Goal: Information Seeking & Learning: Learn about a topic

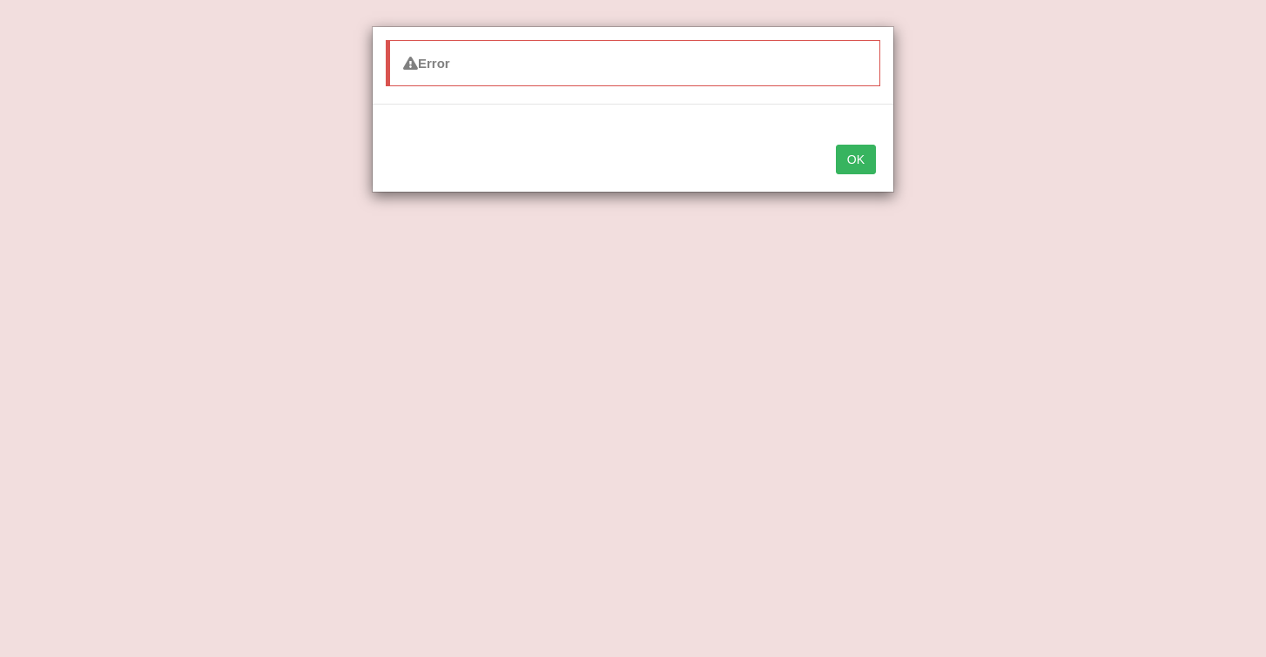
click at [867, 165] on button "OK" at bounding box center [856, 160] width 40 height 30
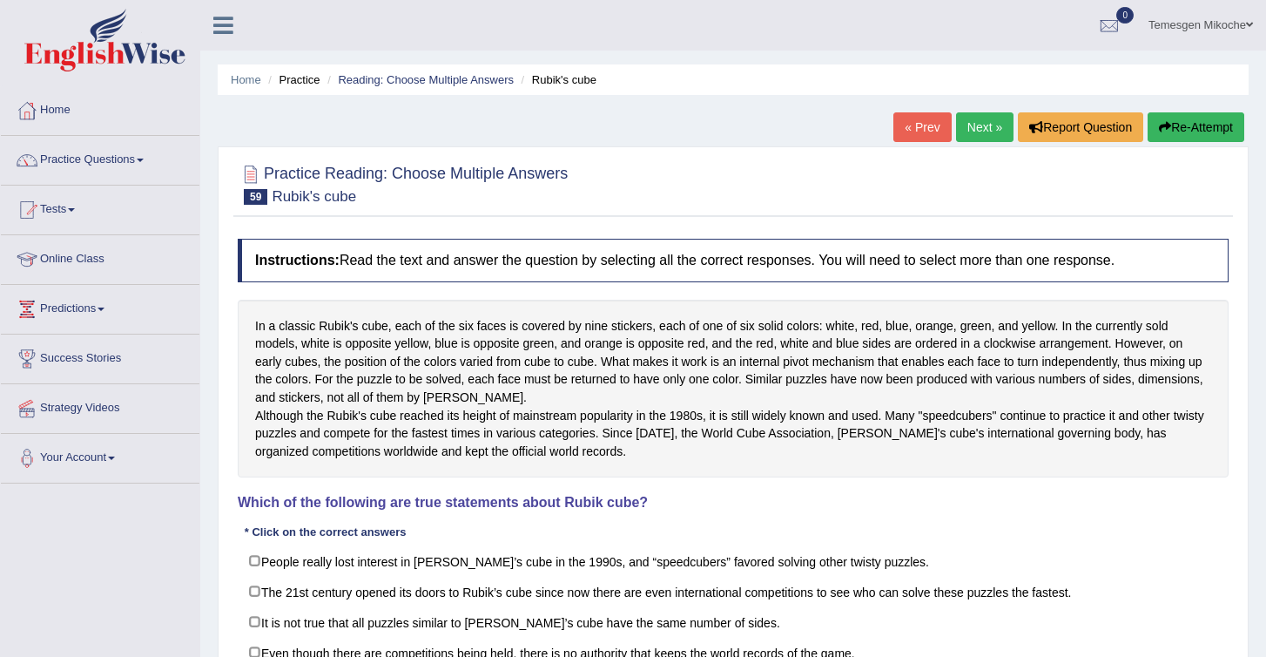
click at [70, 162] on link "Practice Questions" at bounding box center [100, 158] width 199 height 44
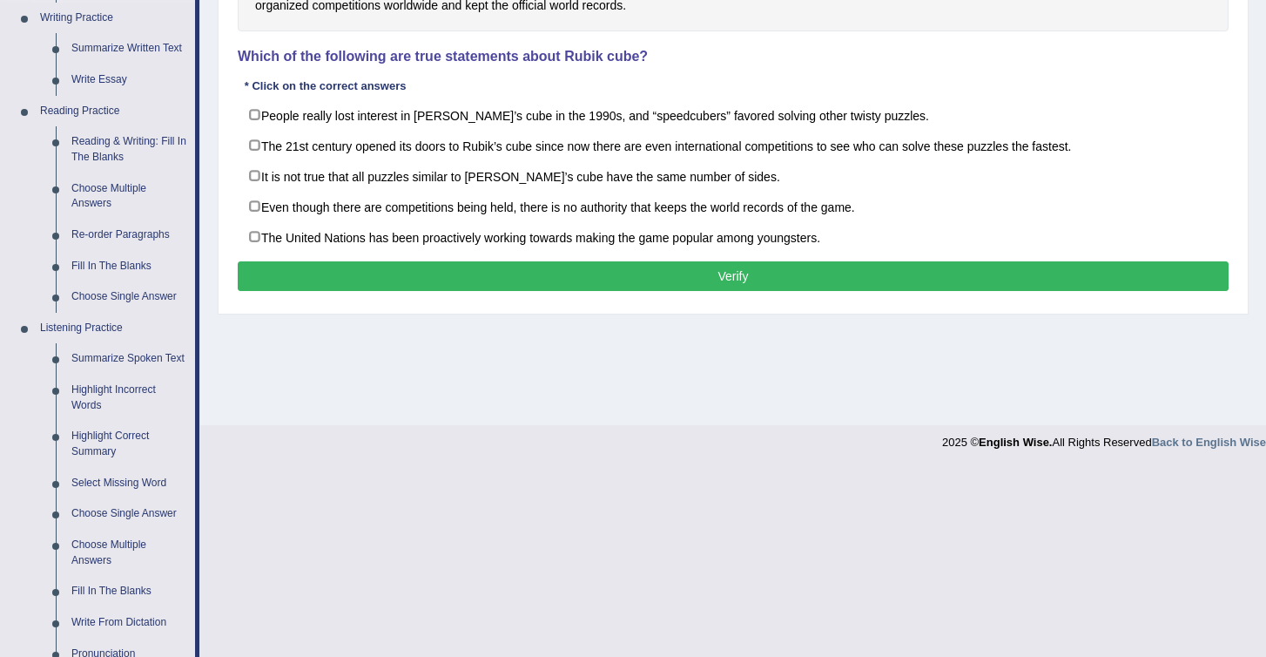
scroll to position [440, 0]
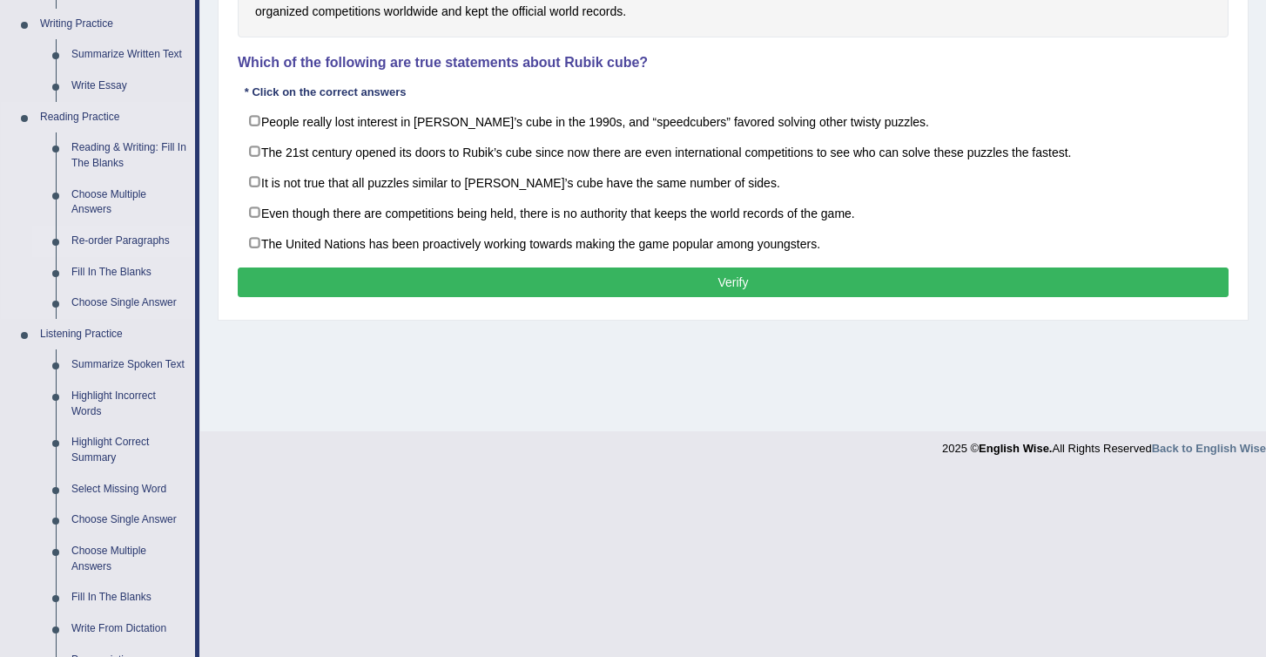
click at [116, 246] on link "Re-order Paragraphs" at bounding box center [130, 241] width 132 height 31
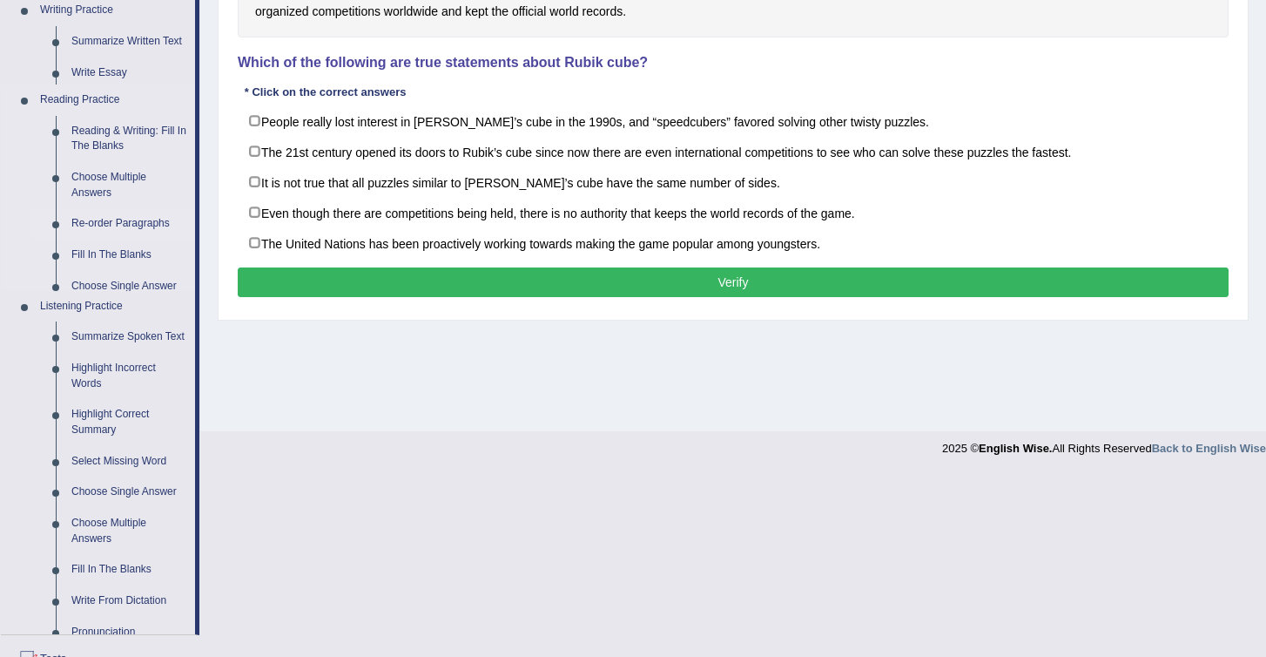
scroll to position [258, 0]
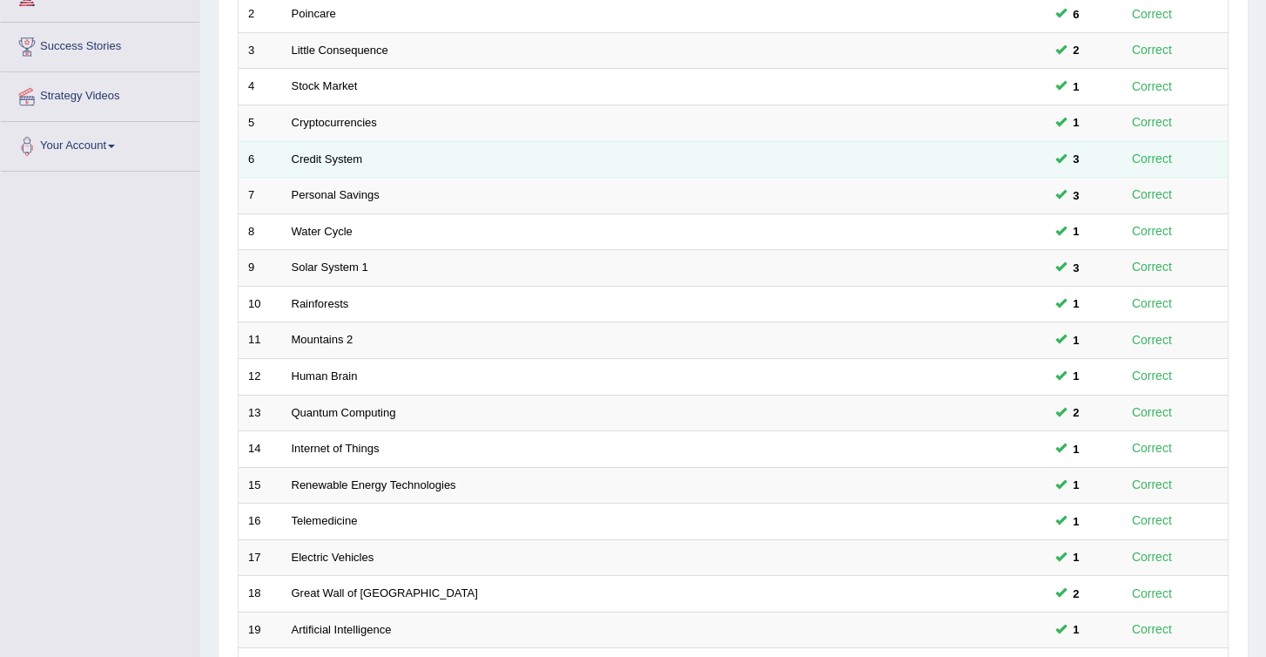
scroll to position [496, 0]
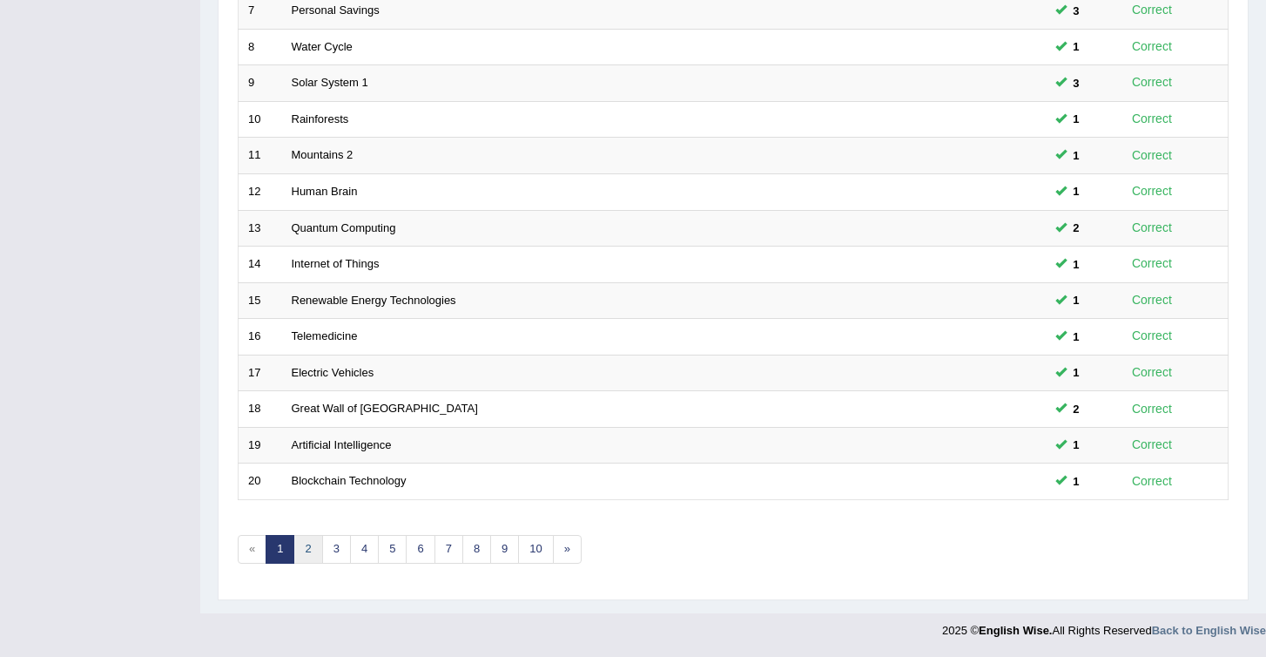
click at [310, 550] on link "2" at bounding box center [307, 549] width 29 height 29
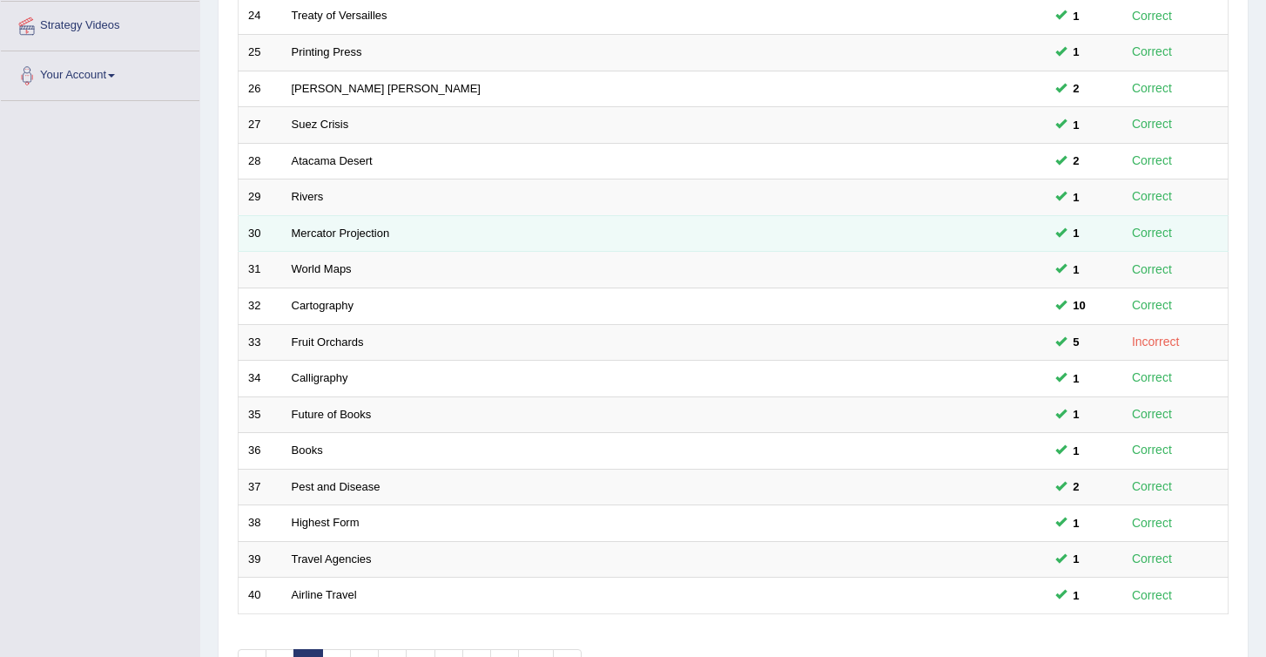
scroll to position [496, 0]
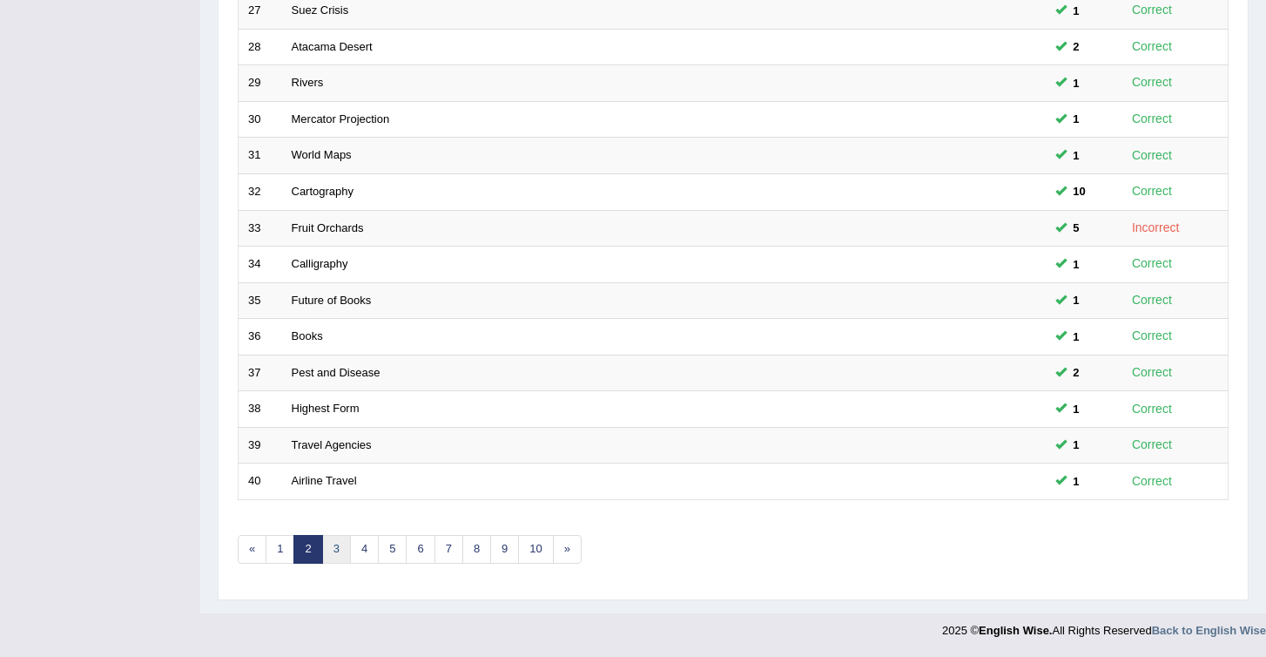
click at [331, 547] on link "3" at bounding box center [336, 549] width 29 height 29
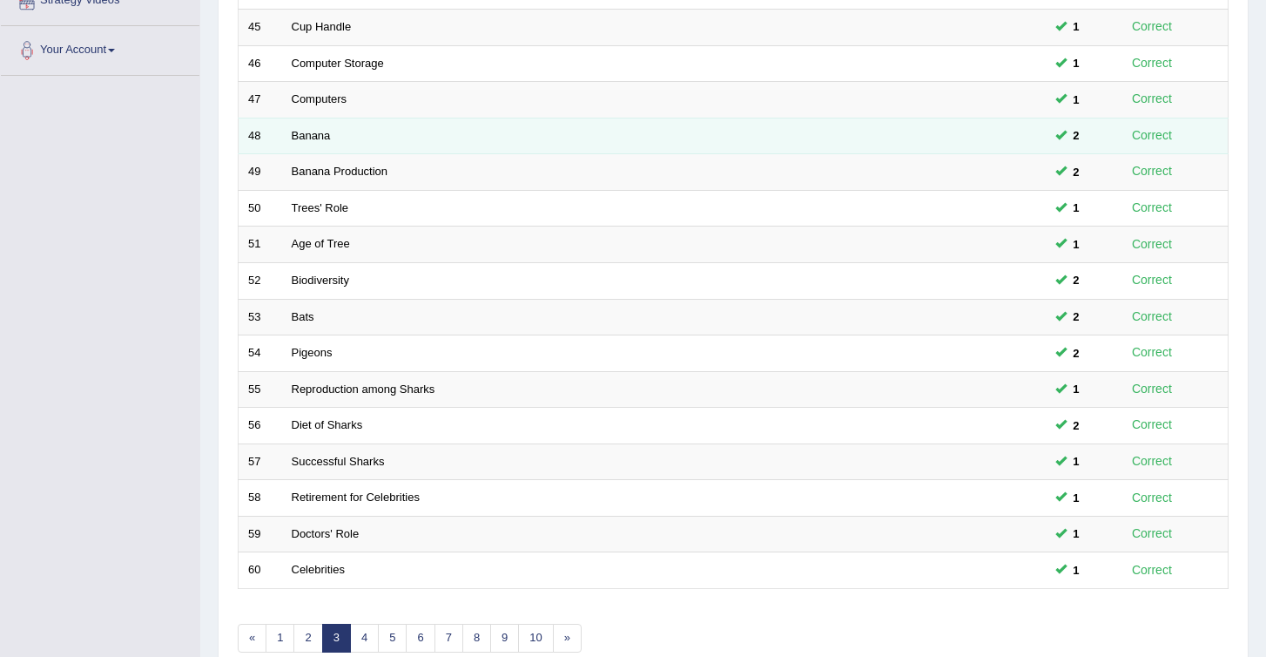
scroll to position [496, 0]
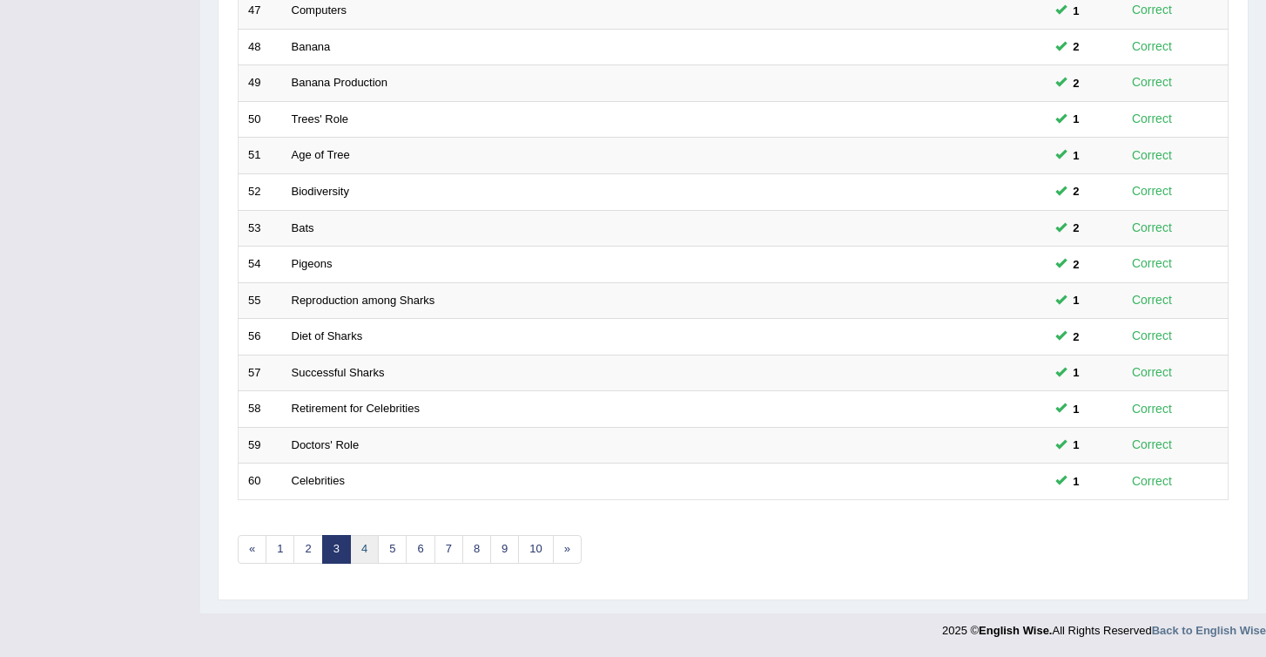
click at [367, 547] on link "4" at bounding box center [364, 549] width 29 height 29
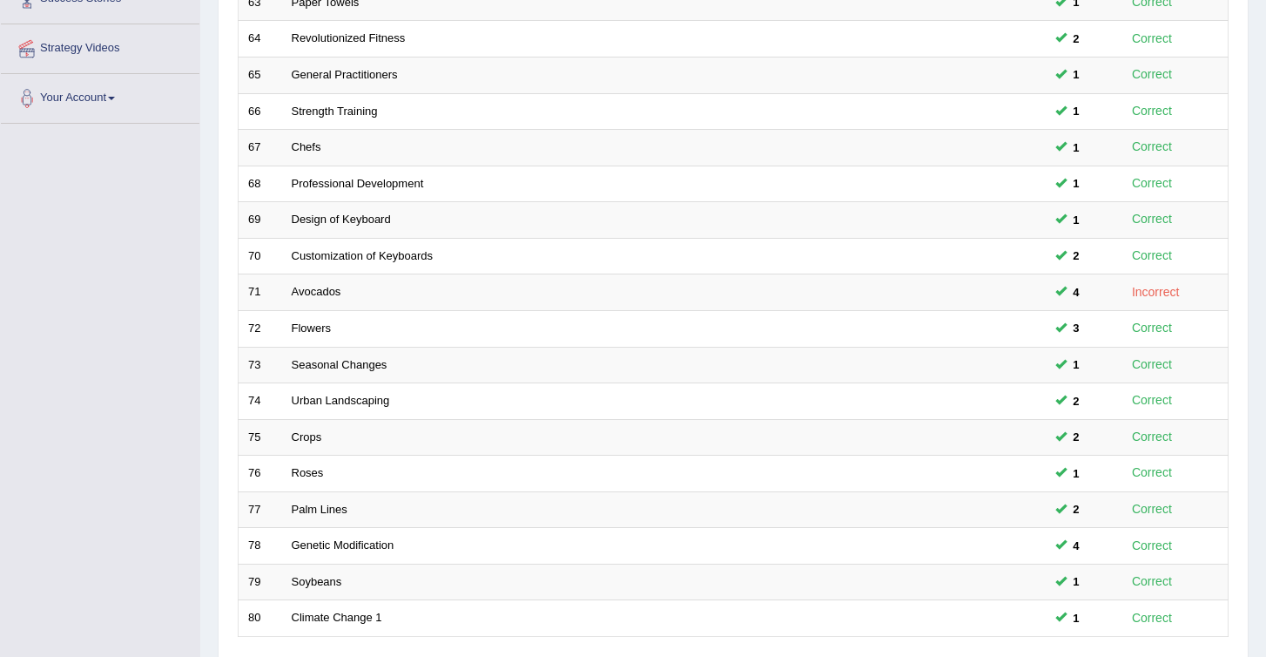
scroll to position [496, 0]
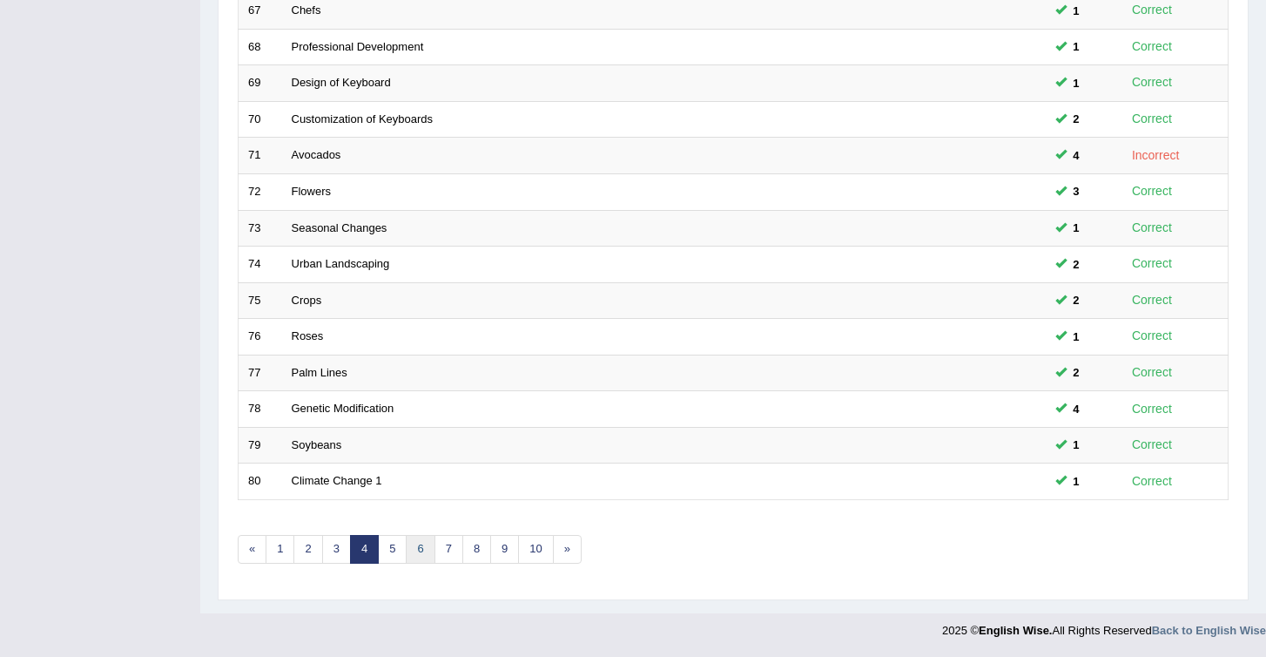
click at [423, 548] on link "6" at bounding box center [420, 549] width 29 height 29
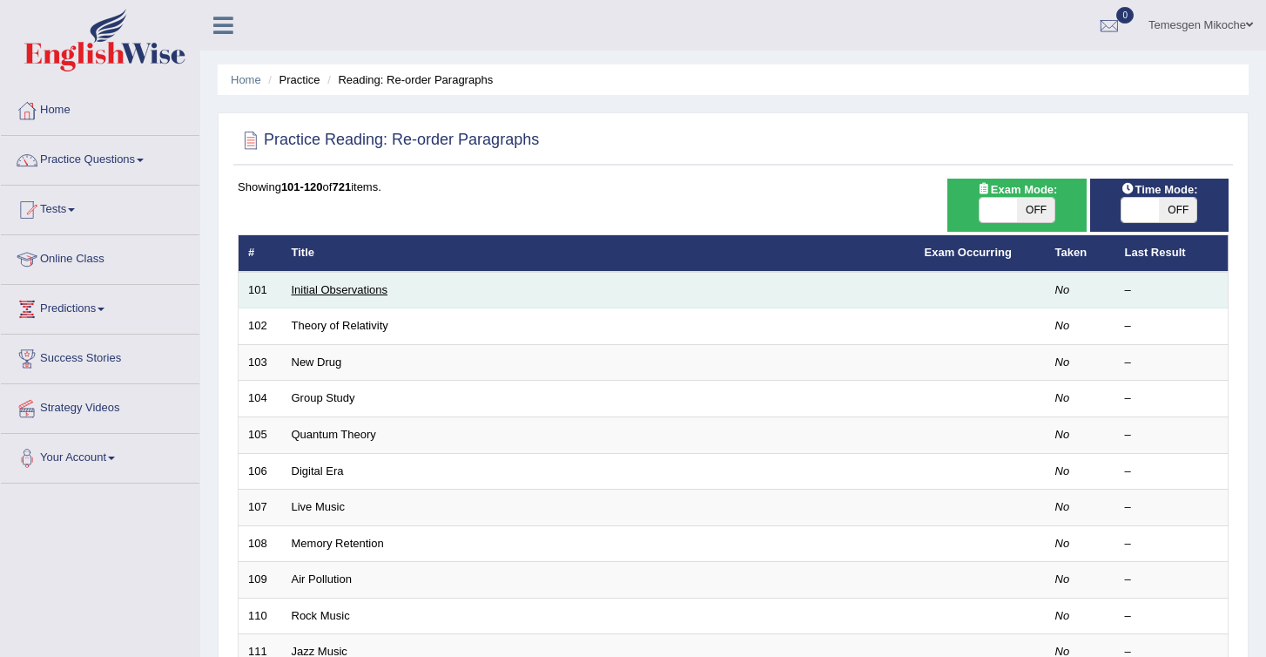
click at [358, 294] on link "Initial Observations" at bounding box center [340, 289] width 97 height 13
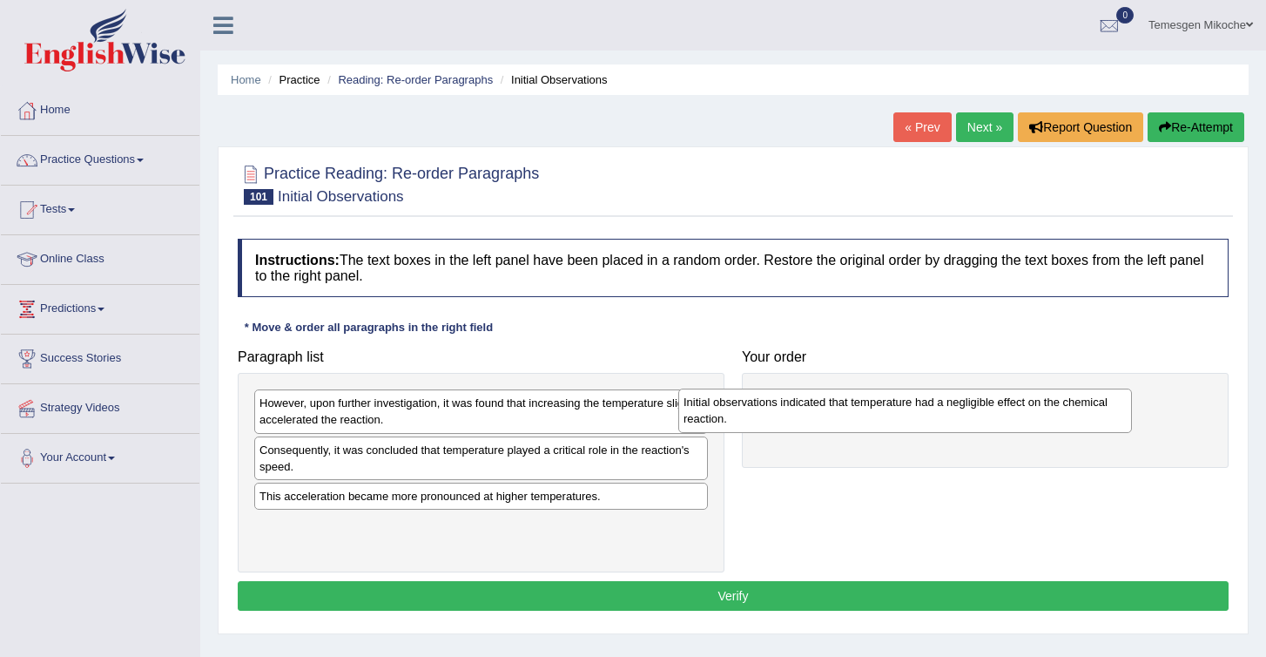
drag, startPoint x: 366, startPoint y: 421, endPoint x: 795, endPoint y: 420, distance: 429.3
click at [794, 421] on div "Initial observations indicated that temperature had a negligible effect on the …" at bounding box center [905, 410] width 454 height 44
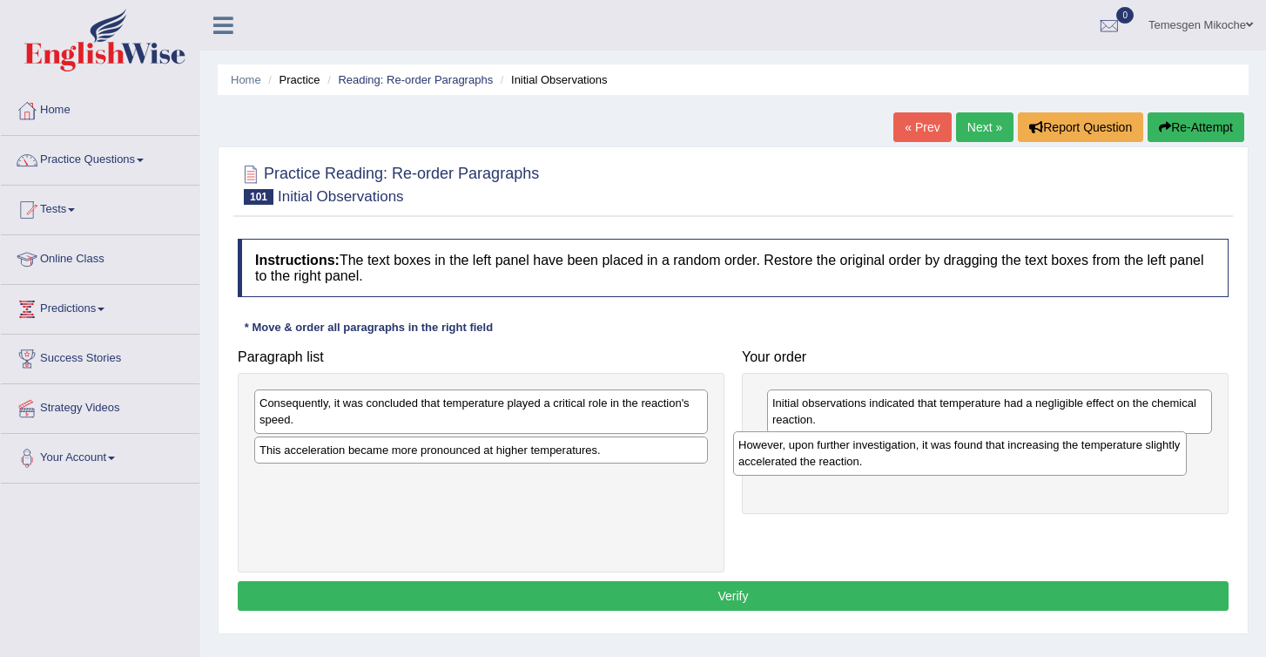
drag, startPoint x: 393, startPoint y: 406, endPoint x: 873, endPoint y: 448, distance: 481.7
click at [873, 448] on div "However, upon further investigation, it was found that increasing the temperatu…" at bounding box center [960, 453] width 454 height 44
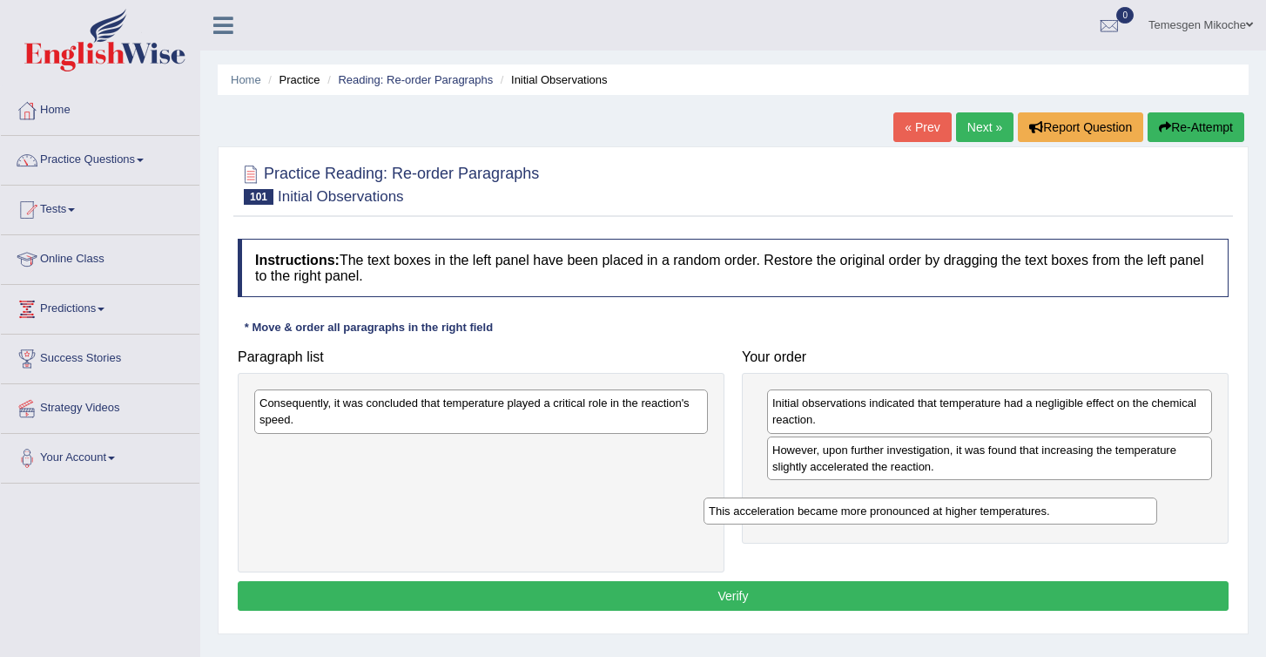
drag, startPoint x: 500, startPoint y: 452, endPoint x: 964, endPoint y: 510, distance: 467.8
click at [963, 510] on div "This acceleration became more pronounced at higher temperatures." at bounding box center [931, 510] width 454 height 27
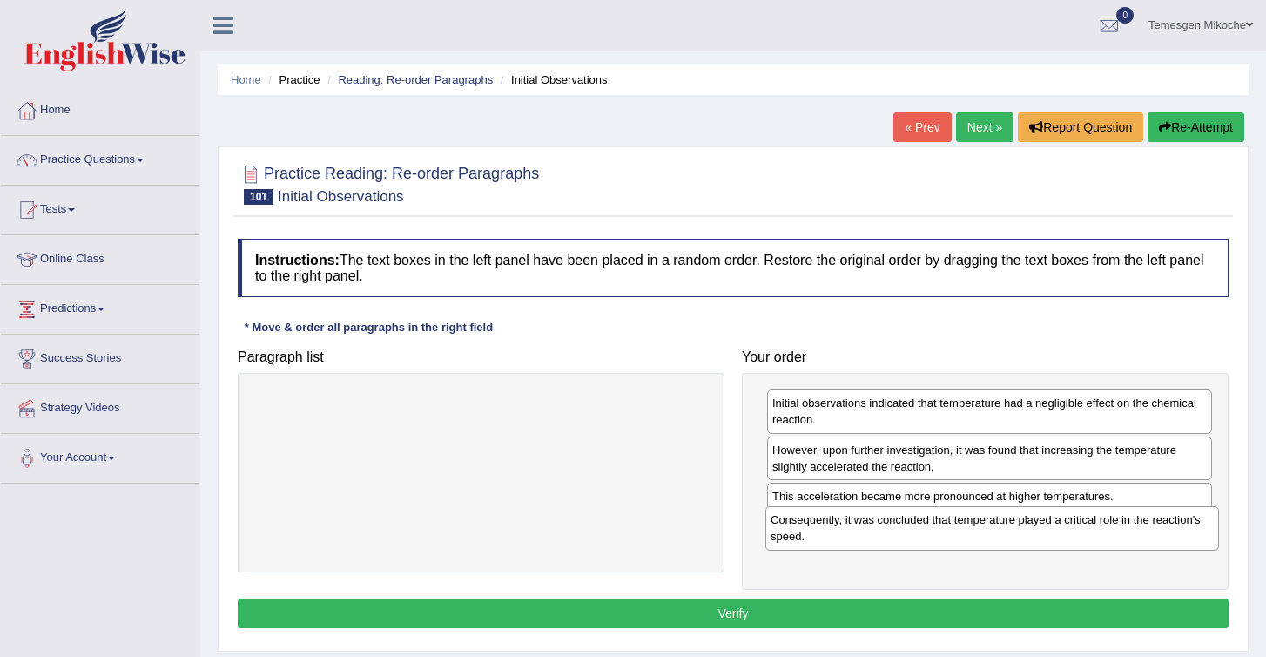
drag, startPoint x: 459, startPoint y: 412, endPoint x: 971, endPoint y: 529, distance: 525.4
click at [971, 529] on div "Consequently, it was concluded that temperature played a critical role in the r…" at bounding box center [992, 528] width 454 height 44
click at [734, 608] on button "Verify" at bounding box center [733, 613] width 991 height 30
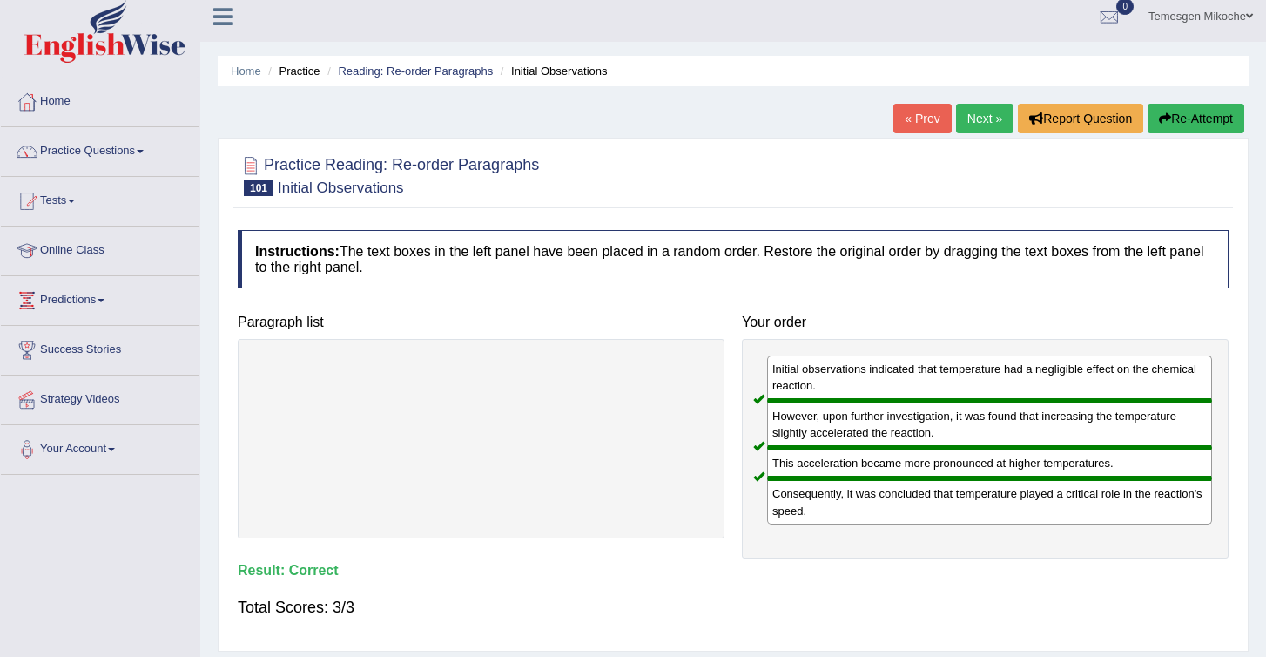
scroll to position [4, 0]
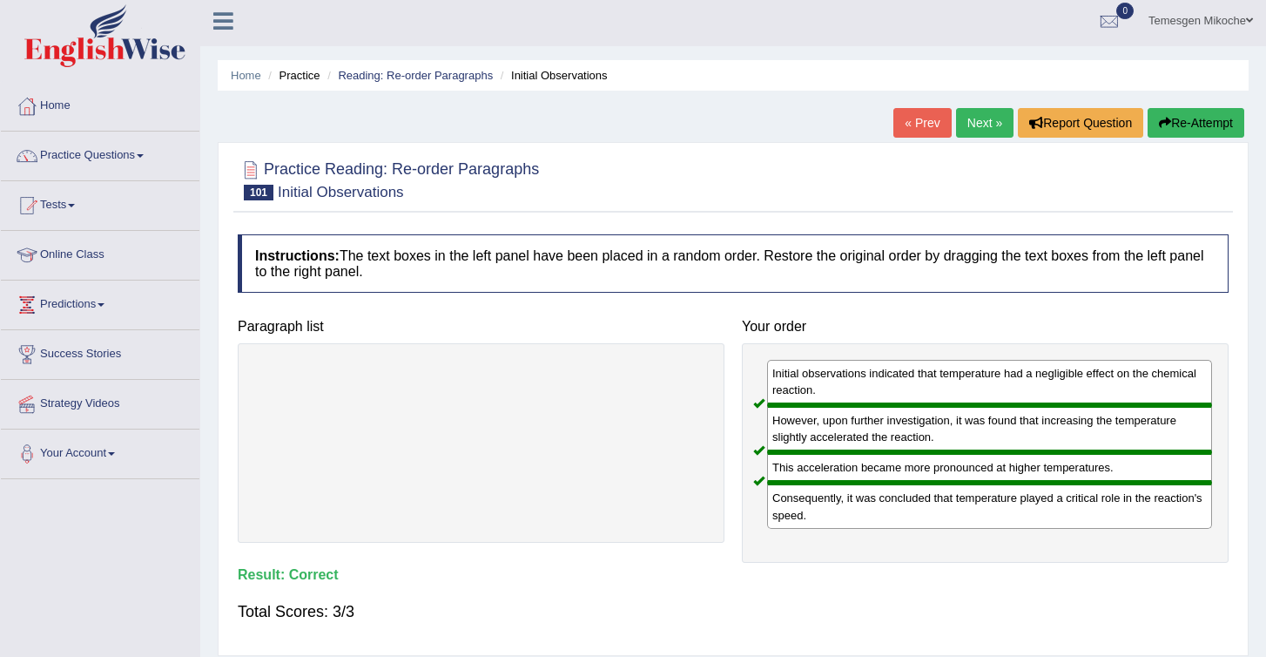
click at [968, 126] on link "Next »" at bounding box center [984, 123] width 57 height 30
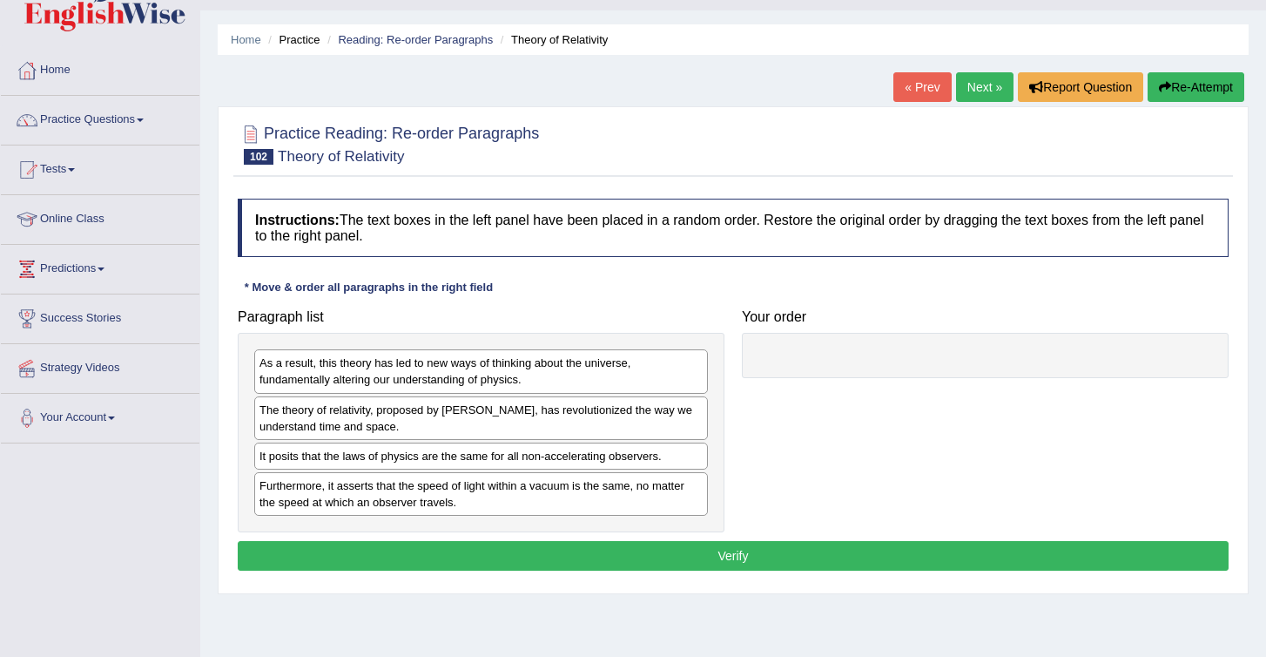
scroll to position [43, 0]
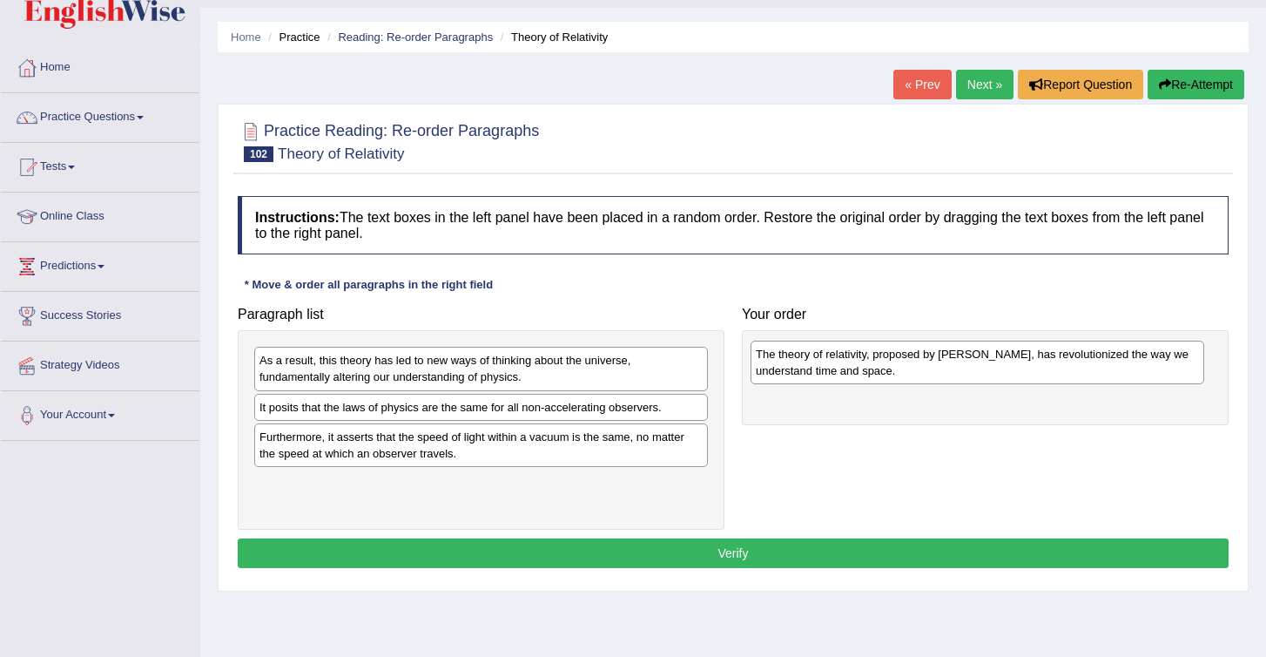
drag, startPoint x: 315, startPoint y: 428, endPoint x: 811, endPoint y: 372, distance: 498.7
click at [812, 372] on div "The theory of relativity, proposed by Albert Einstein, has revolutionized the w…" at bounding box center [978, 363] width 454 height 44
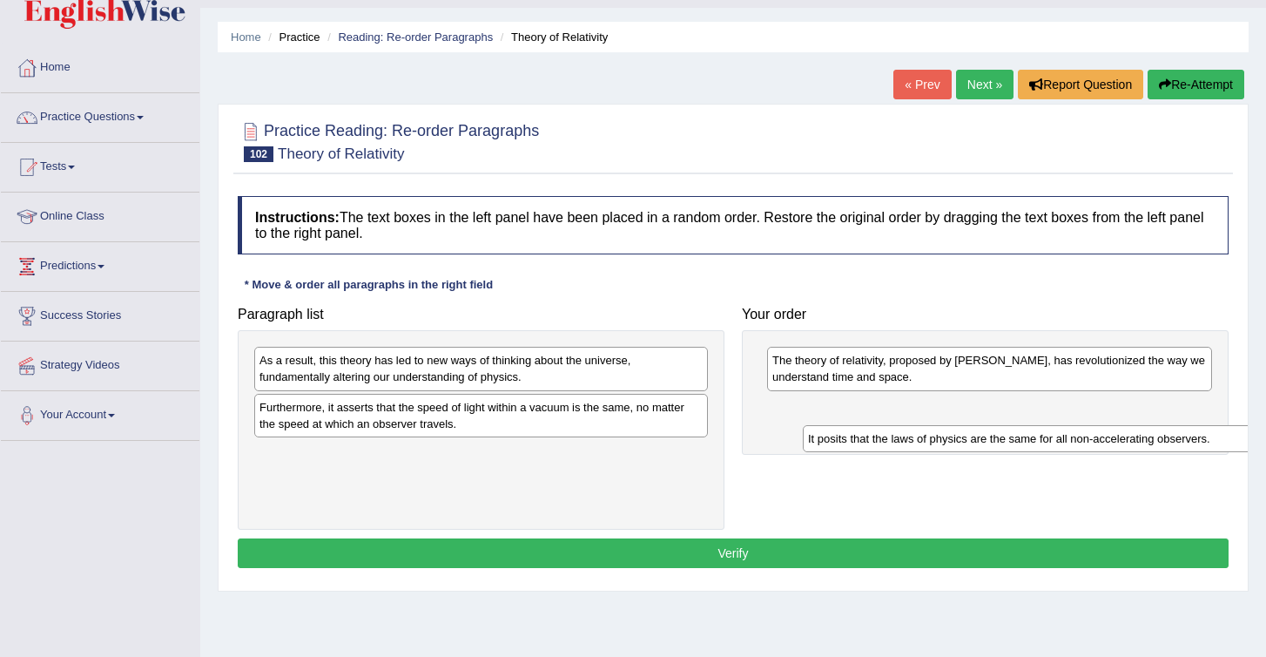
drag, startPoint x: 323, startPoint y: 406, endPoint x: 841, endPoint y: 421, distance: 518.4
click at [841, 425] on div "It posits that the laws of physics are the same for all non-accelerating observ…" at bounding box center [1030, 438] width 454 height 27
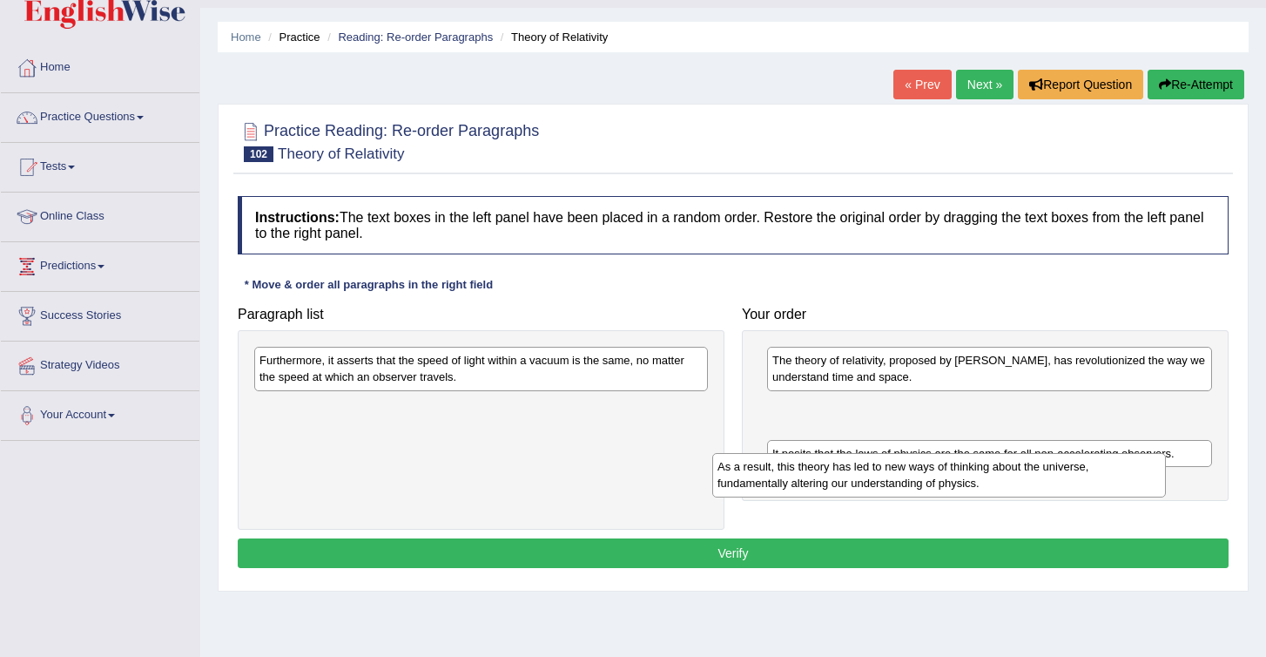
drag, startPoint x: 354, startPoint y: 376, endPoint x: 901, endPoint y: 473, distance: 555.4
click at [903, 473] on div "As a result, this theory has led to new ways of thinking about the universe, fu…" at bounding box center [939, 475] width 454 height 44
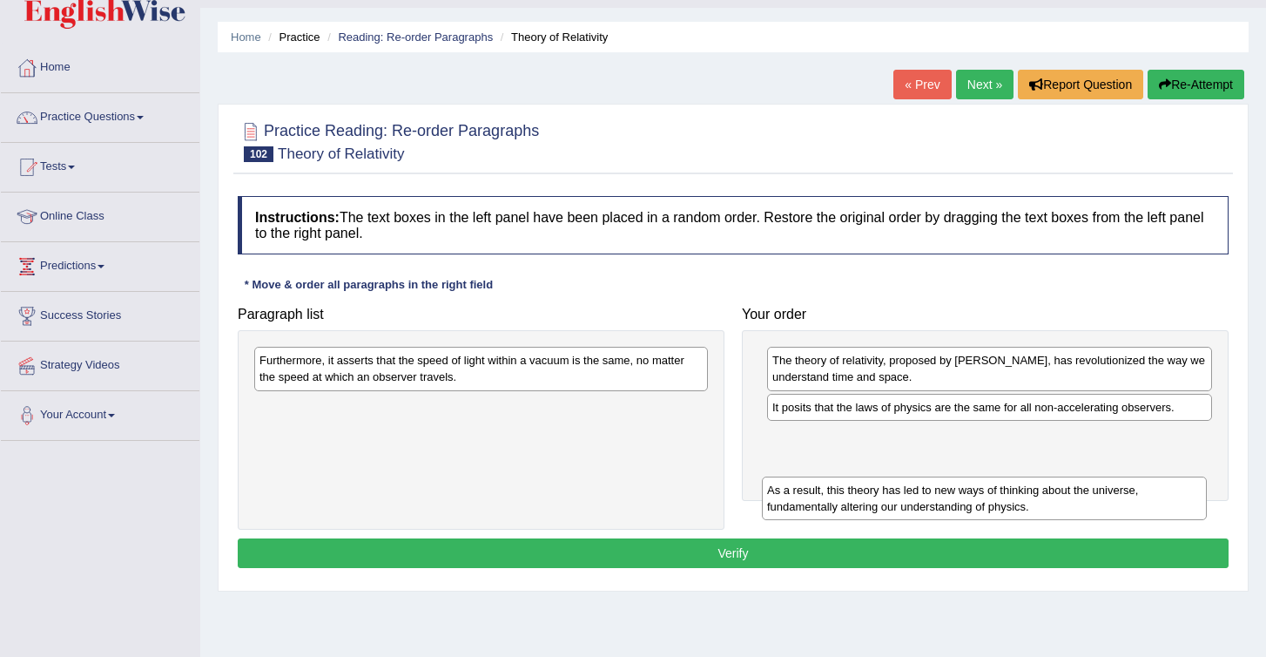
drag, startPoint x: 819, startPoint y: 412, endPoint x: 813, endPoint y: 493, distance: 81.2
click at [813, 493] on div "As a result, this theory has led to new ways of thinking about the universe, fu…" at bounding box center [984, 498] width 445 height 44
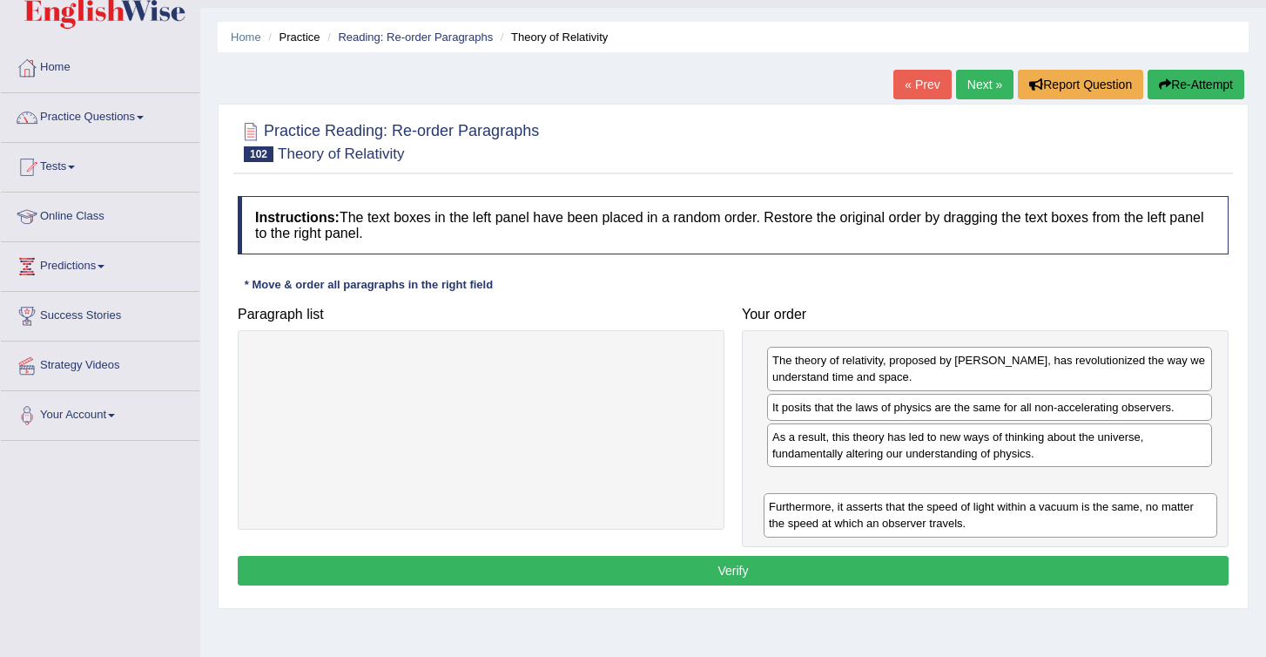
drag, startPoint x: 314, startPoint y: 370, endPoint x: 809, endPoint y: 518, distance: 516.3
click at [809, 518] on div "Furthermore, it asserts that the speed of light within a vacuum is the same, no…" at bounding box center [991, 515] width 454 height 44
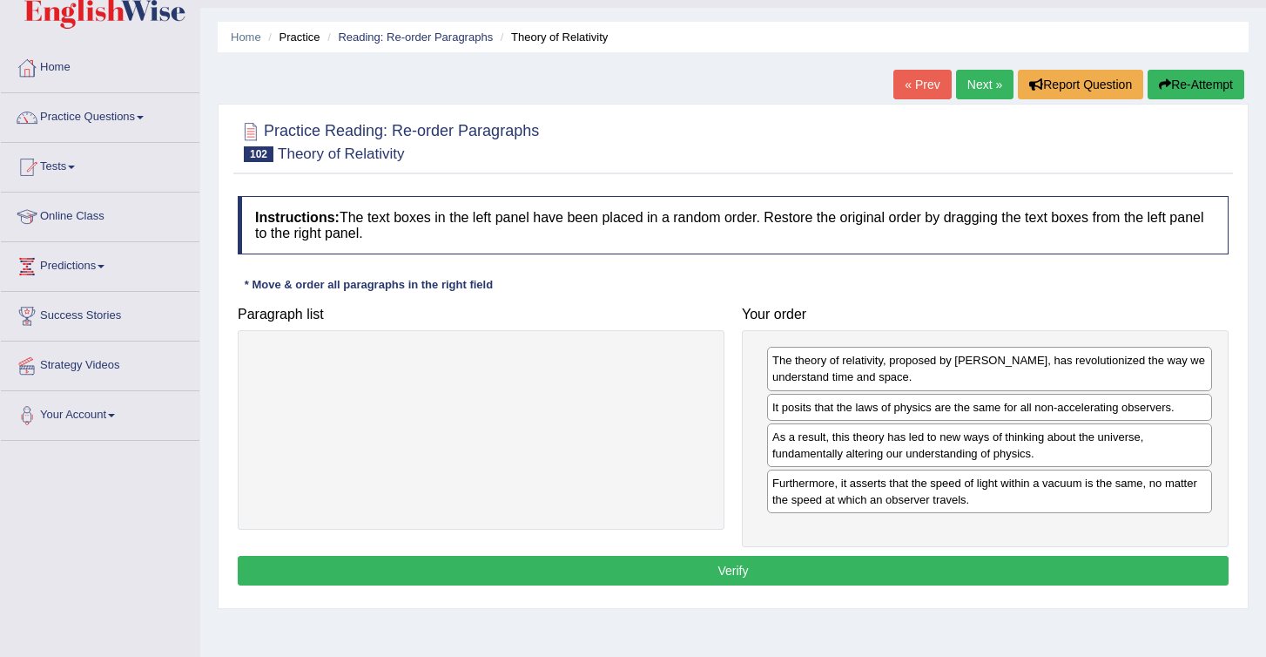
click at [848, 570] on button "Verify" at bounding box center [733, 571] width 991 height 30
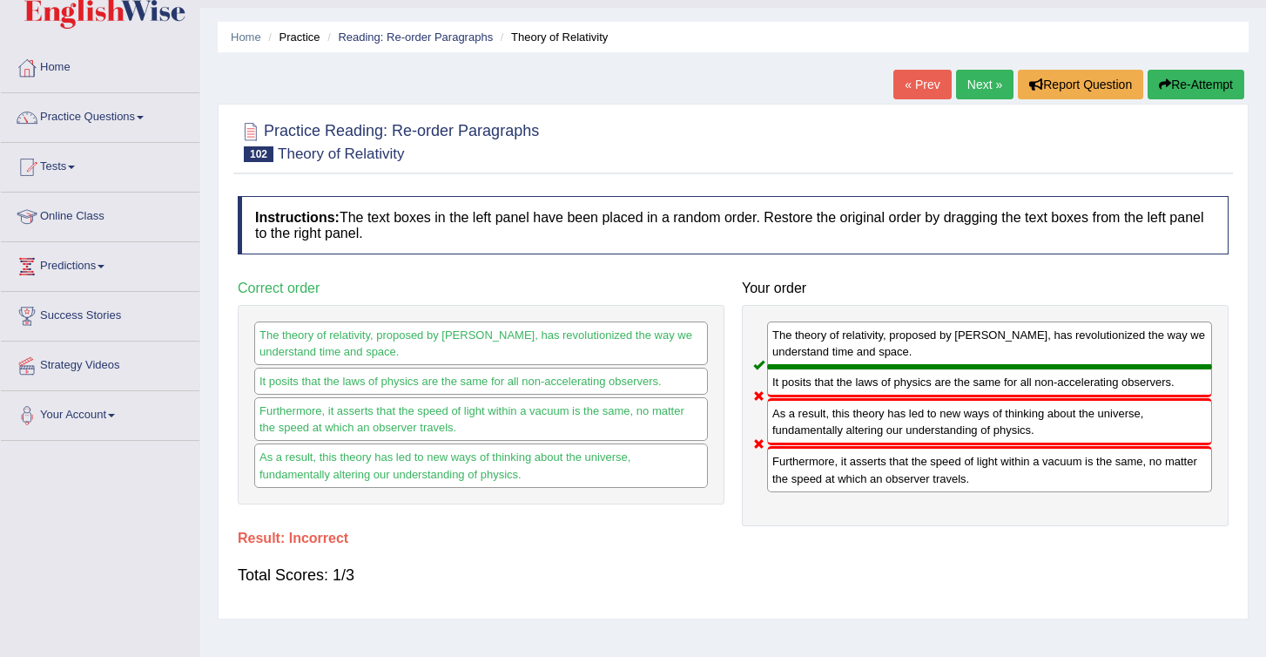
click at [1192, 91] on button "Re-Attempt" at bounding box center [1196, 85] width 97 height 30
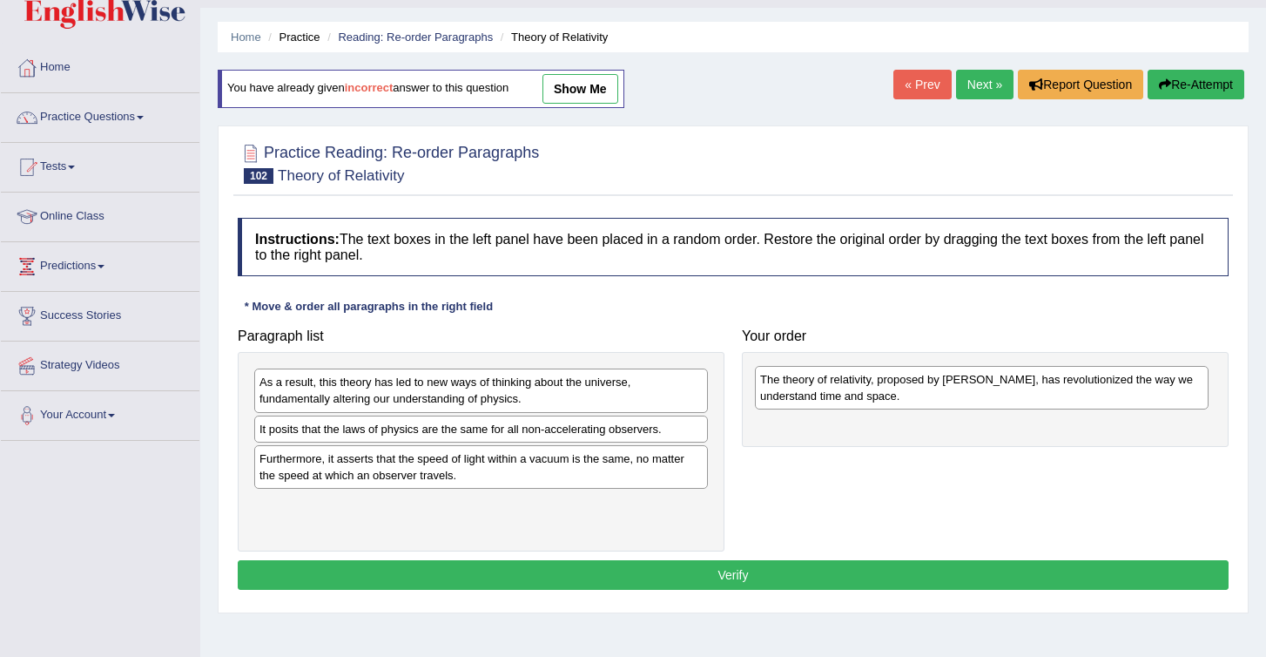
drag, startPoint x: 300, startPoint y: 442, endPoint x: 803, endPoint y: 389, distance: 506.2
click at [802, 390] on div "The theory of relativity, proposed by [PERSON_NAME], has revolutionized the way…" at bounding box center [982, 388] width 454 height 44
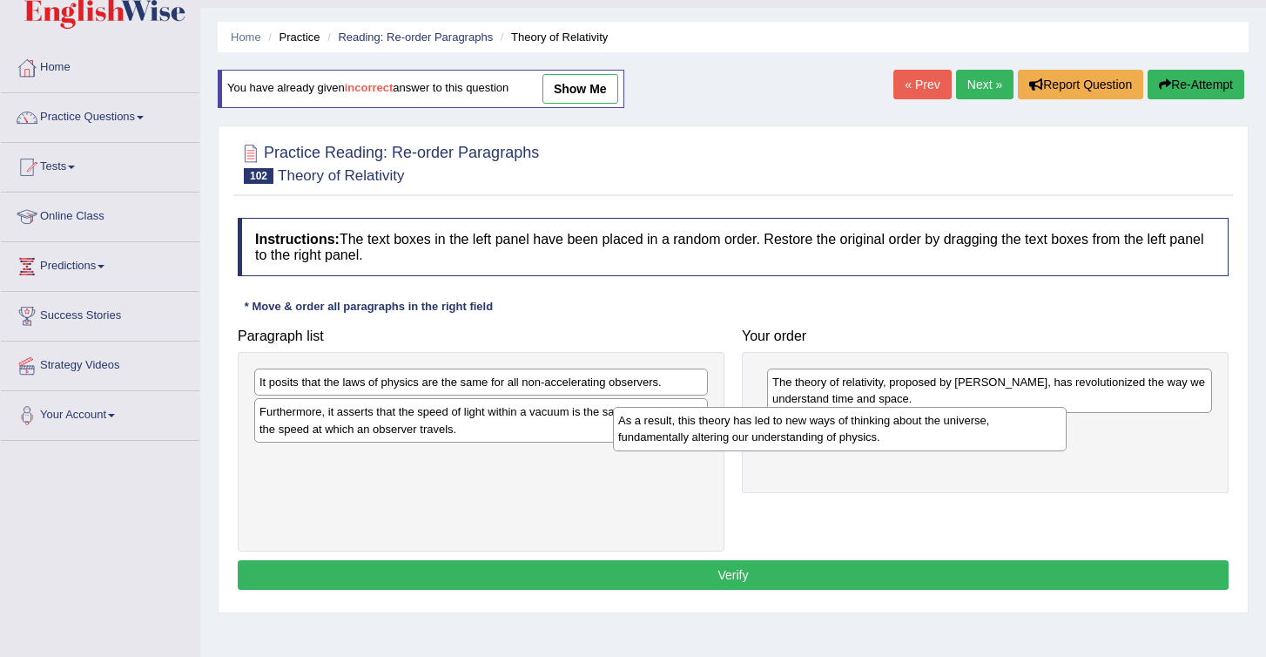
drag, startPoint x: 452, startPoint y: 394, endPoint x: 819, endPoint y: 427, distance: 368.1
click at [819, 436] on div "As a result, this theory has led to new ways of thinking about the universe, fu…" at bounding box center [840, 429] width 454 height 44
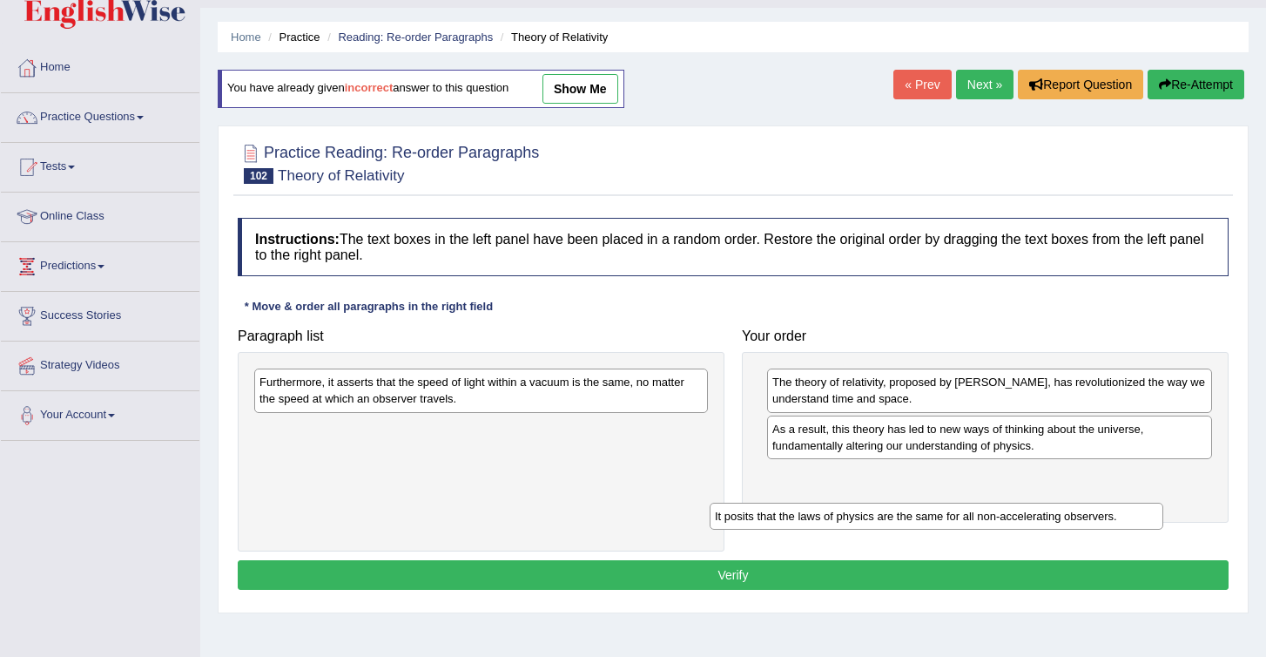
drag, startPoint x: 337, startPoint y: 389, endPoint x: 792, endPoint y: 527, distance: 475.8
click at [793, 527] on div "It posits that the laws of physics are the same for all non-accelerating observ…" at bounding box center [937, 515] width 454 height 27
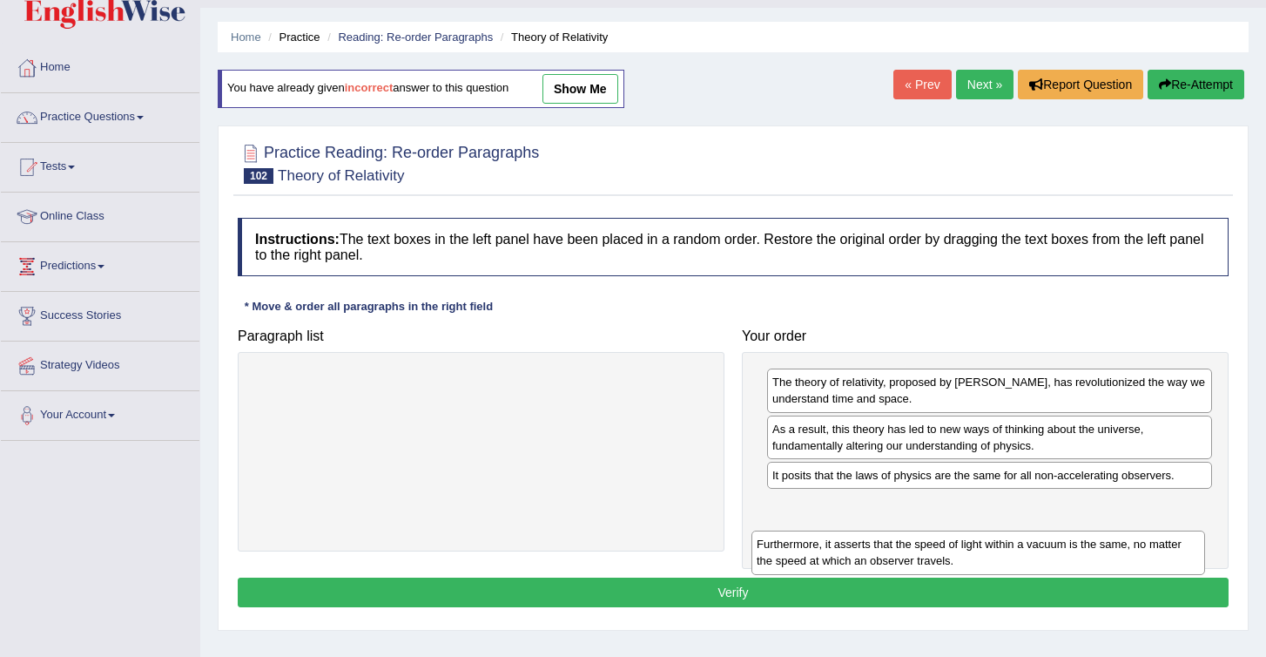
drag, startPoint x: 394, startPoint y: 390, endPoint x: 899, endPoint y: 553, distance: 530.7
click at [898, 553] on div "Furthermore, it asserts that the speed of light within a vacuum is the same, no…" at bounding box center [979, 552] width 454 height 44
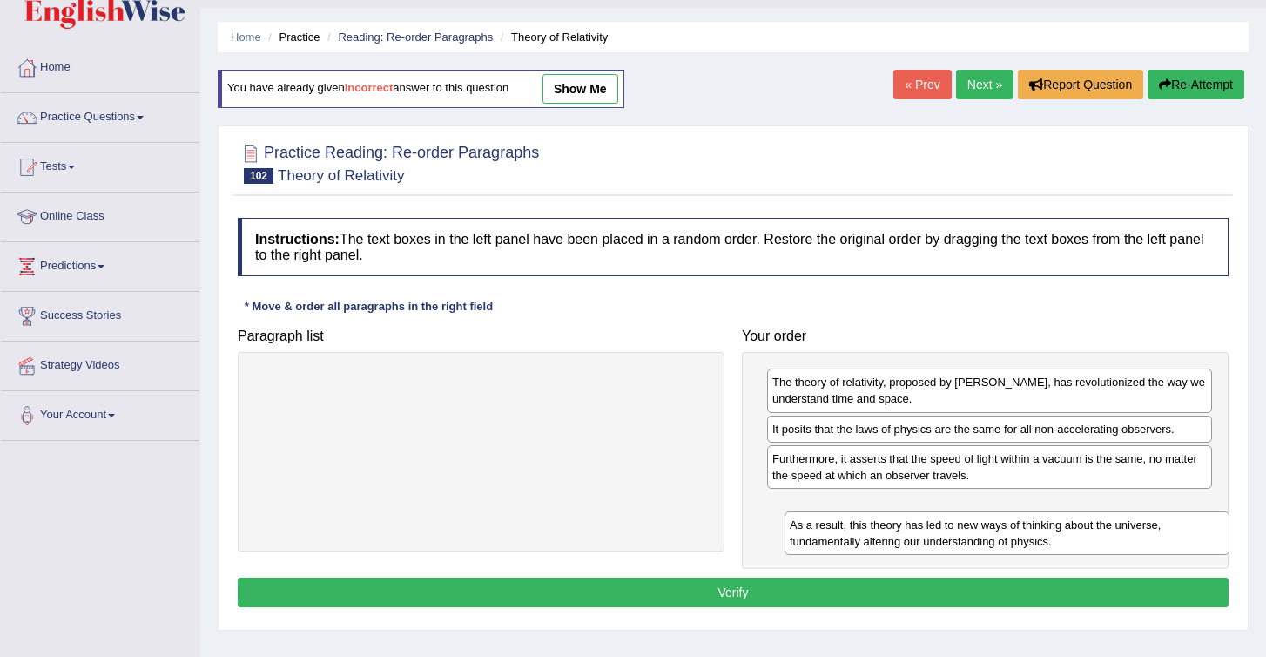
drag, startPoint x: 893, startPoint y: 438, endPoint x: 916, endPoint y: 537, distance: 102.0
click at [915, 539] on div "As a result, this theory has led to new ways of thinking about the universe, fu…" at bounding box center [1007, 533] width 445 height 44
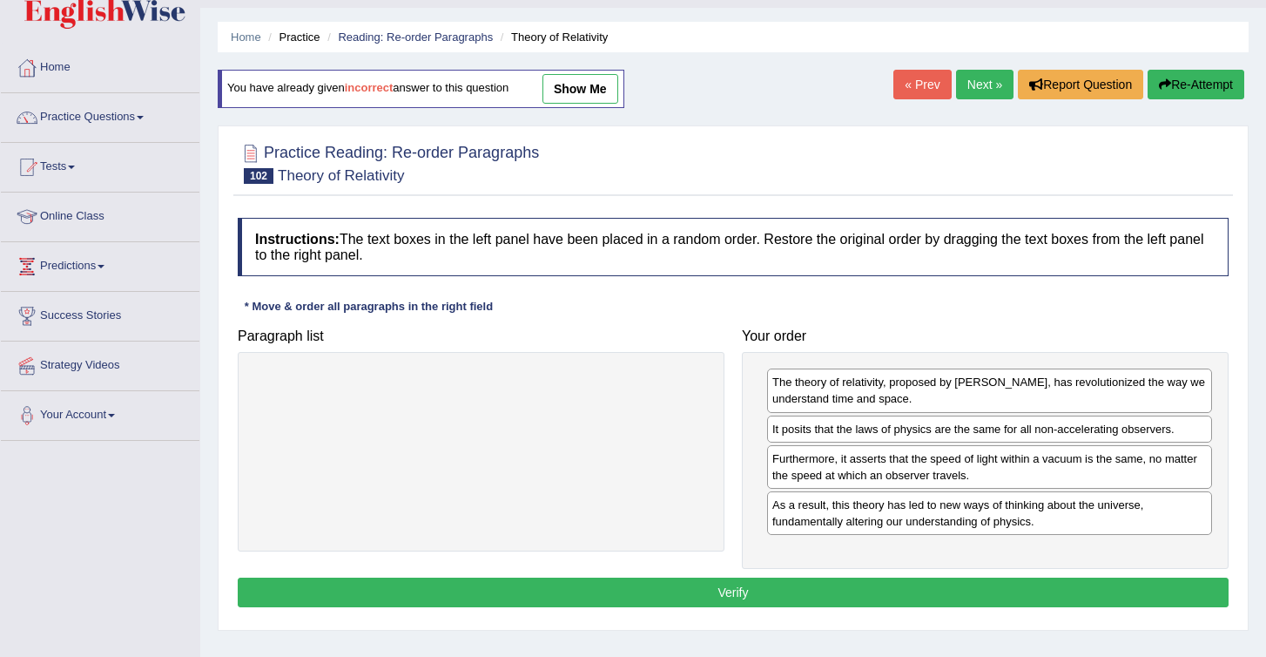
click at [661, 593] on button "Verify" at bounding box center [733, 592] width 991 height 30
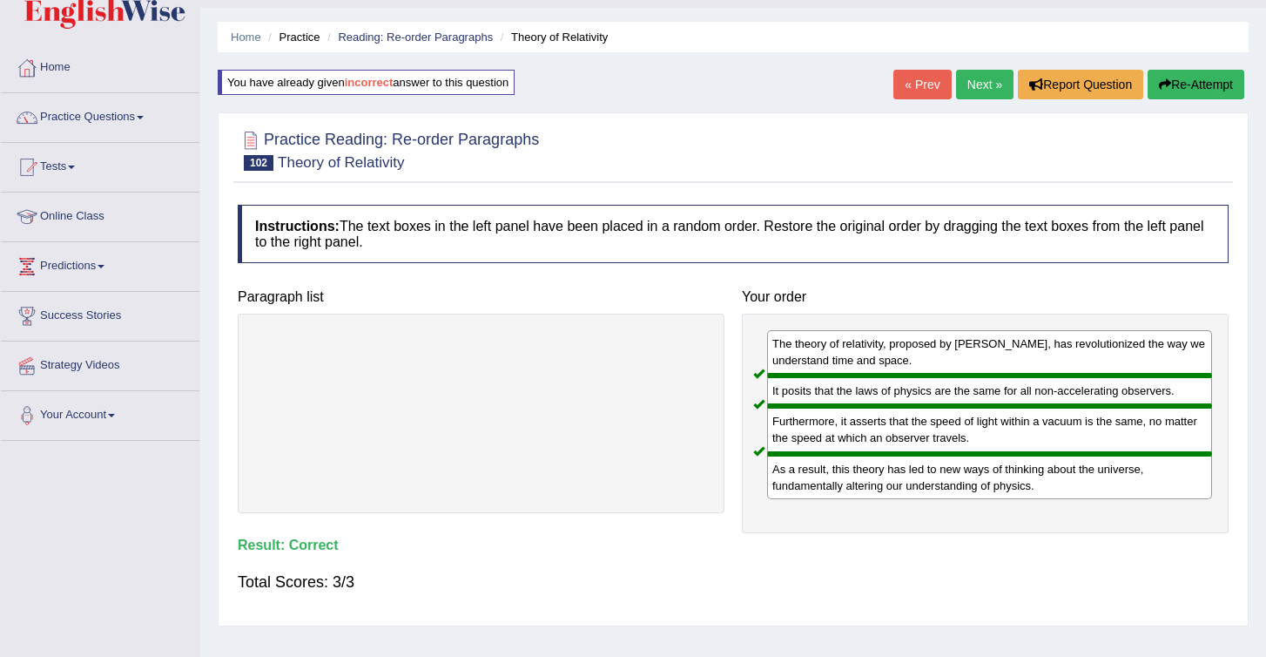
click at [968, 93] on link "Next »" at bounding box center [984, 85] width 57 height 30
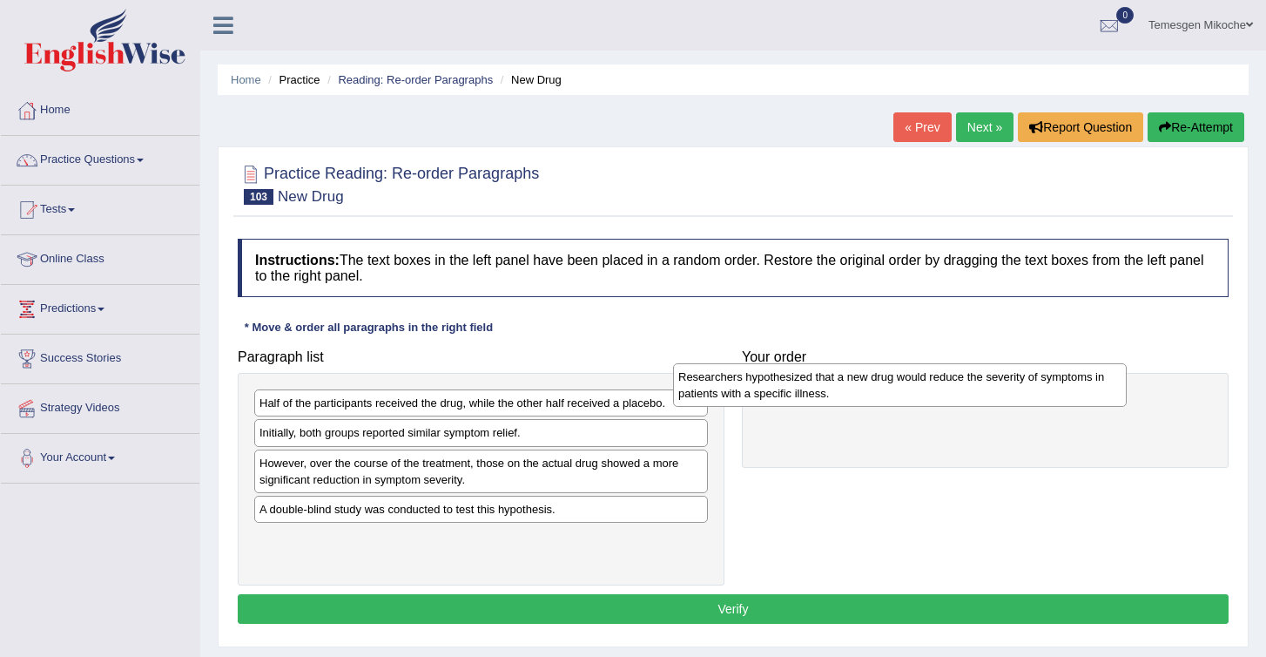
drag, startPoint x: 361, startPoint y: 526, endPoint x: 822, endPoint y: 400, distance: 478.5
click at [821, 400] on div "Researchers hypothesized that a new drug would reduce the severity of symptoms …" at bounding box center [900, 385] width 454 height 44
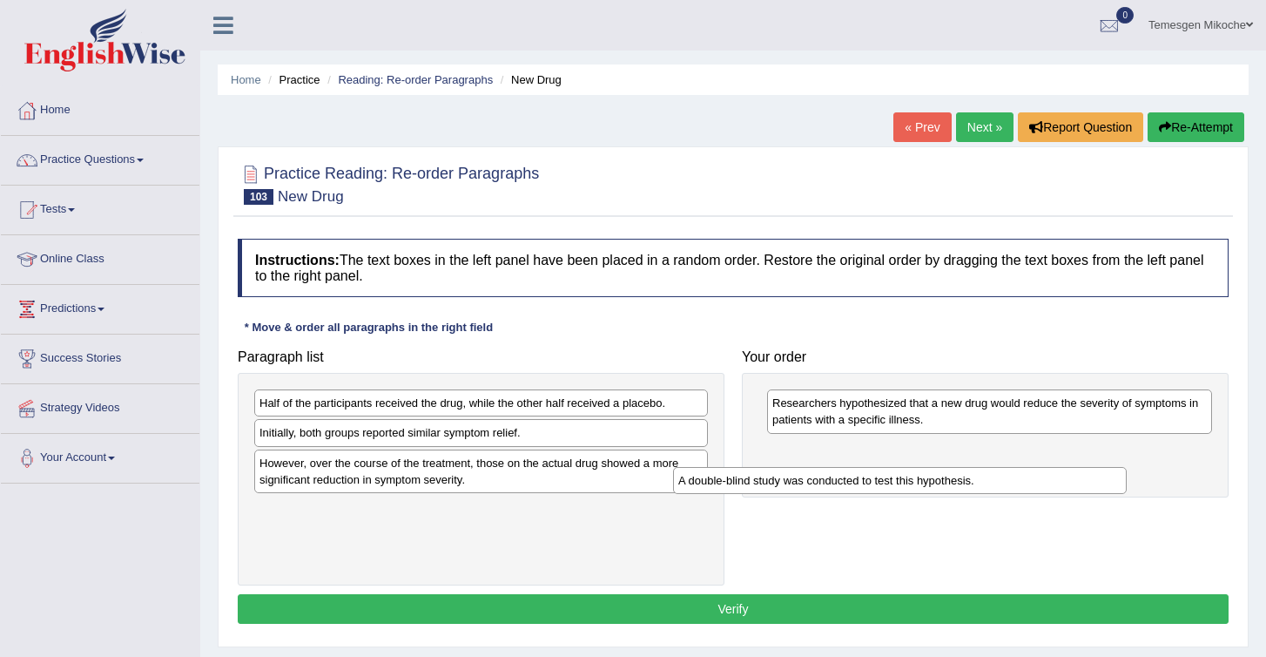
drag, startPoint x: 378, startPoint y: 515, endPoint x: 801, endPoint y: 489, distance: 424.0
click at [801, 489] on div "A double-blind study was conducted to test this hypothesis." at bounding box center [900, 480] width 454 height 27
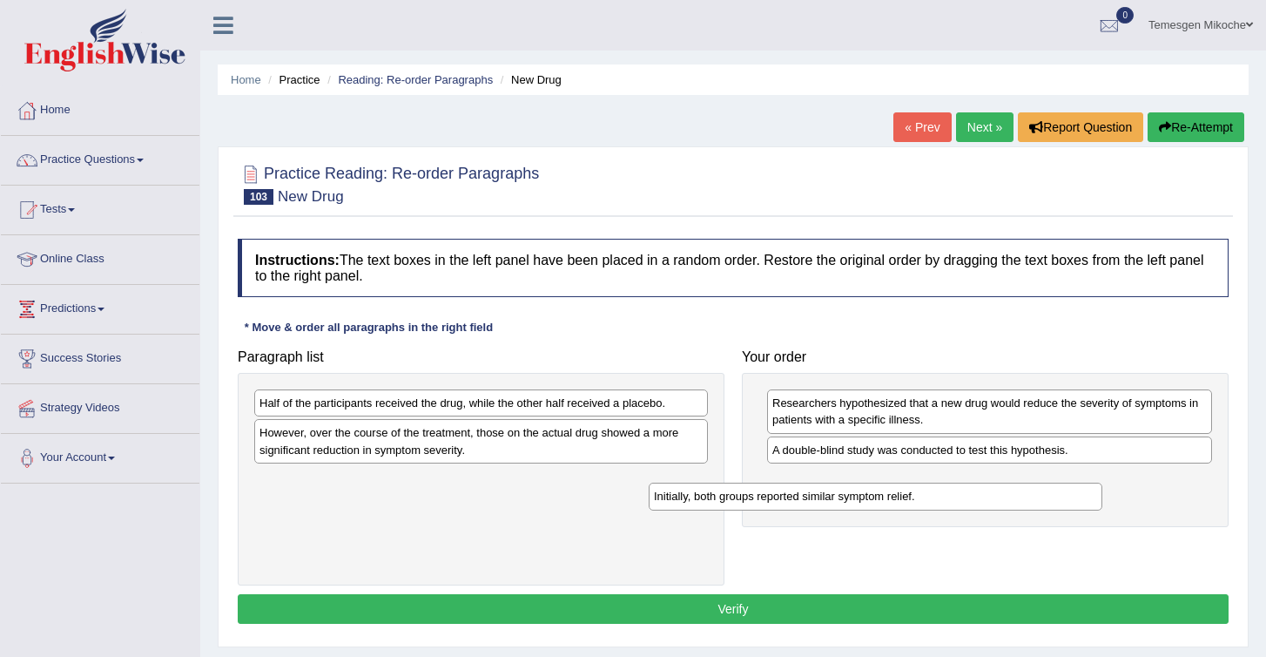
drag, startPoint x: 339, startPoint y: 433, endPoint x: 763, endPoint y: 507, distance: 430.5
click at [763, 509] on div "Initially, both groups reported similar symptom relief." at bounding box center [876, 495] width 454 height 27
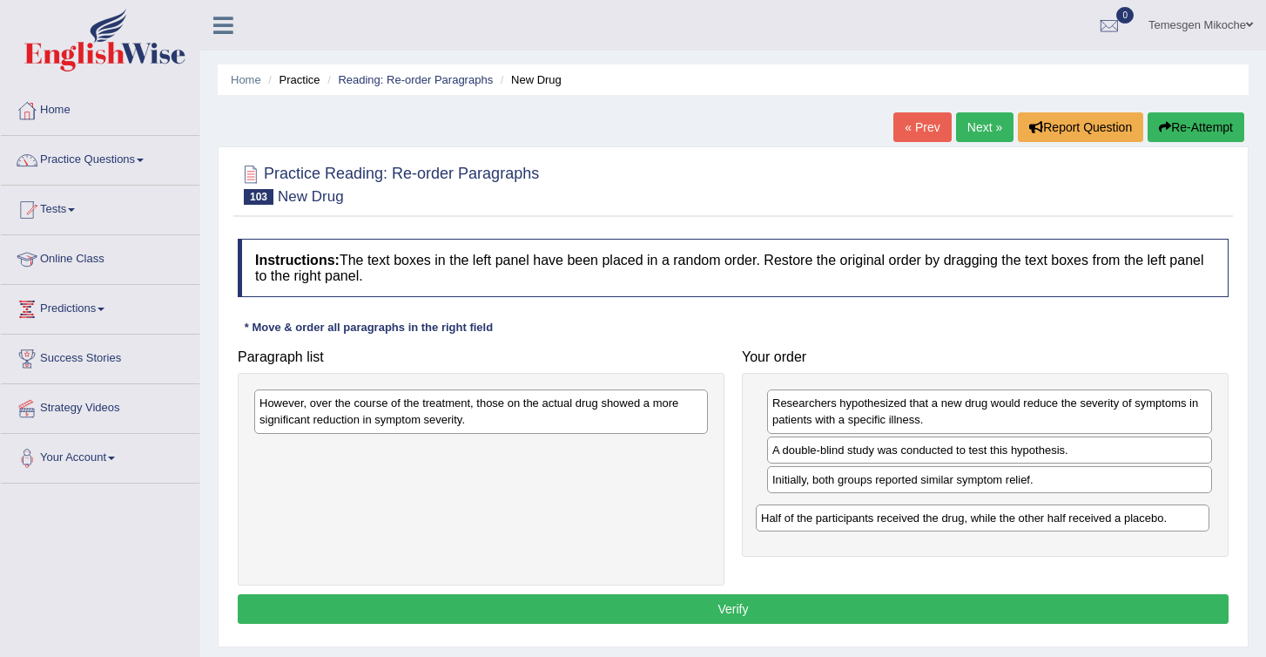
drag, startPoint x: 369, startPoint y: 404, endPoint x: 876, endPoint y: 517, distance: 519.3
click at [876, 517] on div "Half of the participants received the drug, while the other half received a pla…" at bounding box center [983, 517] width 454 height 27
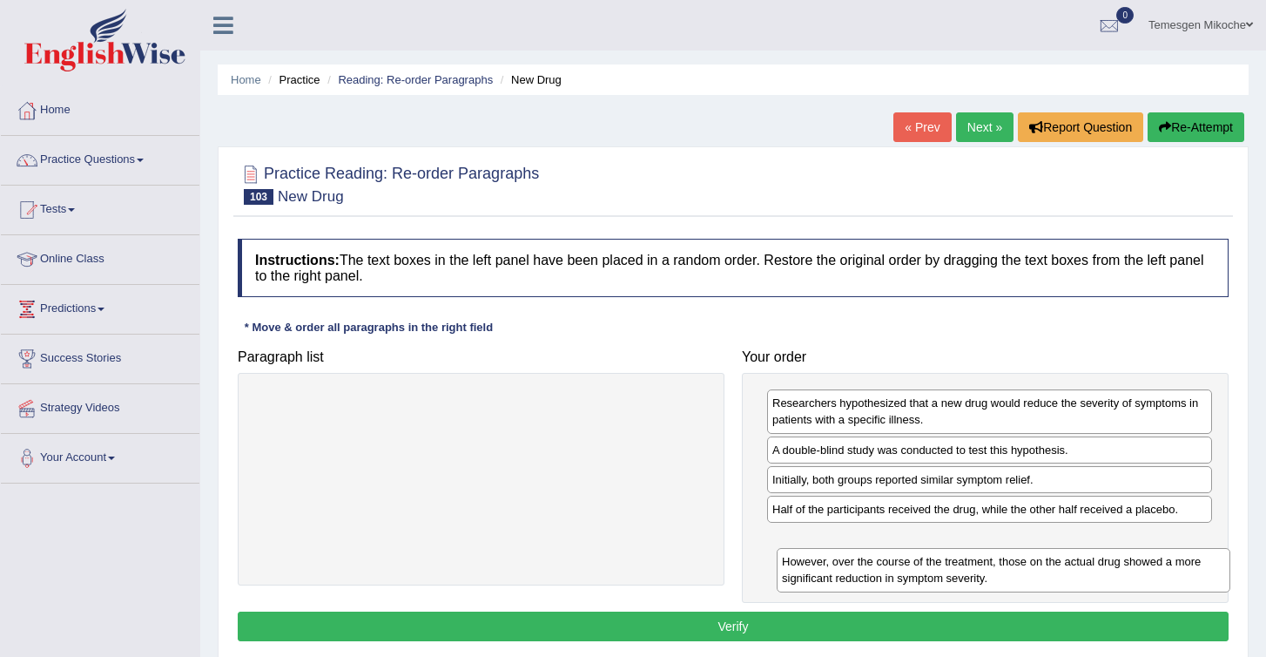
drag, startPoint x: 401, startPoint y: 409, endPoint x: 916, endPoint y: 557, distance: 536.4
click at [916, 558] on div "However, over the course of the treatment, those on the actual drug showed a mo…" at bounding box center [1004, 570] width 454 height 44
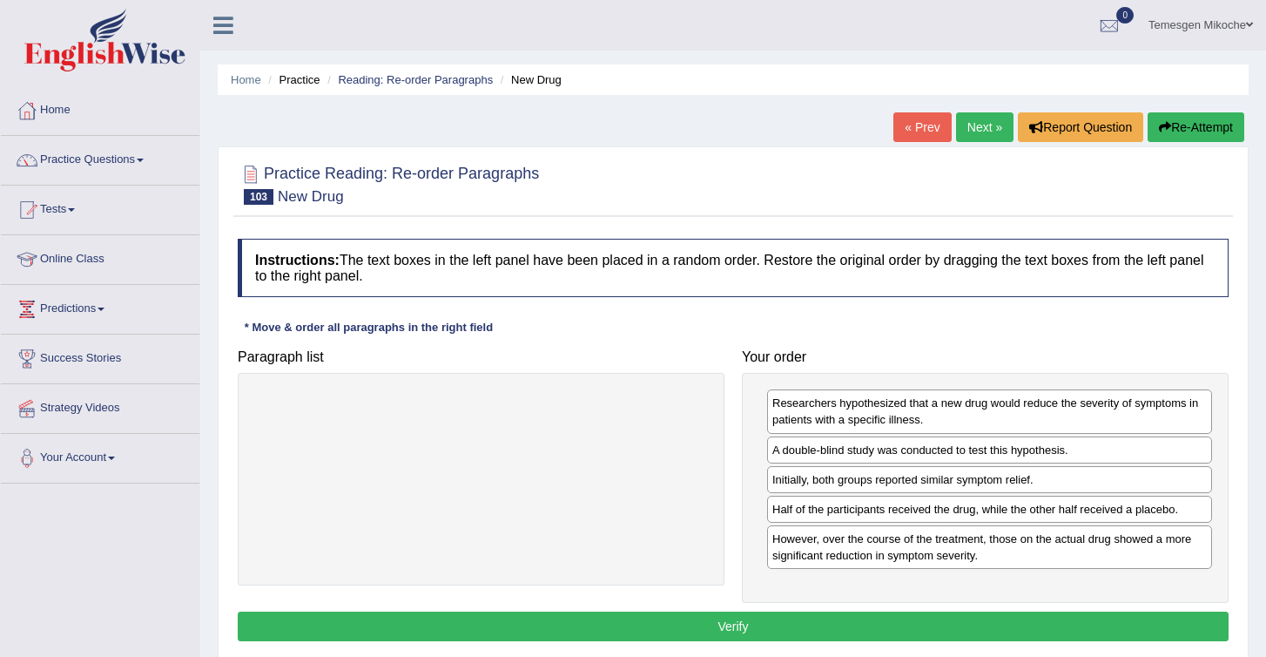
click at [786, 632] on button "Verify" at bounding box center [733, 626] width 991 height 30
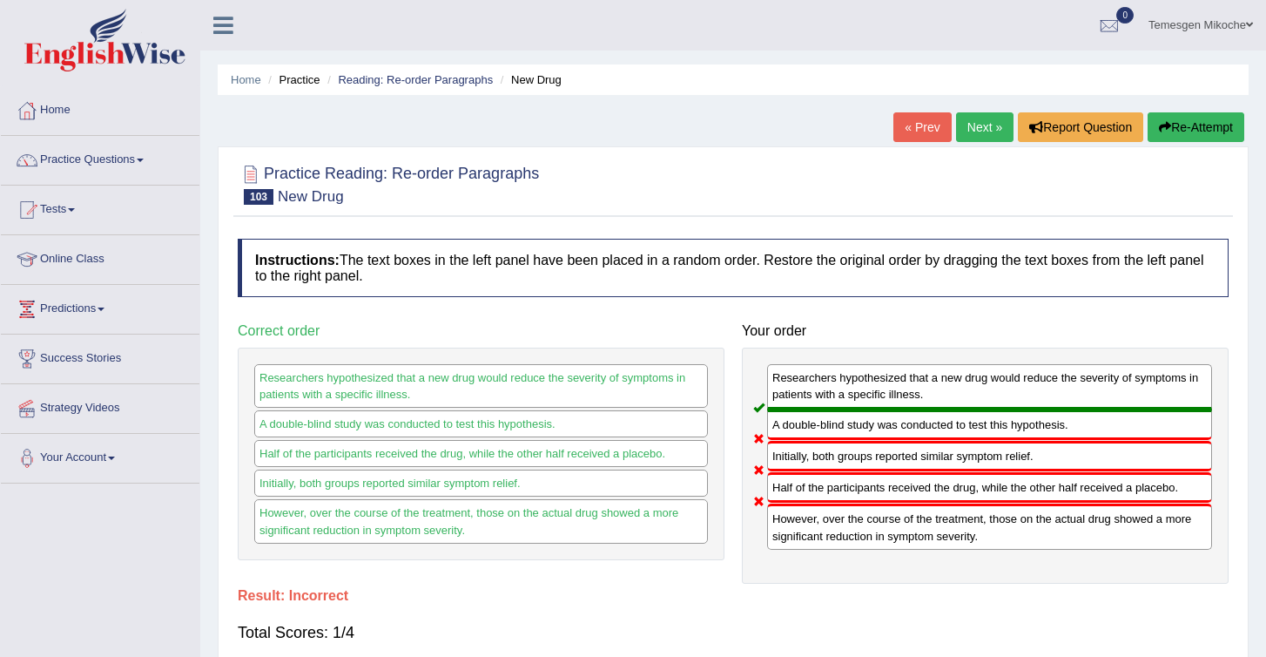
click at [1170, 126] on button "Re-Attempt" at bounding box center [1196, 127] width 97 height 30
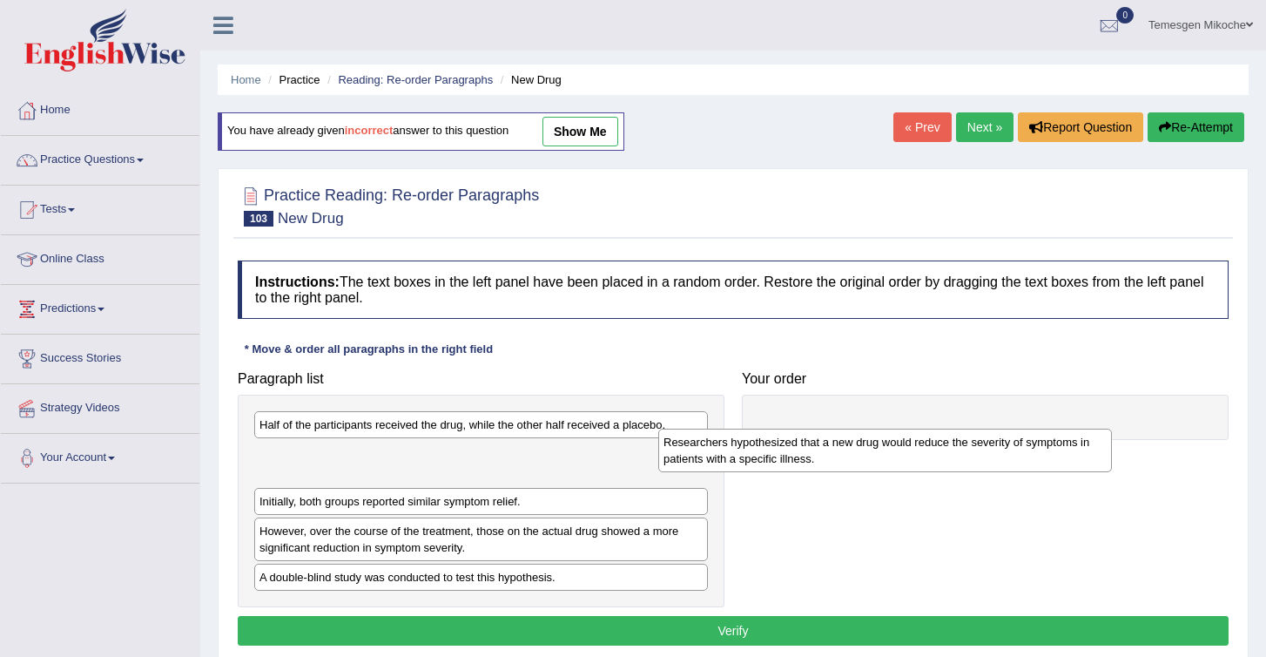
drag, startPoint x: 302, startPoint y: 543, endPoint x: 717, endPoint y: 448, distance: 425.1
click at [717, 448] on div "Researchers hypothesized that a new drug would reduce the severity of symptoms …" at bounding box center [885, 450] width 454 height 44
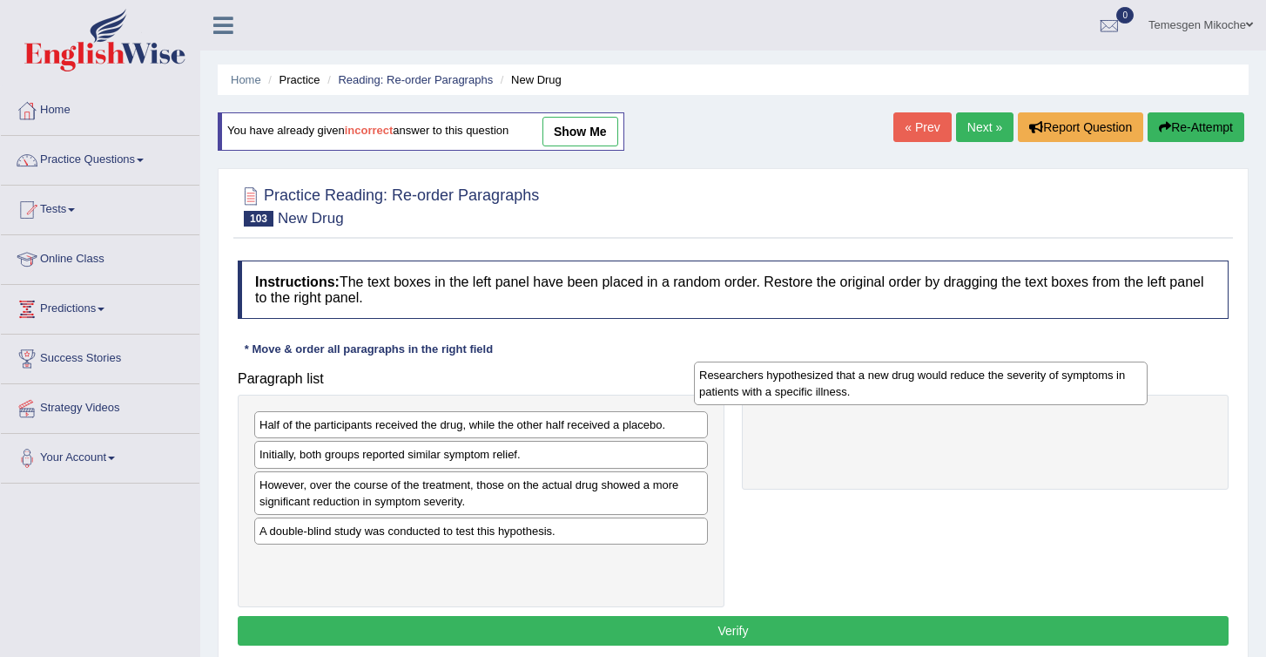
drag, startPoint x: 594, startPoint y: 466, endPoint x: 1048, endPoint y: 388, distance: 460.3
click at [1047, 387] on div "Researchers hypothesized that a new drug would reduce the severity of symptoms …" at bounding box center [921, 383] width 454 height 44
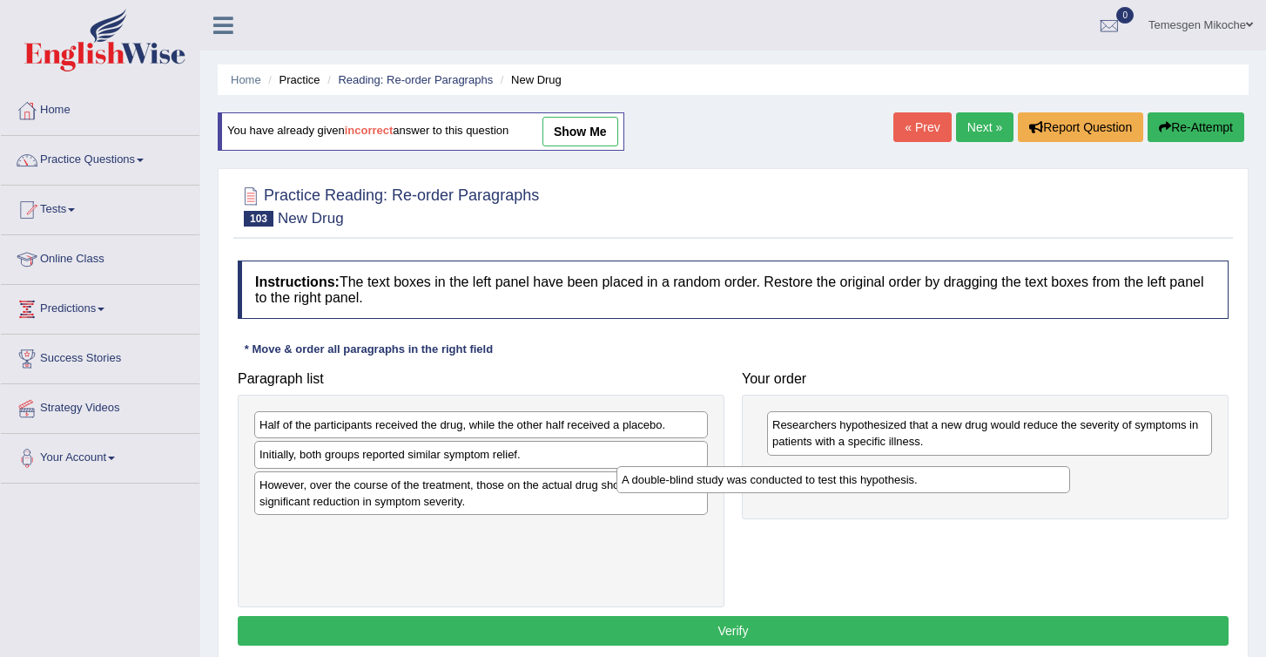
drag, startPoint x: 352, startPoint y: 537, endPoint x: 722, endPoint y: 486, distance: 373.7
click at [722, 486] on div "A double-blind study was conducted to test this hypothesis." at bounding box center [844, 479] width 454 height 27
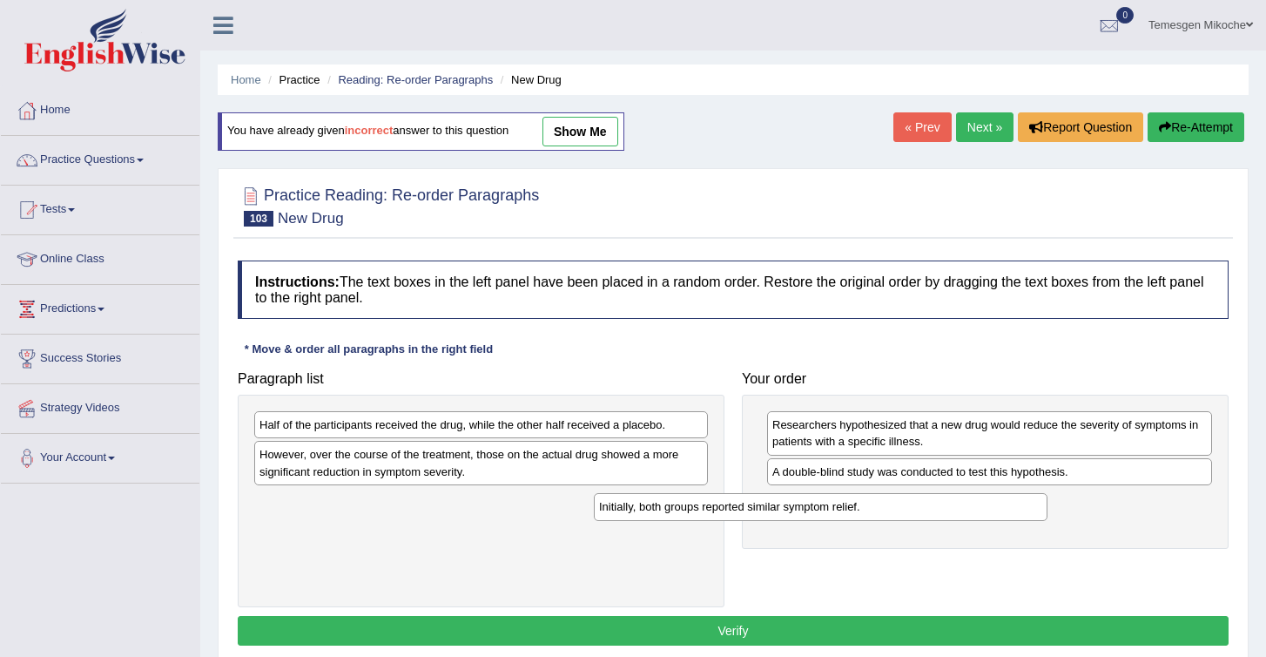
drag, startPoint x: 288, startPoint y: 462, endPoint x: 705, endPoint y: 508, distance: 418.8
click at [704, 508] on div "Initially, both groups reported similar symptom relief." at bounding box center [821, 506] width 454 height 27
click at [299, 424] on div "Half of the participants received the drug, while the other half received a pla…" at bounding box center [481, 424] width 454 height 27
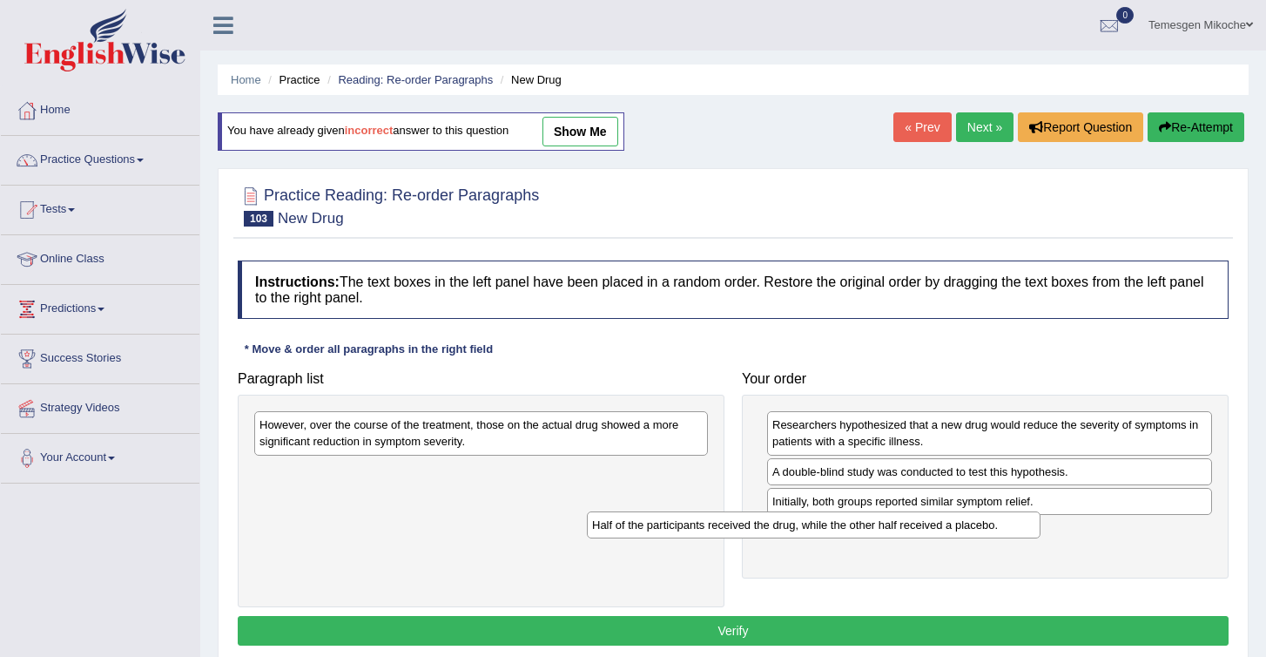
drag, startPoint x: 300, startPoint y: 424, endPoint x: 633, endPoint y: 526, distance: 348.8
click at [633, 526] on div "Half of the participants received the drug, while the other half received a pla…" at bounding box center [814, 524] width 454 height 27
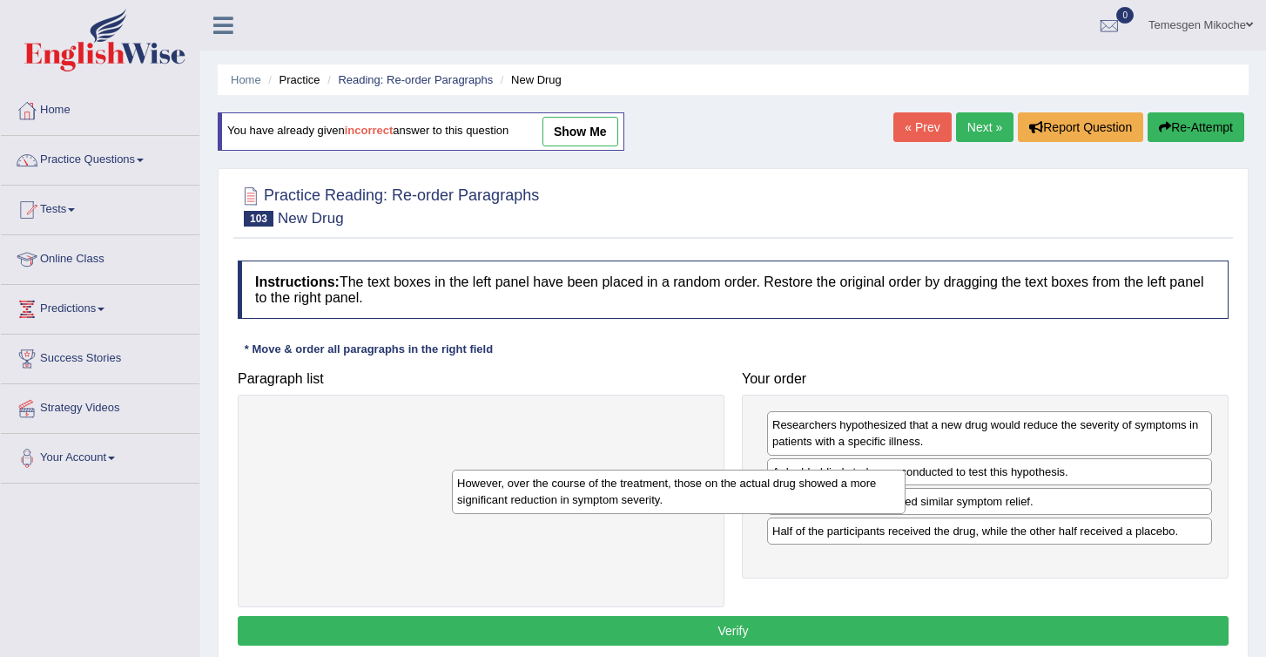
drag, startPoint x: 327, startPoint y: 438, endPoint x: 579, endPoint y: 551, distance: 276.0
click at [569, 513] on div "However, over the course of the treatment, those on the actual drug showed a mo…" at bounding box center [679, 491] width 454 height 44
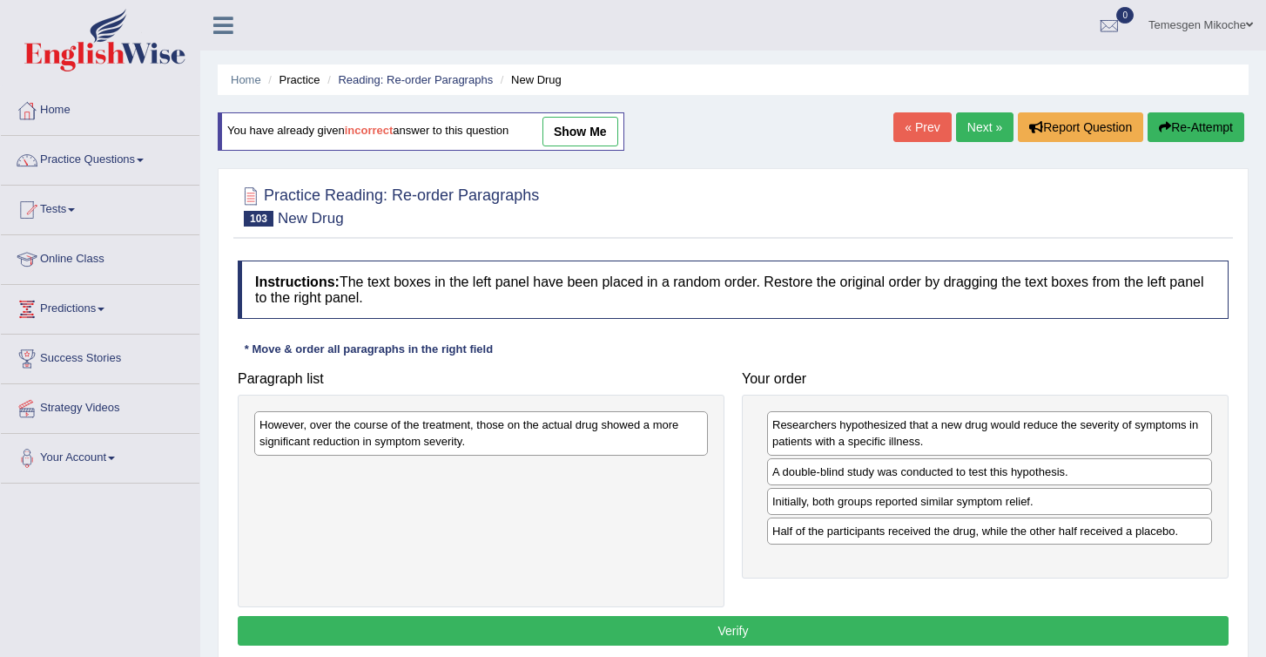
click at [600, 556] on div "However, over the course of the treatment, those on the actual drug showed a mo…" at bounding box center [481, 501] width 487 height 212
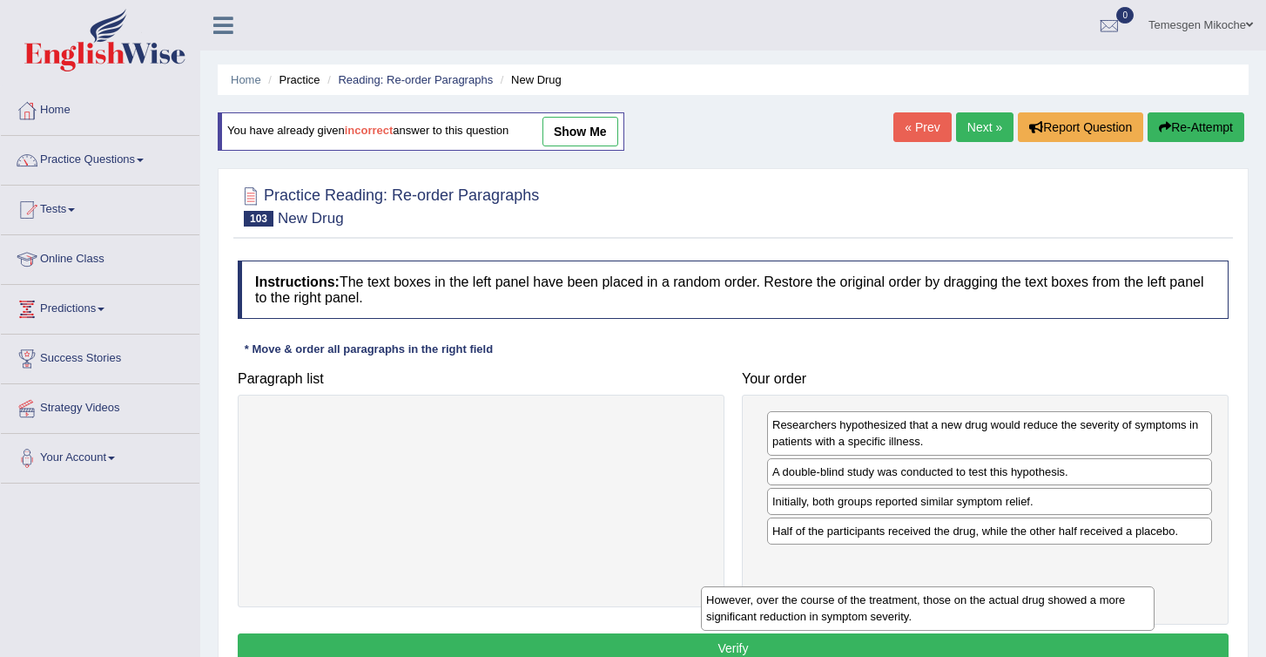
drag, startPoint x: 297, startPoint y: 431, endPoint x: 817, endPoint y: 577, distance: 539.9
click at [806, 586] on div "However, over the course of the treatment, those on the actual drug showed a mo…" at bounding box center [928, 608] width 454 height 44
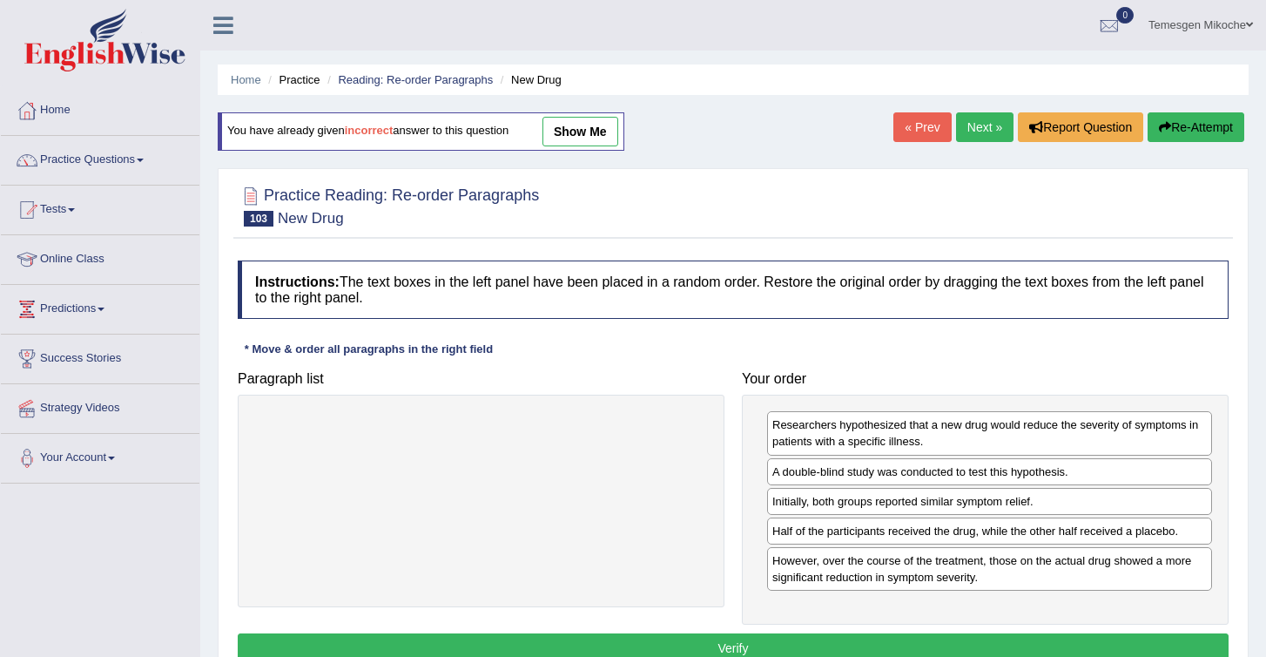
click at [729, 644] on button "Verify" at bounding box center [733, 648] width 991 height 30
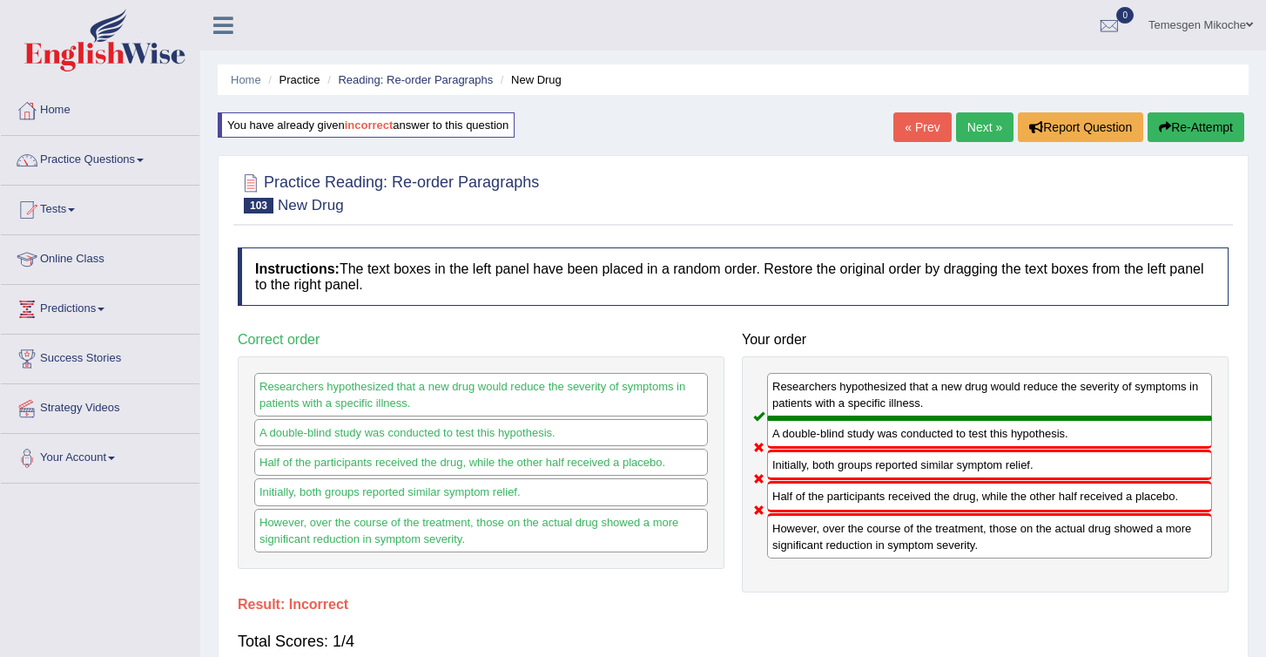
click at [1185, 117] on button "Re-Attempt" at bounding box center [1196, 127] width 97 height 30
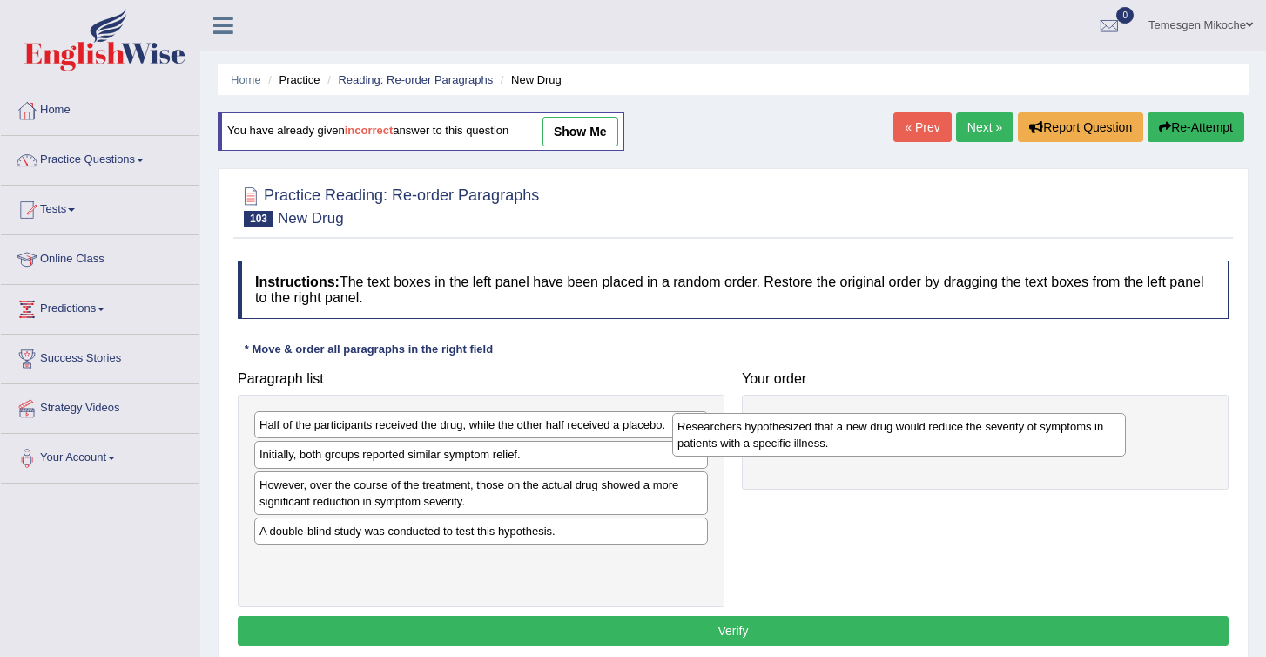
drag, startPoint x: 320, startPoint y: 554, endPoint x: 754, endPoint y: 444, distance: 448.2
click at [752, 444] on div "Researchers hypothesized that a new drug would reduce the severity of symptoms …" at bounding box center [899, 435] width 454 height 44
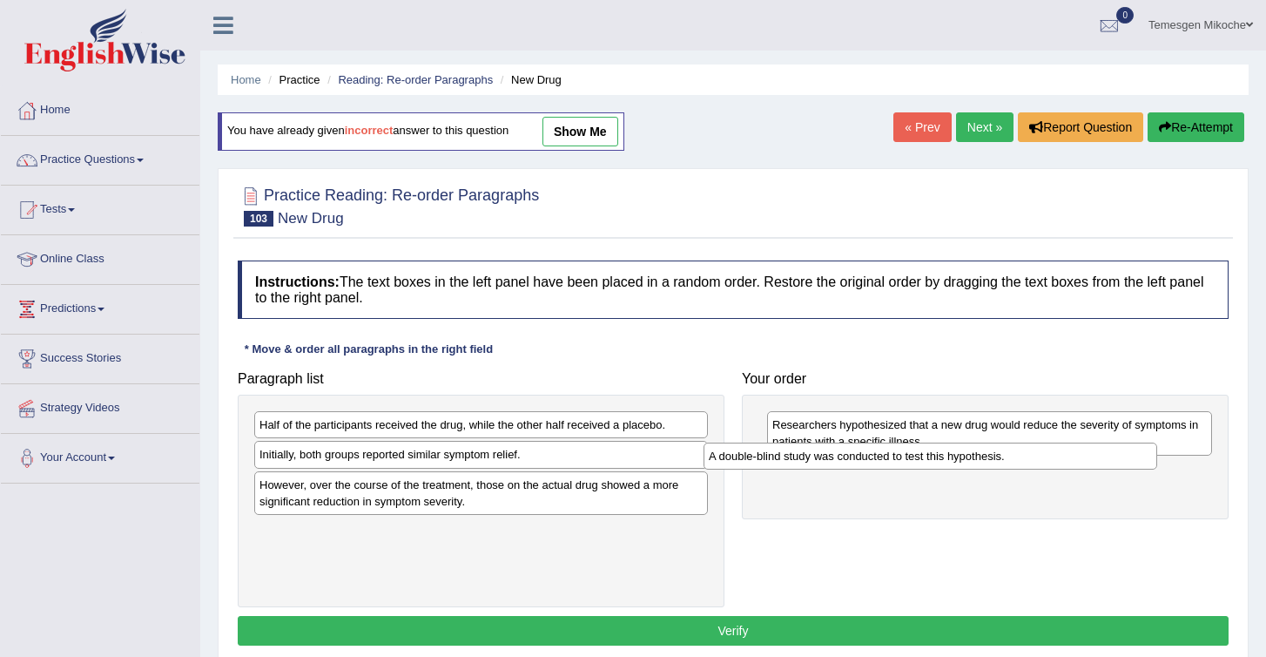
drag, startPoint x: 306, startPoint y: 535, endPoint x: 764, endPoint y: 463, distance: 463.6
click at [763, 462] on div "A double-blind study was conducted to test this hypothesis." at bounding box center [931, 455] width 454 height 27
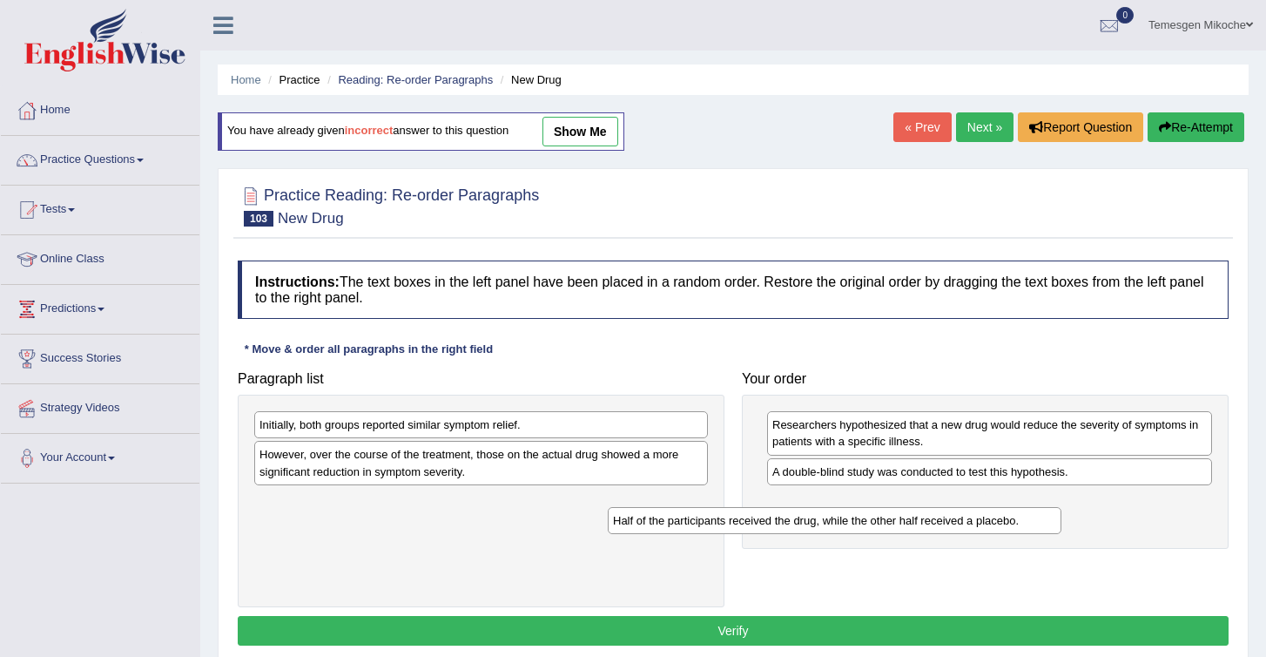
drag, startPoint x: 327, startPoint y: 422, endPoint x: 684, endPoint y: 518, distance: 368.8
click at [684, 518] on div "Half of the participants received the drug, while the other half received a pla…" at bounding box center [835, 520] width 454 height 27
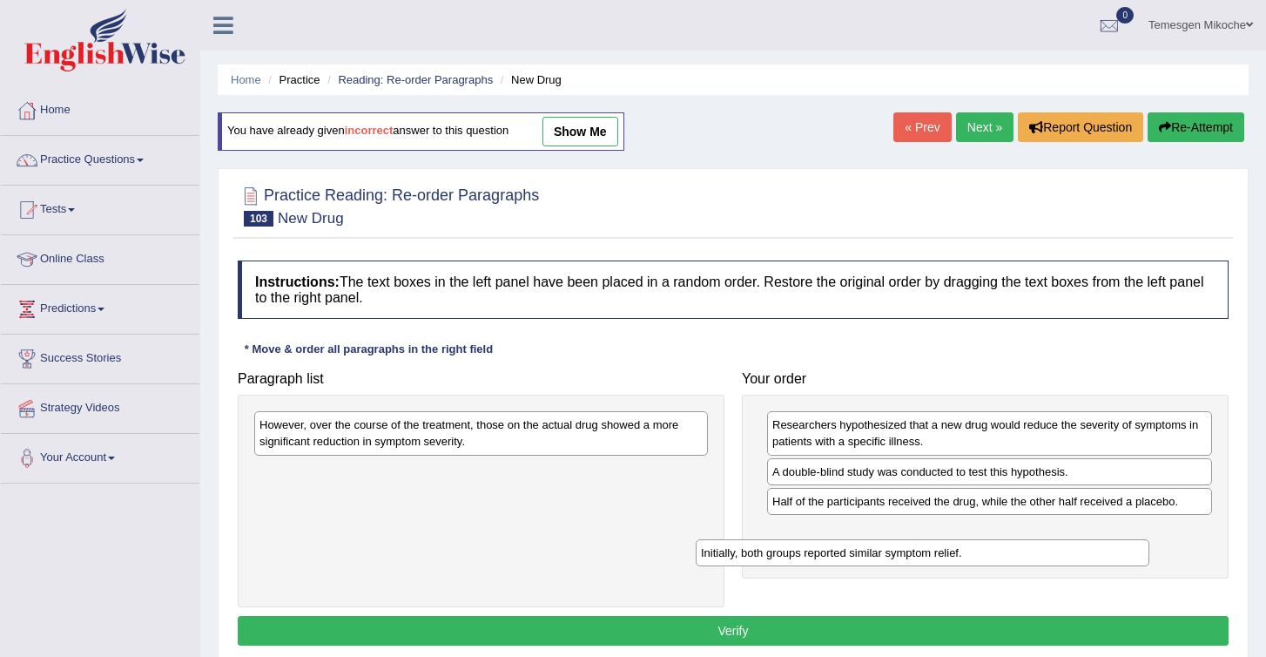
drag, startPoint x: 313, startPoint y: 427, endPoint x: 759, endPoint y: 550, distance: 463.6
click at [759, 551] on div "Initially, both groups reported similar symptom relief." at bounding box center [923, 552] width 454 height 27
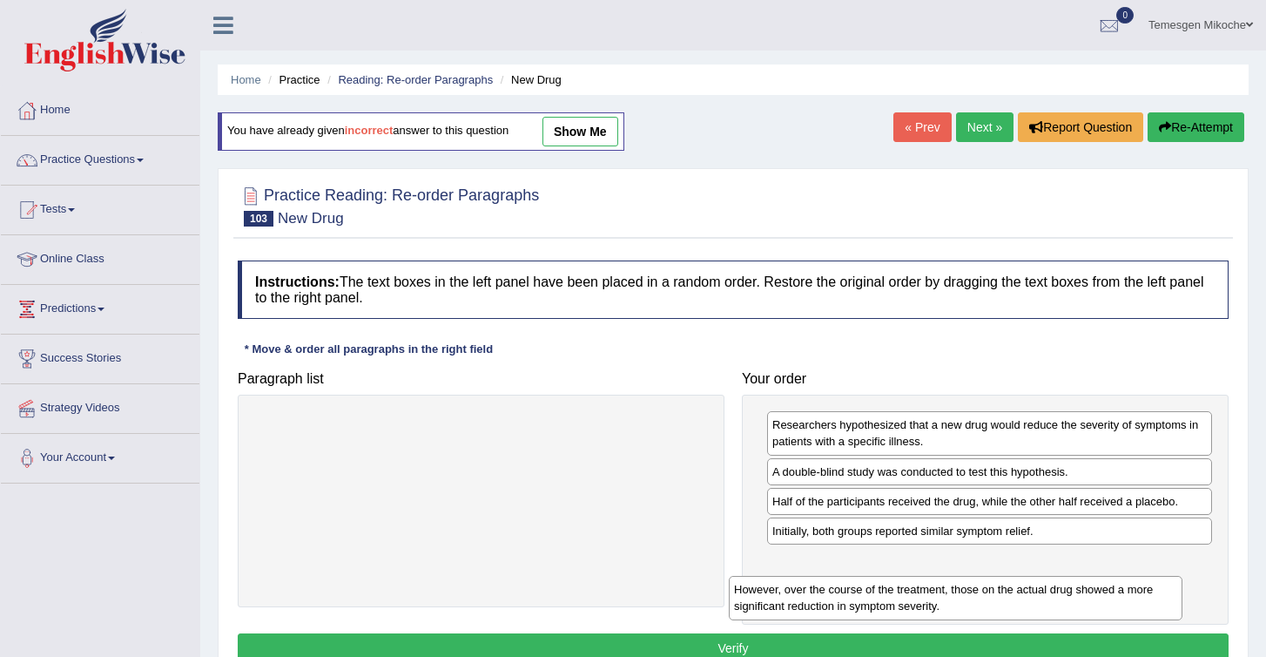
drag, startPoint x: 485, startPoint y: 433, endPoint x: 965, endPoint y: 594, distance: 506.2
click at [965, 596] on div "However, over the course of the treatment, those on the actual drug showed a mo…" at bounding box center [956, 598] width 454 height 44
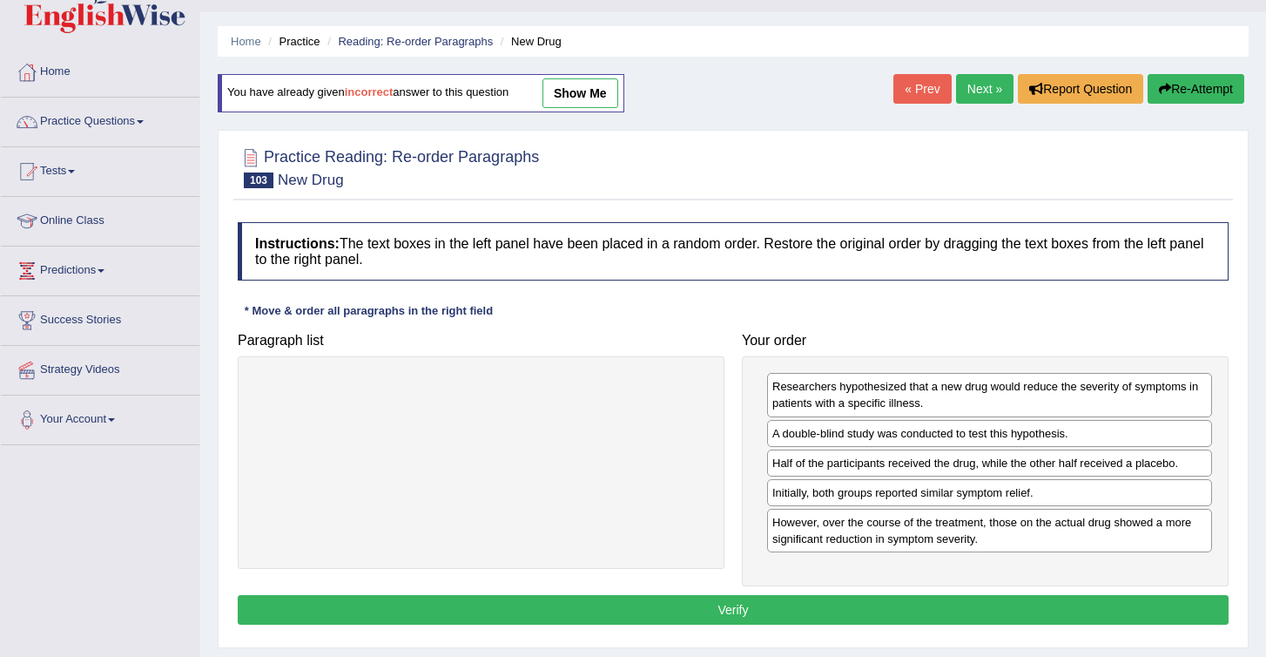
scroll to position [48, 0]
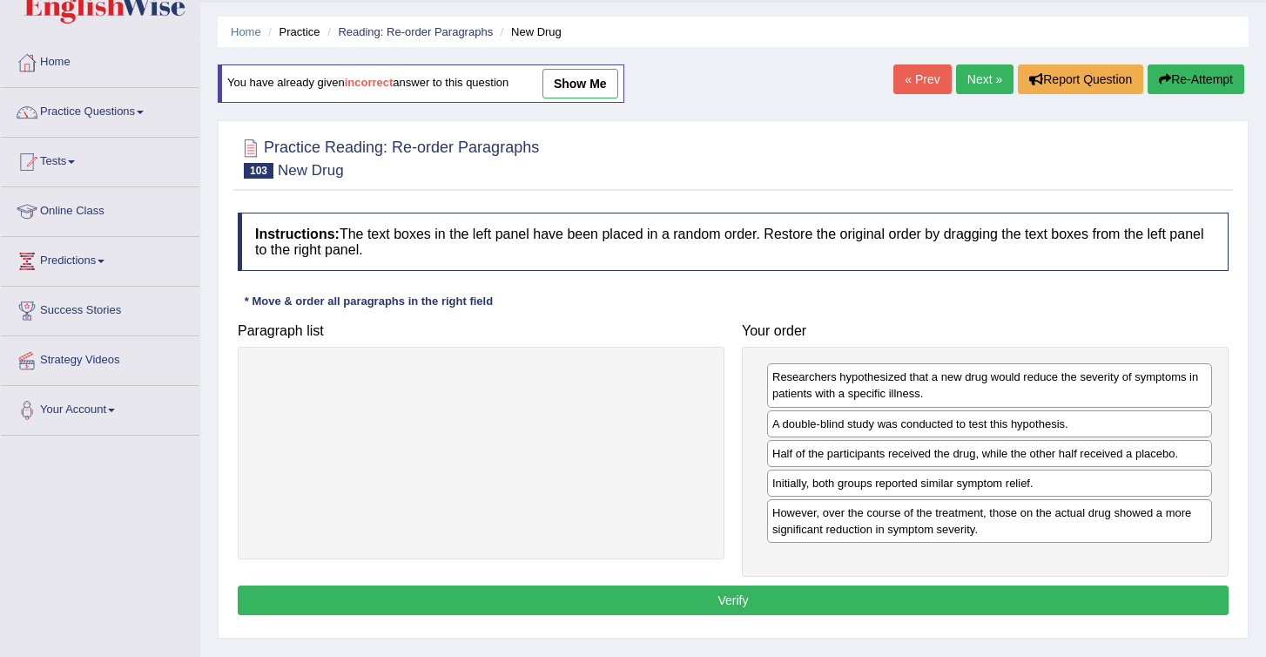
click at [724, 598] on button "Verify" at bounding box center [733, 600] width 991 height 30
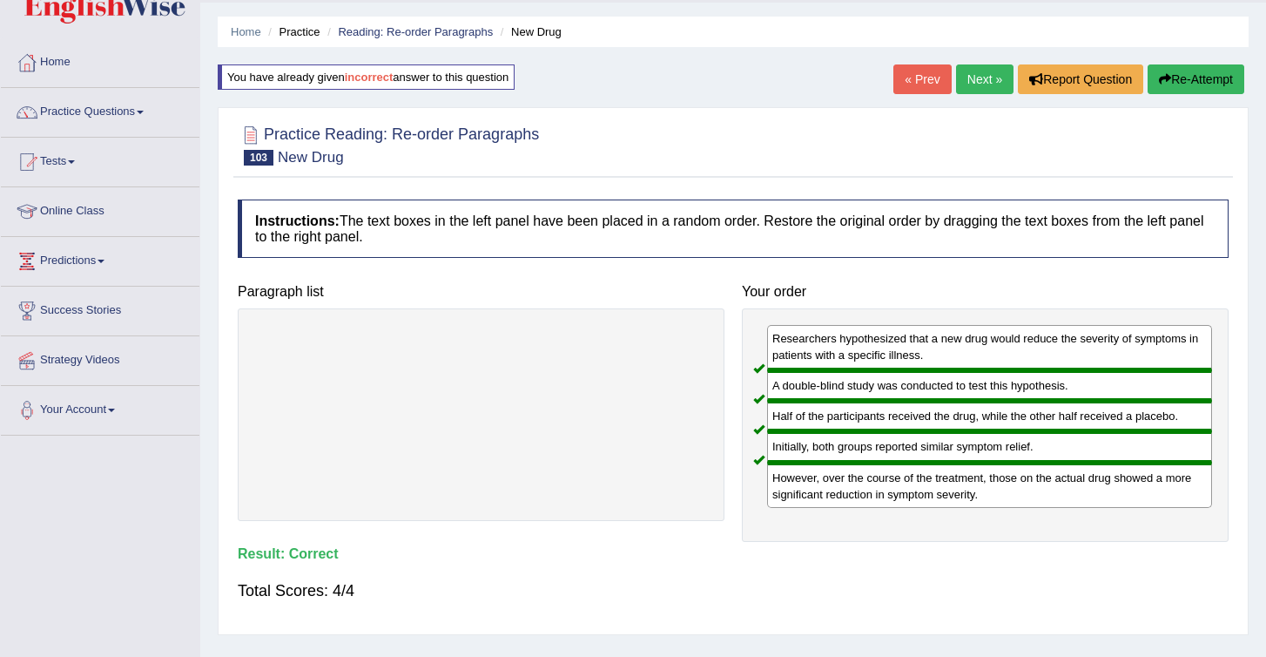
click at [972, 80] on link "Next »" at bounding box center [984, 79] width 57 height 30
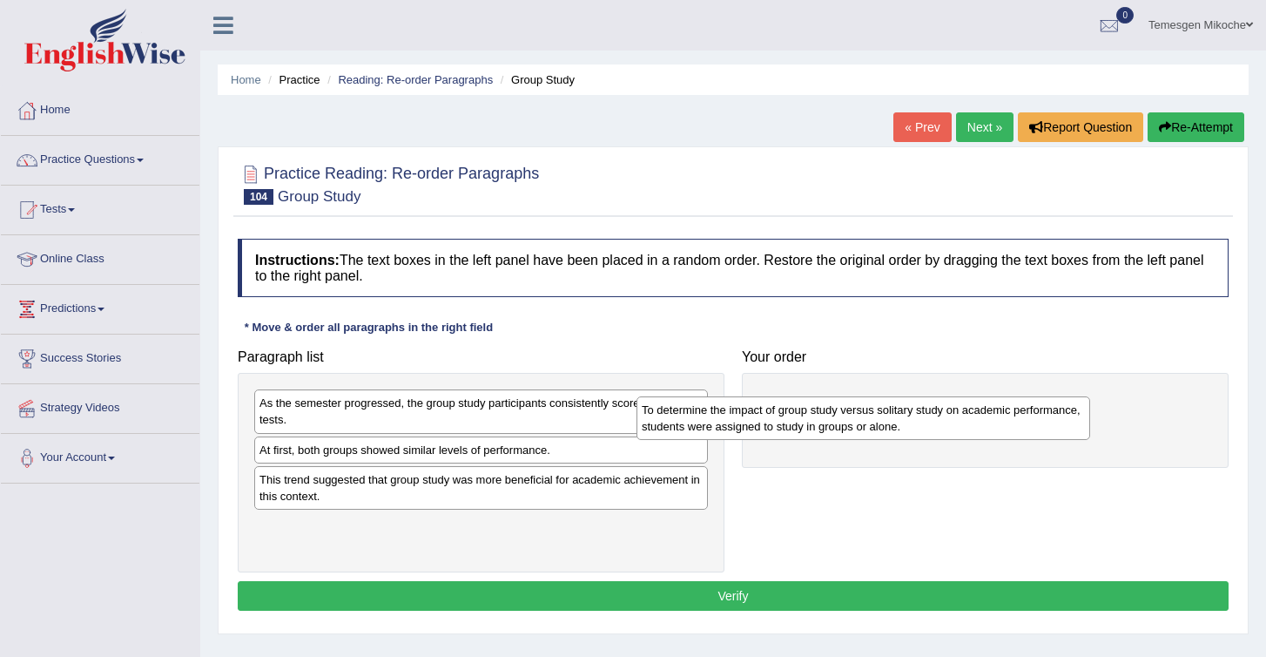
drag, startPoint x: 376, startPoint y: 491, endPoint x: 786, endPoint y: 398, distance: 419.8
click at [785, 399] on div "To determine the impact of group study versus solitary study on academic perfor…" at bounding box center [864, 418] width 454 height 44
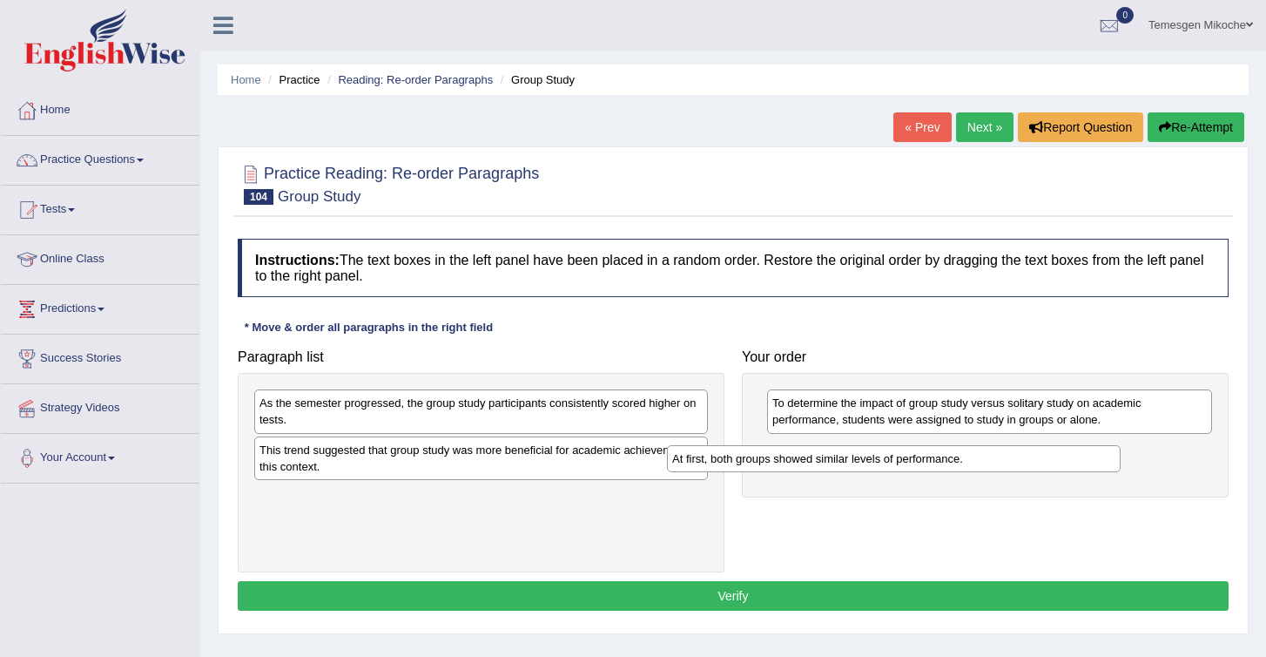
drag, startPoint x: 345, startPoint y: 448, endPoint x: 764, endPoint y: 461, distance: 419.1
click at [763, 461] on div "At first, both groups showed similar levels of performance." at bounding box center [894, 458] width 454 height 27
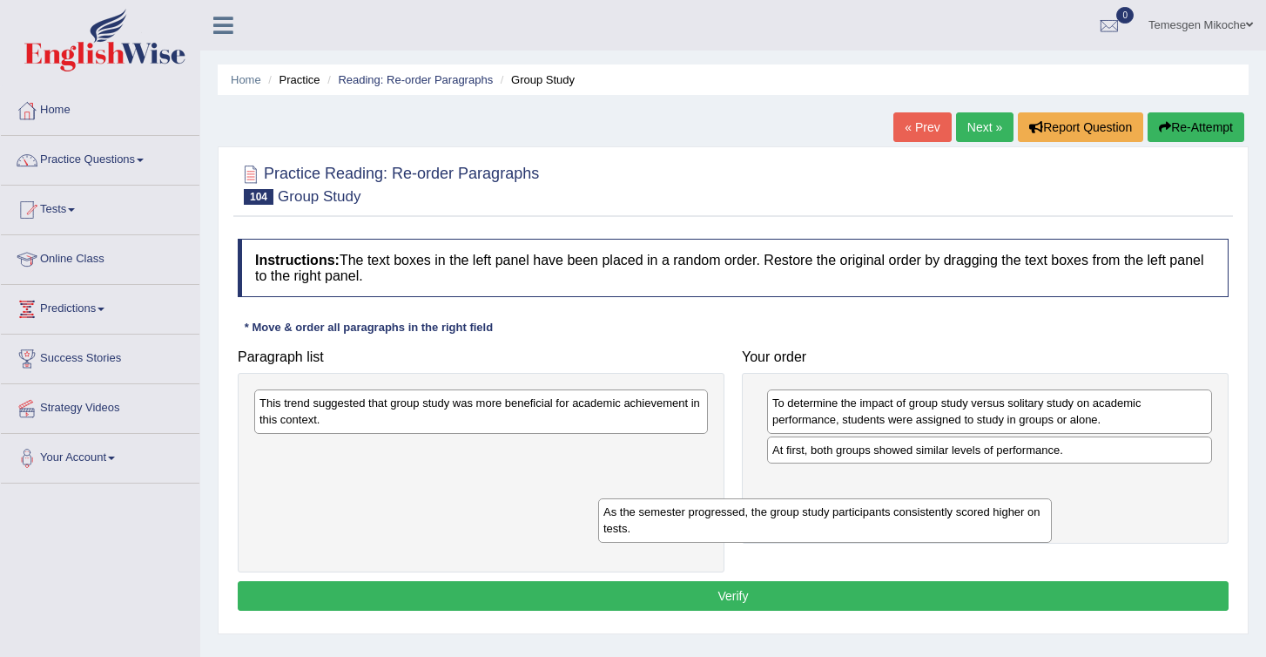
drag, startPoint x: 318, startPoint y: 415, endPoint x: 733, endPoint y: 510, distance: 426.1
click at [732, 512] on div "As the semester progressed, the group study participants consistently scored hi…" at bounding box center [825, 520] width 454 height 44
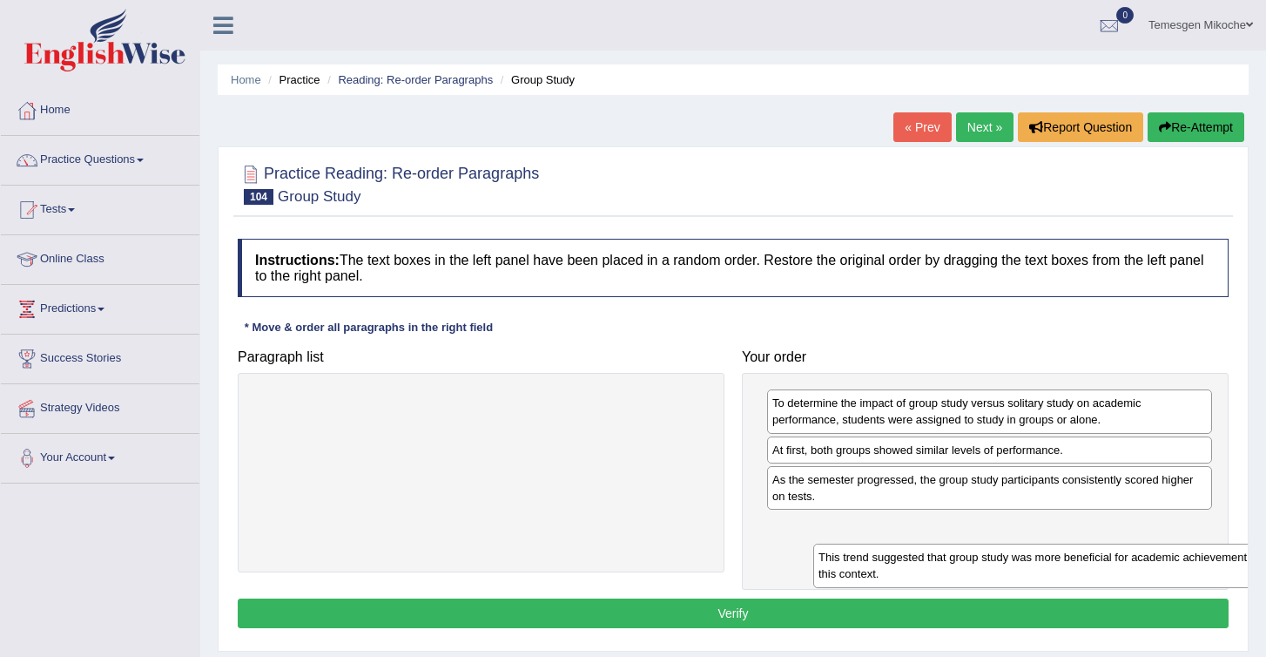
drag, startPoint x: 386, startPoint y: 413, endPoint x: 947, endPoint y: 559, distance: 580.4
click at [947, 563] on div "This trend suggested that group study was more beneficial for academic achievem…" at bounding box center [1040, 565] width 454 height 44
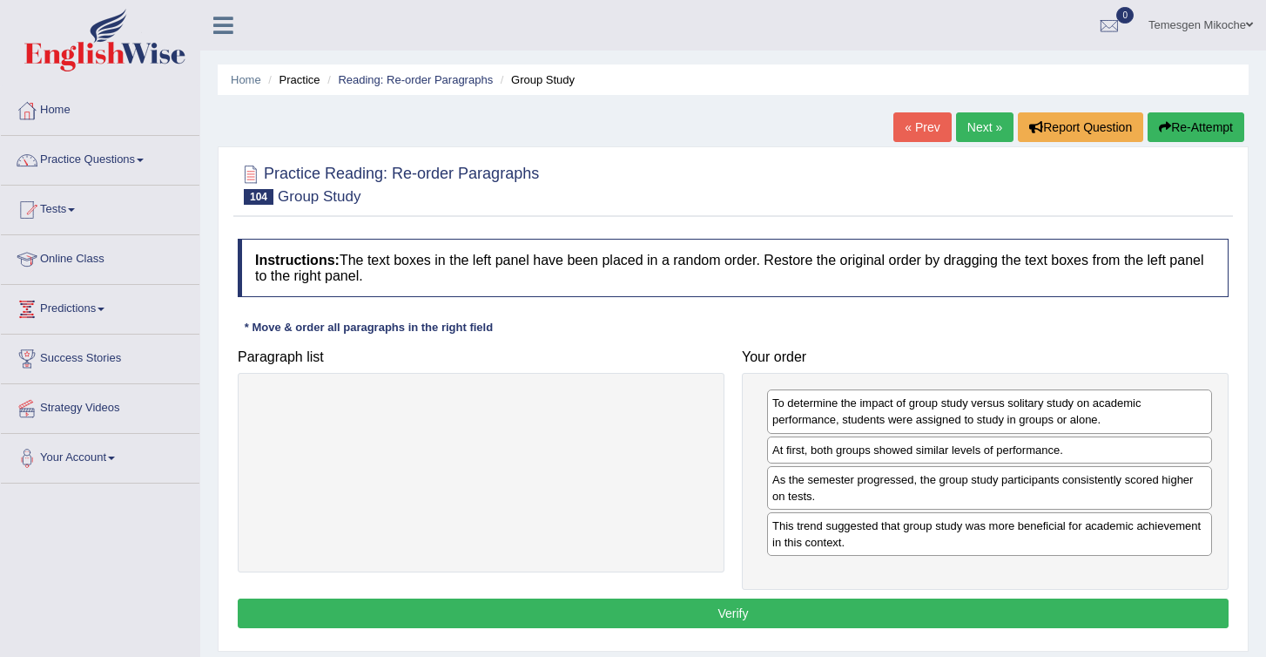
click at [801, 619] on button "Verify" at bounding box center [733, 613] width 991 height 30
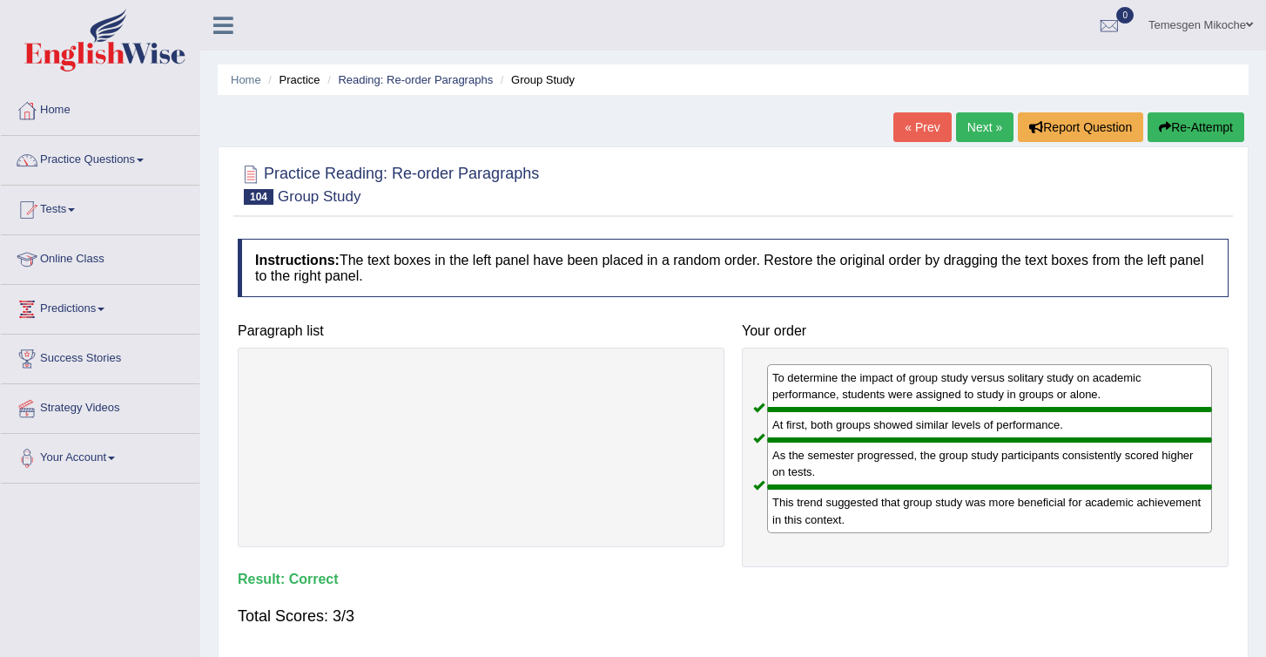
click at [975, 136] on link "Next »" at bounding box center [984, 127] width 57 height 30
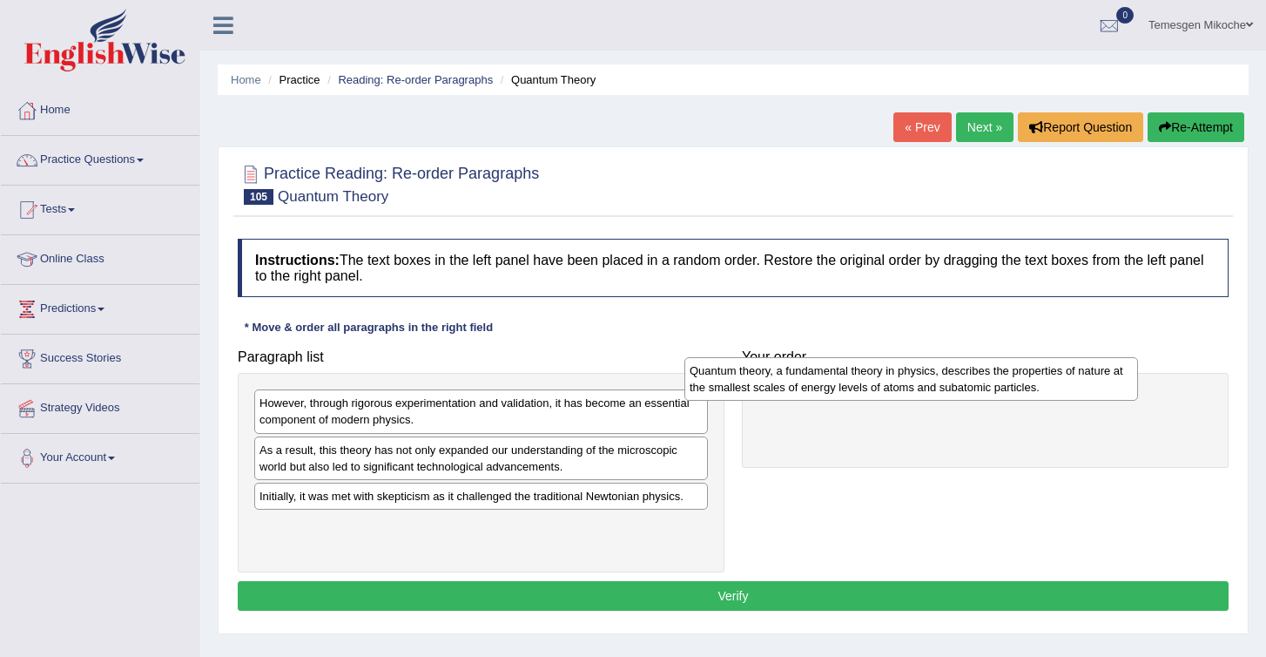
drag, startPoint x: 340, startPoint y: 536, endPoint x: 773, endPoint y: 381, distance: 460.9
click at [773, 381] on div "Quantum theory, a fundamental theory in physics, describes the properties of na…" at bounding box center [911, 379] width 454 height 44
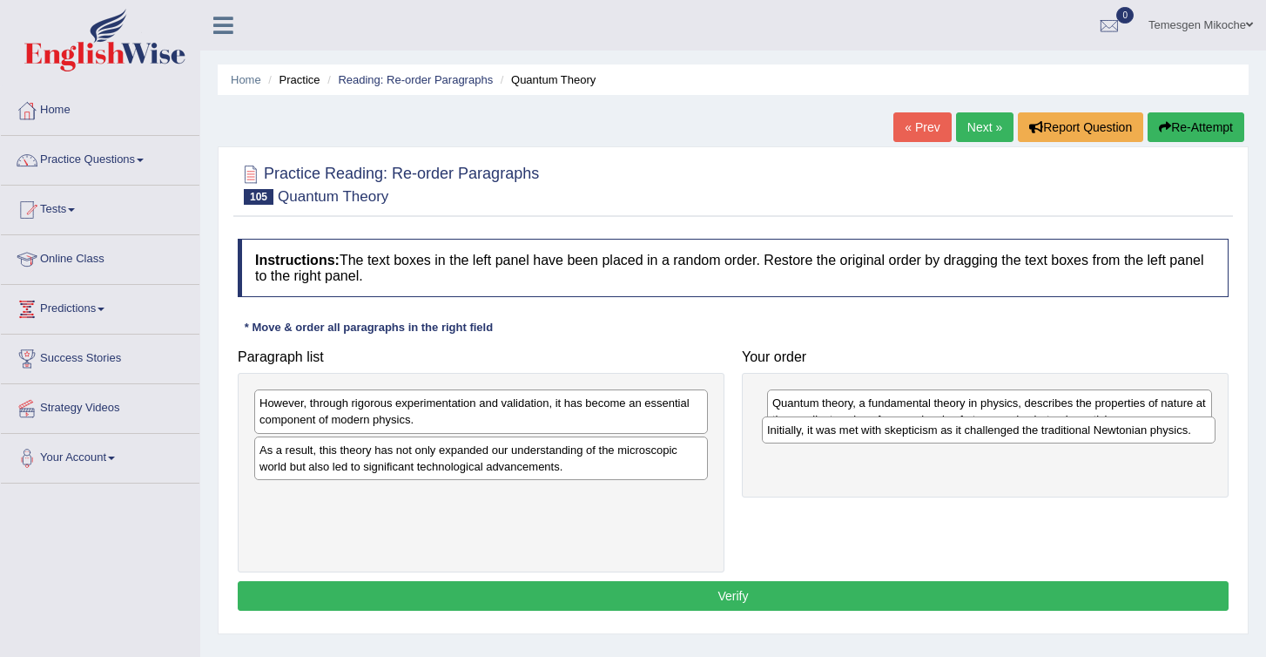
drag, startPoint x: 297, startPoint y: 501, endPoint x: 806, endPoint y: 433, distance: 513.1
click at [805, 433] on div "Initially, it was met with skepticism as it challenged the traditional Newtonia…" at bounding box center [989, 429] width 454 height 27
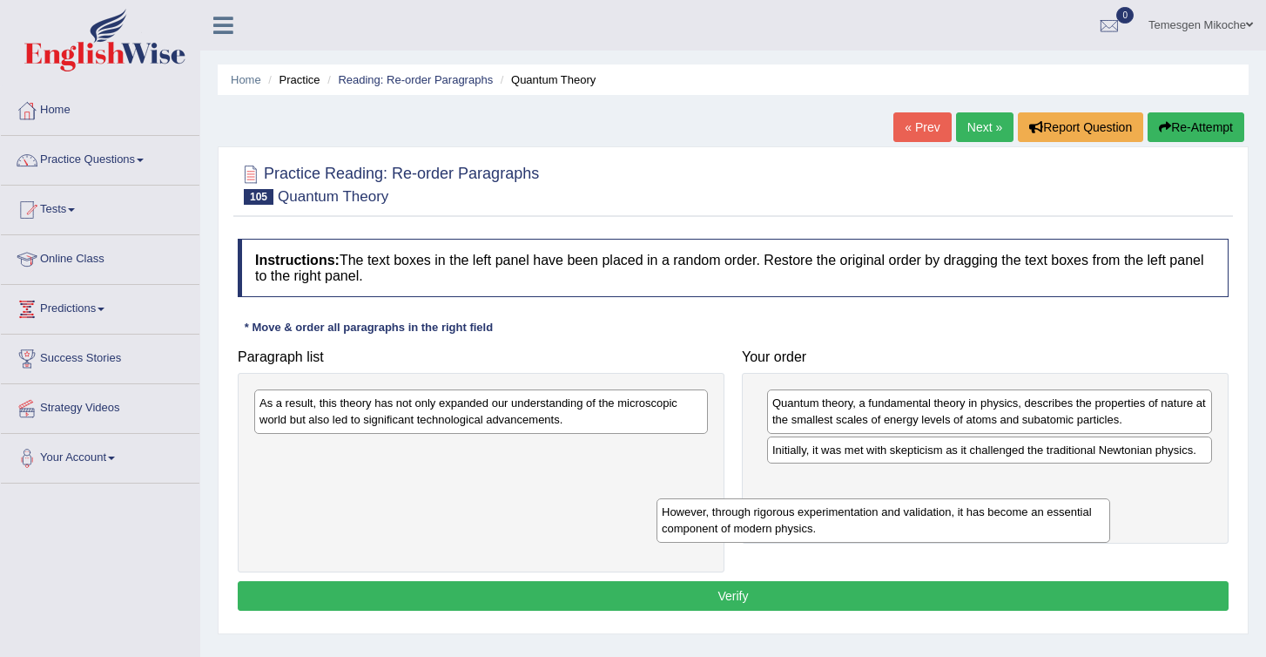
drag, startPoint x: 281, startPoint y: 417, endPoint x: 725, endPoint y: 530, distance: 457.5
click at [725, 530] on div "However, through rigorous experimentation and validation, it has become an esse…" at bounding box center [884, 520] width 454 height 44
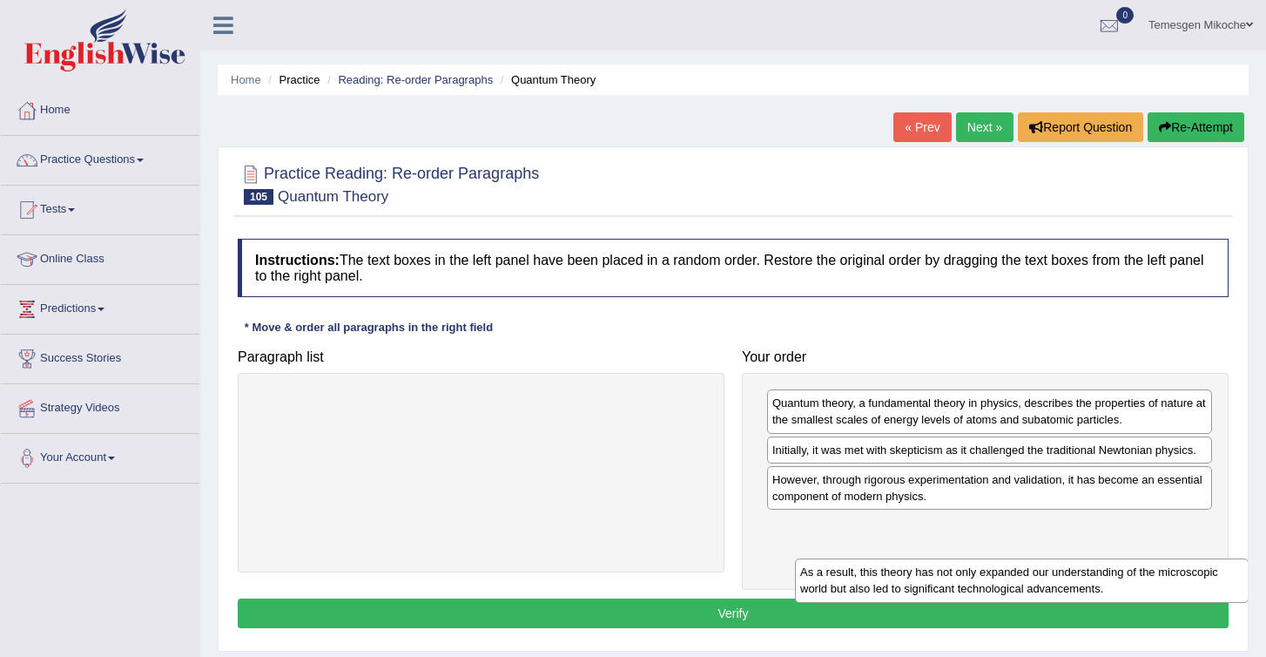
drag, startPoint x: 341, startPoint y: 415, endPoint x: 906, endPoint y: 536, distance: 577.3
click at [906, 558] on div "As a result, this theory has not only expanded our understanding of the microsc…" at bounding box center [1022, 580] width 454 height 44
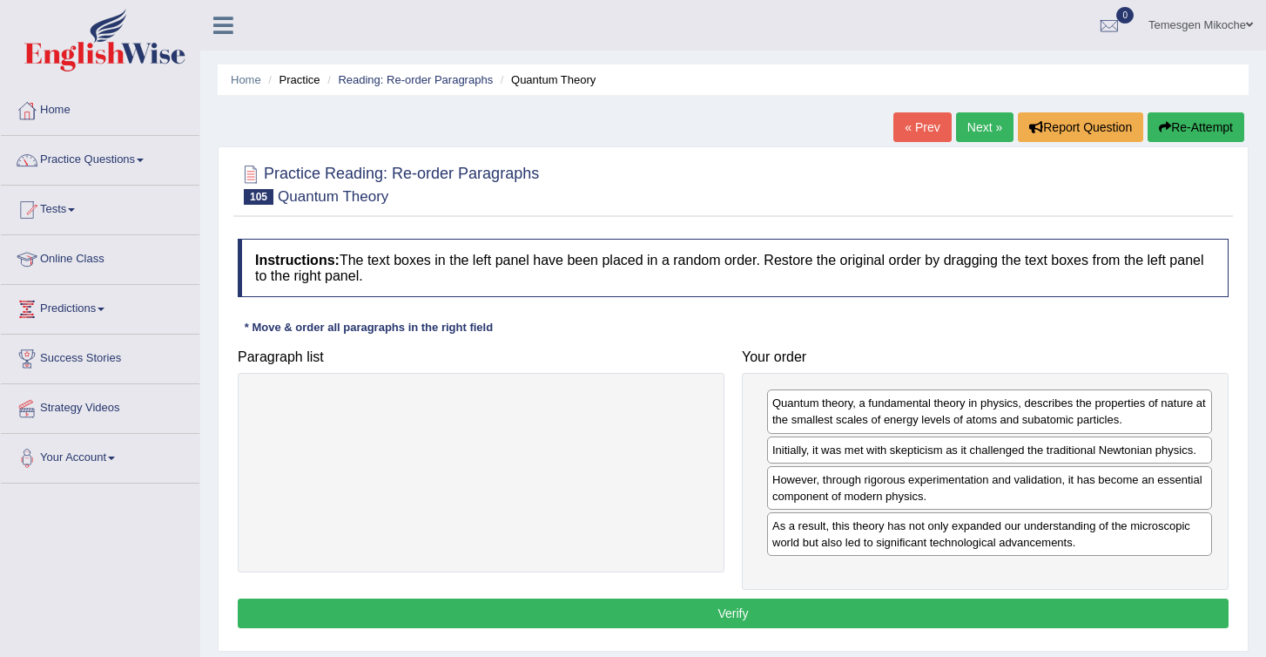
click at [675, 619] on button "Verify" at bounding box center [733, 613] width 991 height 30
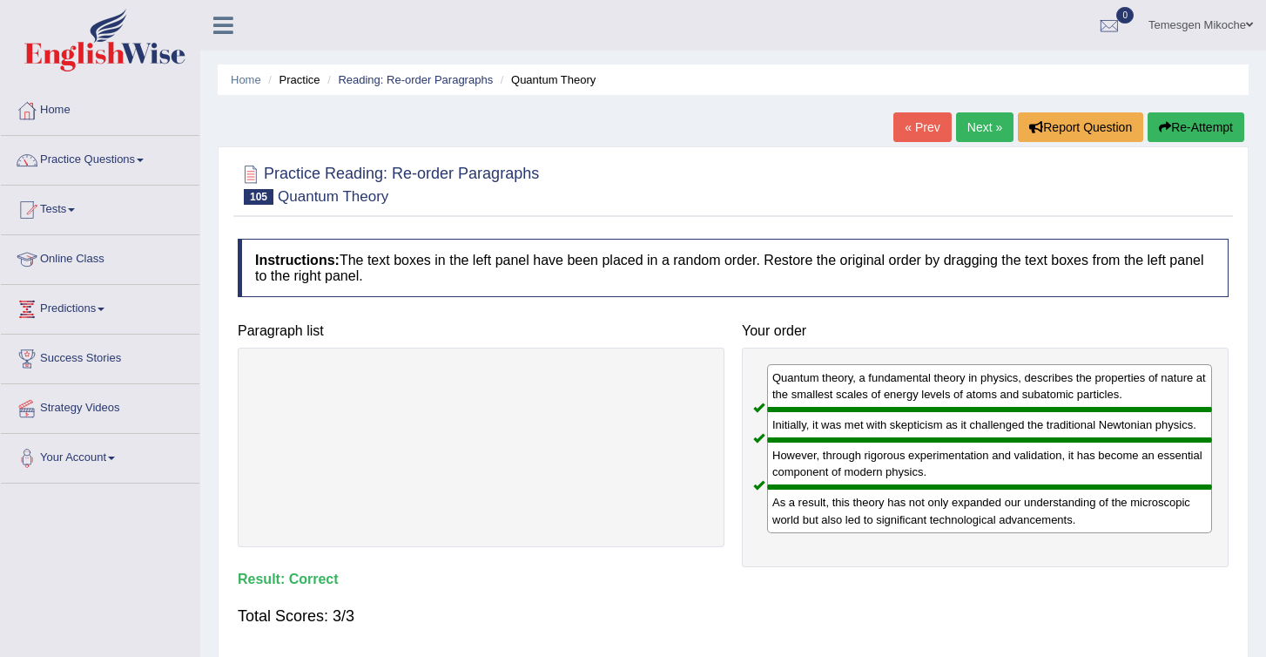
click at [969, 129] on link "Next »" at bounding box center [984, 127] width 57 height 30
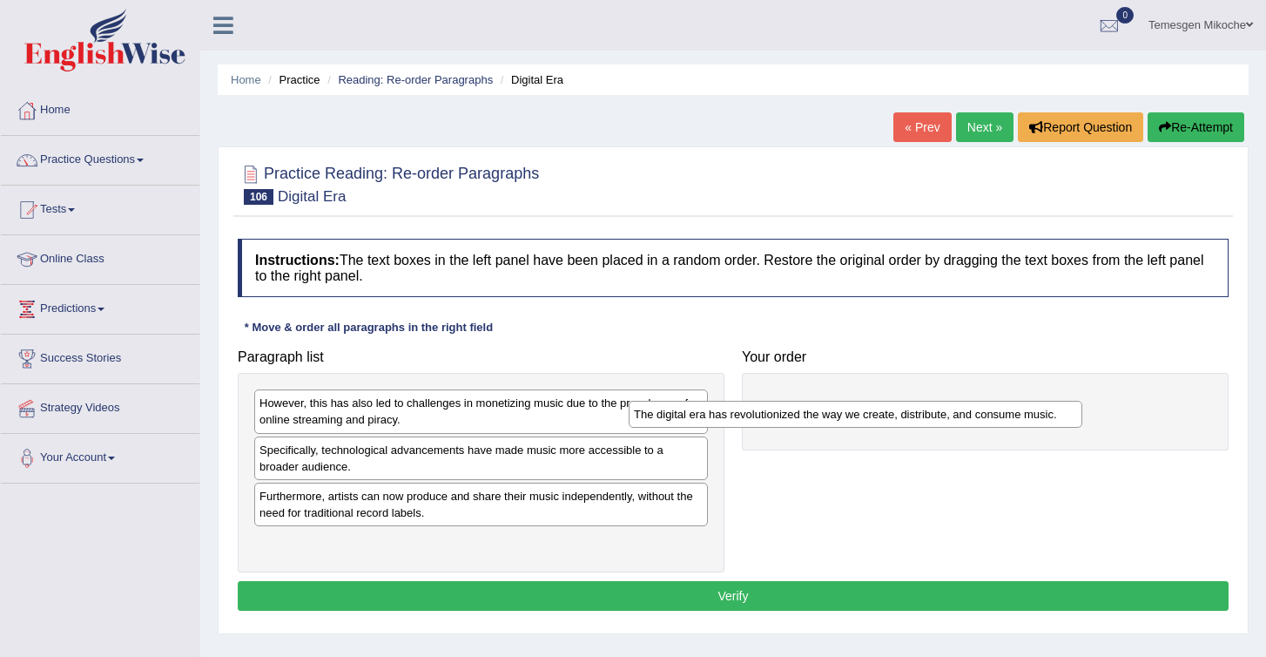
drag, startPoint x: 333, startPoint y: 450, endPoint x: 773, endPoint y: 413, distance: 442.2
click at [773, 413] on div "The digital era has revolutionized the way we create, distribute, and consume m…" at bounding box center [856, 414] width 454 height 27
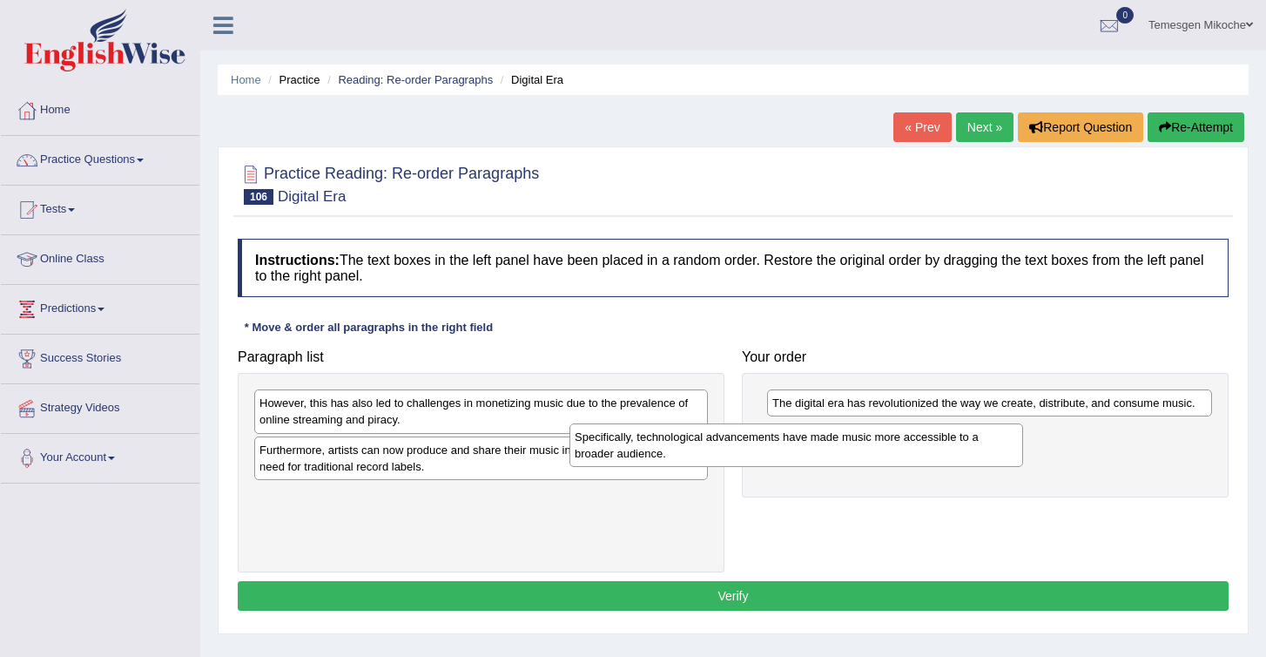
drag, startPoint x: 357, startPoint y: 468, endPoint x: 716, endPoint y: 447, distance: 359.4
click at [716, 447] on div "Specifically, technological advancements have made music more accessible to a b…" at bounding box center [797, 445] width 454 height 44
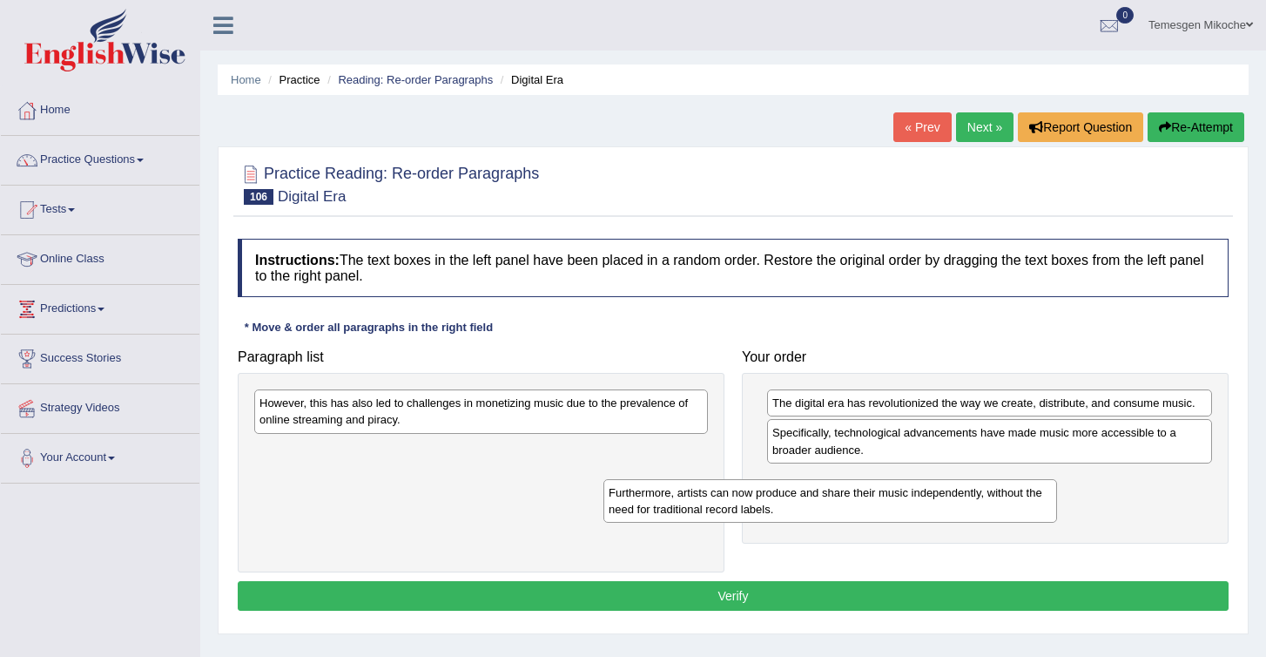
drag, startPoint x: 334, startPoint y: 468, endPoint x: 705, endPoint y: 509, distance: 373.2
click at [704, 509] on div "Furthermore, artists can now produce and share their music independently, witho…" at bounding box center [831, 501] width 454 height 44
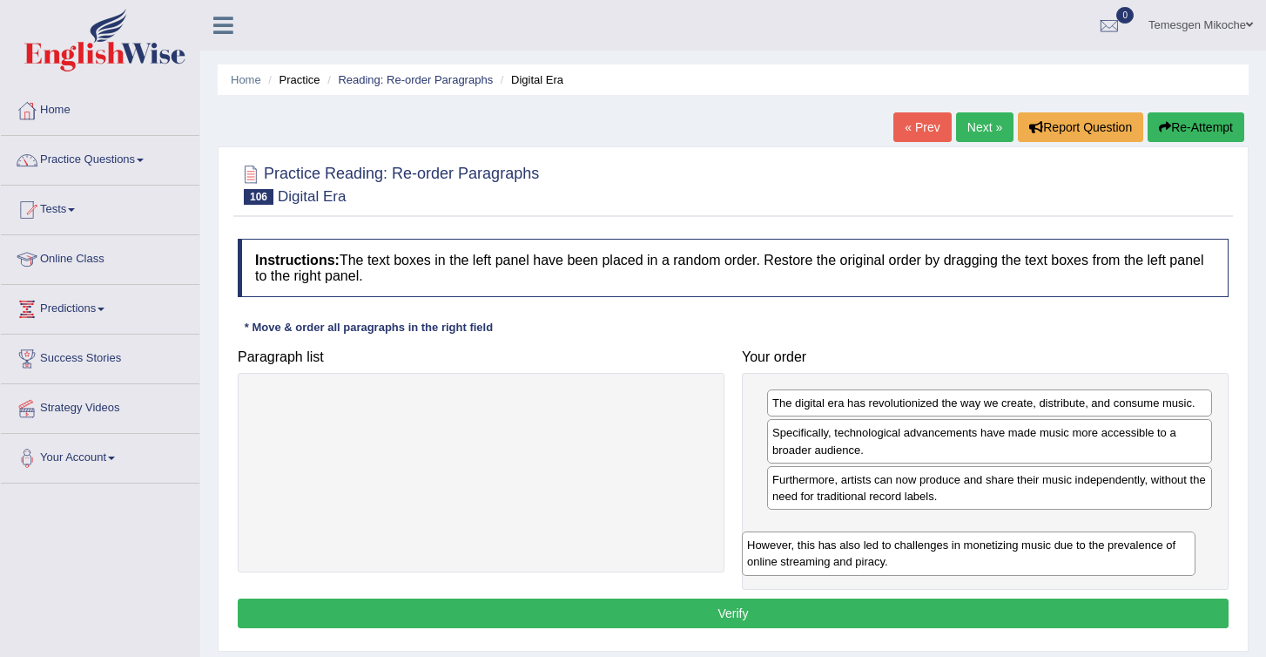
drag, startPoint x: 331, startPoint y: 419, endPoint x: 819, endPoint y: 561, distance: 507.9
click at [819, 561] on div "However, this has also led to challenges in monetizing music due to the prevale…" at bounding box center [969, 553] width 454 height 44
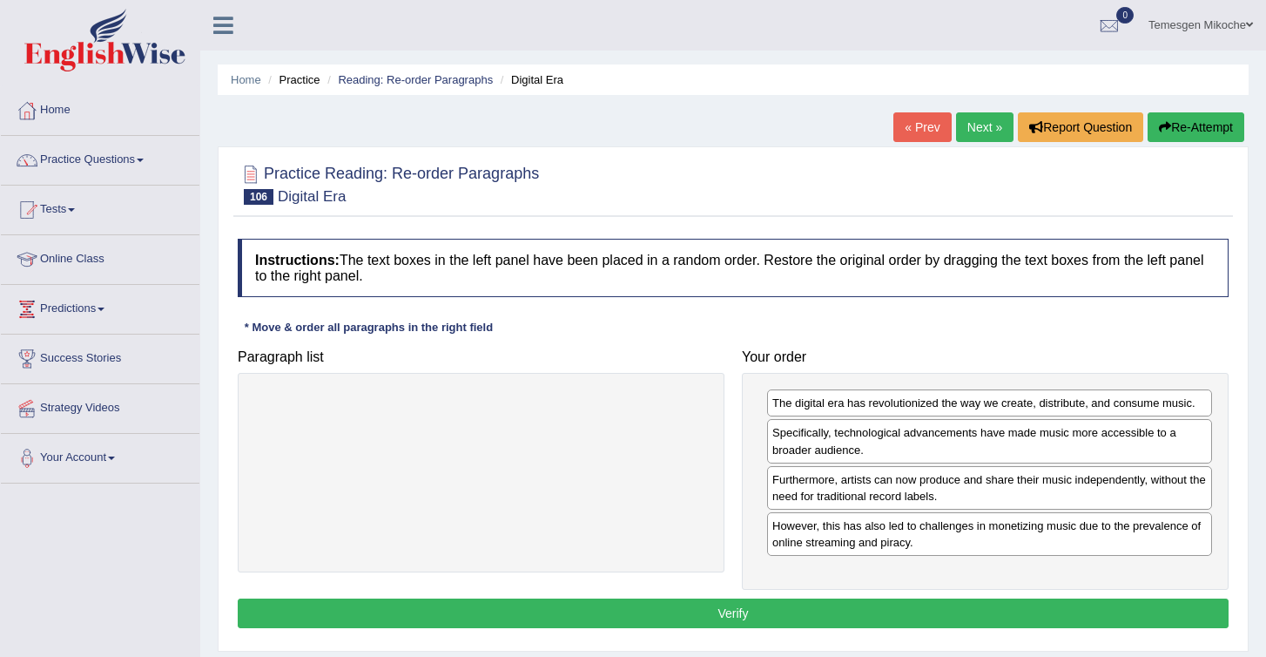
click at [806, 619] on button "Verify" at bounding box center [733, 613] width 991 height 30
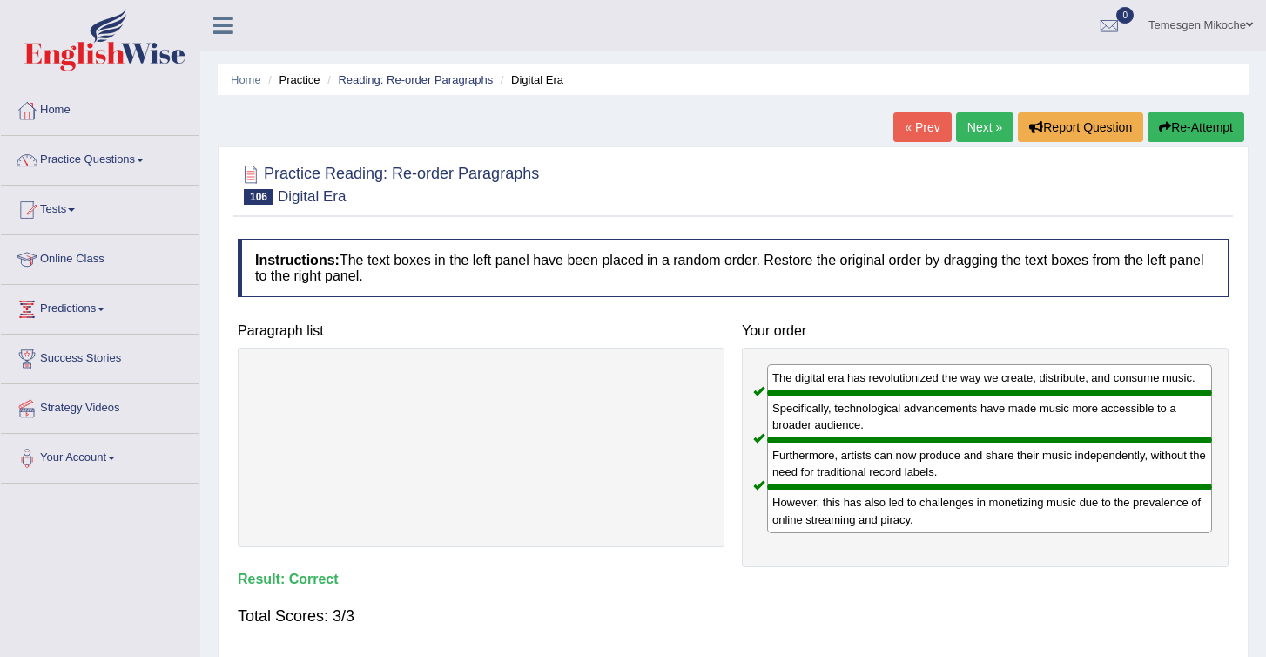
click at [966, 129] on link "Next »" at bounding box center [984, 127] width 57 height 30
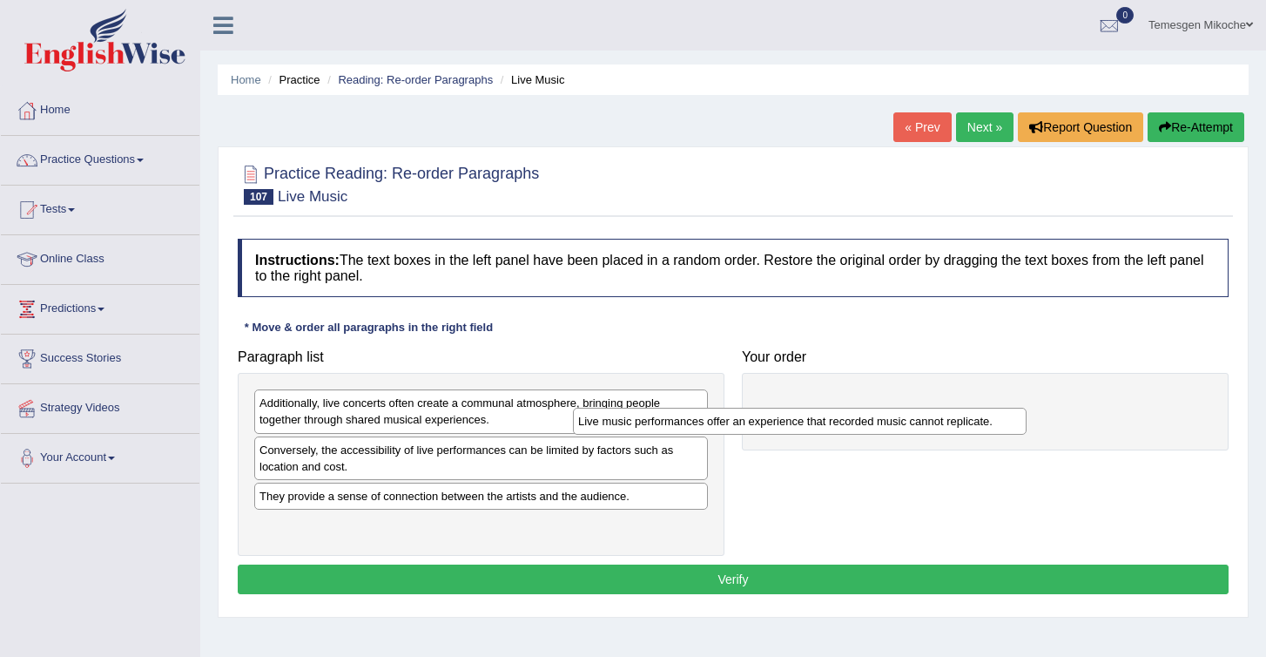
drag, startPoint x: 330, startPoint y: 454, endPoint x: 730, endPoint y: 411, distance: 402.0
click at [730, 412] on div "Live music performances offer an experience that recorded music cannot replicat…" at bounding box center [800, 421] width 454 height 27
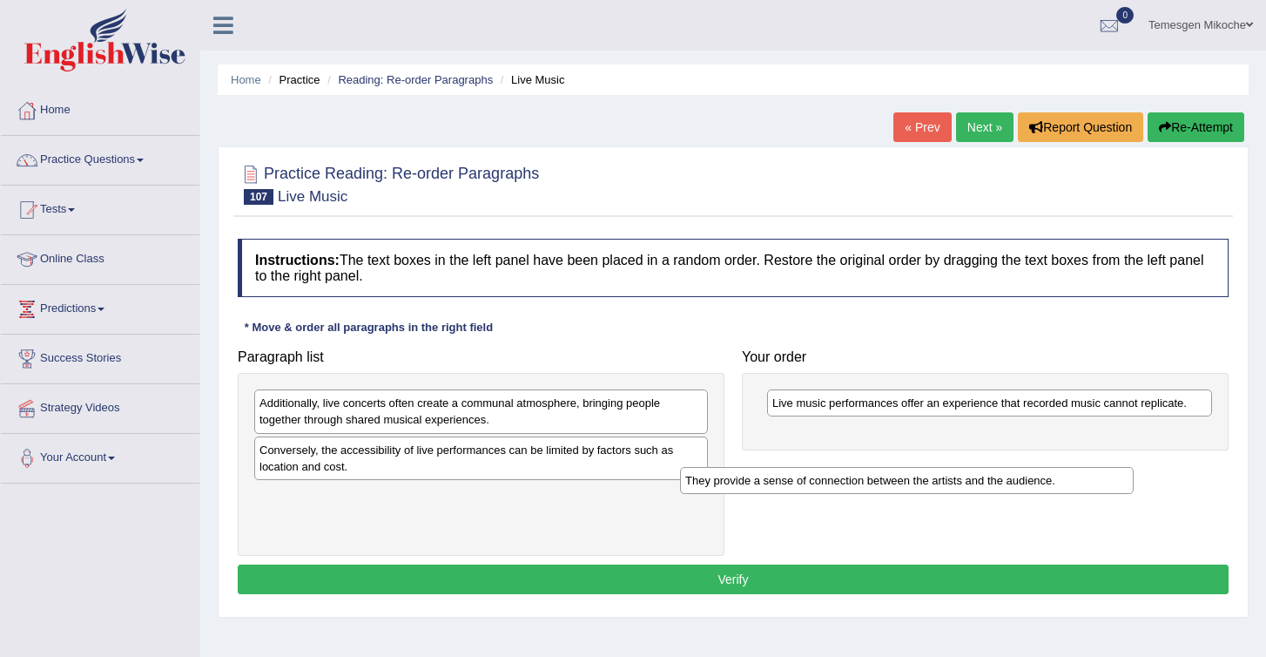
drag, startPoint x: 345, startPoint y: 502, endPoint x: 819, endPoint y: 450, distance: 476.5
click at [819, 467] on div "They provide a sense of connection between the artists and the audience." at bounding box center [907, 480] width 454 height 27
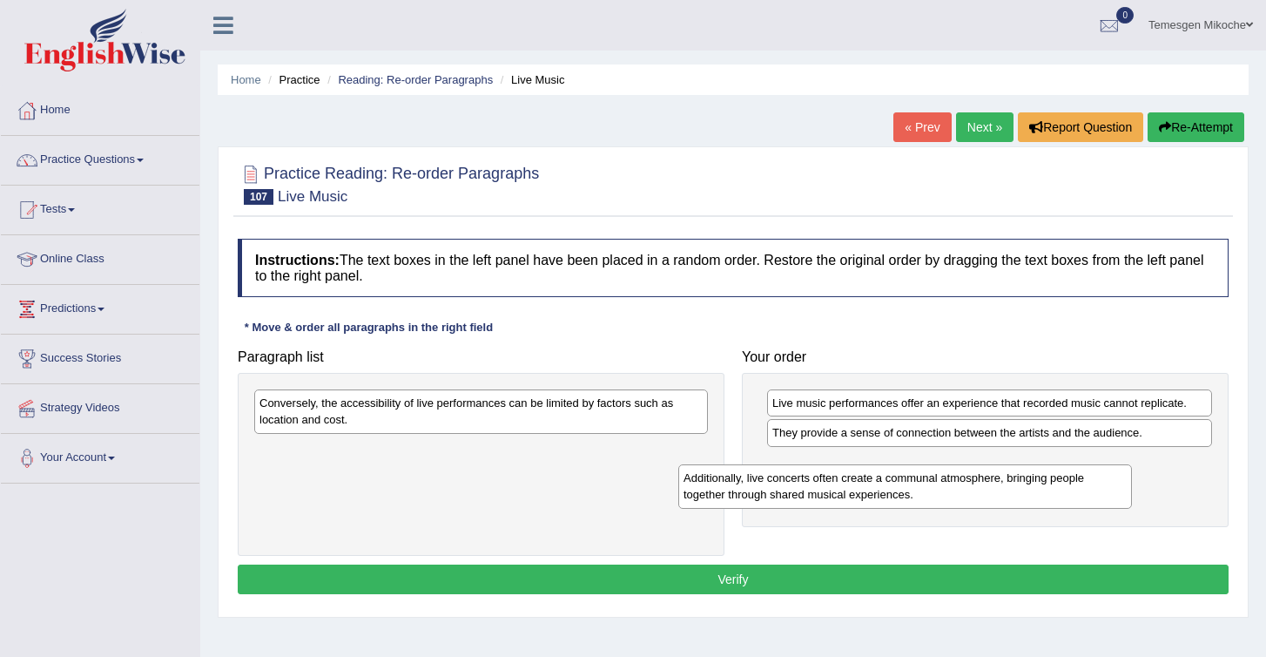
drag, startPoint x: 339, startPoint y: 420, endPoint x: 850, endPoint y: 515, distance: 519.9
click at [849, 508] on div "Additionally, live concerts often create a communal atmosphere, bringing people…" at bounding box center [905, 486] width 454 height 44
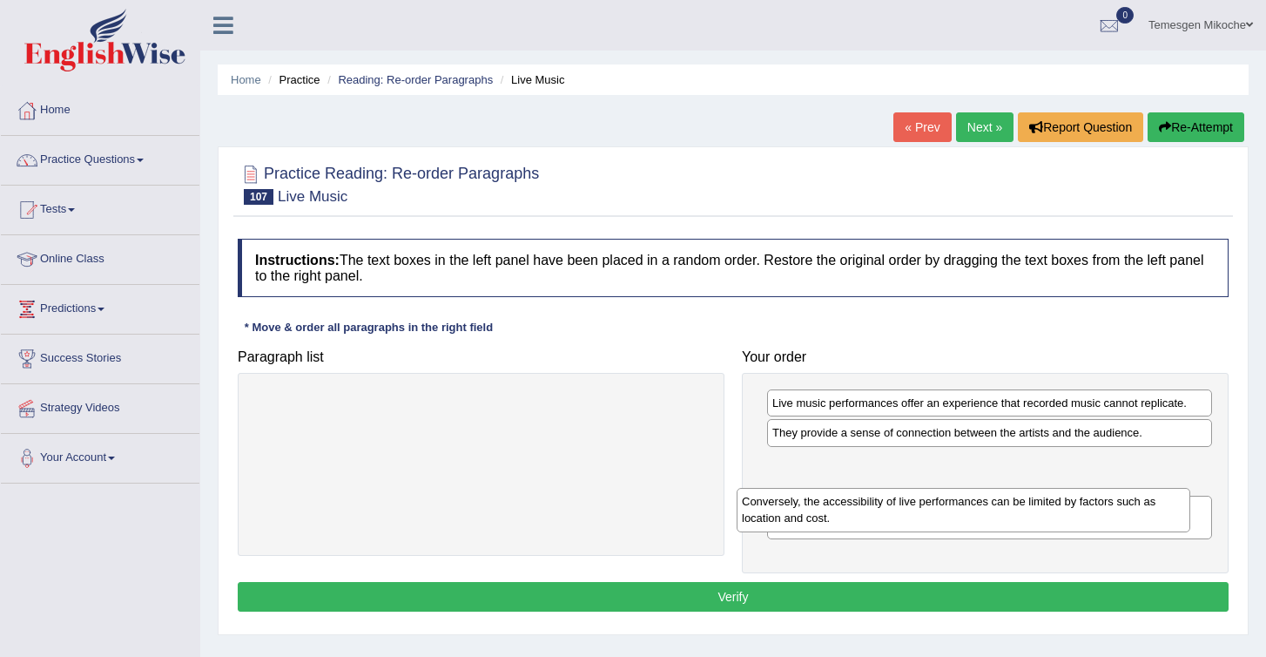
drag, startPoint x: 315, startPoint y: 416, endPoint x: 798, endPoint y: 515, distance: 492.4
click at [798, 515] on div "Conversely, the accessibility of live performances can be limited by factors su…" at bounding box center [964, 510] width 454 height 44
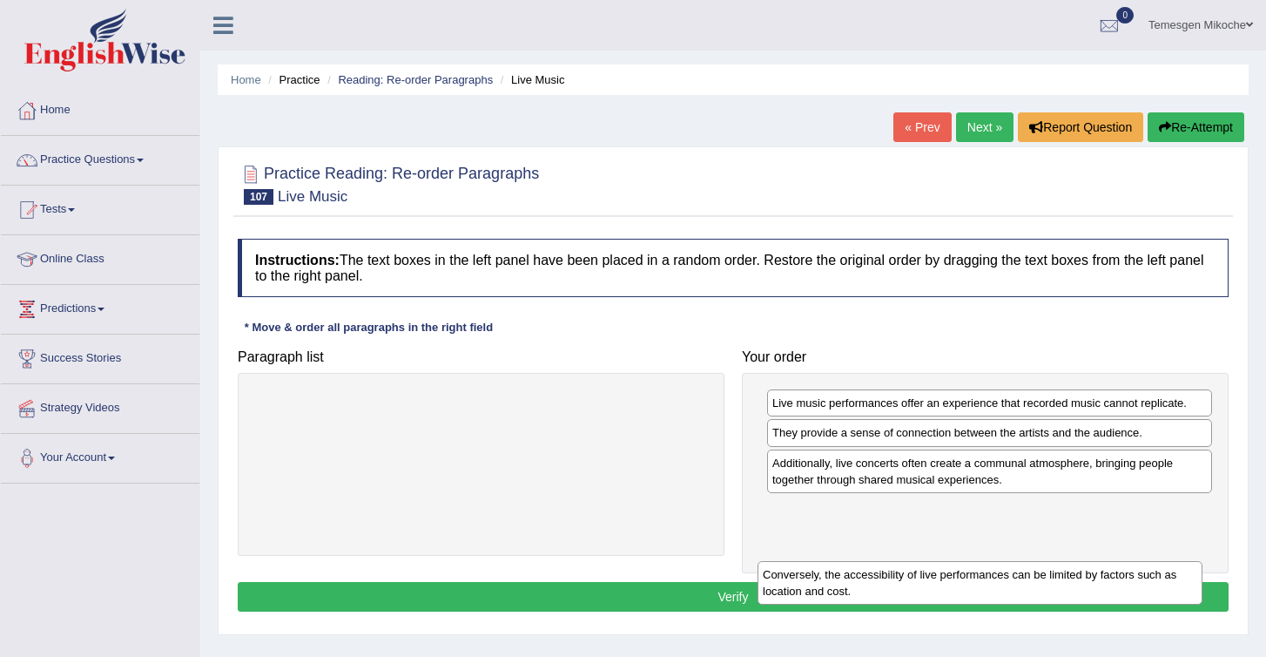
drag, startPoint x: 794, startPoint y: 461, endPoint x: 785, endPoint y: 571, distance: 111.0
click at [785, 574] on div "Conversely, the accessibility of live performances can be limited by factors su…" at bounding box center [980, 583] width 445 height 44
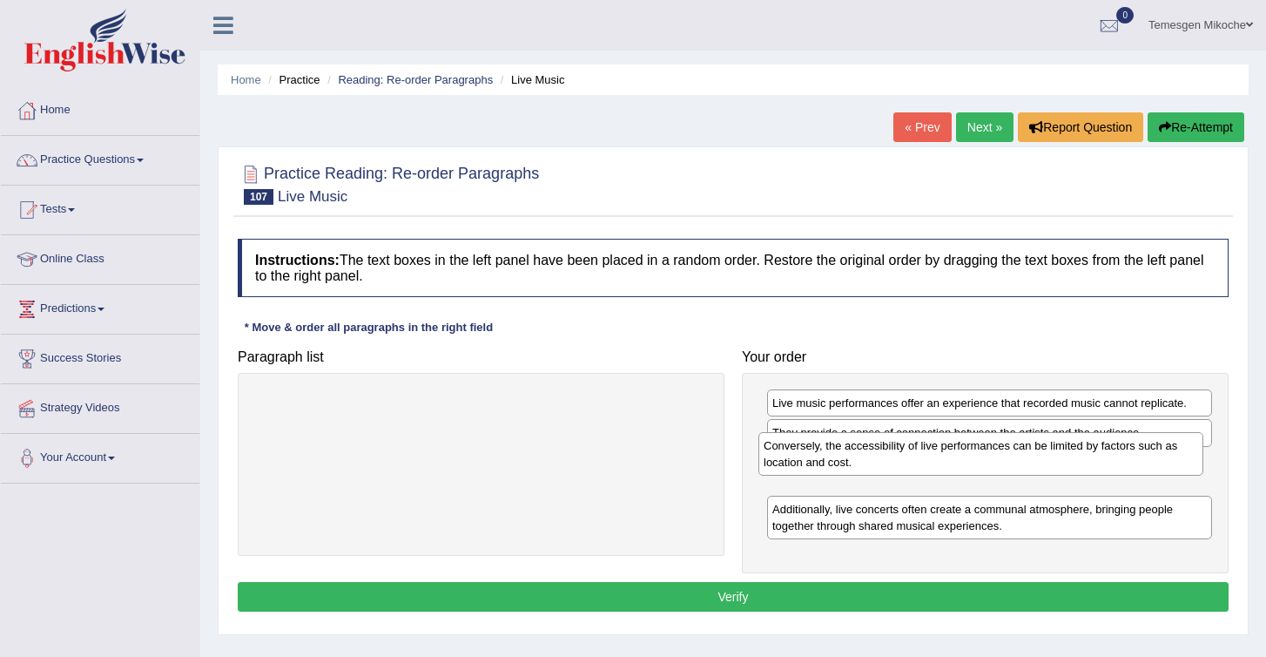
drag, startPoint x: 806, startPoint y: 523, endPoint x: 797, endPoint y: 457, distance: 65.9
click at [797, 458] on div "Conversely, the accessibility of live performances can be limited by factors su…" at bounding box center [981, 454] width 445 height 44
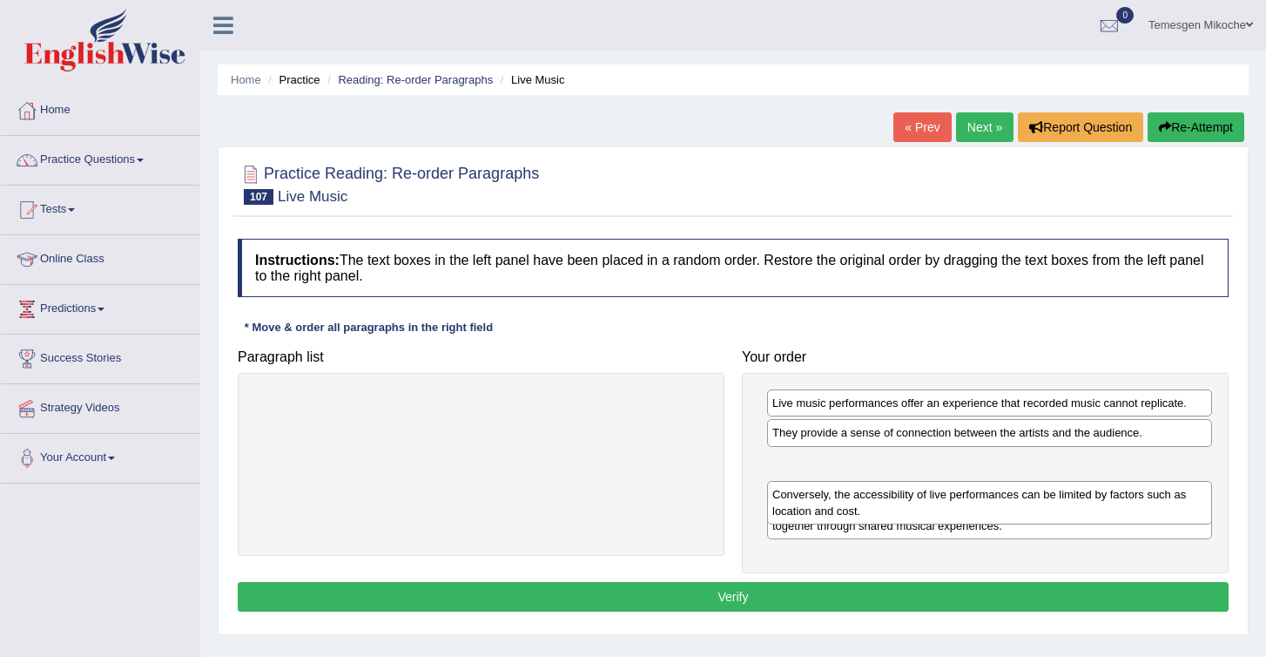
drag, startPoint x: 819, startPoint y: 475, endPoint x: 819, endPoint y: 509, distance: 34.0
click at [819, 509] on div "Conversely, the accessibility of live performances can be limited by factors su…" at bounding box center [989, 503] width 445 height 44
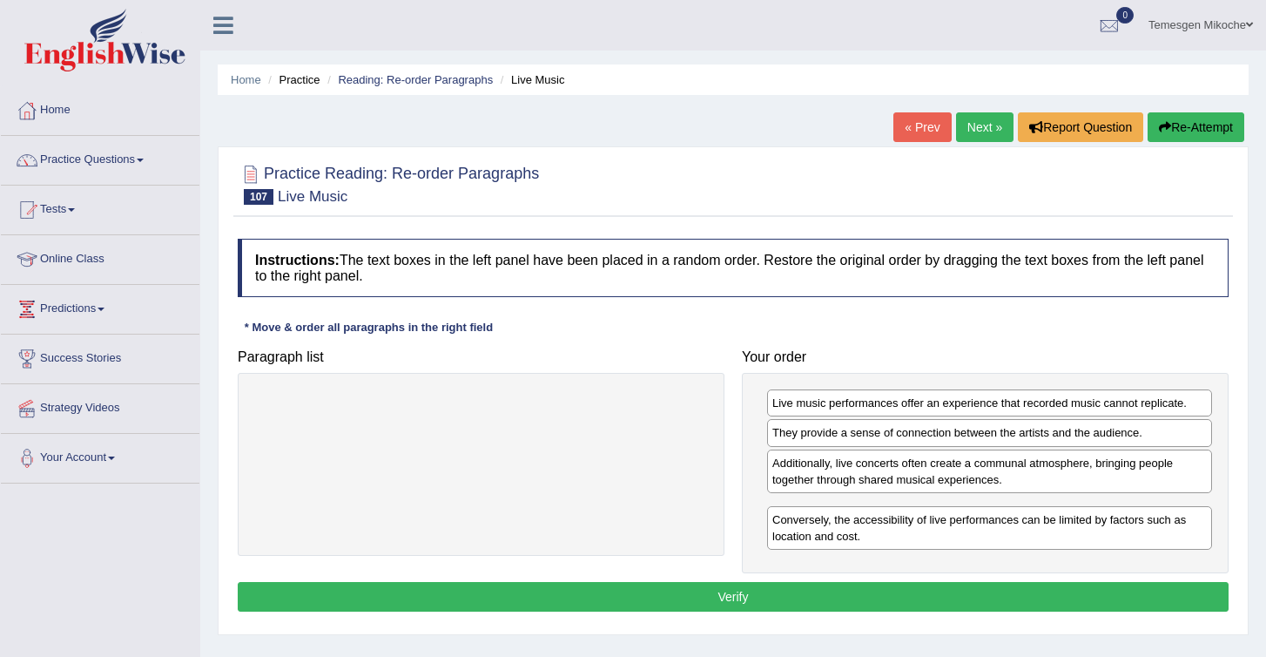
drag, startPoint x: 815, startPoint y: 475, endPoint x: 816, endPoint y: 543, distance: 68.8
click at [816, 543] on div "Conversely, the accessibility of live performances can be limited by factors su…" at bounding box center [989, 528] width 445 height 44
click at [794, 594] on button "Verify" at bounding box center [733, 597] width 991 height 30
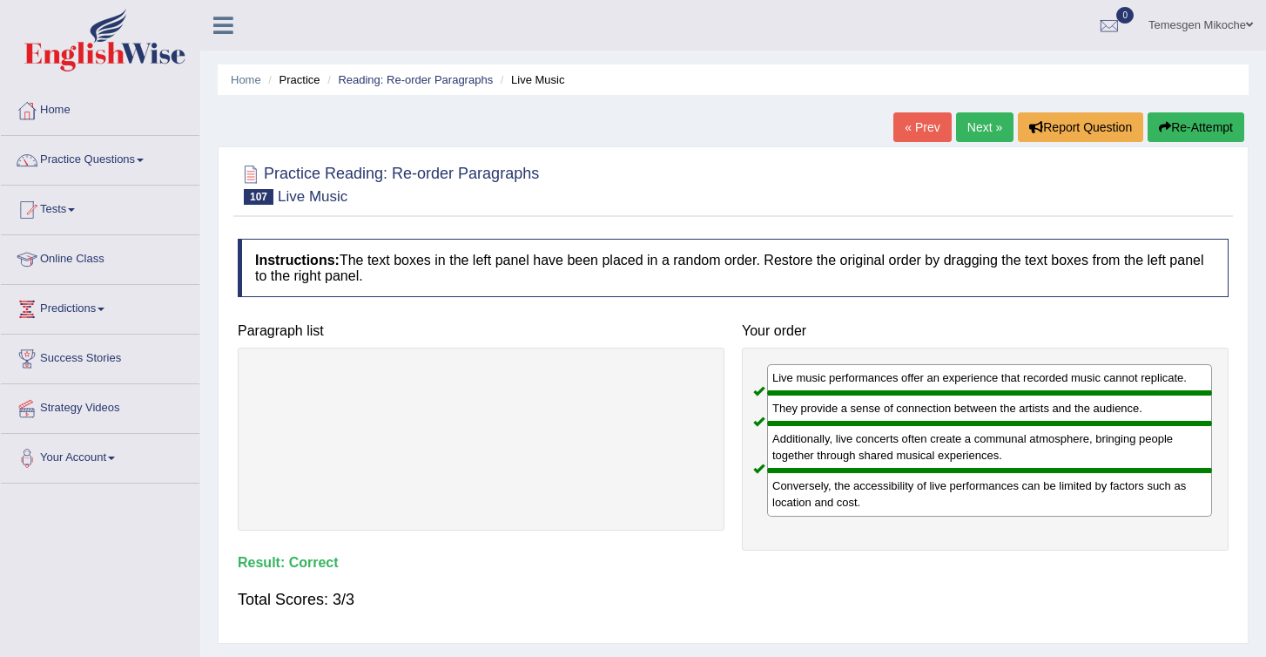
click at [973, 135] on link "Next »" at bounding box center [984, 127] width 57 height 30
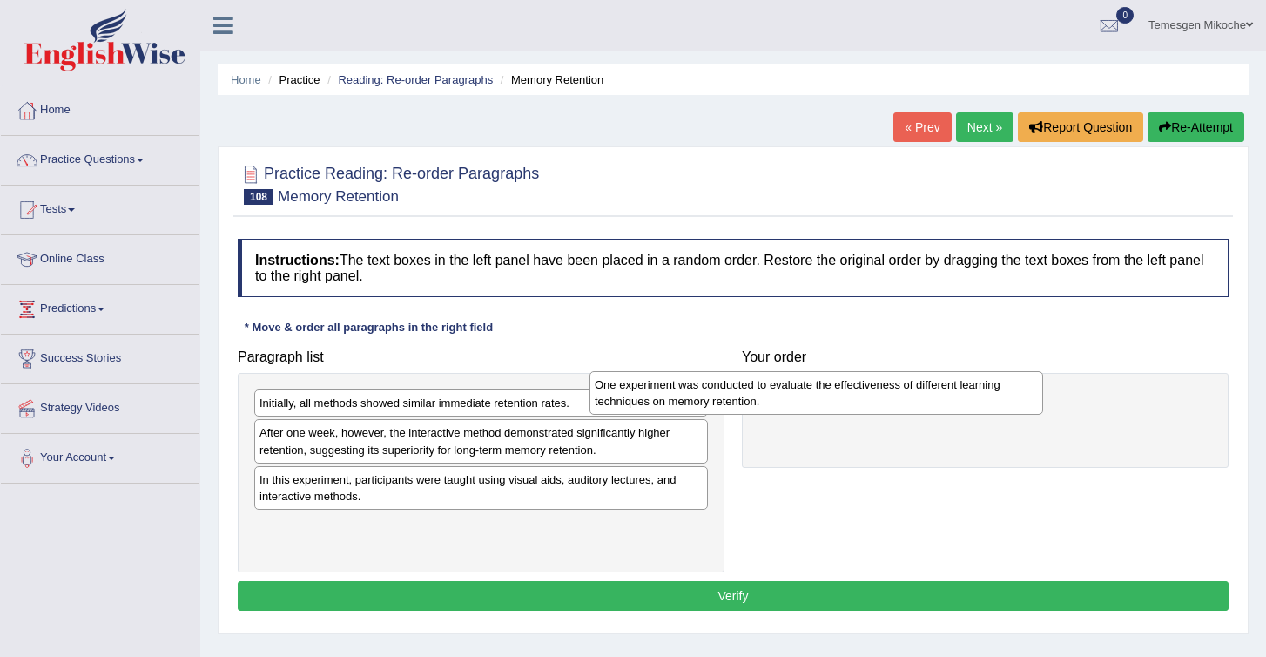
drag, startPoint x: 360, startPoint y: 499, endPoint x: 798, endPoint y: 393, distance: 450.7
click at [794, 394] on div "One experiment was conducted to evaluate the effectiveness of different learnin…" at bounding box center [817, 393] width 454 height 44
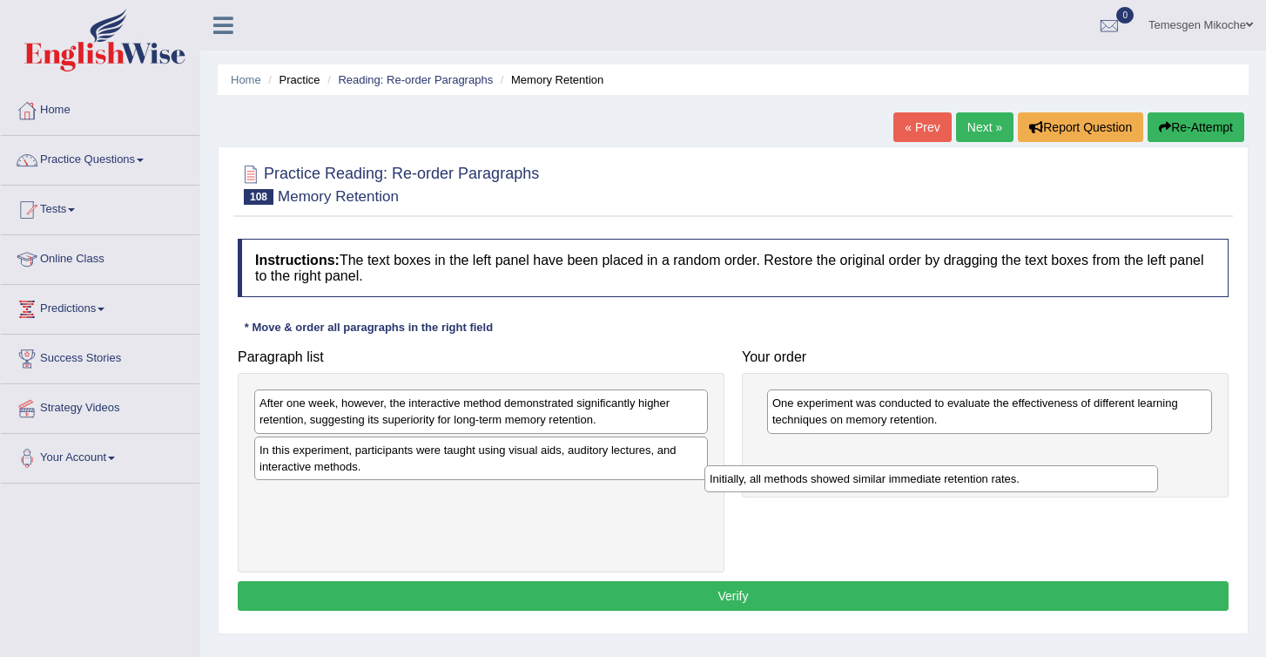
drag, startPoint x: 388, startPoint y: 407, endPoint x: 840, endPoint y: 482, distance: 459.0
click at [840, 482] on div "Initially, all methods showed similar immediate retention rates." at bounding box center [932, 478] width 454 height 27
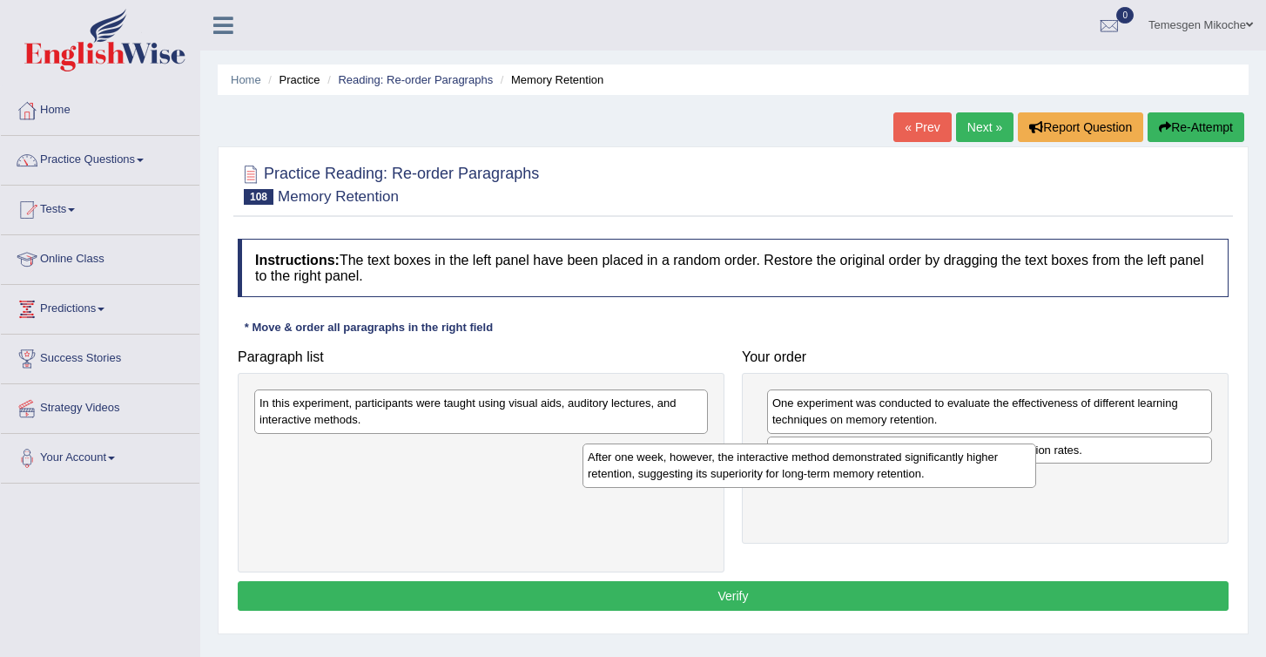
drag, startPoint x: 413, startPoint y: 420, endPoint x: 745, endPoint y: 473, distance: 336.9
click at [745, 473] on div "After one week, however, the interactive method demonstrated significantly high…" at bounding box center [810, 465] width 454 height 44
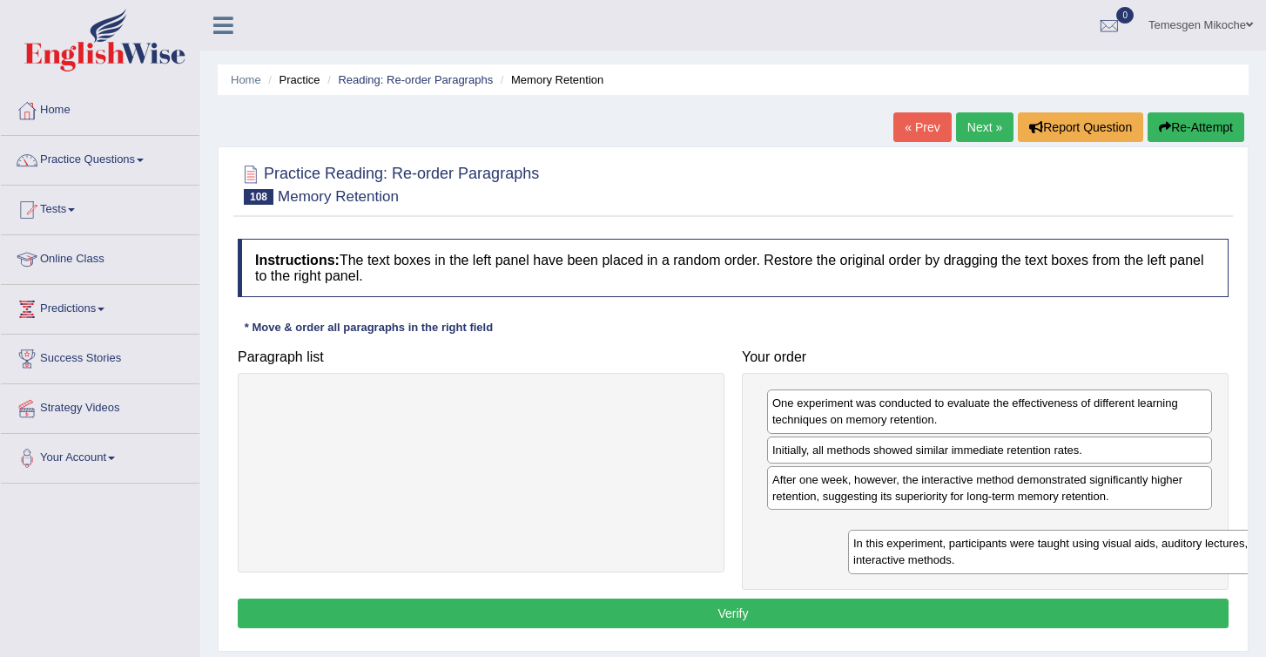
drag, startPoint x: 379, startPoint y: 408, endPoint x: 974, endPoint y: 544, distance: 610.1
click at [974, 544] on div "In this experiment, participants were taught using visual aids, auditory lectur…" at bounding box center [1075, 551] width 454 height 44
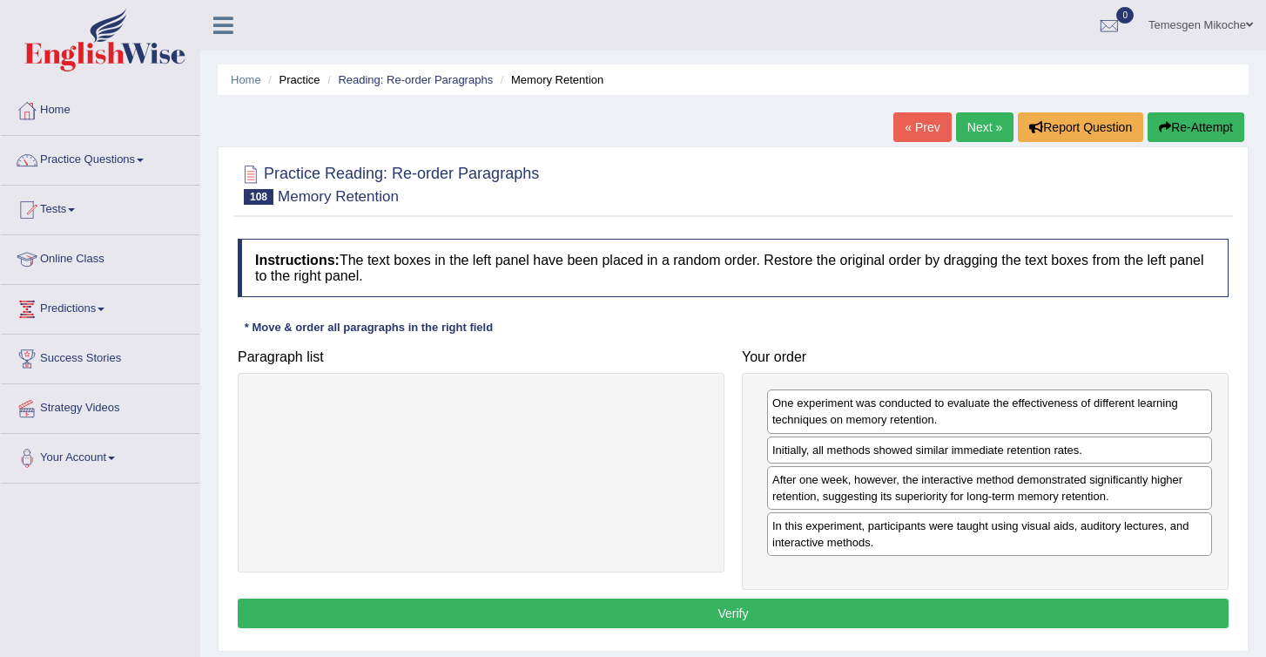
click at [842, 630] on div "Instructions: The text boxes in the left panel have been placed in a random ord…" at bounding box center [733, 436] width 1000 height 412
click at [850, 604] on button "Verify" at bounding box center [733, 613] width 991 height 30
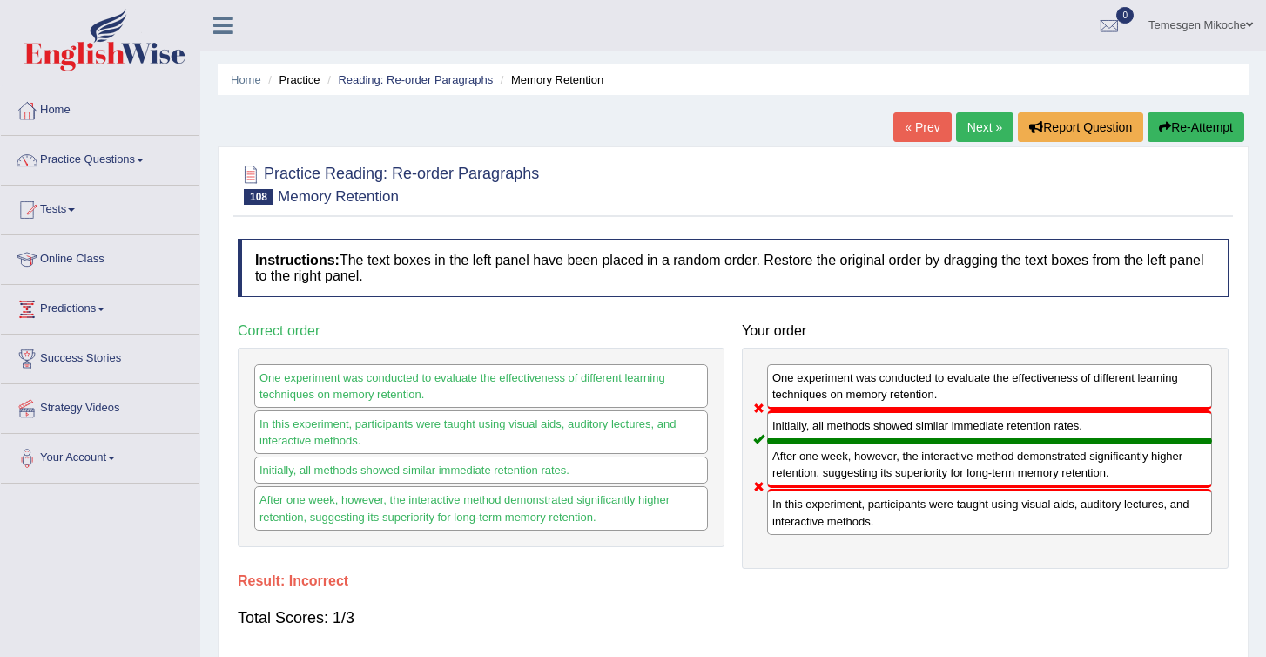
click at [1182, 121] on button "Re-Attempt" at bounding box center [1196, 127] width 97 height 30
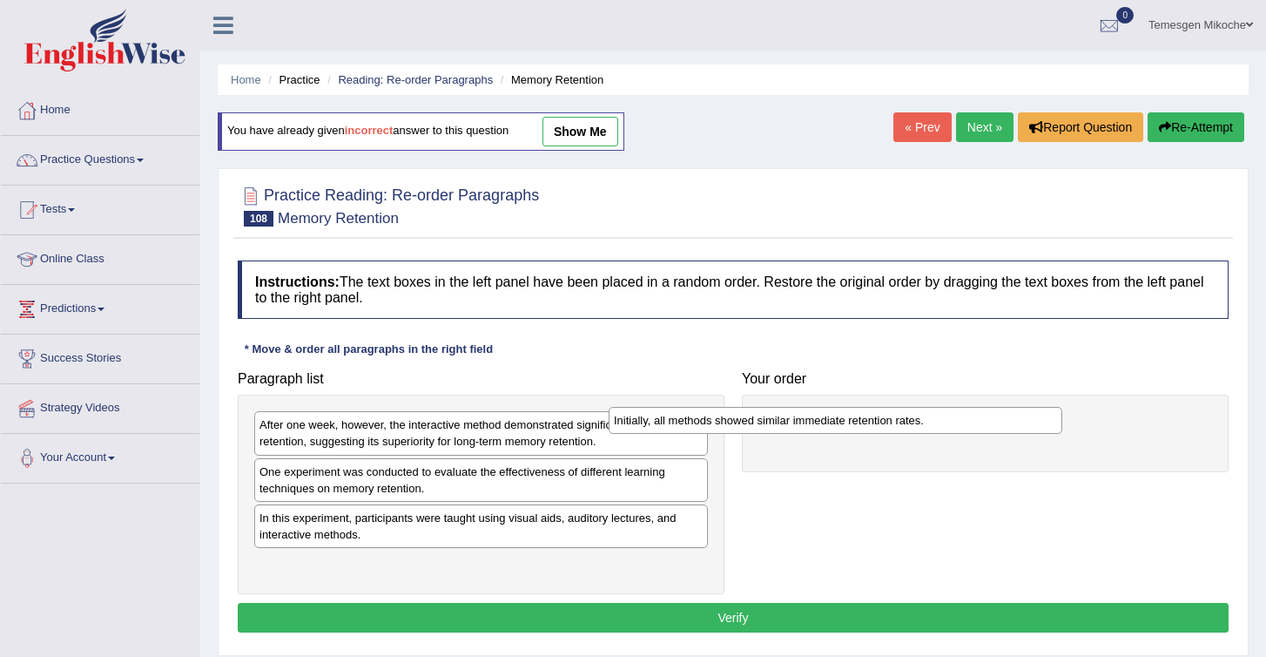
drag, startPoint x: 326, startPoint y: 435, endPoint x: 734, endPoint y: 427, distance: 408.5
click at [735, 427] on div "Initially, all methods showed similar immediate retention rates." at bounding box center [836, 420] width 454 height 27
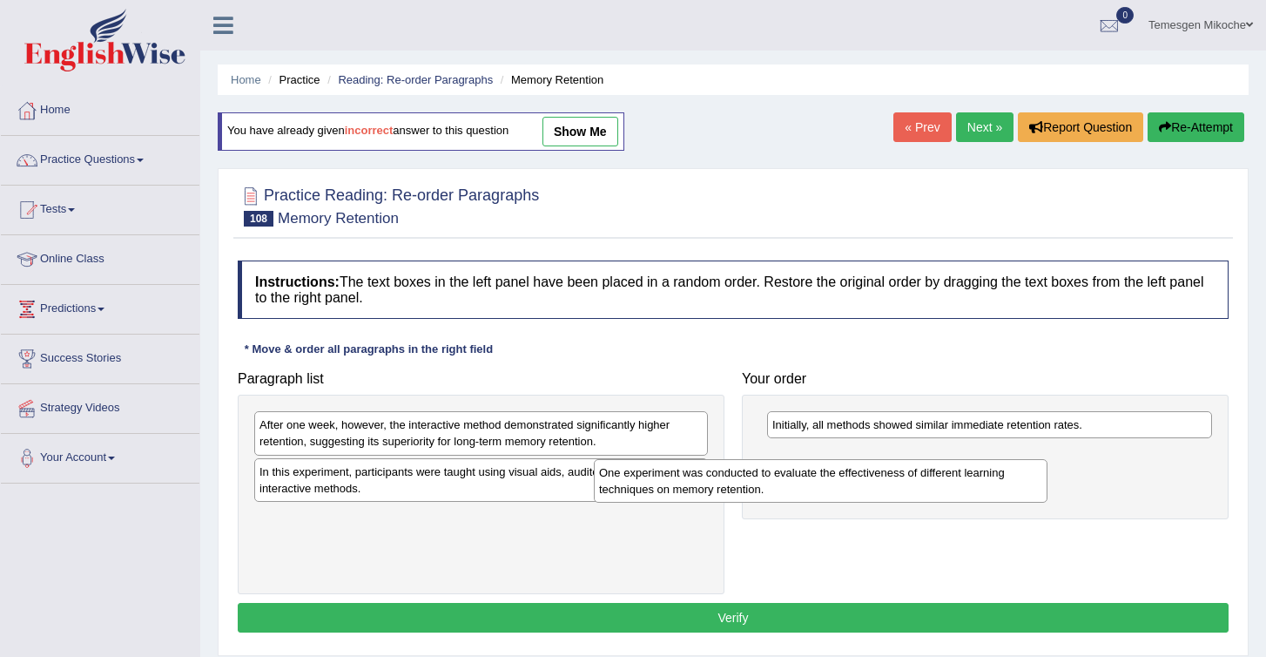
drag, startPoint x: 317, startPoint y: 486, endPoint x: 656, endPoint y: 496, distance: 338.9
click at [658, 494] on div "One experiment was conducted to evaluate the effectiveness of different learnin…" at bounding box center [821, 481] width 454 height 44
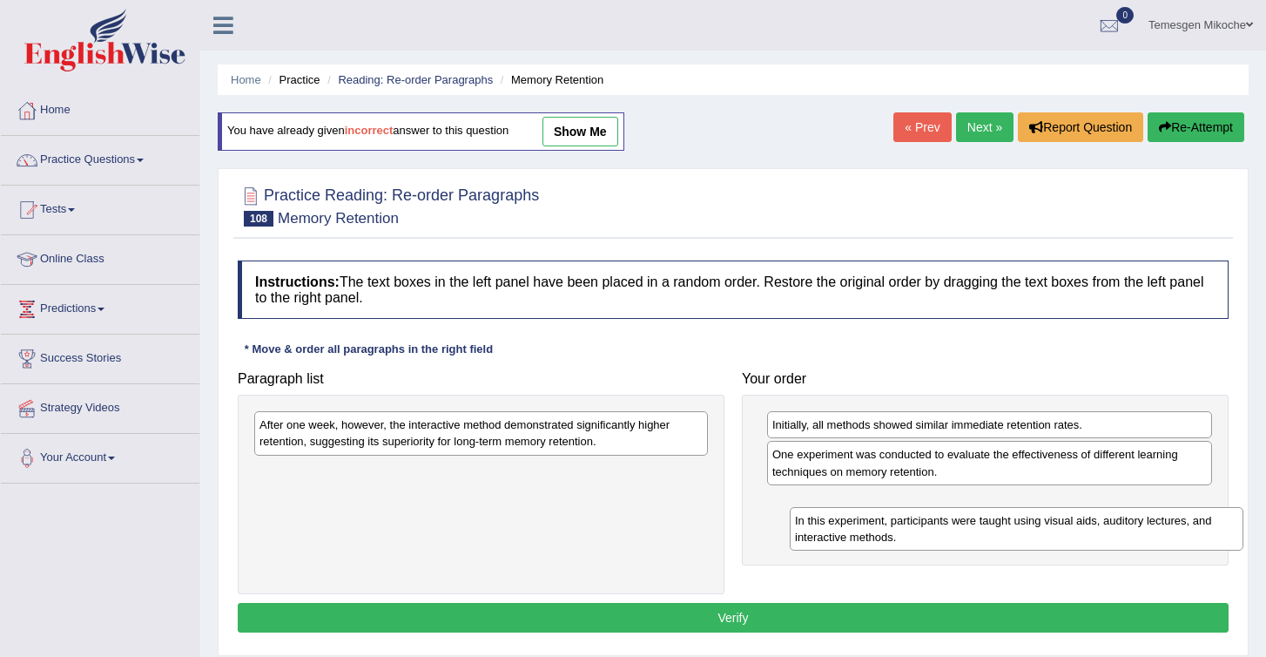
drag, startPoint x: 419, startPoint y: 482, endPoint x: 923, endPoint y: 536, distance: 507.0
click at [929, 536] on div "In this experiment, participants were taught using visual aids, auditory lectur…" at bounding box center [1017, 529] width 454 height 44
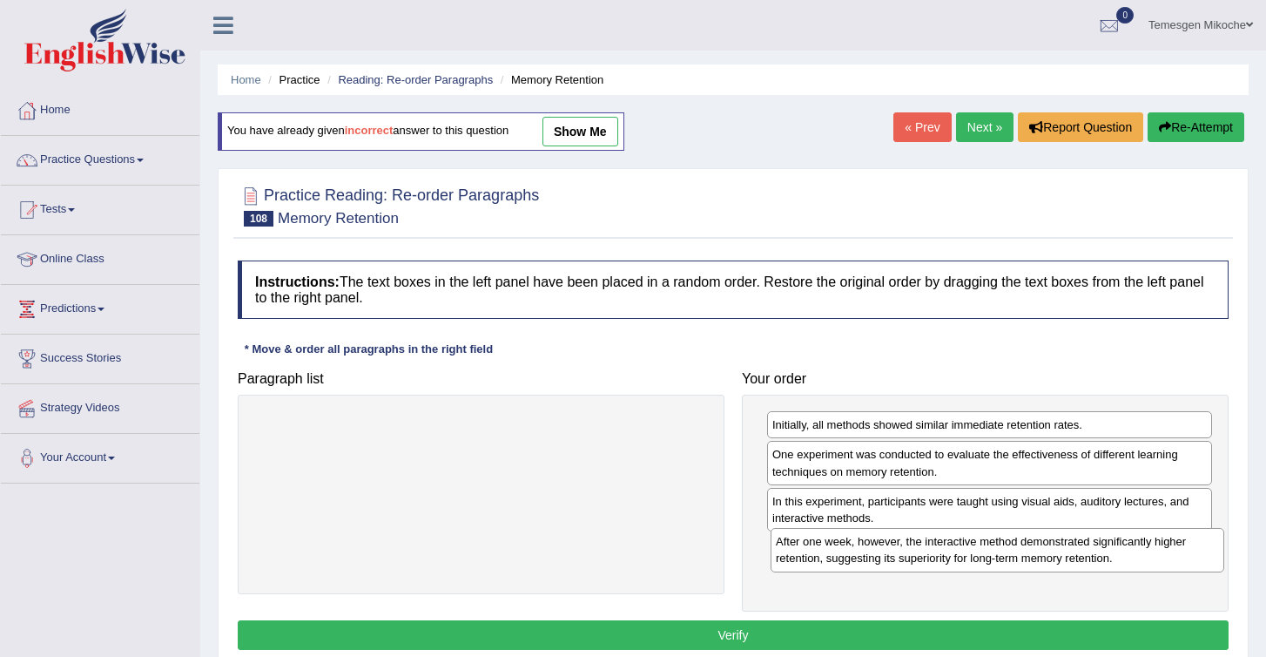
drag, startPoint x: 475, startPoint y: 432, endPoint x: 984, endPoint y: 554, distance: 523.8
click at [984, 556] on div "After one week, however, the interactive method demonstrated significantly high…" at bounding box center [998, 550] width 454 height 44
click at [755, 634] on button "Verify" at bounding box center [733, 635] width 991 height 30
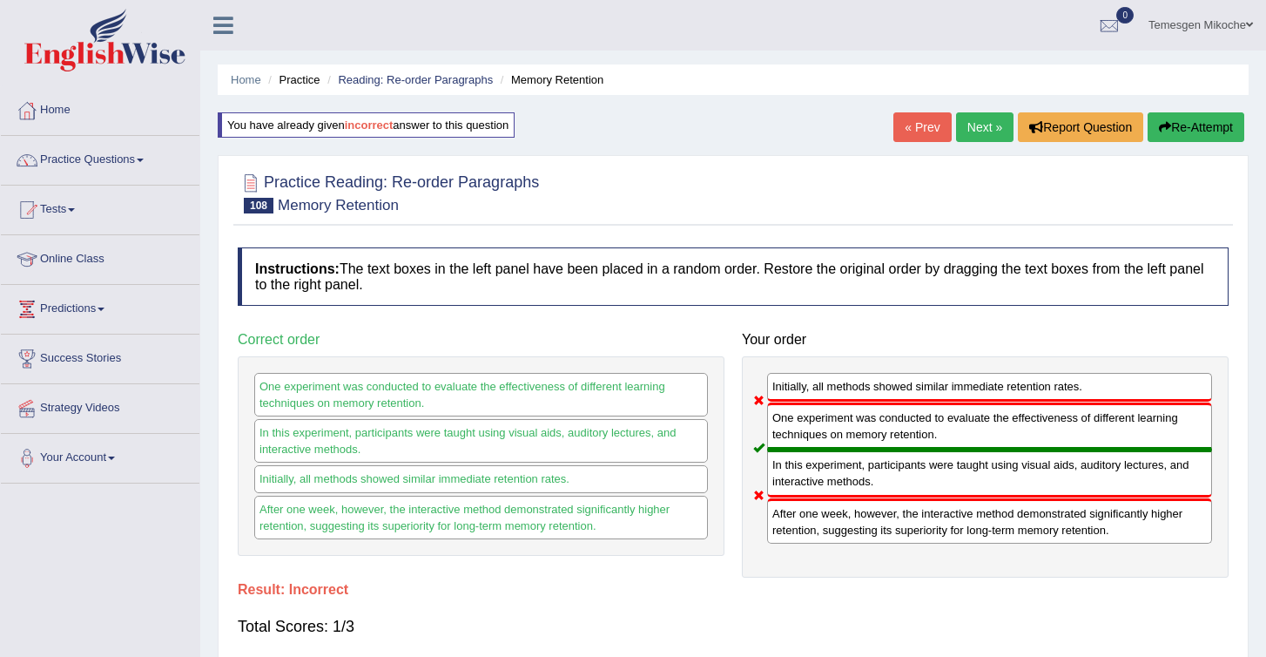
click at [1168, 129] on button "Re-Attempt" at bounding box center [1196, 127] width 97 height 30
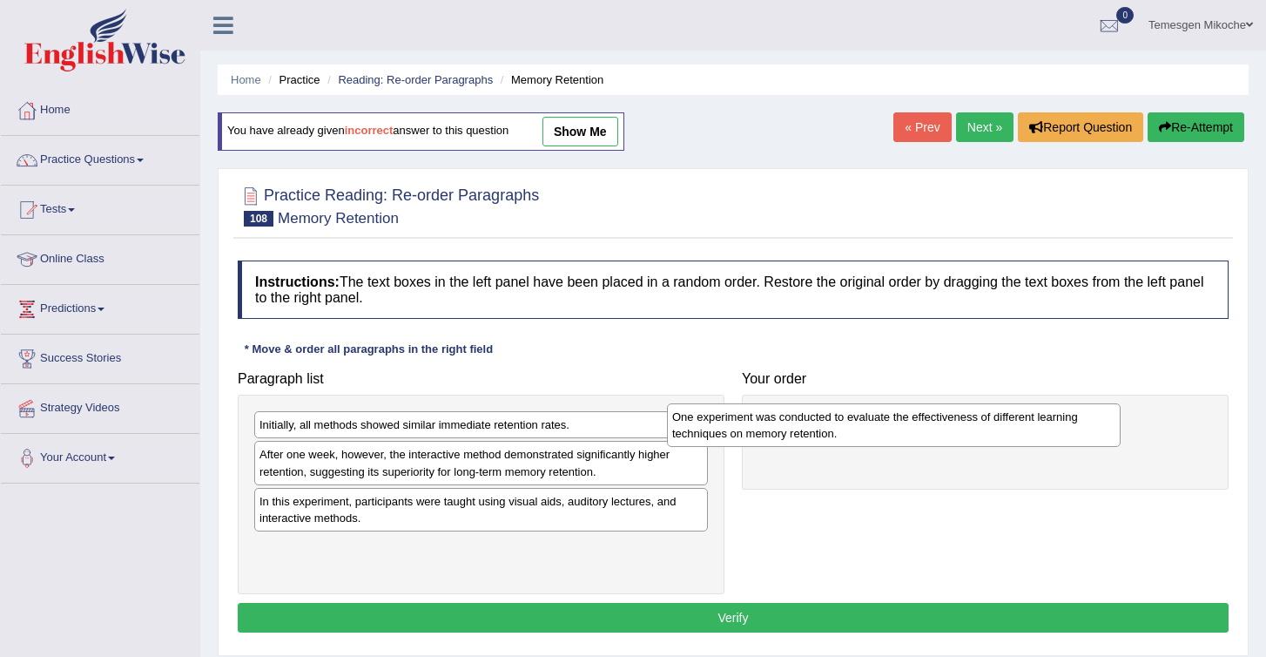
drag, startPoint x: 312, startPoint y: 512, endPoint x: 730, endPoint y: 425, distance: 427.0
click at [730, 425] on div "One experiment was conducted to evaluate the effectiveness of different learnin…" at bounding box center [894, 425] width 454 height 44
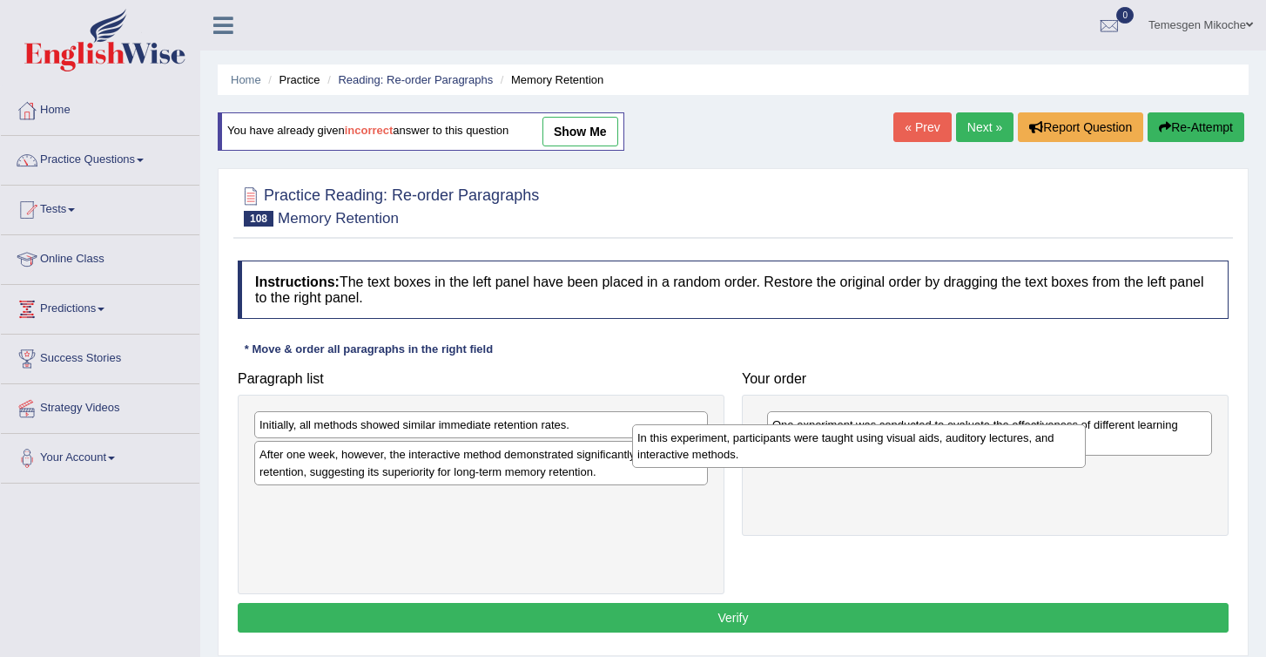
drag, startPoint x: 324, startPoint y: 520, endPoint x: 705, endPoint y: 456, distance: 386.7
click at [705, 457] on div "In this experiment, participants were taught using visual aids, auditory lectur…" at bounding box center [859, 446] width 454 height 44
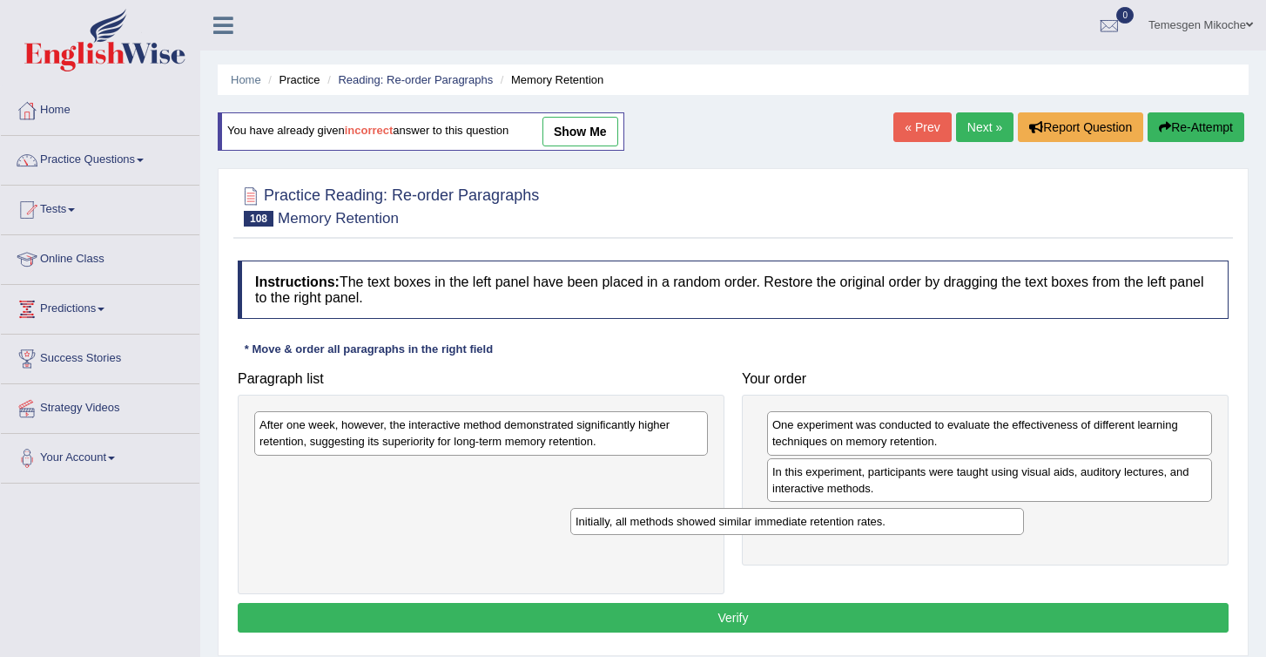
drag, startPoint x: 280, startPoint y: 428, endPoint x: 596, endPoint y: 532, distance: 331.8
click at [596, 532] on div "Initially, all methods showed similar immediate retention rates." at bounding box center [797, 521] width 454 height 27
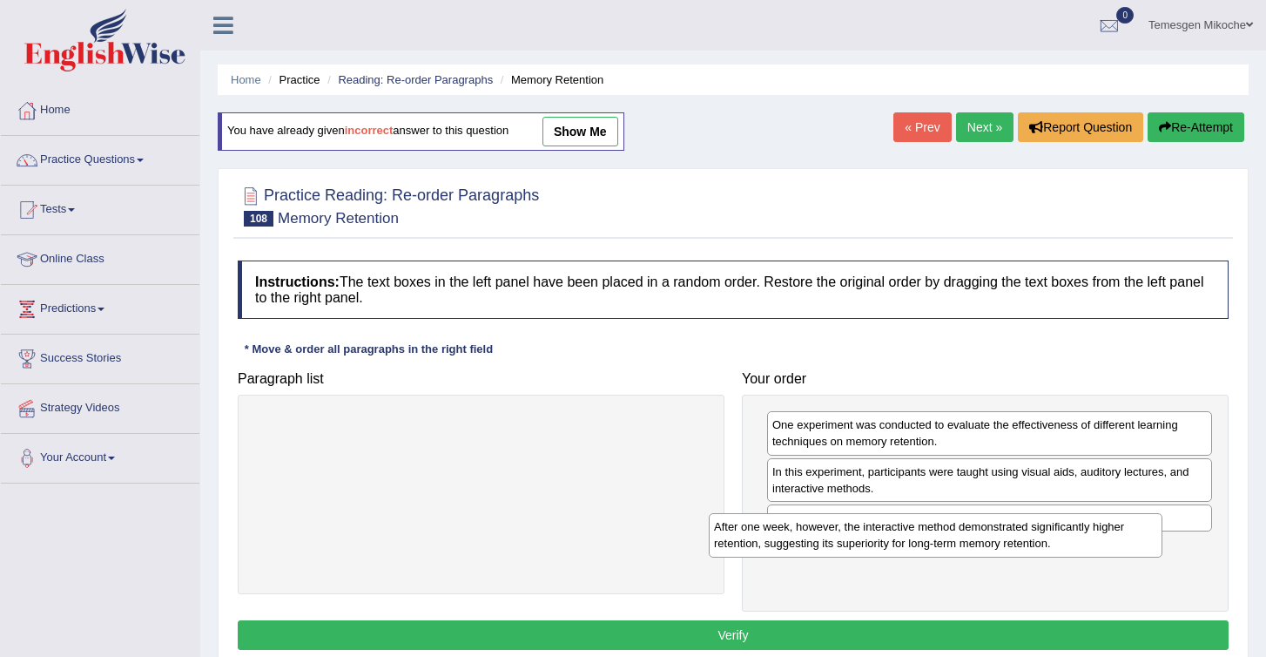
drag, startPoint x: 324, startPoint y: 434, endPoint x: 825, endPoint y: 536, distance: 511.2
click at [825, 536] on div "After one week, however, the interactive method demonstrated significantly high…" at bounding box center [936, 535] width 454 height 44
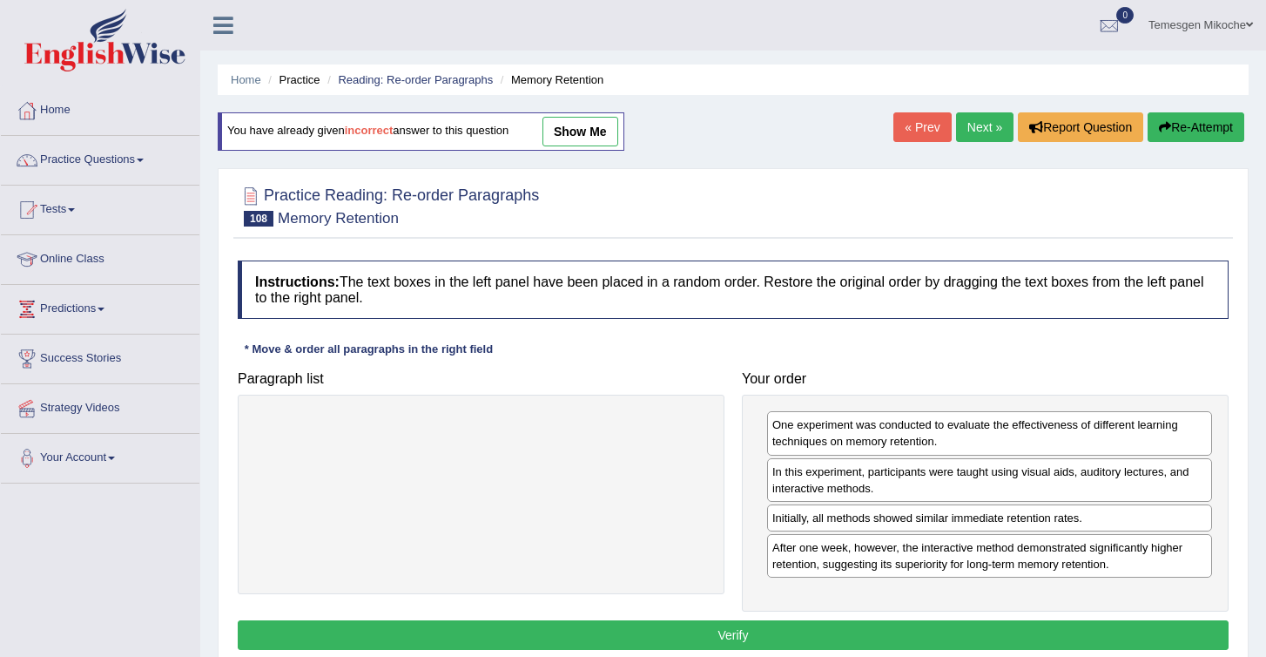
click at [712, 638] on button "Verify" at bounding box center [733, 635] width 991 height 30
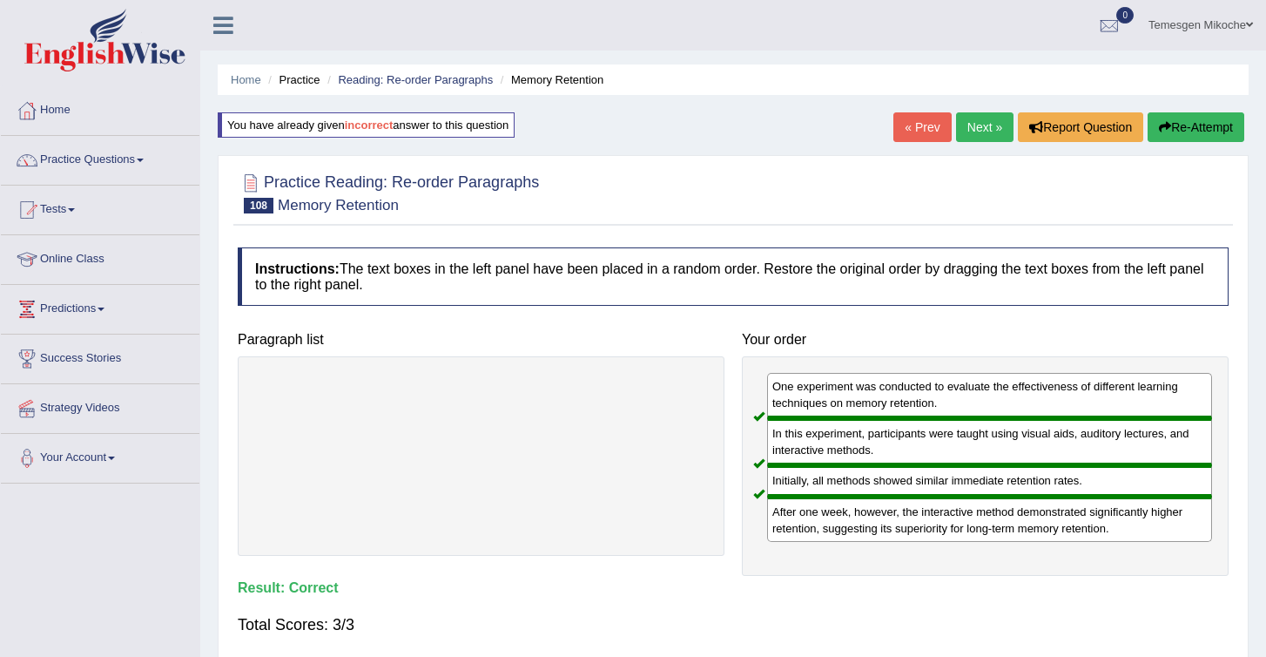
click at [968, 138] on div "« Prev Next » Report Question Re-Attempt" at bounding box center [1071, 129] width 355 height 34
click at [971, 135] on link "Next »" at bounding box center [984, 127] width 57 height 30
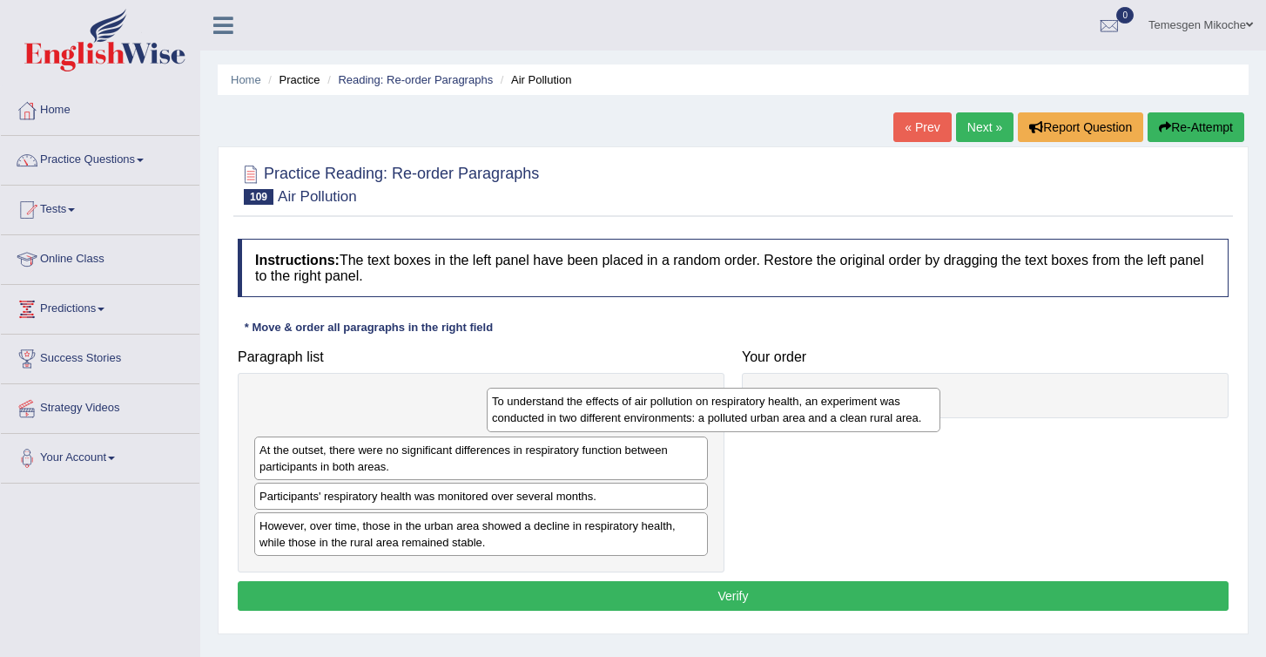
drag, startPoint x: 454, startPoint y: 424, endPoint x: 838, endPoint y: 401, distance: 384.8
click at [838, 401] on div "To understand the effects of air pollution on respiratory health, an experiment…" at bounding box center [714, 410] width 454 height 44
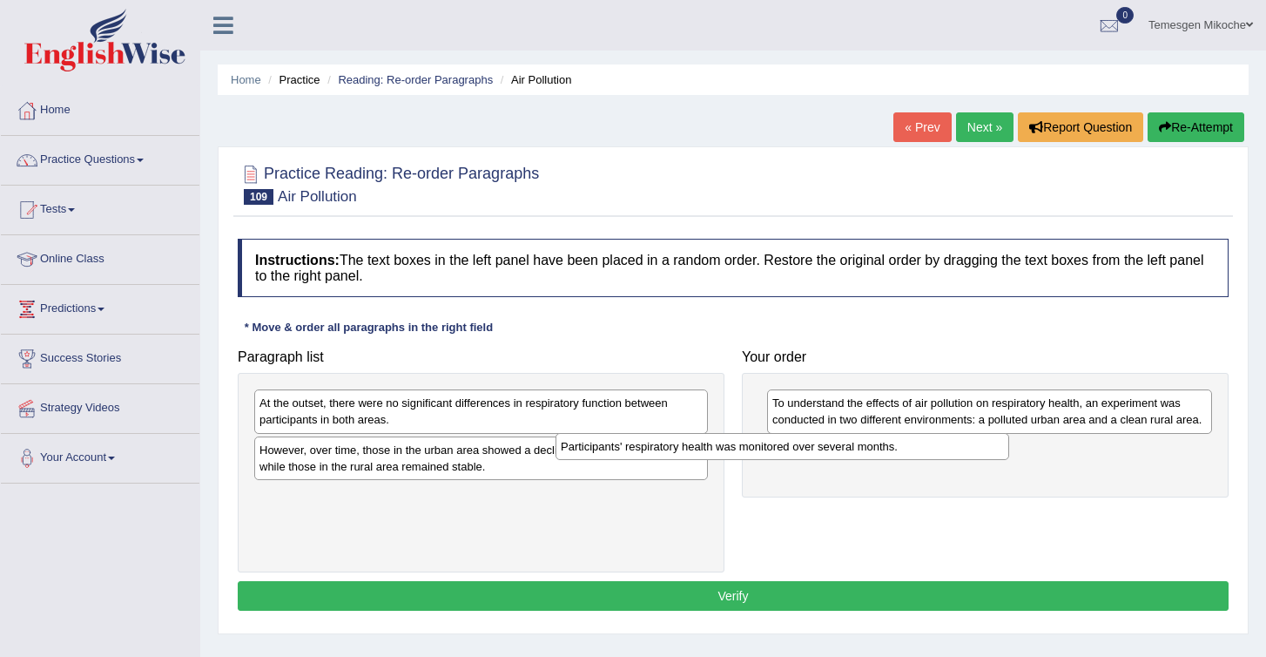
drag, startPoint x: 375, startPoint y: 451, endPoint x: 717, endPoint y: 447, distance: 341.4
click at [717, 448] on div "Participants' respiratory health was monitored over several months." at bounding box center [783, 446] width 454 height 27
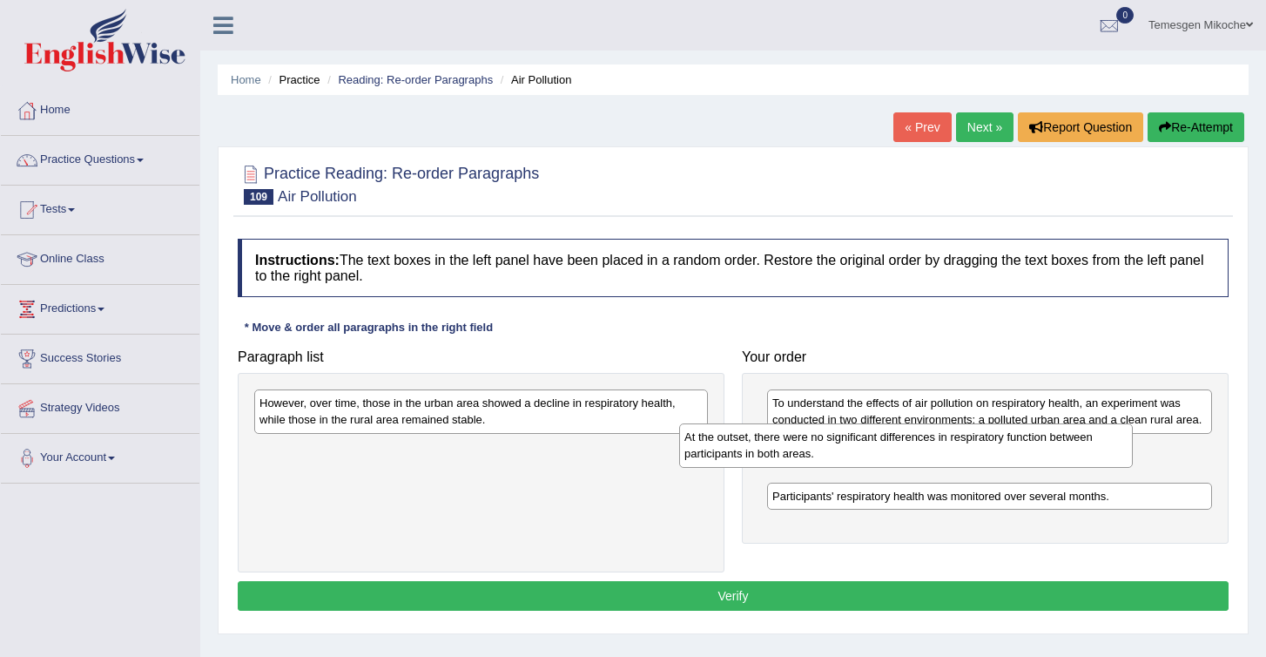
drag, startPoint x: 350, startPoint y: 423, endPoint x: 775, endPoint y: 457, distance: 426.3
click at [775, 457] on div "At the outset, there were no significant differences in respiratory function be…" at bounding box center [906, 445] width 454 height 44
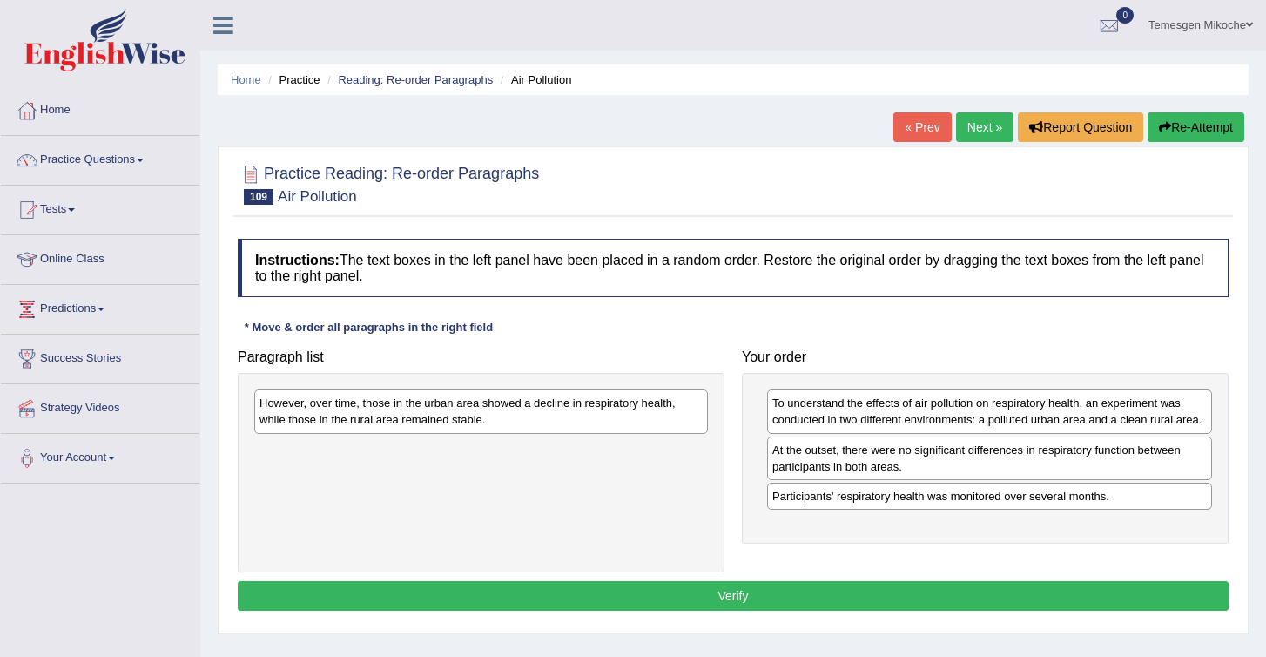
drag, startPoint x: 775, startPoint y: 474, endPoint x: 779, endPoint y: 518, distance: 44.6
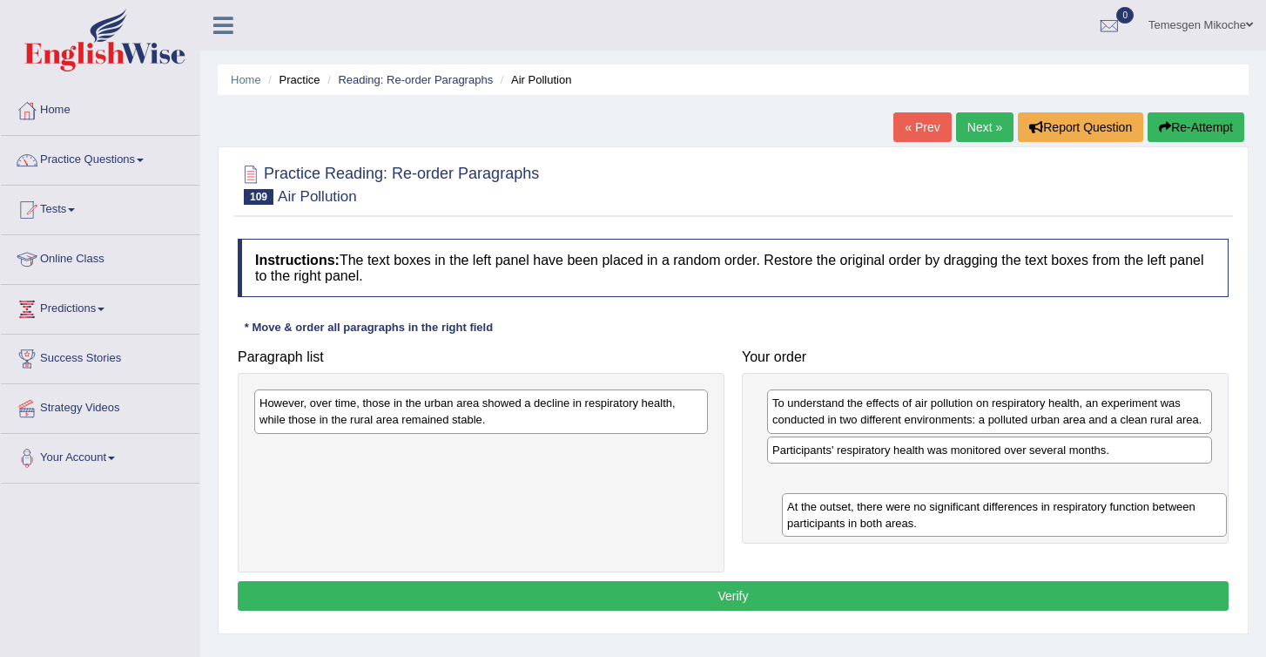
drag, startPoint x: 797, startPoint y: 452, endPoint x: 812, endPoint y: 508, distance: 57.7
click at [812, 509] on div "At the outset, there were no significant differences in respiratory function be…" at bounding box center [1004, 515] width 445 height 44
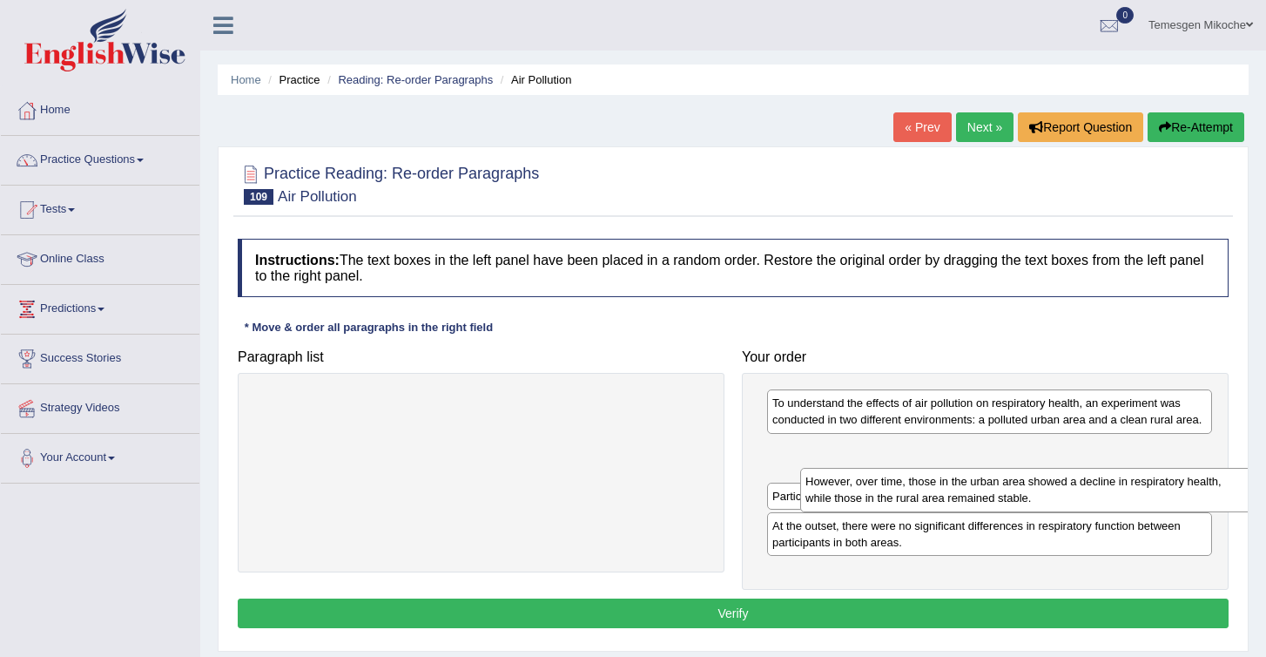
drag, startPoint x: 321, startPoint y: 416, endPoint x: 870, endPoint y: 499, distance: 554.8
click at [870, 498] on div "However, over time, those in the urban area showed a decline in respiratory hea…" at bounding box center [1027, 490] width 454 height 44
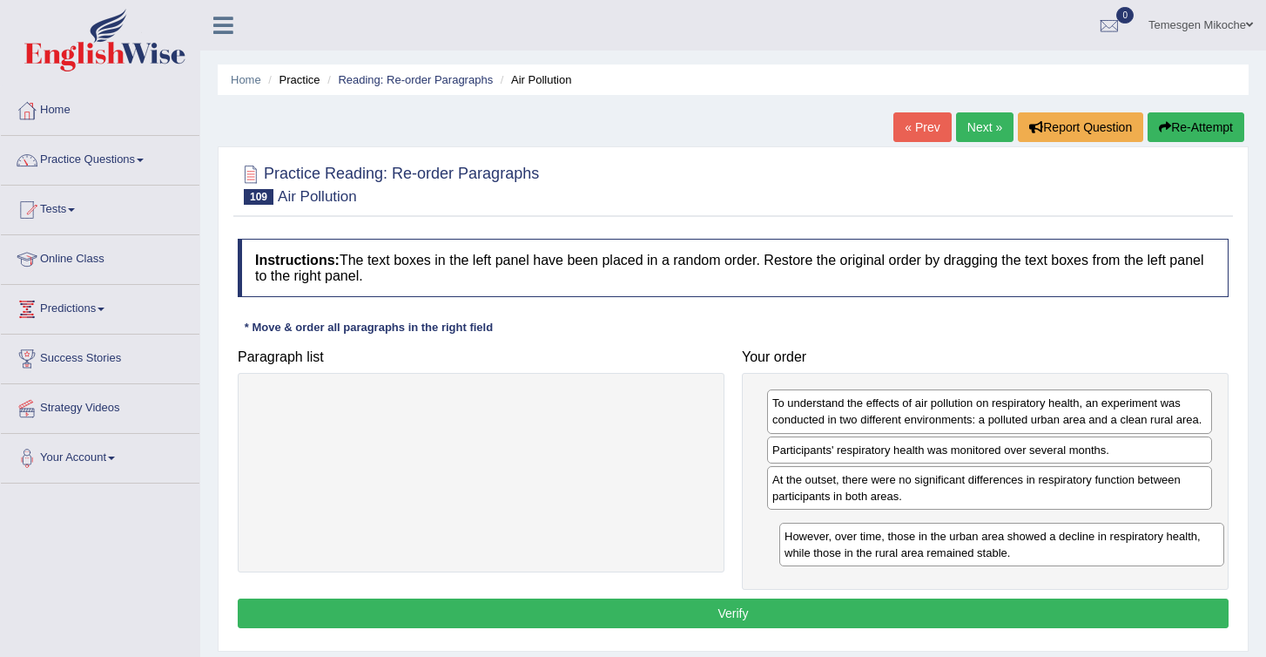
drag, startPoint x: 822, startPoint y: 489, endPoint x: 836, endPoint y: 546, distance: 59.1
click at [836, 546] on div "However, over time, those in the urban area showed a decline in respiratory hea…" at bounding box center [1001, 545] width 445 height 44
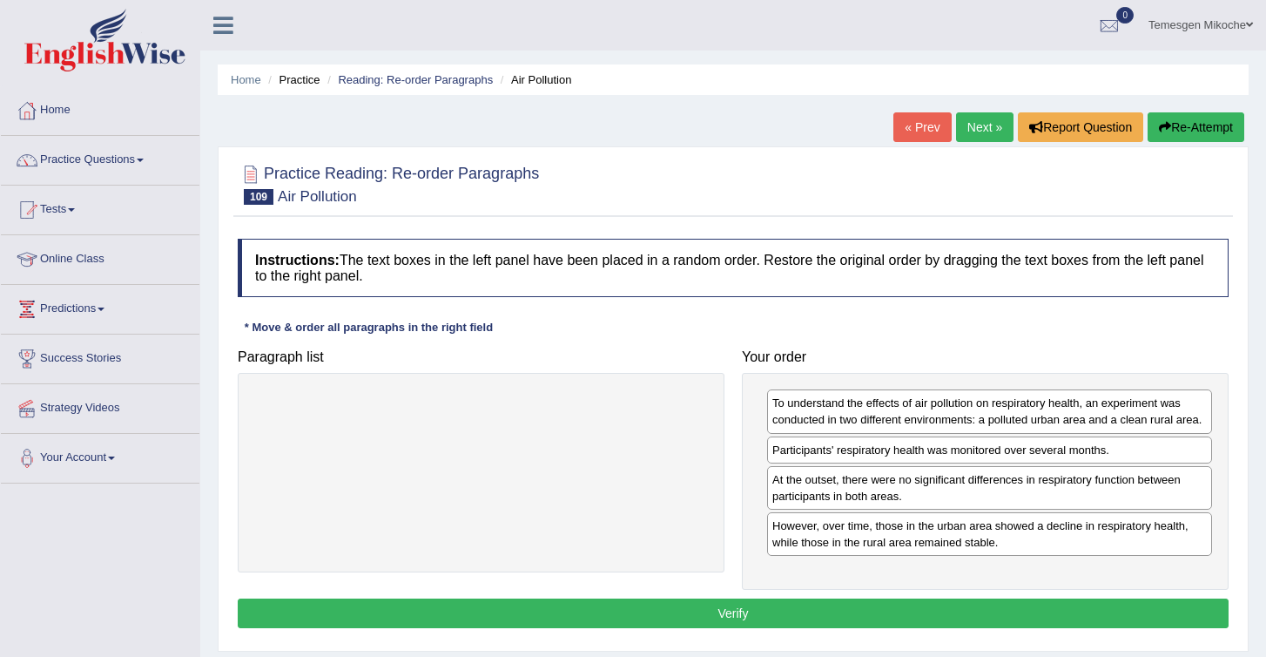
click at [736, 618] on button "Verify" at bounding box center [733, 613] width 991 height 30
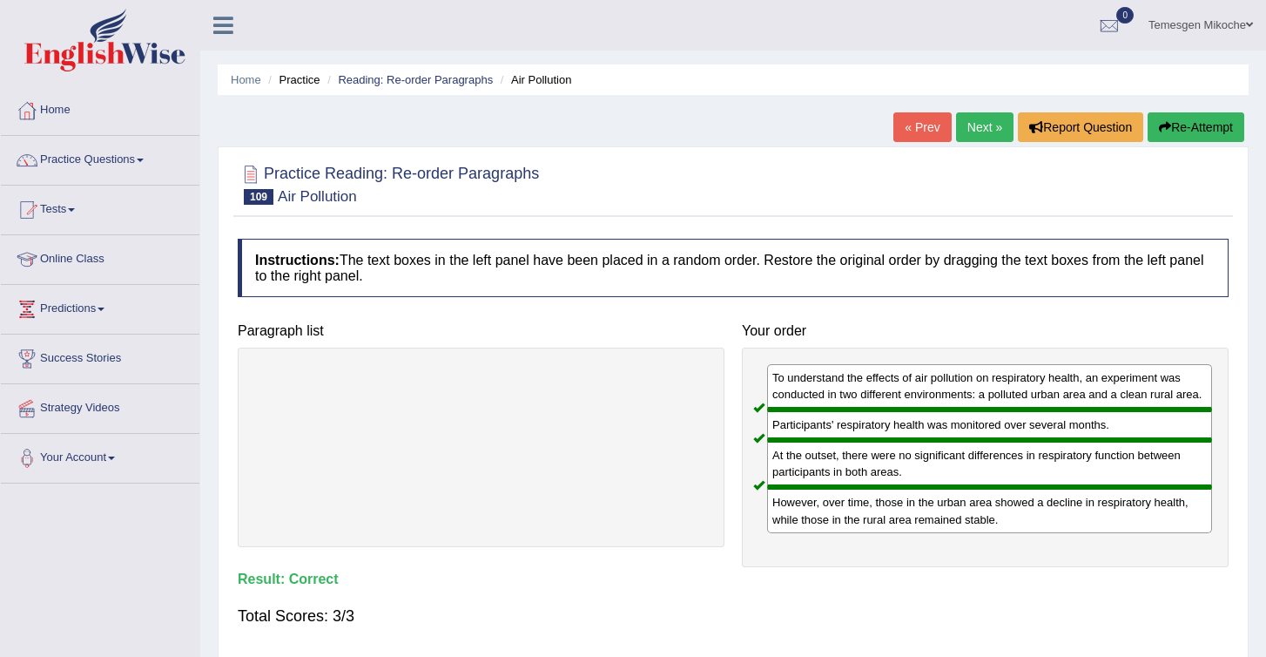
click at [977, 125] on link "Next »" at bounding box center [984, 127] width 57 height 30
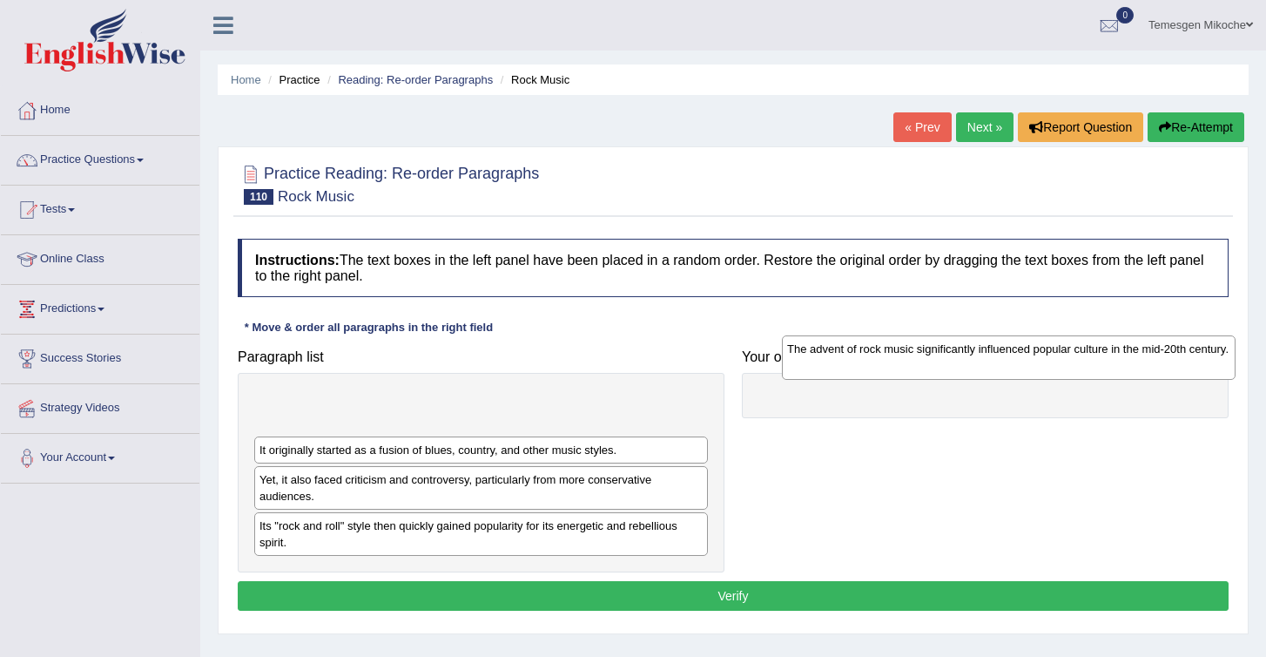
drag, startPoint x: 303, startPoint y: 429, endPoint x: 856, endPoint y: 423, distance: 553.0
click at [856, 379] on div "The advent of rock music significantly influenced popular culture in the mid-20…" at bounding box center [1009, 357] width 454 height 44
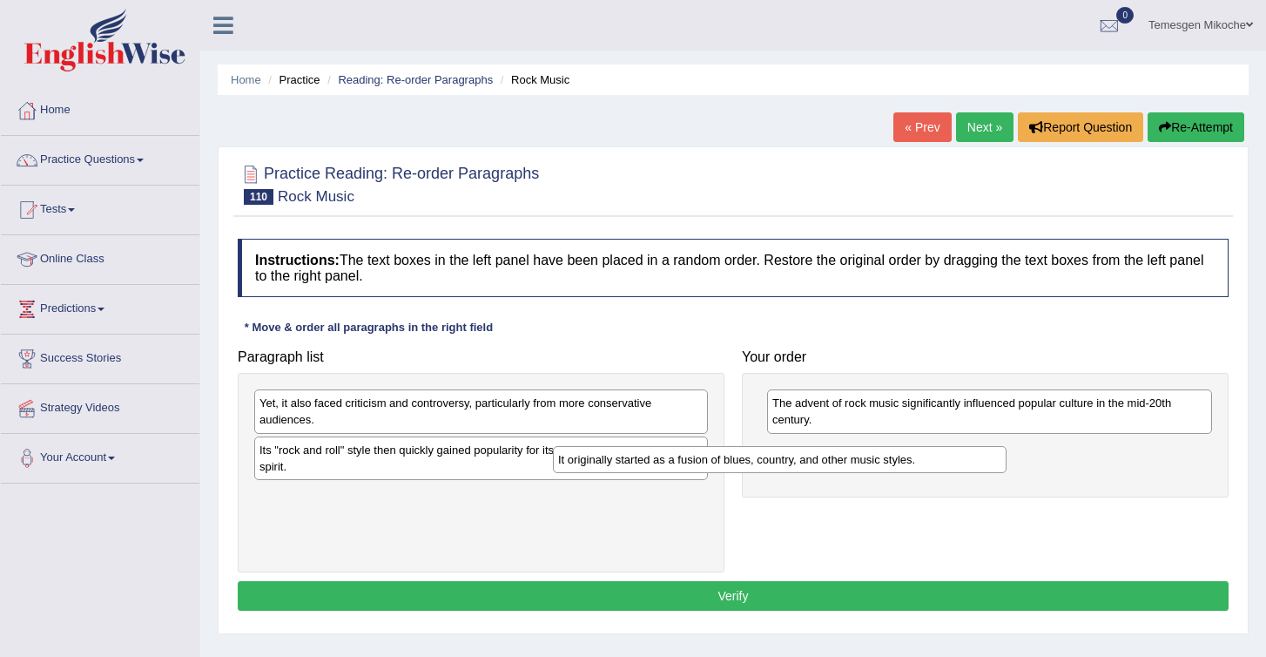
drag, startPoint x: 365, startPoint y: 411, endPoint x: 729, endPoint y: 465, distance: 368.0
click at [724, 468] on div "It originally started as a fusion of blues, country, and other music styles." at bounding box center [780, 459] width 454 height 27
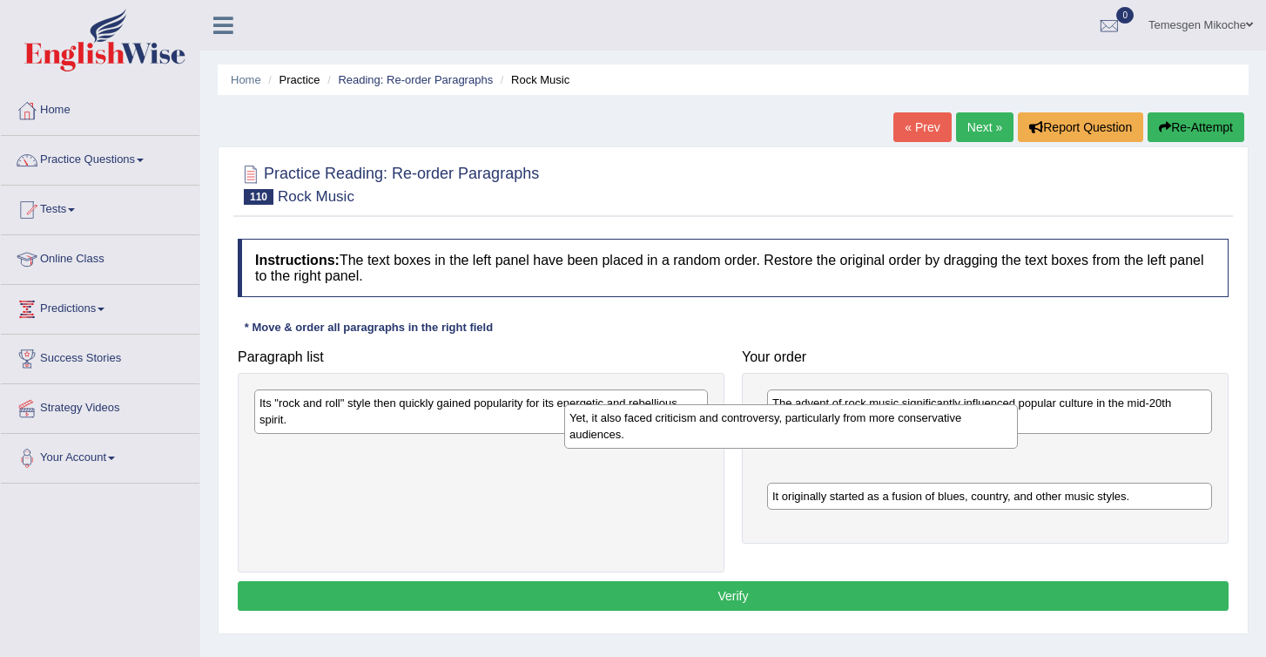
drag, startPoint x: 347, startPoint y: 415, endPoint x: 664, endPoint y: 433, distance: 317.5
click at [658, 430] on div "Yet, it also faced criticism and controversy, particularly from more conservati…" at bounding box center [791, 426] width 454 height 44
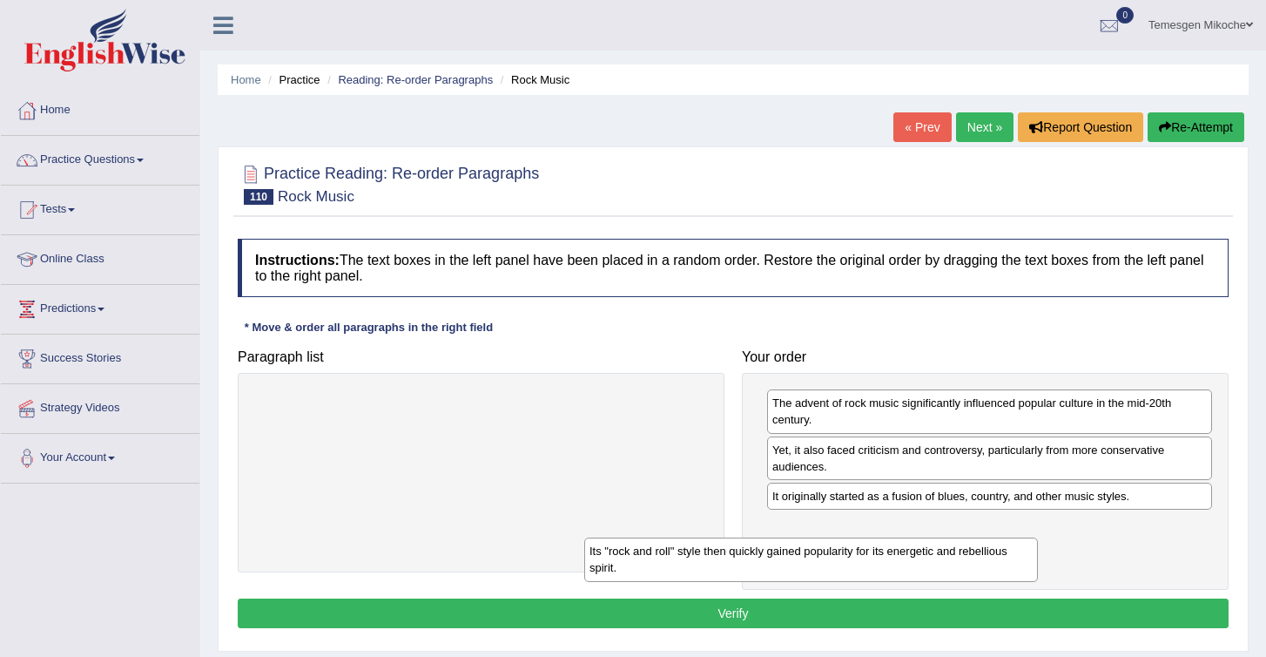
drag, startPoint x: 372, startPoint y: 415, endPoint x: 758, endPoint y: 590, distance: 424.0
click at [754, 581] on div "Its "rock and roll" style then quickly gained popularity for its energetic and …" at bounding box center [811, 559] width 454 height 44
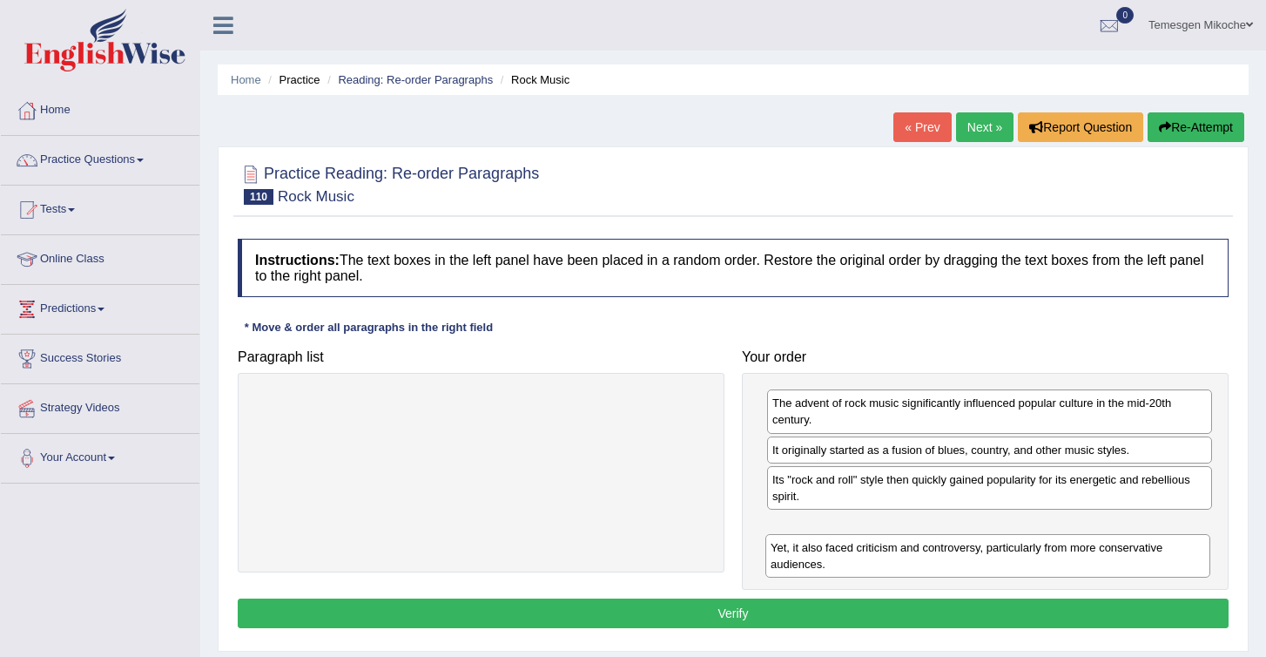
drag, startPoint x: 791, startPoint y: 455, endPoint x: 788, endPoint y: 561, distance: 105.4
click at [788, 563] on div "Yet, it also faced criticism and controversy, particularly from more conservati…" at bounding box center [987, 556] width 445 height 44
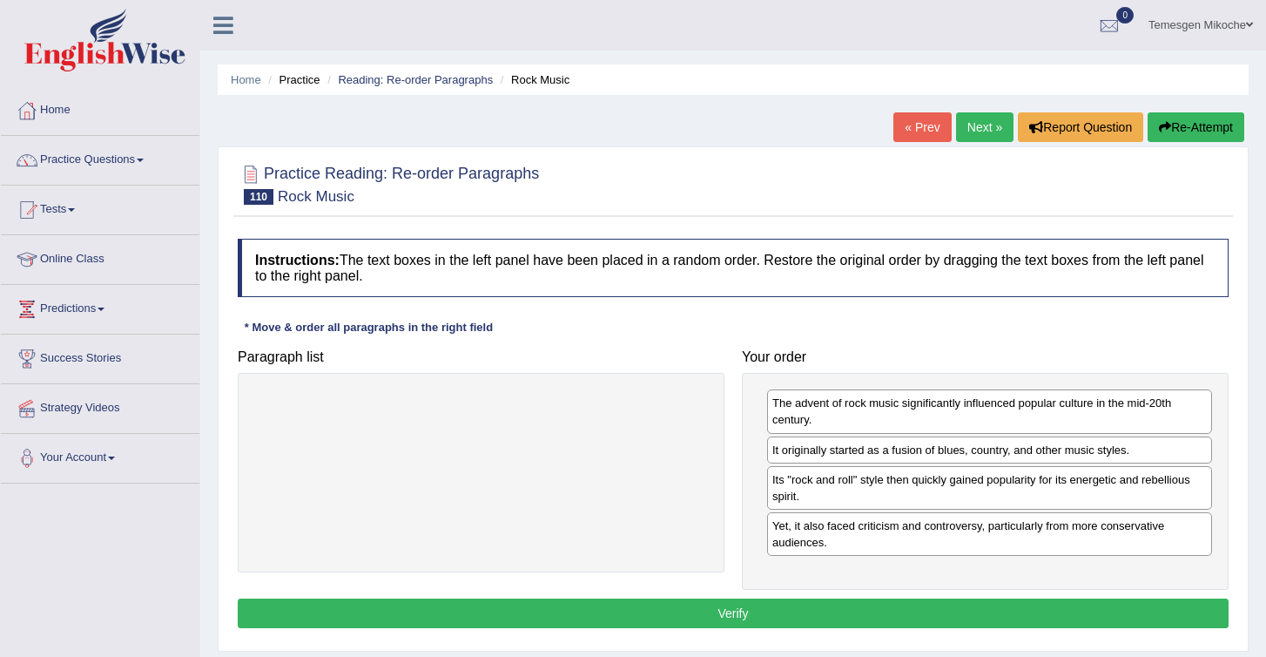
click at [745, 618] on button "Verify" at bounding box center [733, 613] width 991 height 30
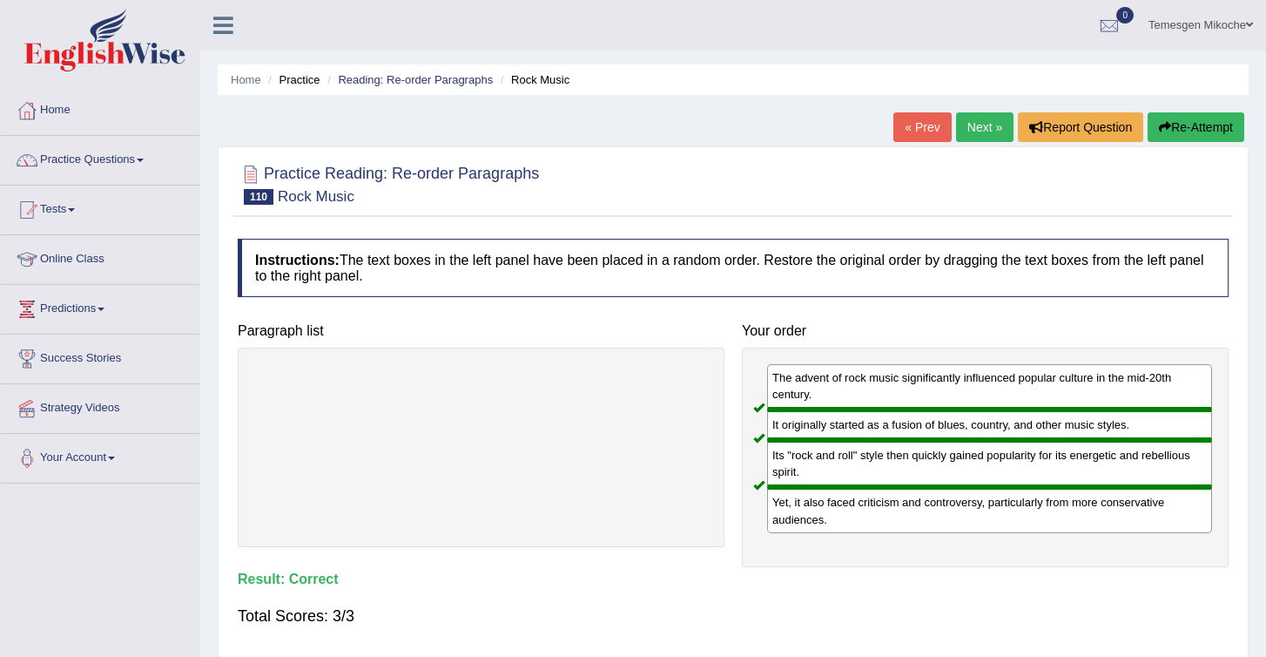
click at [974, 120] on link "Next »" at bounding box center [984, 127] width 57 height 30
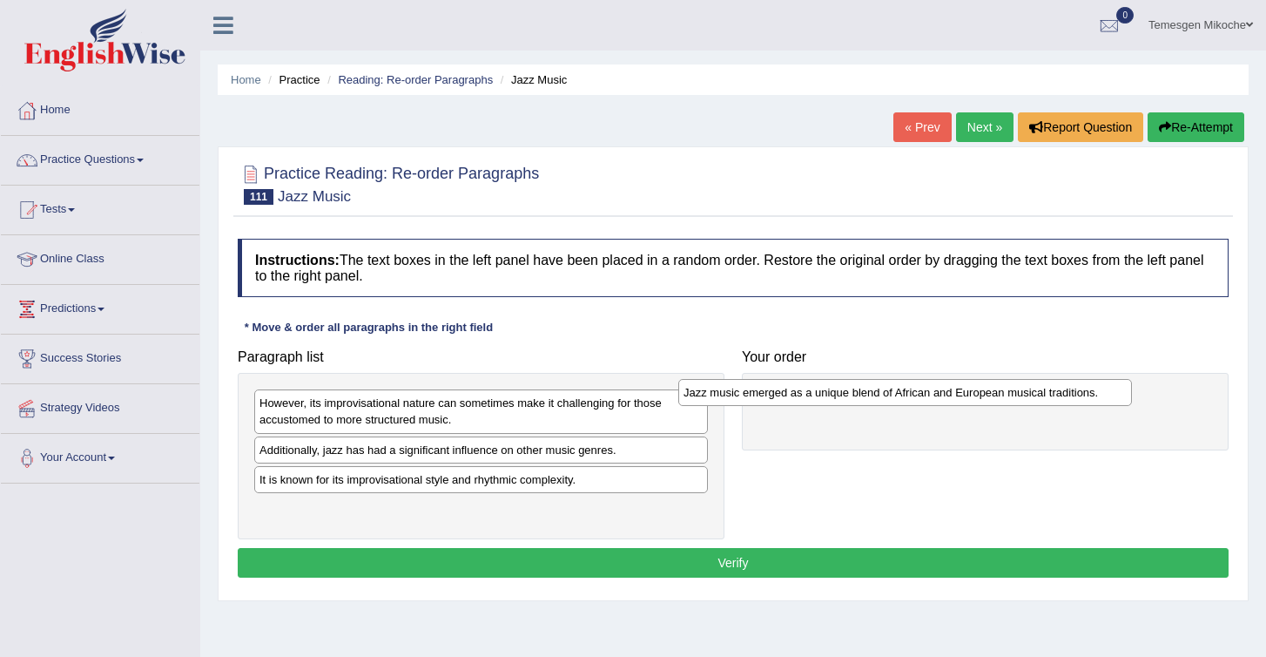
drag, startPoint x: 320, startPoint y: 451, endPoint x: 769, endPoint y: 385, distance: 453.4
click at [768, 385] on div "Jazz music emerged as a unique blend of African and European musical traditions." at bounding box center [905, 392] width 454 height 27
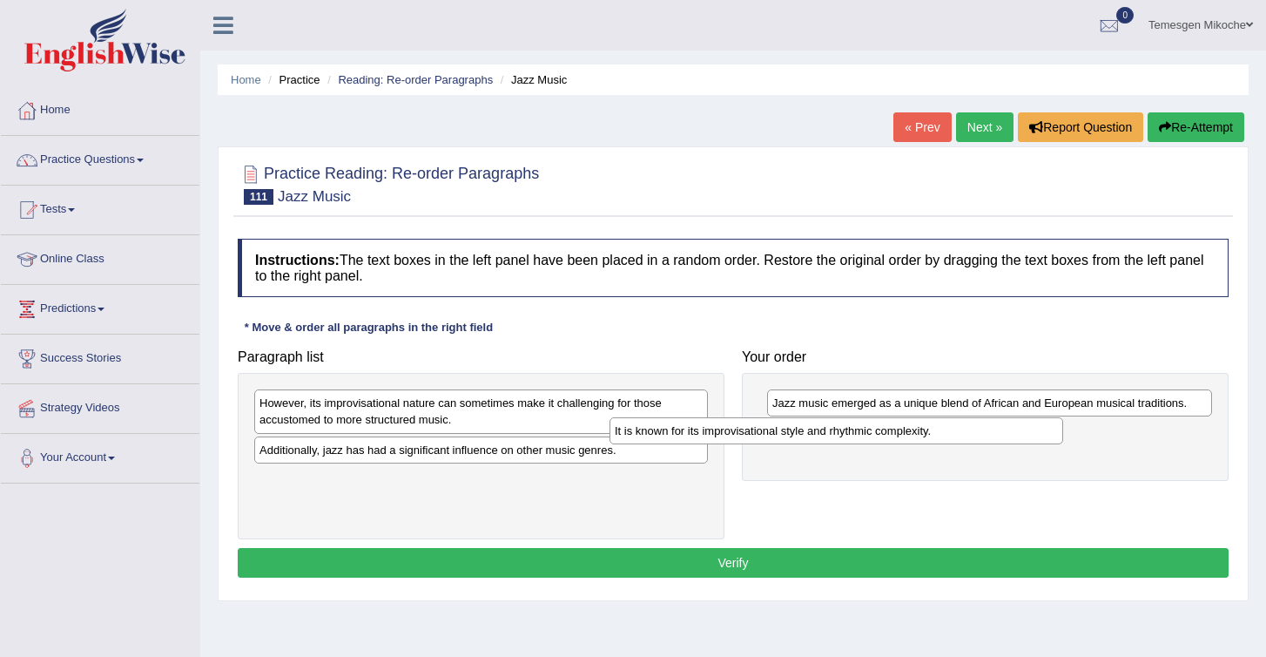
drag, startPoint x: 342, startPoint y: 485, endPoint x: 772, endPoint y: 433, distance: 433.4
click at [772, 433] on div "It is known for its improvisational style and rhythmic complexity." at bounding box center [837, 430] width 454 height 27
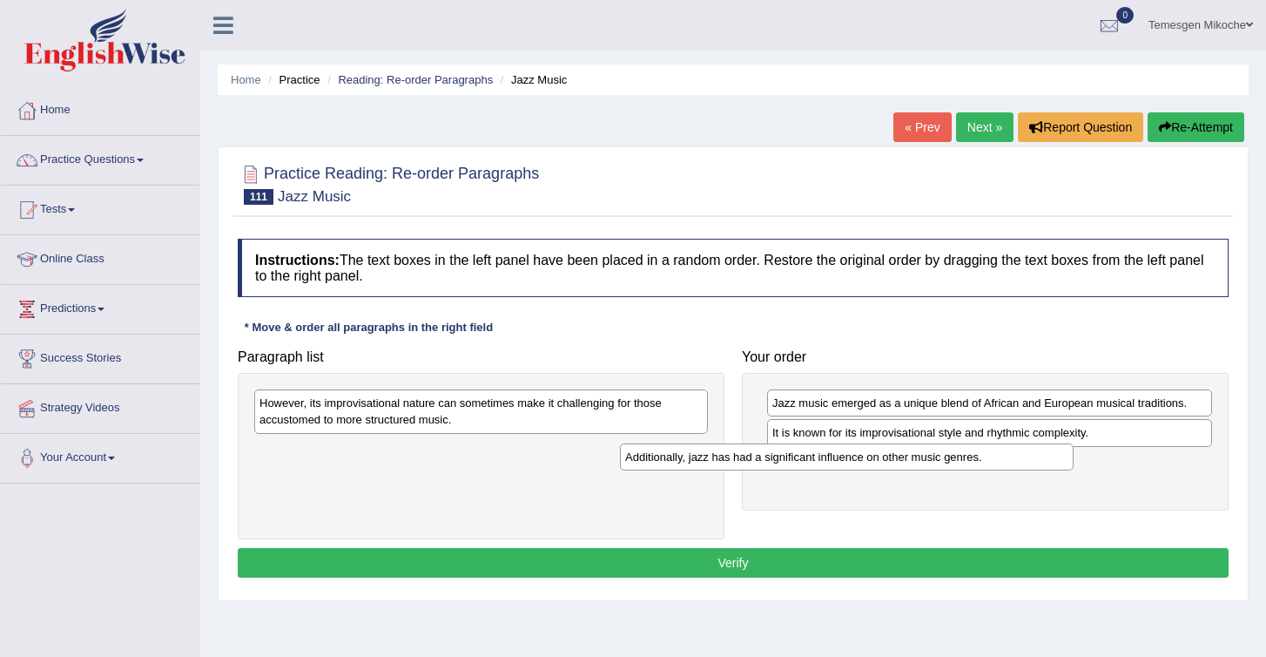
drag, startPoint x: 310, startPoint y: 459, endPoint x: 679, endPoint y: 472, distance: 369.5
click at [679, 470] on div "Additionally, jazz has had a significant influence on other music genres." at bounding box center [847, 456] width 454 height 27
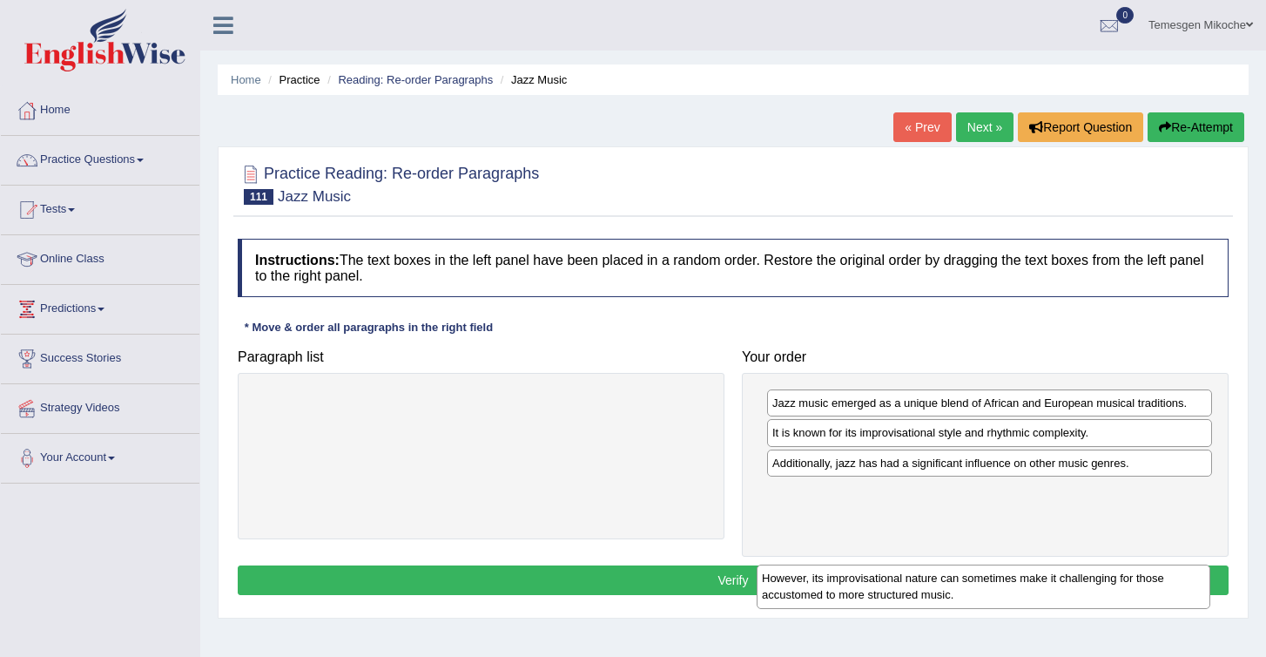
drag, startPoint x: 416, startPoint y: 410, endPoint x: 931, endPoint y: 536, distance: 529.9
click at [932, 564] on div "However, its improvisational nature can sometimes make it challenging for those…" at bounding box center [984, 586] width 454 height 44
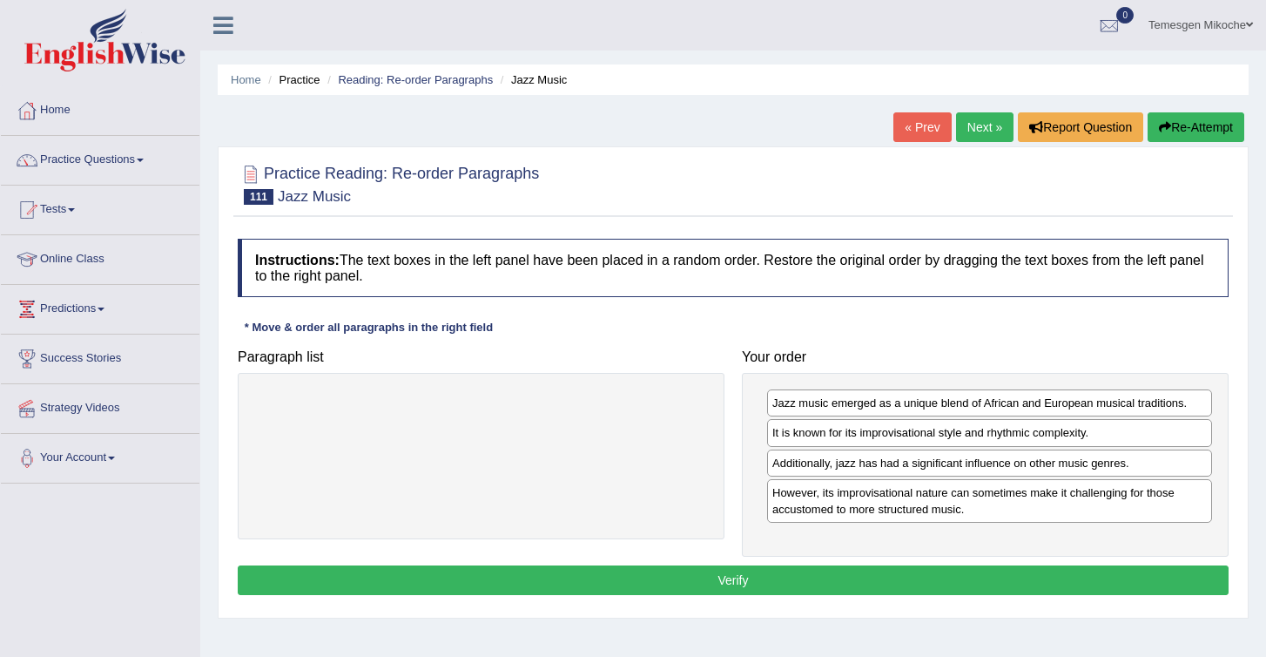
click at [735, 581] on button "Verify" at bounding box center [733, 580] width 991 height 30
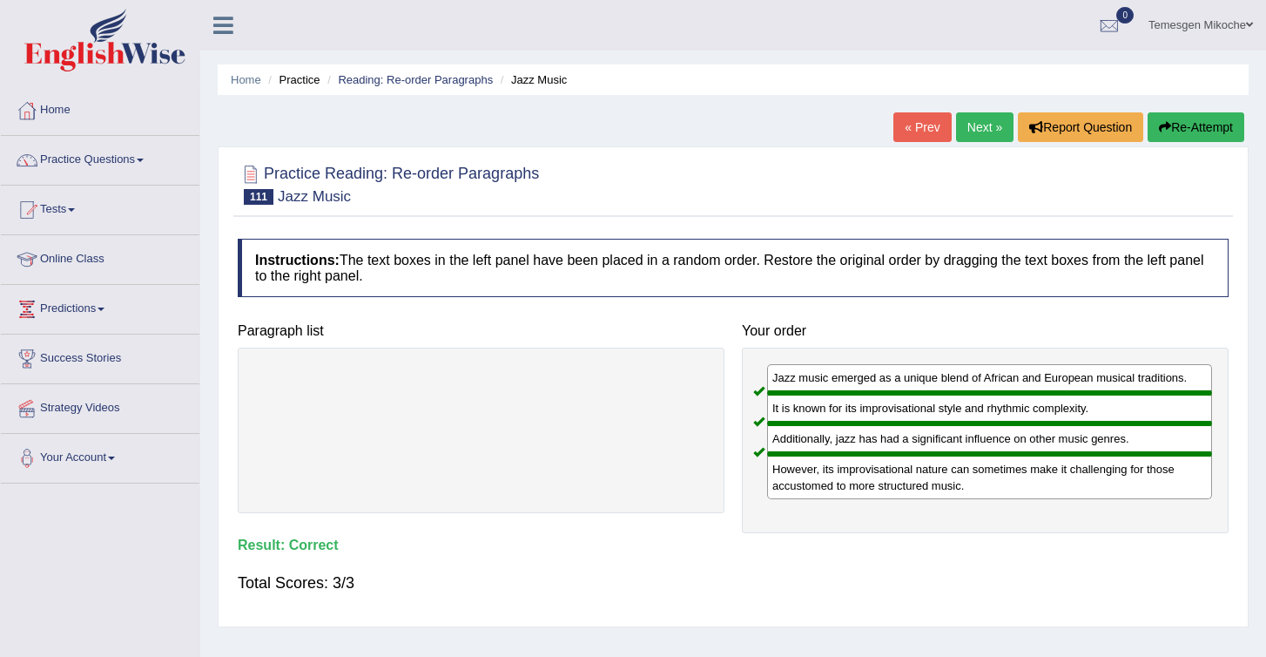
click at [972, 132] on link "Next »" at bounding box center [984, 127] width 57 height 30
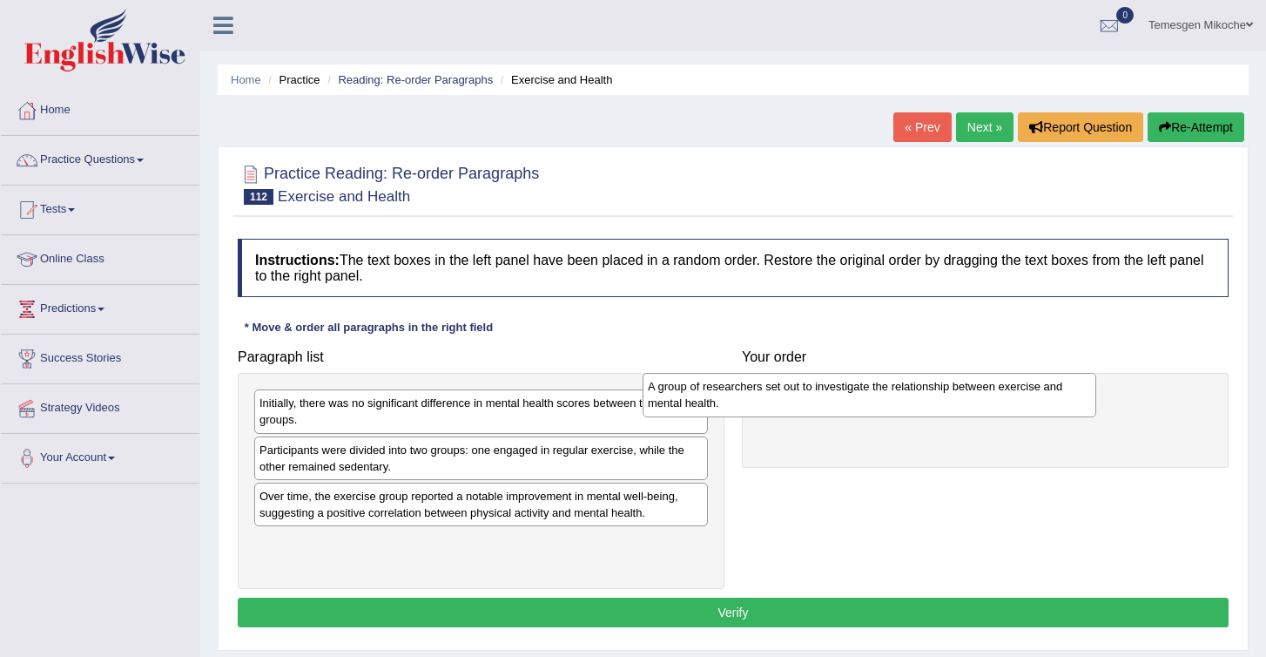
drag, startPoint x: 410, startPoint y: 419, endPoint x: 817, endPoint y: 400, distance: 407.1
click at [816, 401] on div "A group of researchers set out to investigate the relationship between exercise…" at bounding box center [870, 395] width 454 height 44
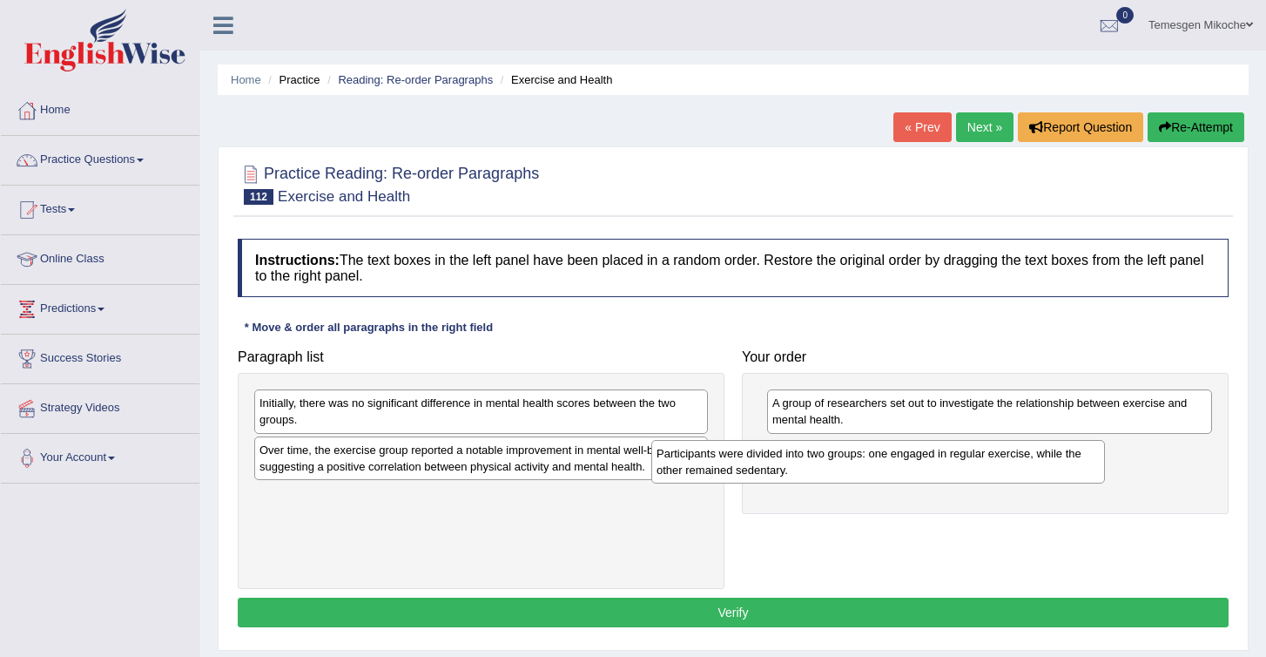
drag, startPoint x: 361, startPoint y: 463, endPoint x: 792, endPoint y: 475, distance: 431.2
click at [792, 475] on div "Participants were divided into two groups: one engaged in regular exercise, whi…" at bounding box center [878, 462] width 454 height 44
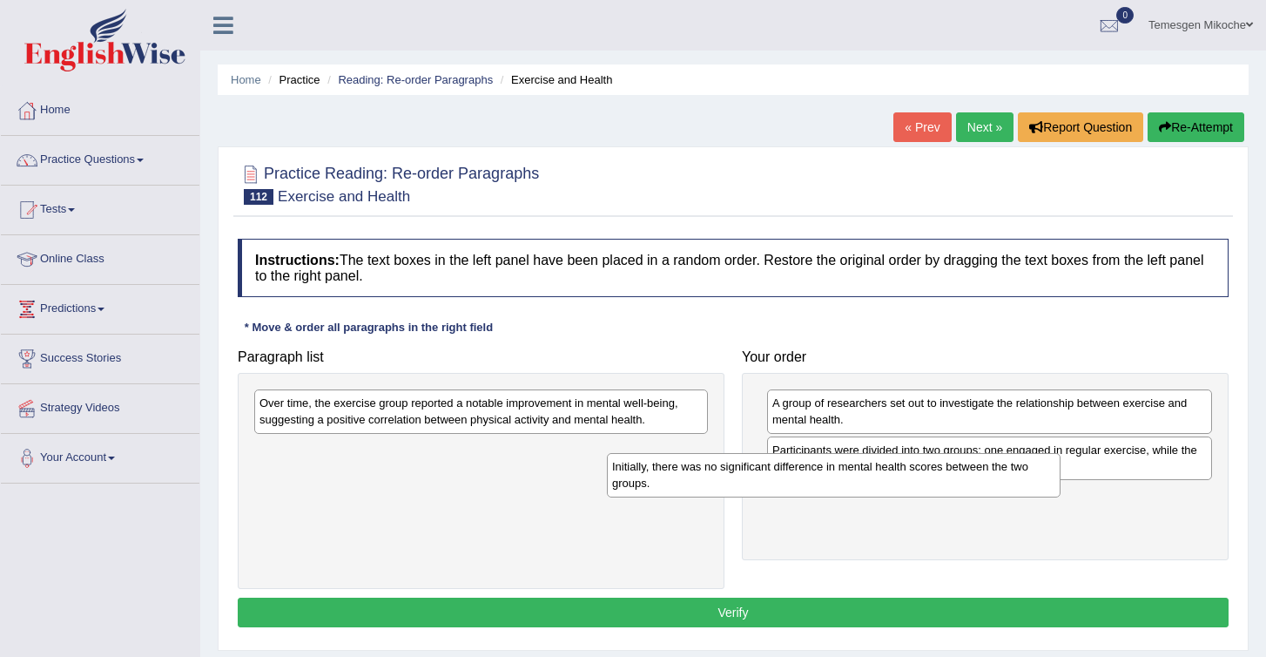
drag, startPoint x: 306, startPoint y: 418, endPoint x: 661, endPoint y: 482, distance: 361.0
click at [661, 482] on div "Initially, there was no significant difference in mental health scores between …" at bounding box center [834, 475] width 454 height 44
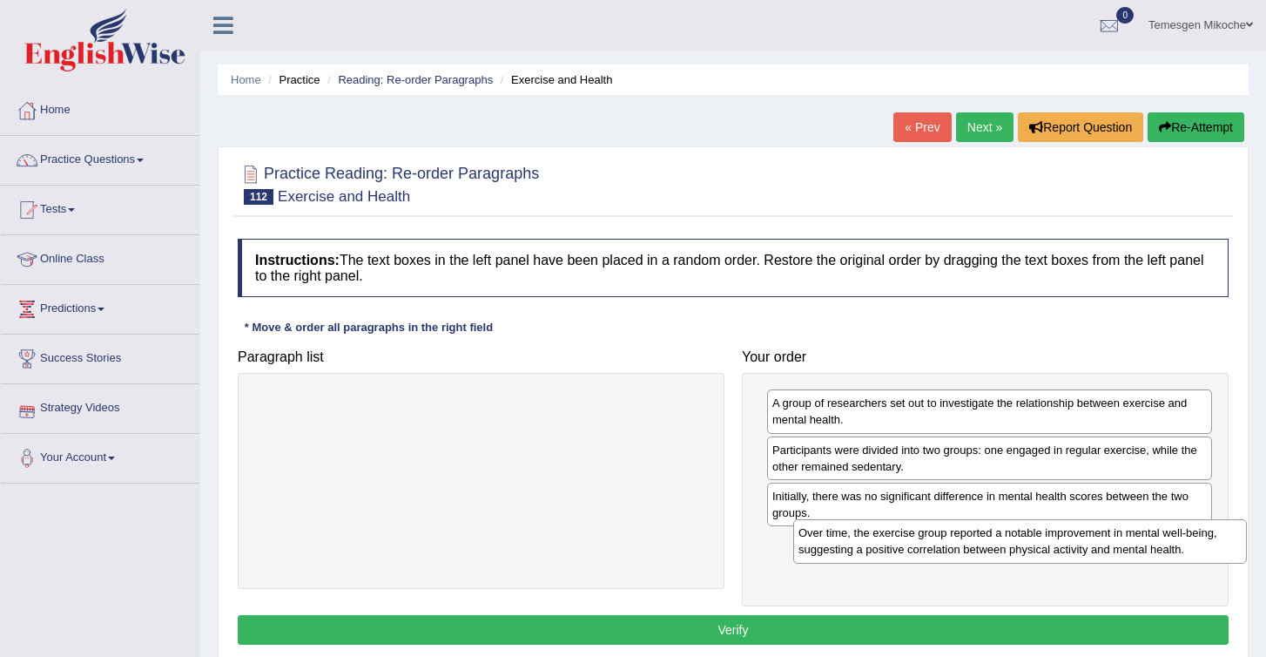
drag, startPoint x: 340, startPoint y: 408, endPoint x: 880, endPoint y: 539, distance: 555.5
click at [880, 539] on div "Over time, the exercise group reported a notable improvement in mental well-bei…" at bounding box center [1020, 541] width 454 height 44
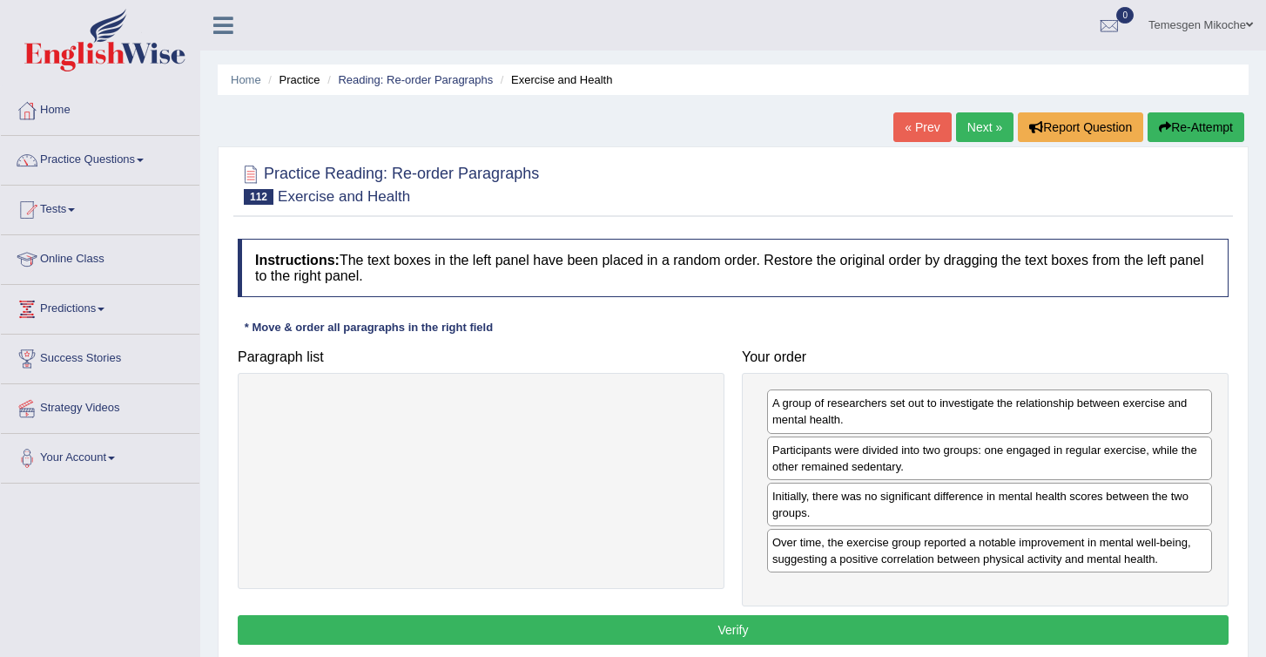
click at [733, 628] on button "Verify" at bounding box center [733, 630] width 991 height 30
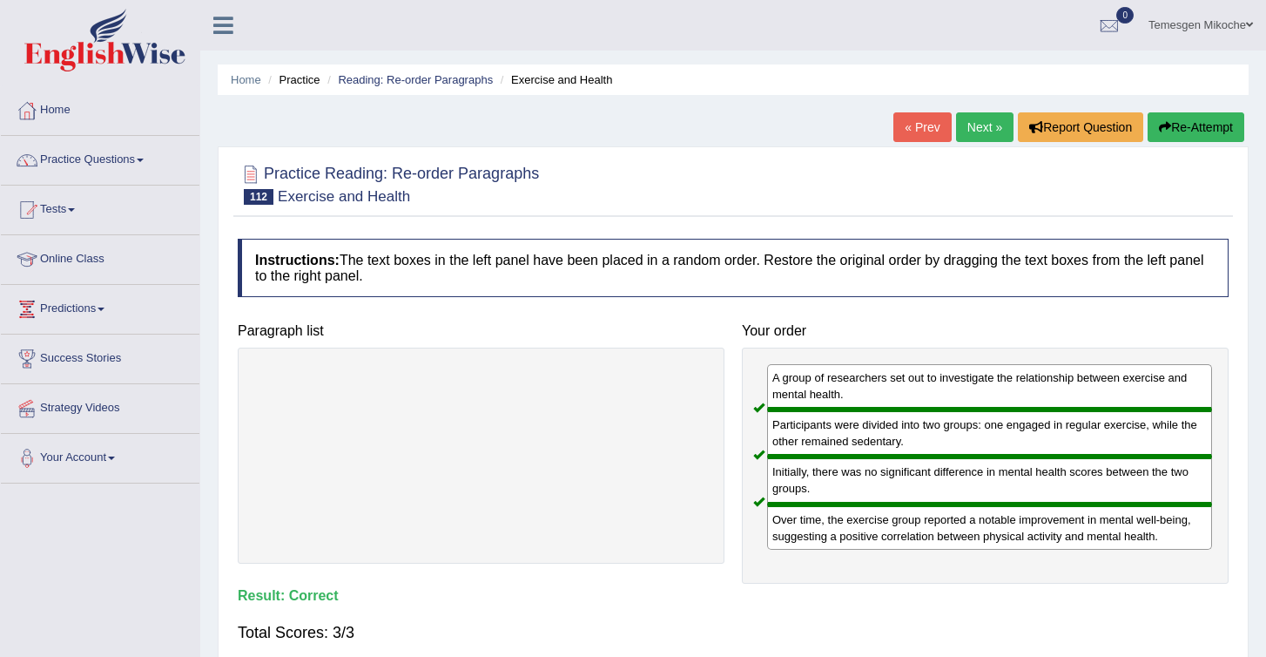
click at [971, 130] on link "Next »" at bounding box center [984, 127] width 57 height 30
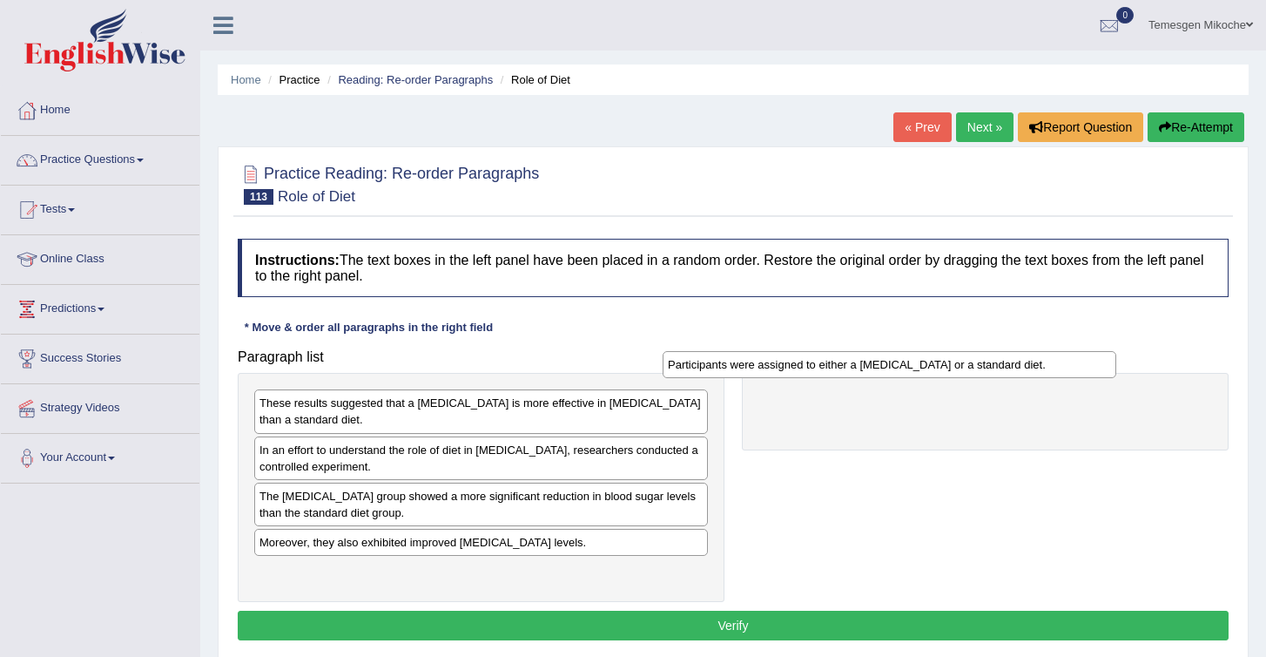
drag, startPoint x: 337, startPoint y: 578, endPoint x: 746, endPoint y: 370, distance: 459.2
click at [746, 370] on div "Participants were assigned to either a [MEDICAL_DATA] or a standard diet." at bounding box center [890, 364] width 454 height 27
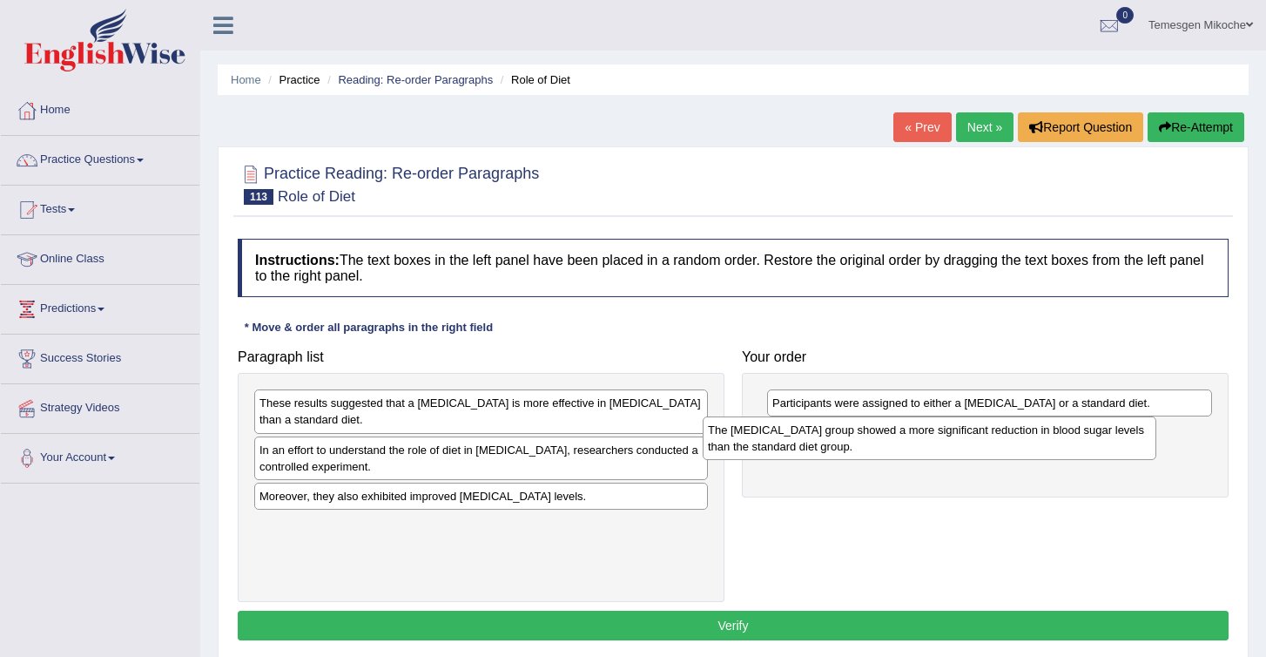
drag, startPoint x: 285, startPoint y: 517, endPoint x: 744, endPoint y: 450, distance: 463.8
click at [744, 450] on div "The [MEDICAL_DATA] group showed a more significant reduction in blood sugar lev…" at bounding box center [930, 438] width 454 height 44
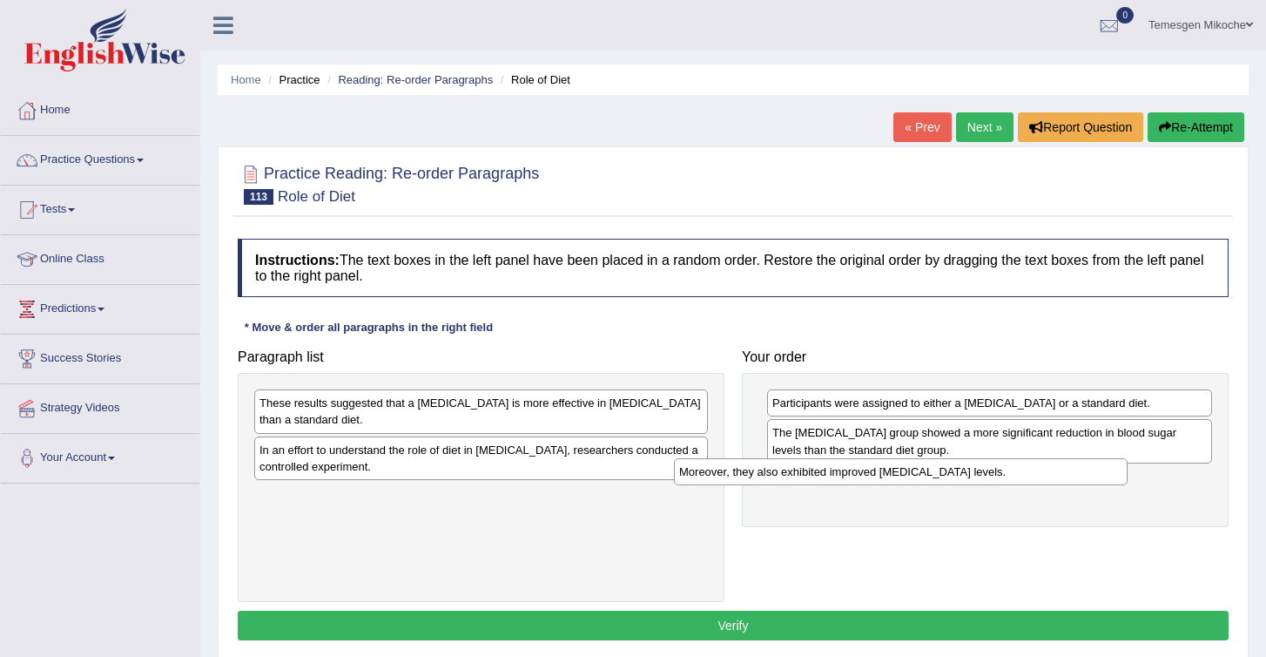
drag, startPoint x: 507, startPoint y: 503, endPoint x: 931, endPoint y: 487, distance: 424.4
click at [931, 485] on div "Moreover, they also exhibited improved [MEDICAL_DATA] levels." at bounding box center [901, 471] width 454 height 27
click at [347, 420] on div "These results suggested that a [MEDICAL_DATA] is more effective in [MEDICAL_DAT…" at bounding box center [481, 411] width 454 height 44
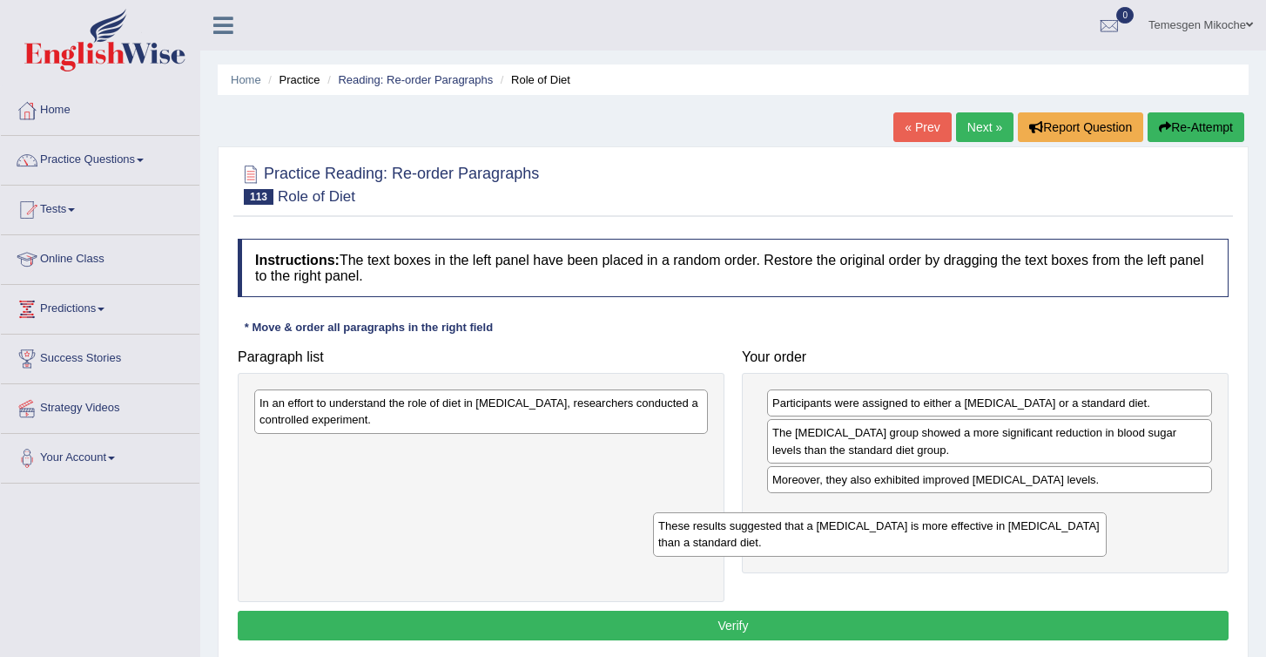
drag, startPoint x: 347, startPoint y: 420, endPoint x: 751, endPoint y: 543, distance: 422.3
click at [751, 543] on div "These results suggested that a [MEDICAL_DATA] is more effective in [MEDICAL_DAT…" at bounding box center [880, 534] width 454 height 44
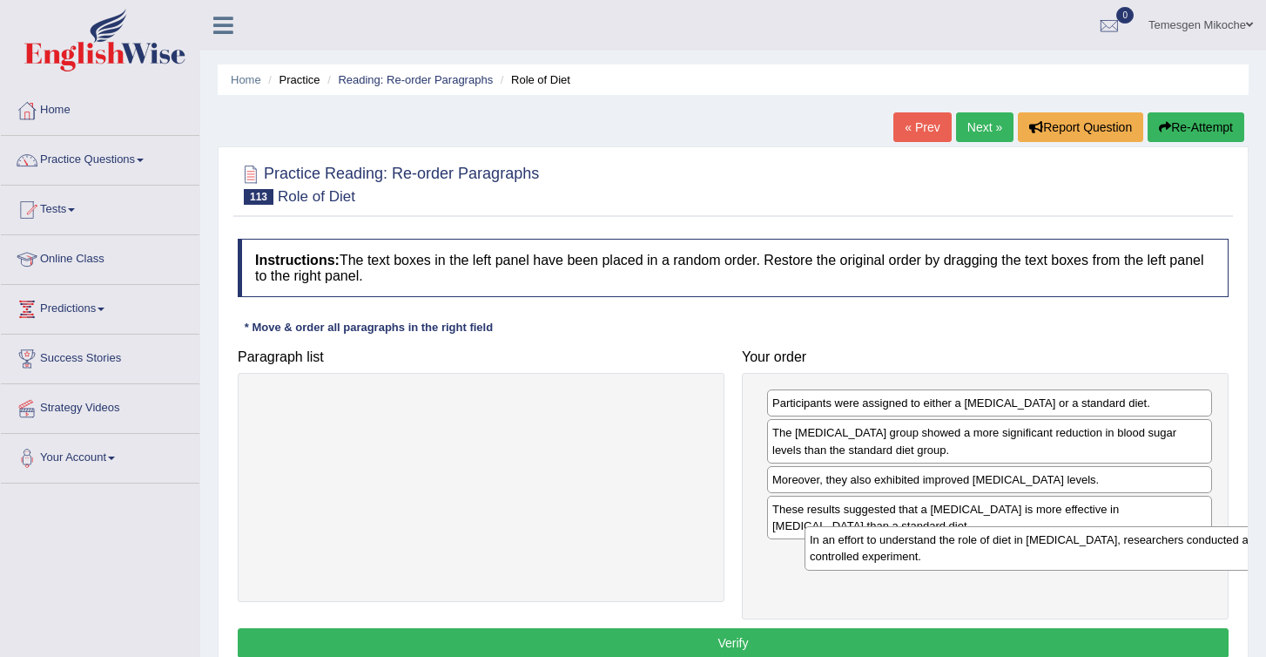
drag, startPoint x: 333, startPoint y: 397, endPoint x: 840, endPoint y: 556, distance: 531.0
click at [840, 556] on div "In an effort to understand the role of diet in [MEDICAL_DATA], researchers cond…" at bounding box center [1032, 548] width 454 height 44
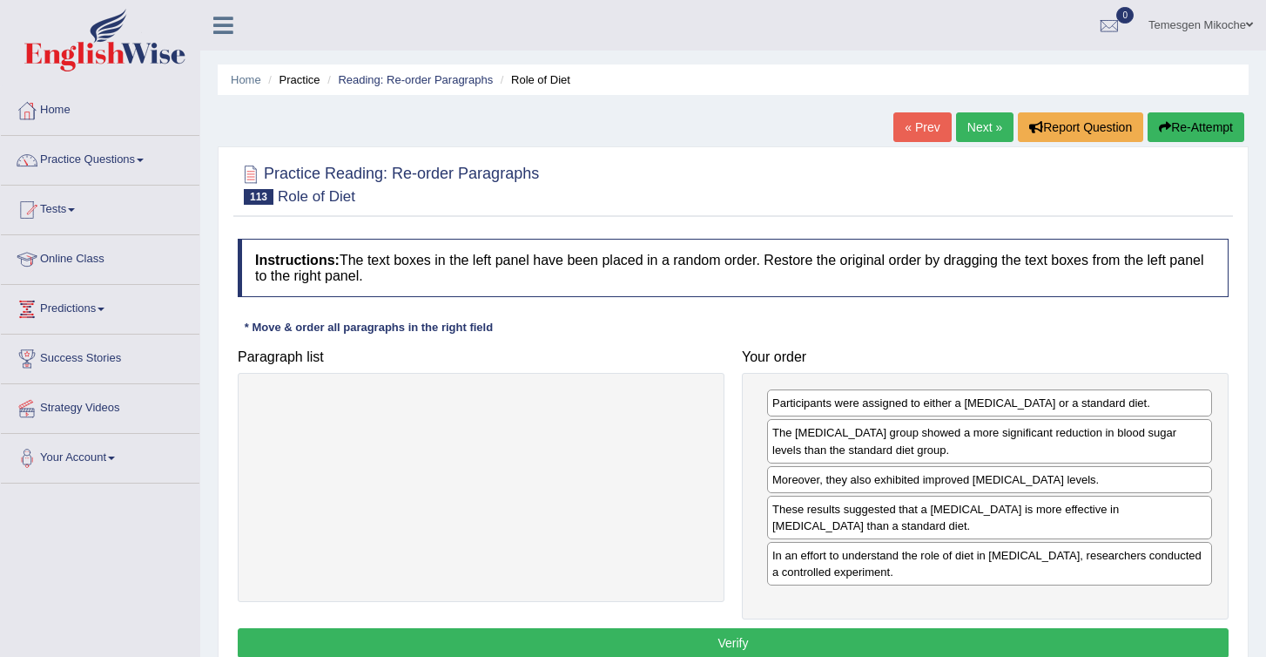
click at [753, 650] on button "Verify" at bounding box center [733, 643] width 991 height 30
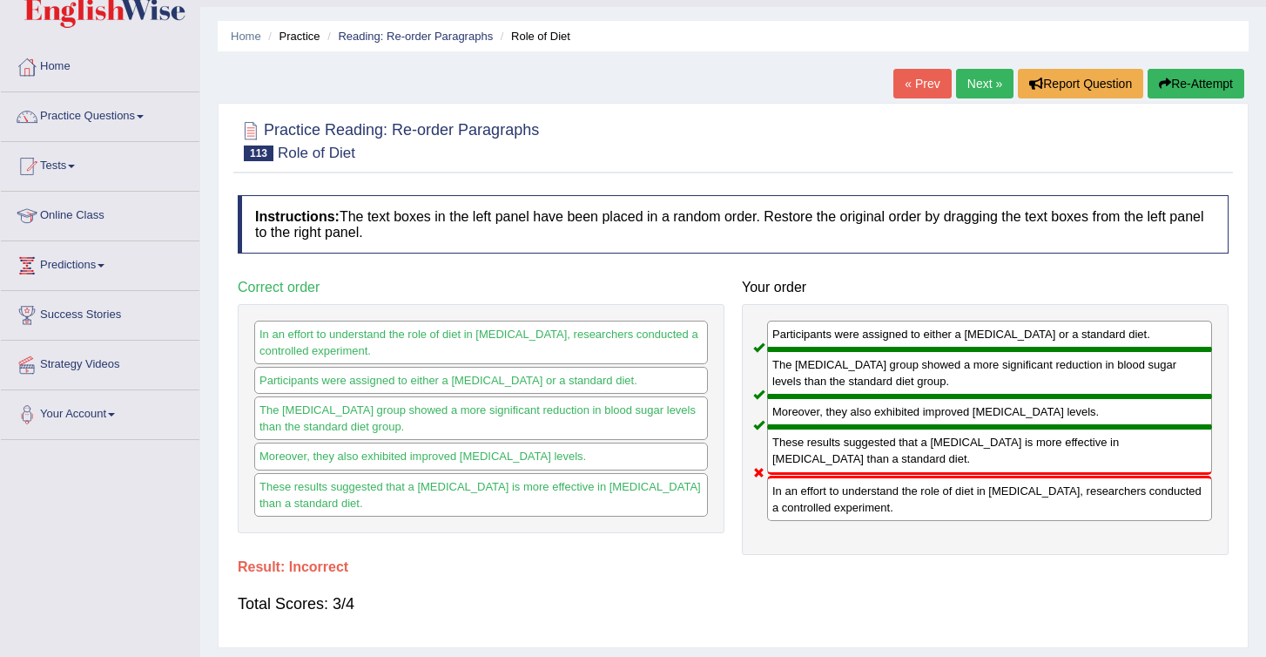
scroll to position [49, 0]
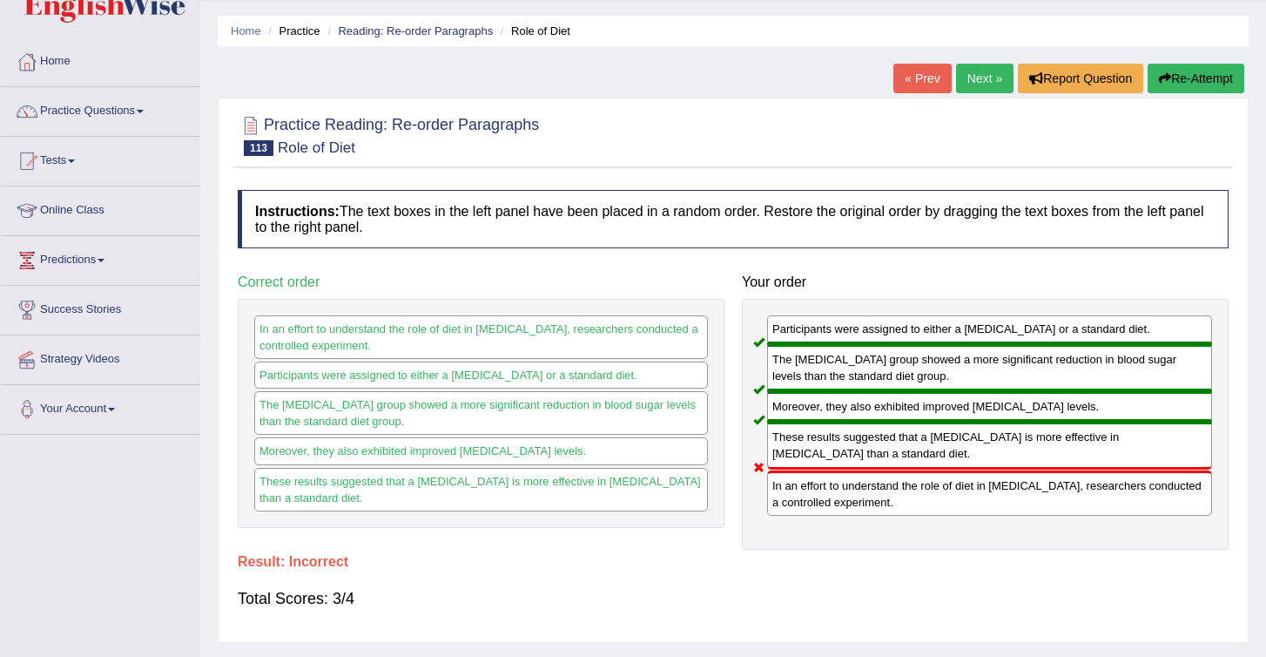
click at [1177, 83] on button "Re-Attempt" at bounding box center [1196, 79] width 97 height 30
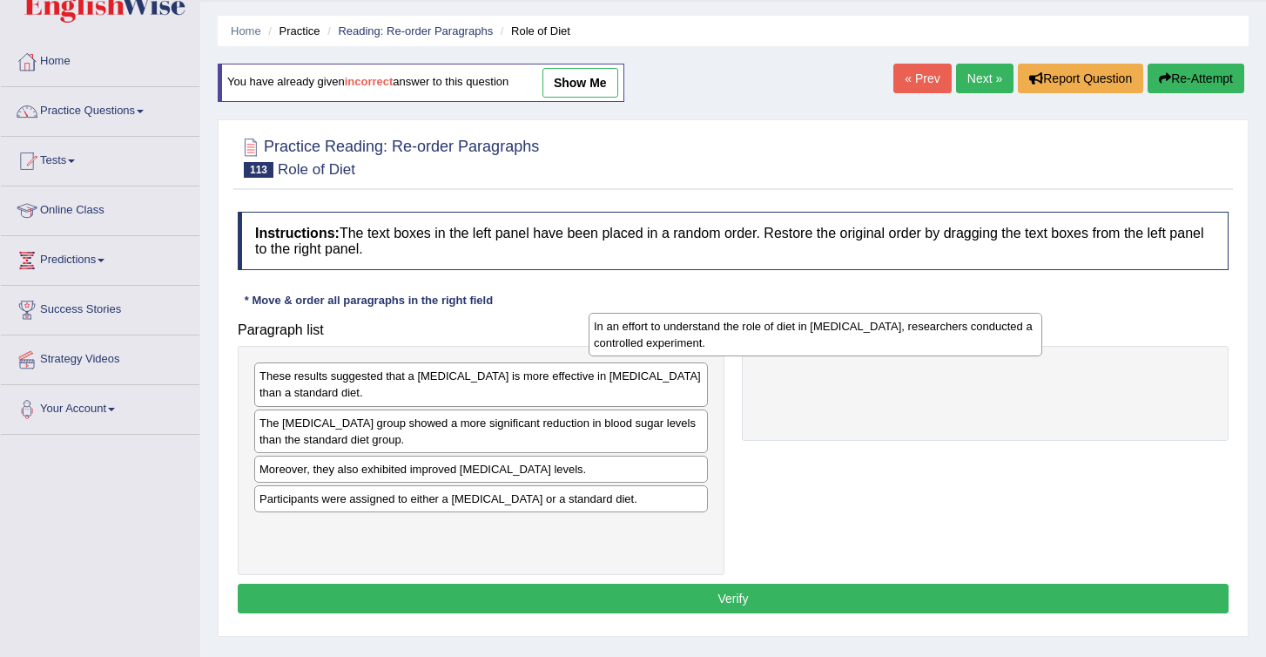
drag, startPoint x: 325, startPoint y: 433, endPoint x: 692, endPoint y: 346, distance: 377.7
click at [691, 346] on div "In an effort to understand the role of diet in [MEDICAL_DATA], researchers cond…" at bounding box center [816, 335] width 454 height 44
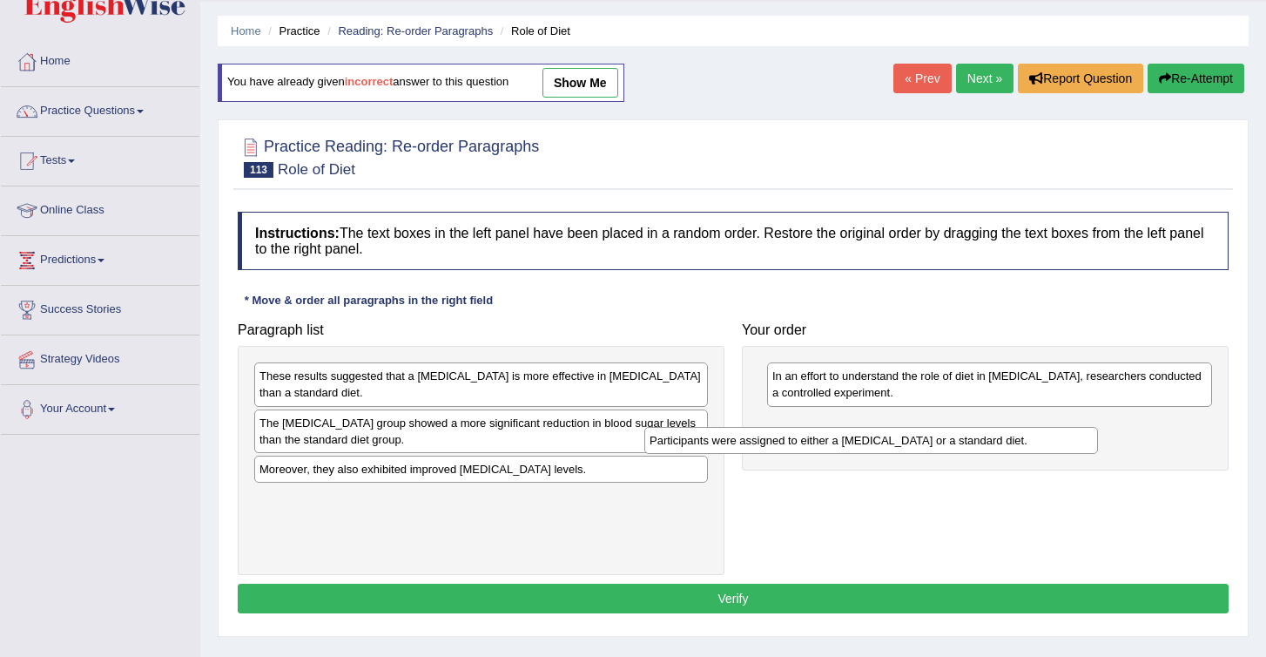
drag, startPoint x: 368, startPoint y: 505, endPoint x: 768, endPoint y: 448, distance: 404.7
click at [767, 448] on div "Participants were assigned to either a [MEDICAL_DATA] or a standard diet." at bounding box center [871, 440] width 454 height 27
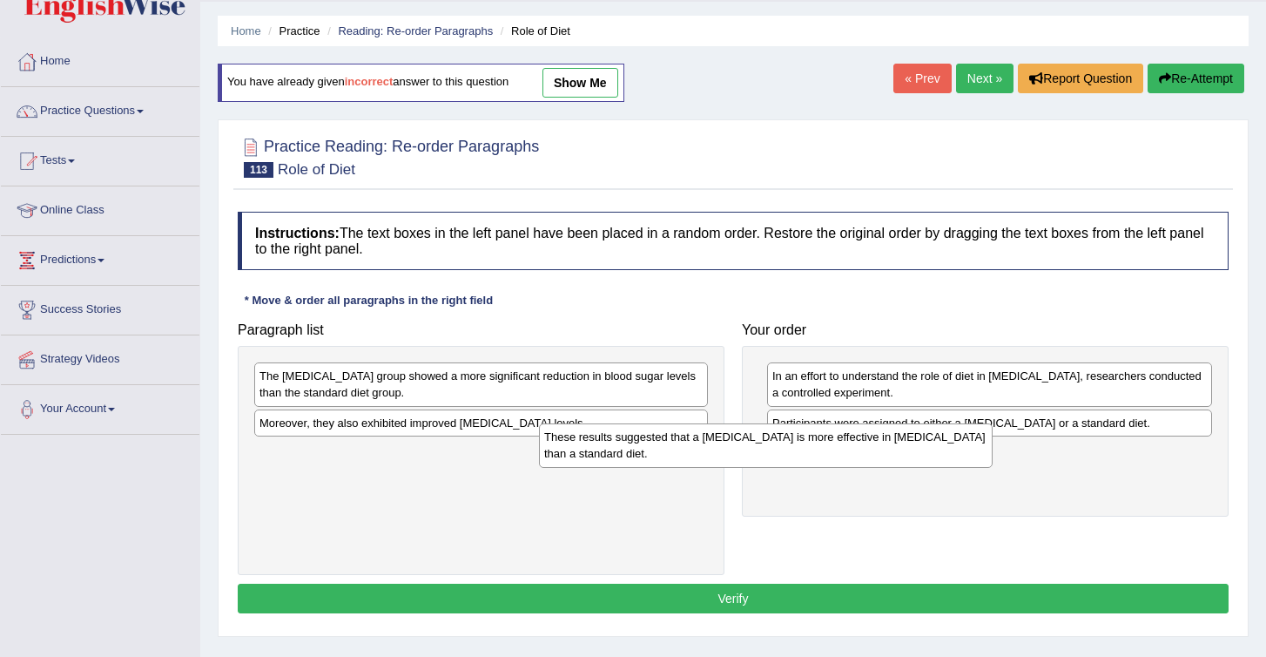
drag, startPoint x: 403, startPoint y: 400, endPoint x: 689, endPoint y: 461, distance: 292.1
click at [689, 461] on div "These results suggested that a [MEDICAL_DATA] is more effective in [MEDICAL_DAT…" at bounding box center [766, 445] width 454 height 44
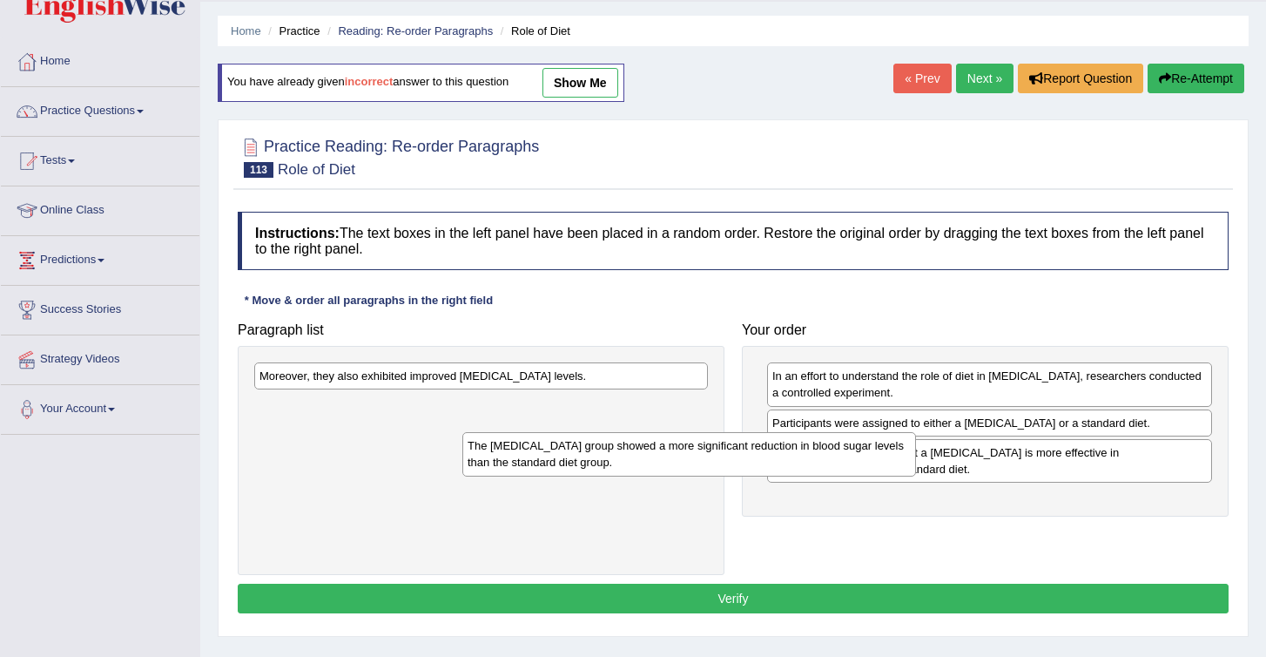
drag, startPoint x: 498, startPoint y: 396, endPoint x: 710, endPoint y: 466, distance: 222.8
click at [710, 466] on div "The [MEDICAL_DATA] group showed a more significant reduction in blood sugar lev…" at bounding box center [689, 454] width 454 height 44
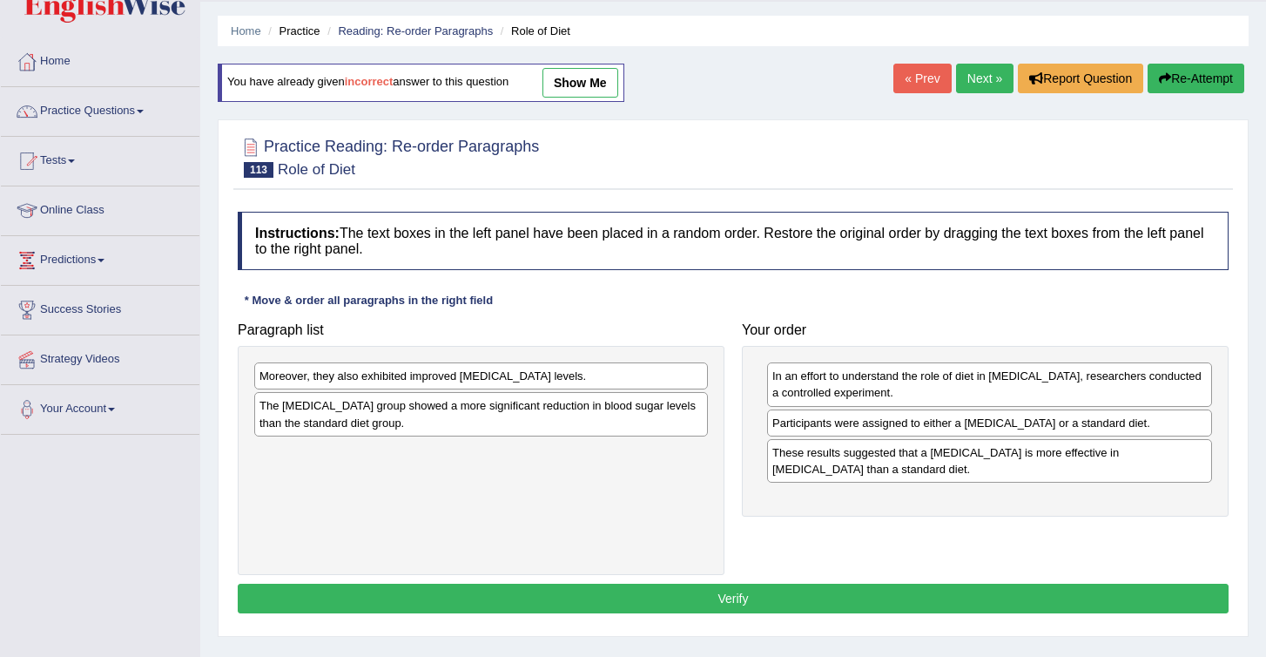
drag, startPoint x: 710, startPoint y: 469, endPoint x: 711, endPoint y: 481, distance: 11.5
click at [711, 481] on div "Moreover, they also exhibited improved [MEDICAL_DATA] levels. The [MEDICAL_DATA…" at bounding box center [481, 460] width 487 height 229
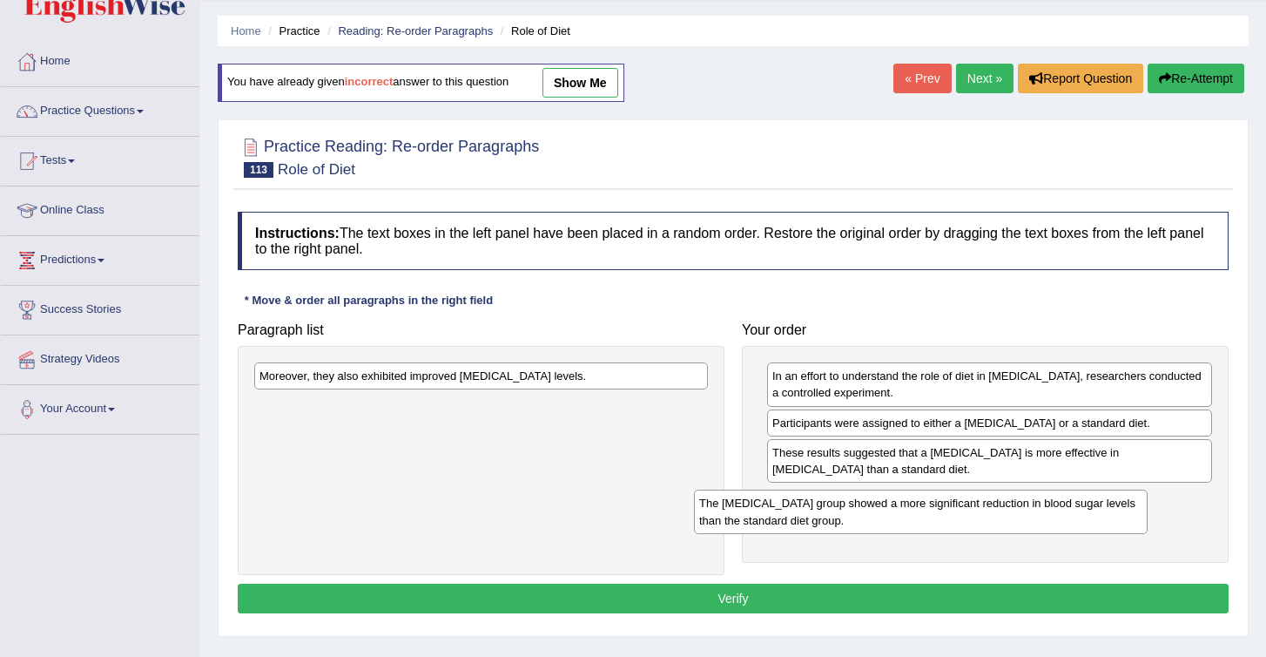
drag, startPoint x: 456, startPoint y: 423, endPoint x: 1041, endPoint y: 597, distance: 609.5
click at [1041, 533] on div "The [MEDICAL_DATA] group showed a more significant reduction in blood sugar lev…" at bounding box center [921, 511] width 454 height 44
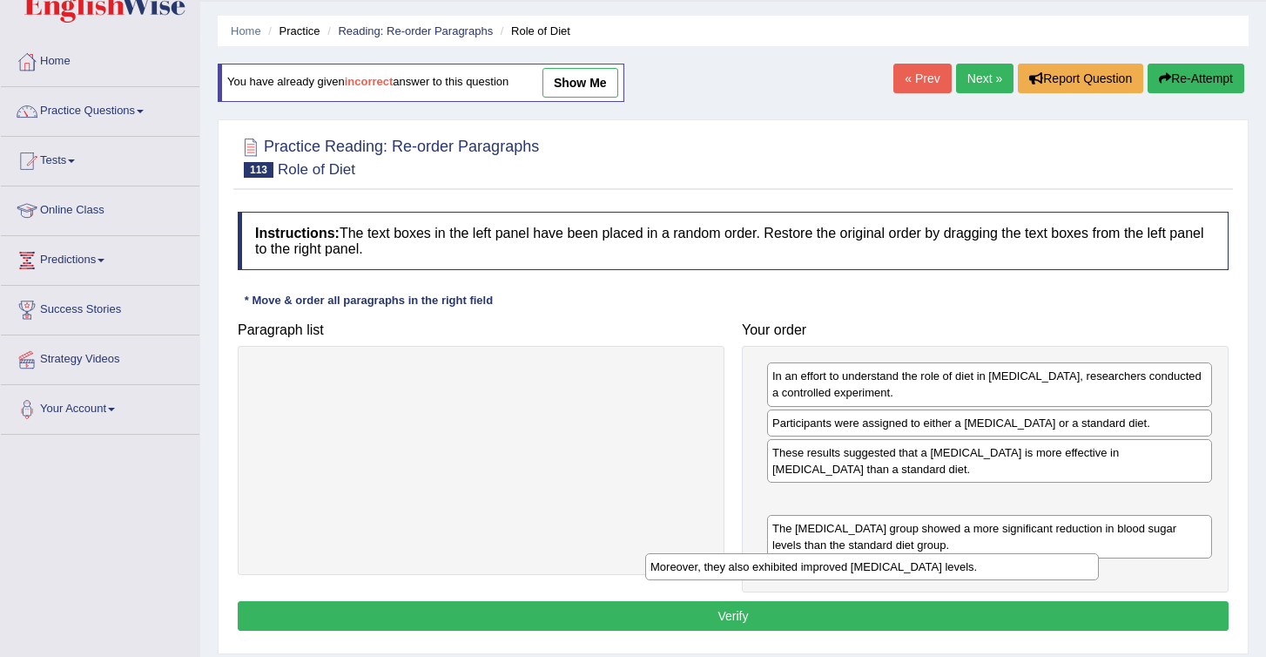
drag, startPoint x: 403, startPoint y: 386, endPoint x: 810, endPoint y: 572, distance: 447.4
click at [810, 572] on div "Moreover, they also exhibited improved [MEDICAL_DATA] levels." at bounding box center [872, 566] width 454 height 27
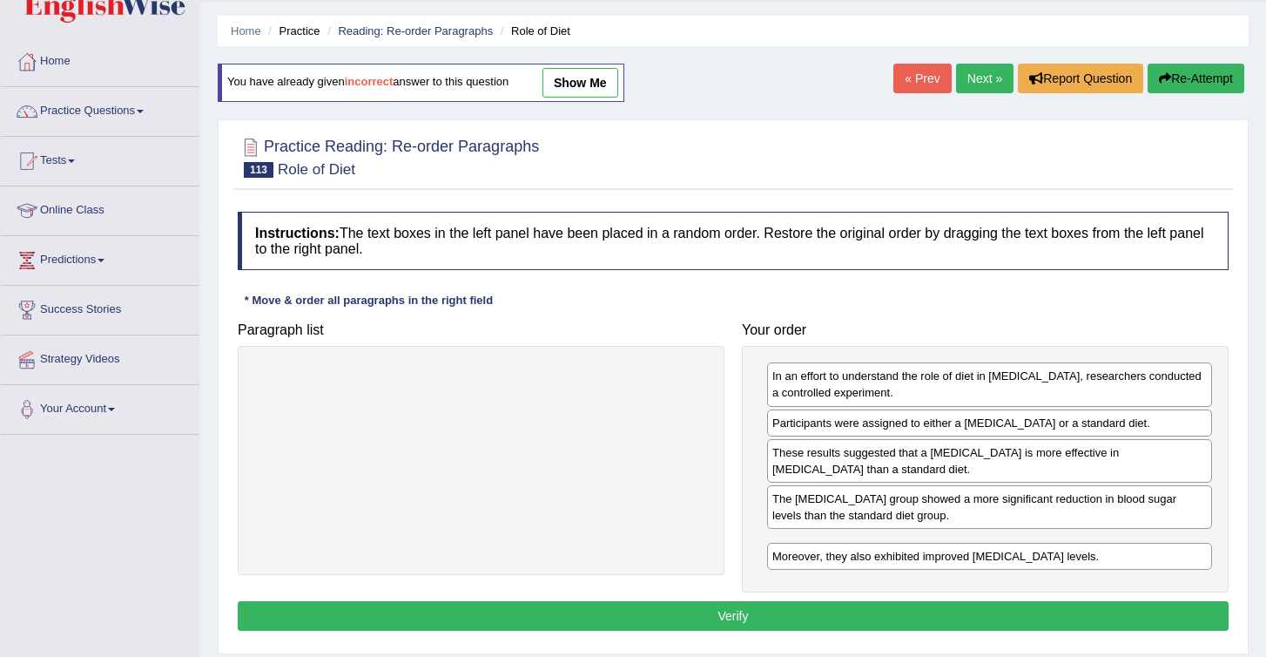
drag, startPoint x: 806, startPoint y: 500, endPoint x: 810, endPoint y: 596, distance: 95.9
click at [810, 570] on div "Moreover, they also exhibited improved [MEDICAL_DATA] levels." at bounding box center [989, 556] width 445 height 27
click at [796, 619] on button "Verify" at bounding box center [733, 616] width 991 height 30
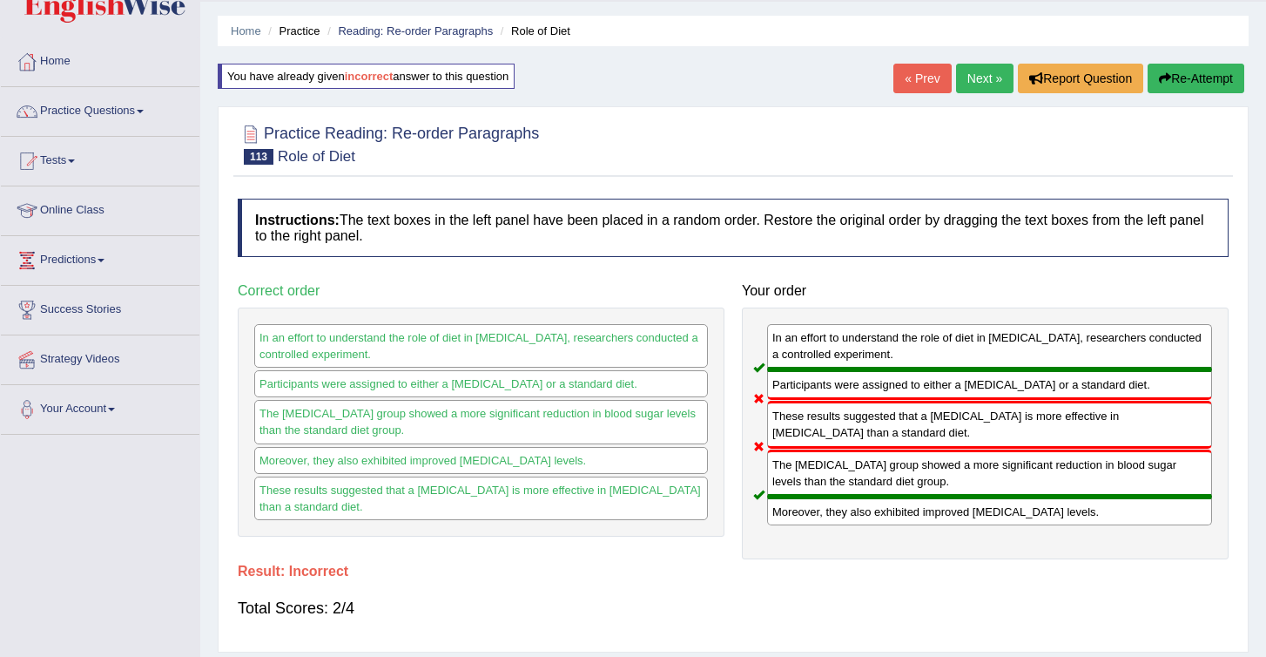
click at [1181, 79] on button "Re-Attempt" at bounding box center [1196, 79] width 97 height 30
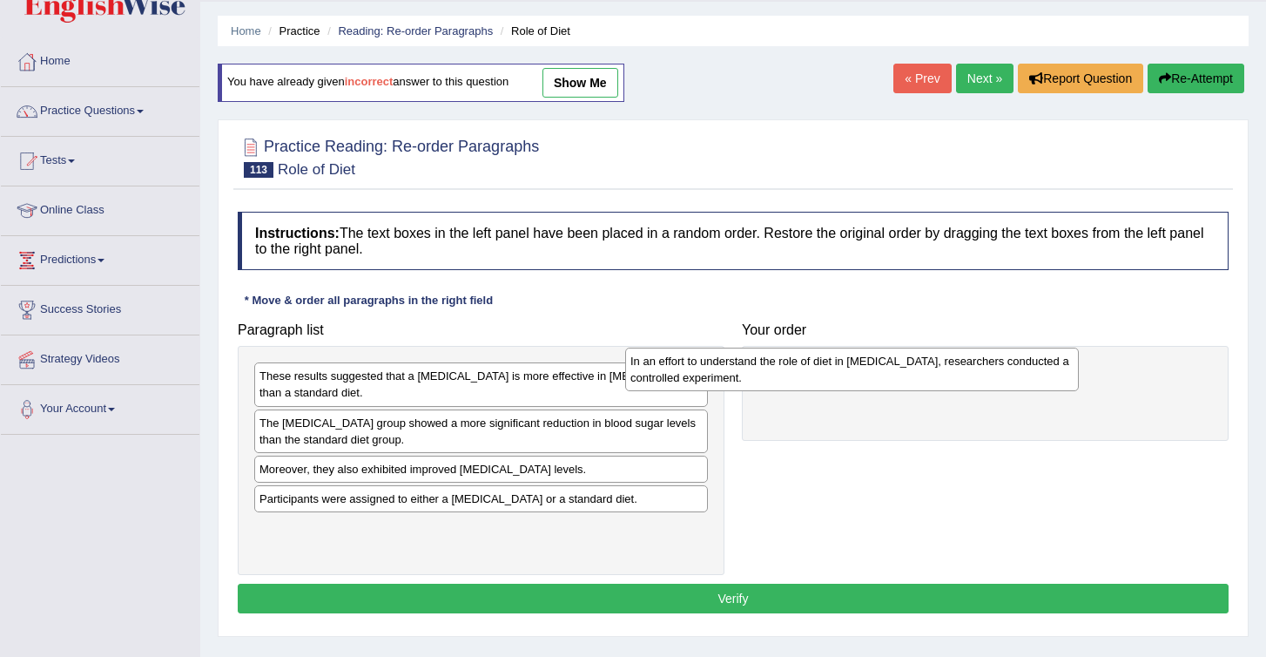
drag, startPoint x: 354, startPoint y: 440, endPoint x: 887, endPoint y: 365, distance: 538.2
click at [887, 365] on div "In an effort to understand the role of diet in [MEDICAL_DATA], researchers cond…" at bounding box center [852, 369] width 454 height 44
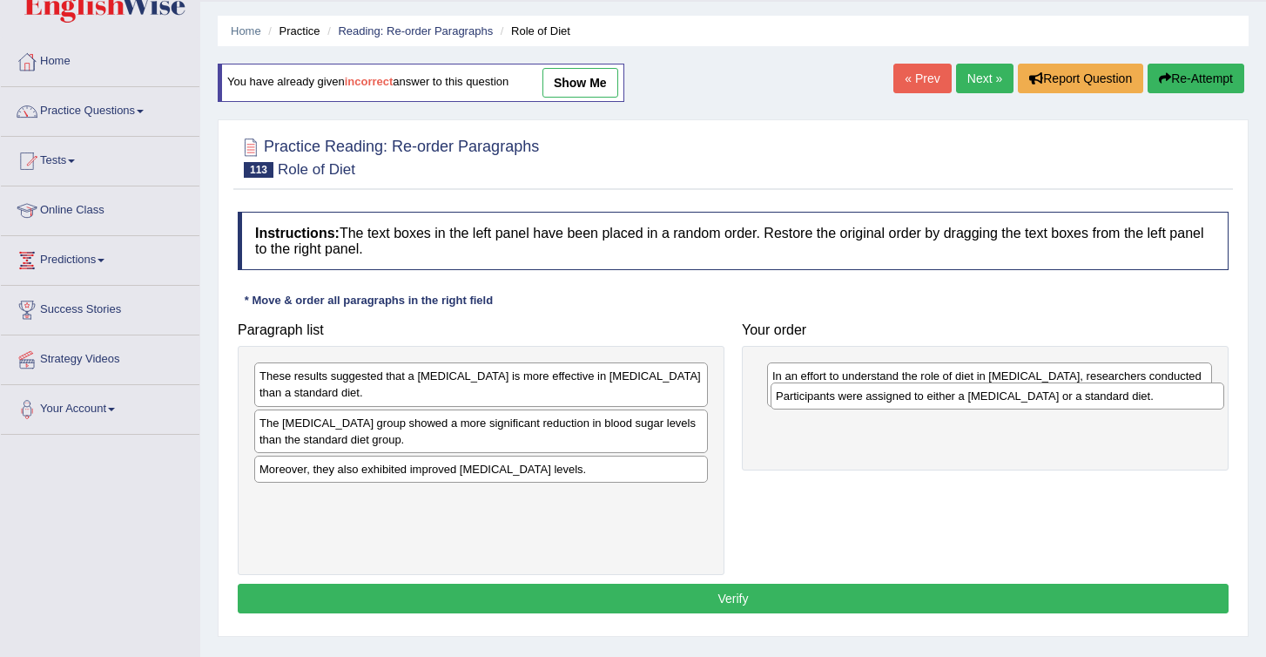
drag, startPoint x: 306, startPoint y: 502, endPoint x: 828, endPoint y: 400, distance: 532.5
click at [828, 401] on div "Participants were assigned to either a [MEDICAL_DATA] or a standard diet." at bounding box center [998, 395] width 454 height 27
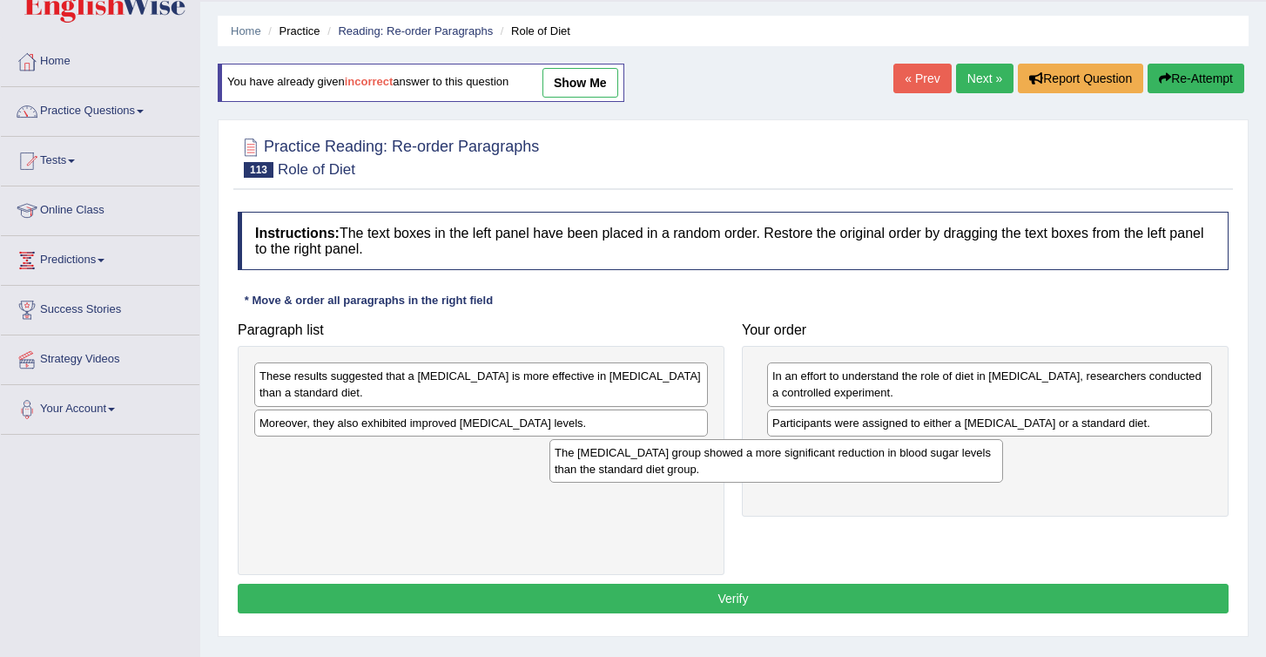
drag, startPoint x: 327, startPoint y: 430, endPoint x: 688, endPoint y: 472, distance: 363.8
click at [688, 472] on div "The [MEDICAL_DATA] group showed a more significant reduction in blood sugar lev…" at bounding box center [777, 461] width 454 height 44
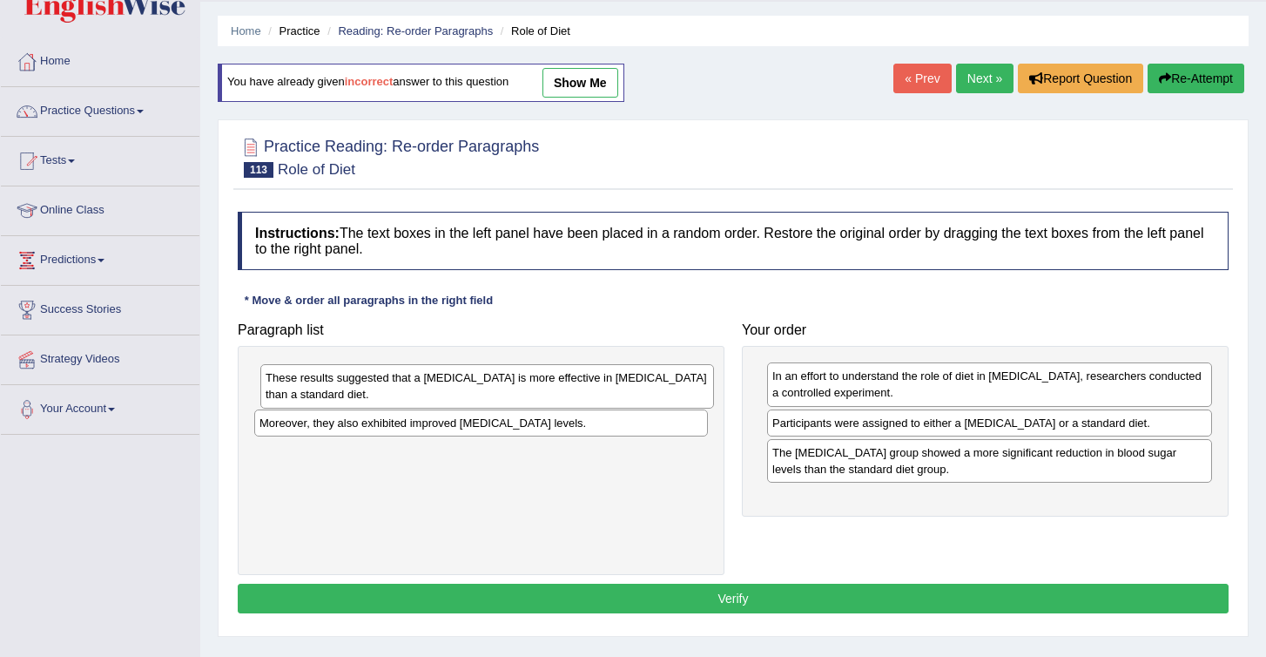
click at [314, 387] on div "These results suggested that a [MEDICAL_DATA] is more effective in [MEDICAL_DAT…" at bounding box center [487, 386] width 454 height 44
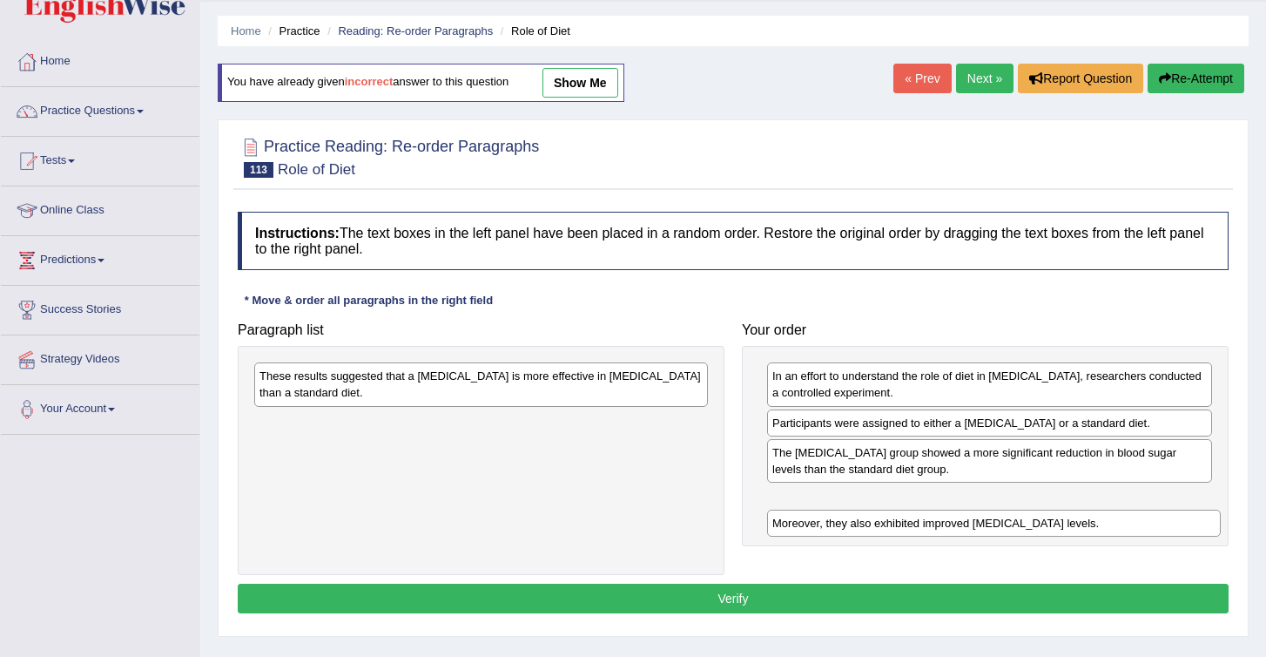
drag, startPoint x: 295, startPoint y: 428, endPoint x: 808, endPoint y: 528, distance: 522.6
click at [808, 528] on div "Moreover, they also exhibited improved [MEDICAL_DATA] levels." at bounding box center [994, 522] width 454 height 27
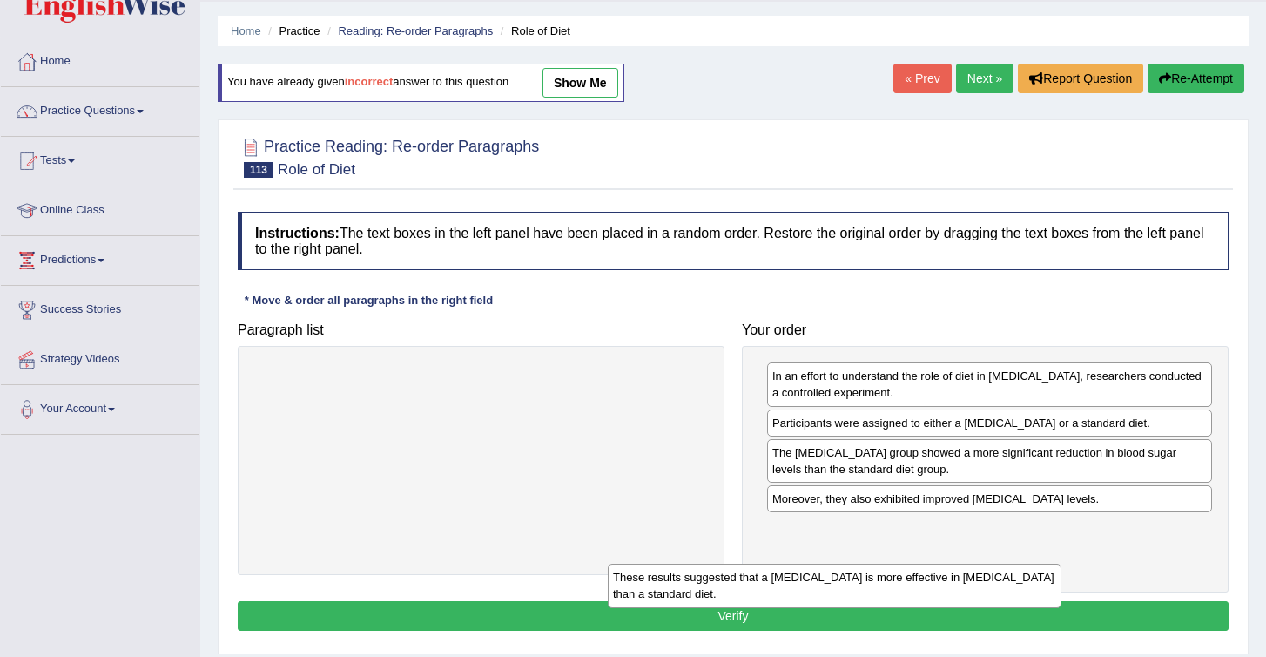
drag, startPoint x: 358, startPoint y: 376, endPoint x: 783, endPoint y: 552, distance: 459.9
click at [778, 563] on div "These results suggested that a [MEDICAL_DATA] is more effective in [MEDICAL_DAT…" at bounding box center [835, 585] width 454 height 44
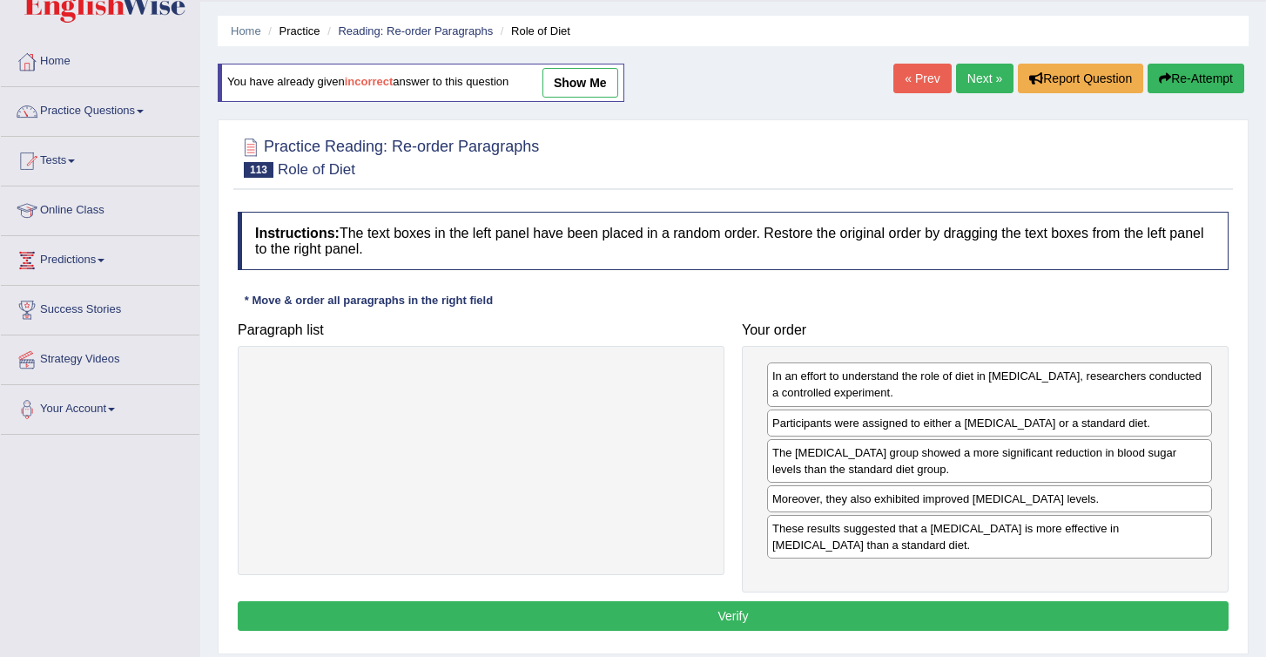
click at [741, 615] on button "Verify" at bounding box center [733, 616] width 991 height 30
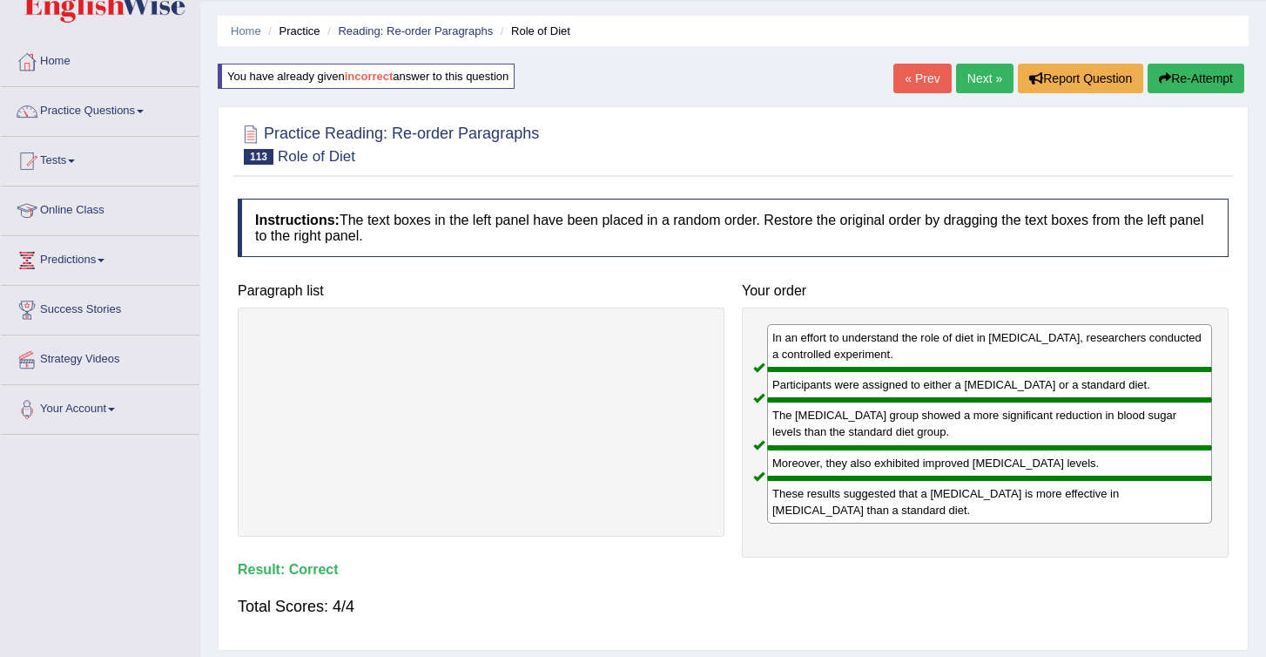
click at [967, 75] on link "Next »" at bounding box center [984, 79] width 57 height 30
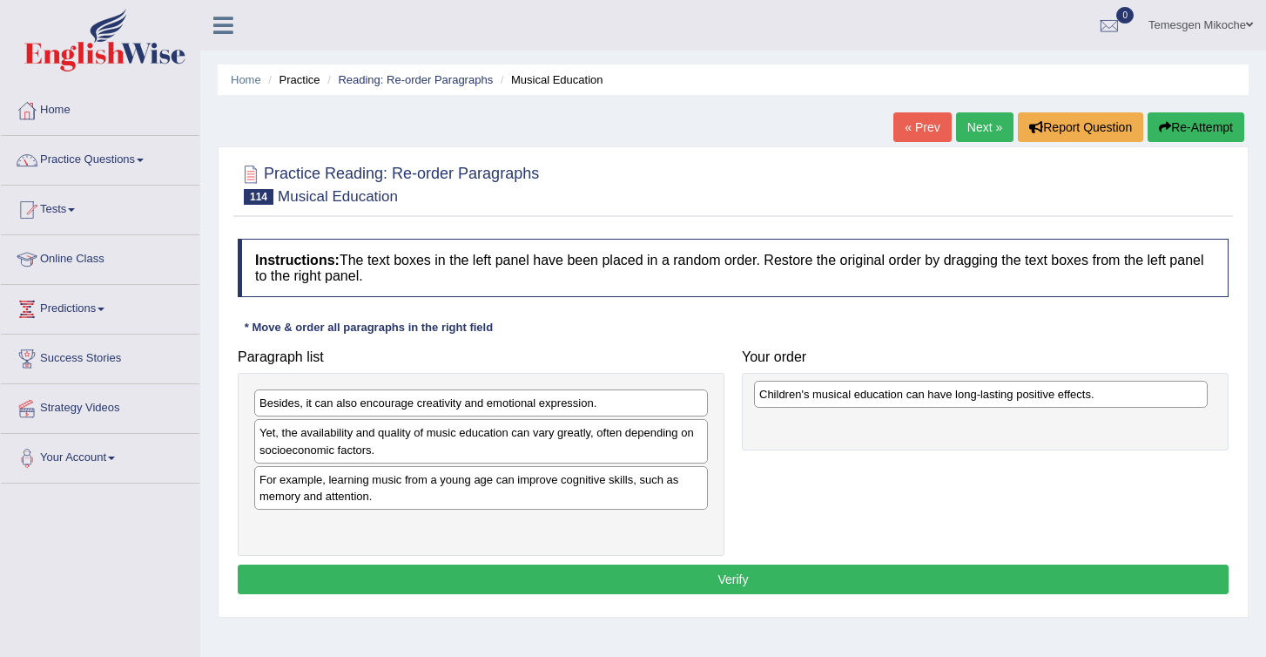
drag, startPoint x: 318, startPoint y: 406, endPoint x: 817, endPoint y: 396, distance: 499.1
click at [817, 396] on div "Children's musical education can have long-lasting positive effects." at bounding box center [981, 394] width 454 height 27
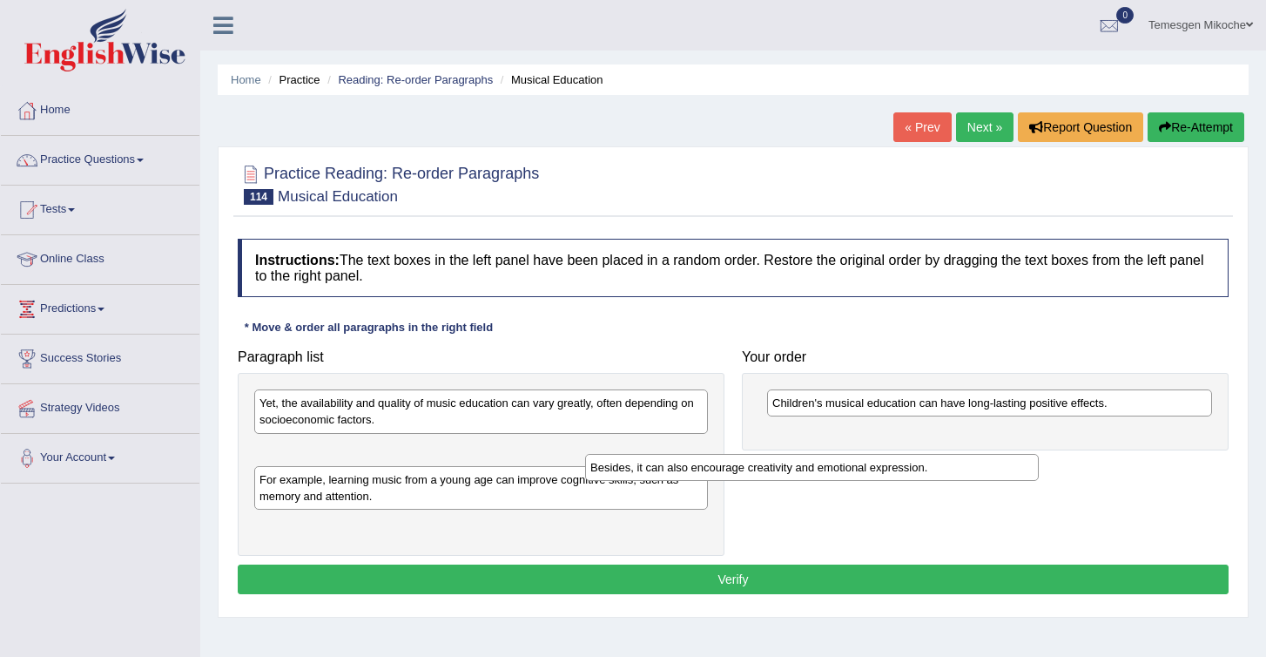
drag, startPoint x: 474, startPoint y: 409, endPoint x: 815, endPoint y: 465, distance: 345.9
click at [815, 465] on div "Besides, it can also encourage creativity and emotional expression." at bounding box center [812, 467] width 454 height 27
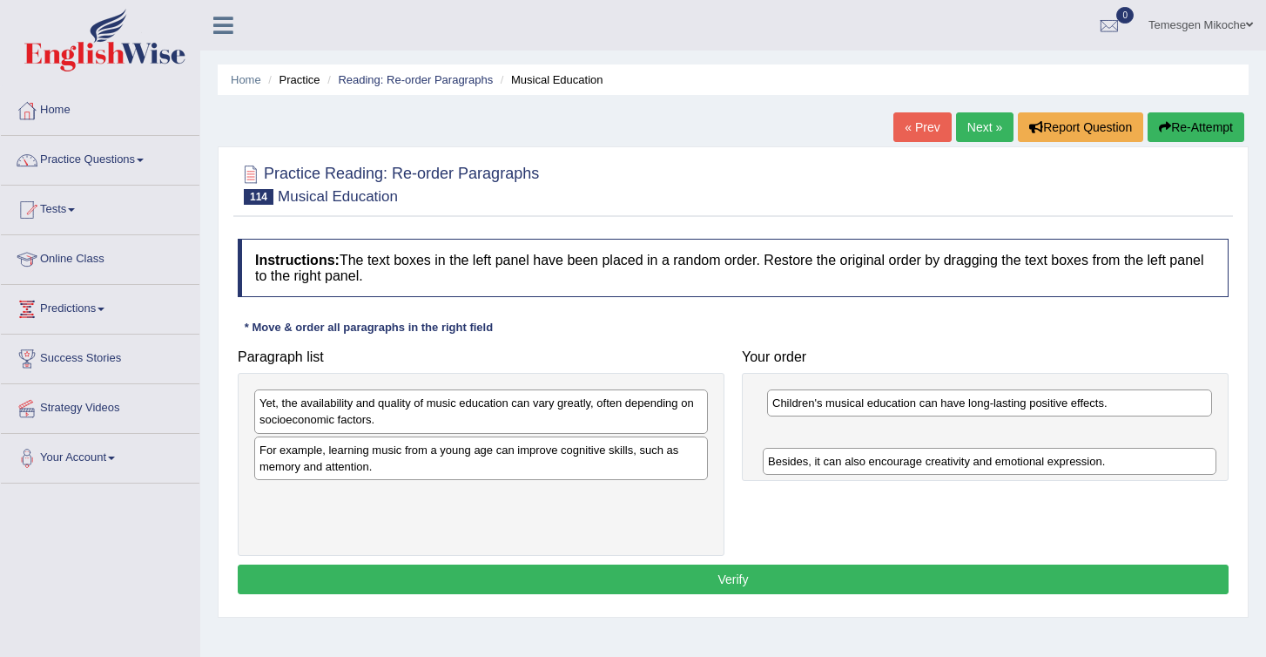
drag, startPoint x: 412, startPoint y: 451, endPoint x: 921, endPoint y: 460, distance: 508.7
click at [921, 461] on div "Besides, it can also encourage creativity and emotional expression." at bounding box center [990, 461] width 454 height 27
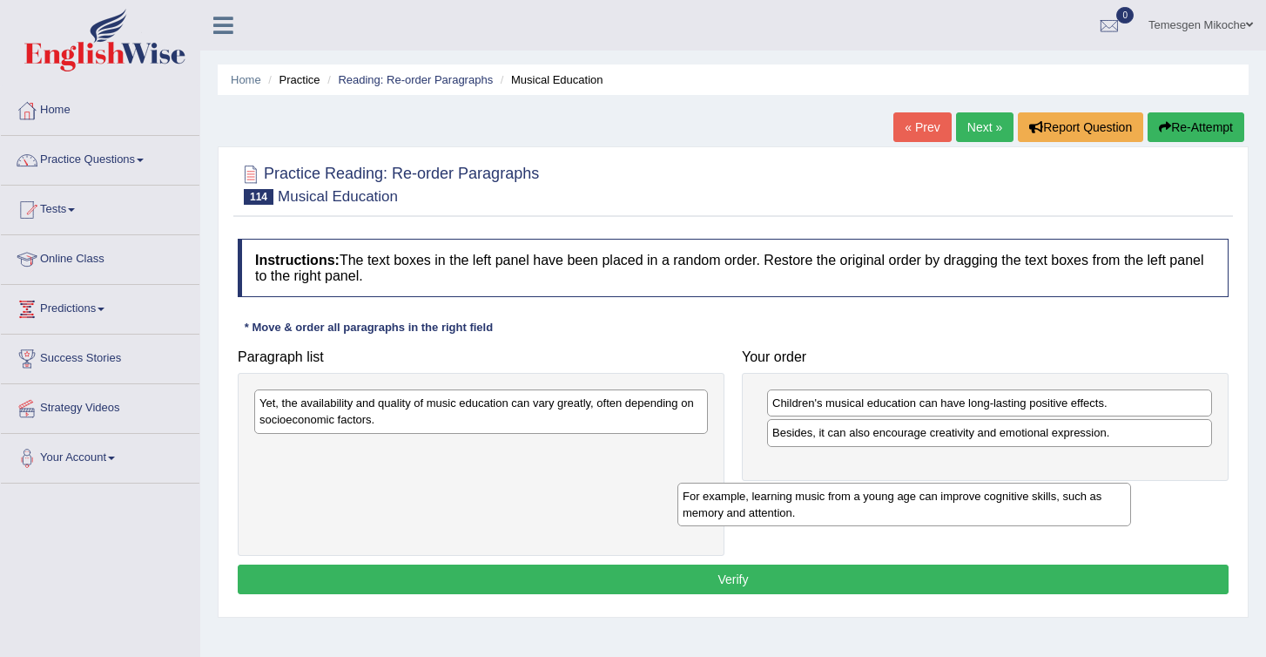
drag, startPoint x: 365, startPoint y: 465, endPoint x: 813, endPoint y: 492, distance: 448.4
click at [813, 492] on div "For example, learning music from a young age can improve cognitive skills, such…" at bounding box center [905, 504] width 454 height 44
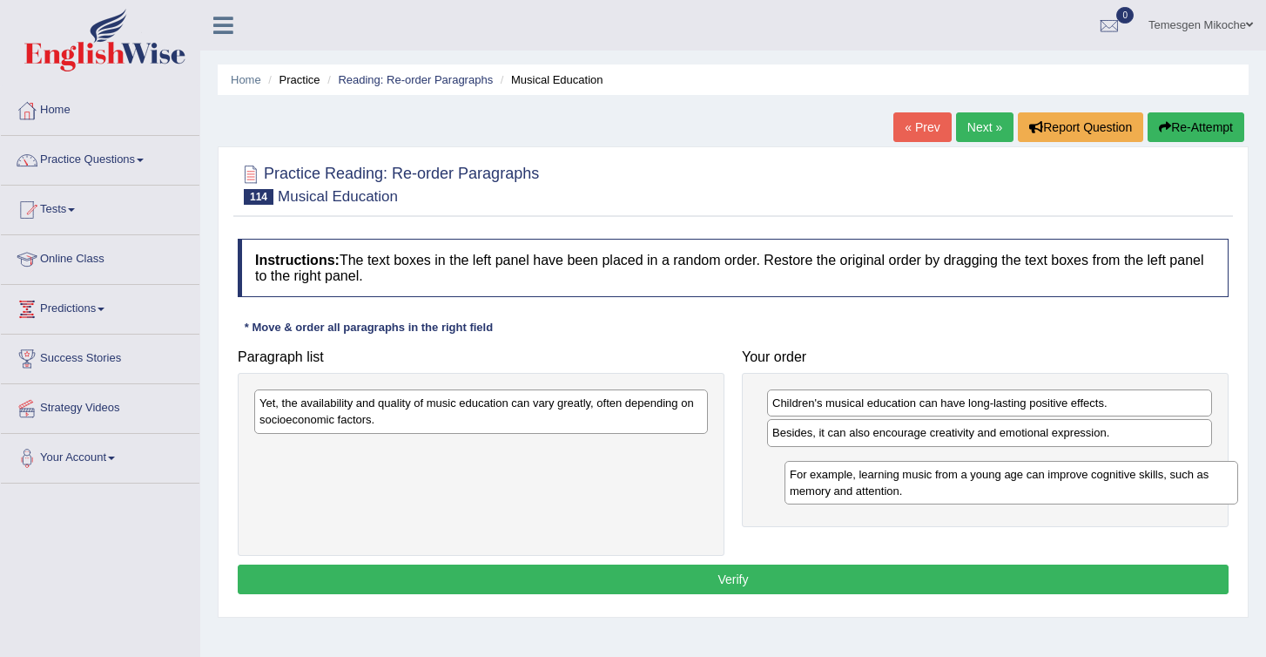
drag, startPoint x: 472, startPoint y: 460, endPoint x: 1032, endPoint y: 489, distance: 560.7
click at [1032, 489] on div "For example, learning music from a young age can improve cognitive skills, such…" at bounding box center [1012, 483] width 454 height 44
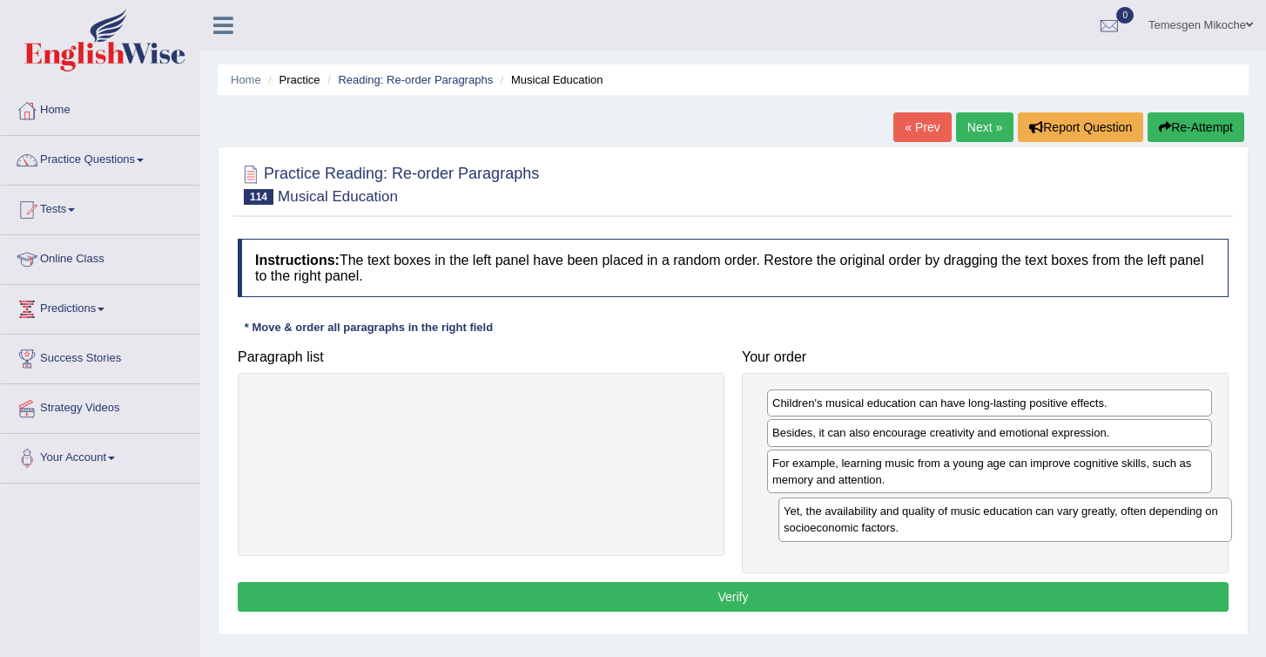
drag, startPoint x: 426, startPoint y: 413, endPoint x: 949, endPoint y: 519, distance: 534.1
click at [949, 519] on div "Yet, the availability and quality of music education can vary greatly, often de…" at bounding box center [1006, 519] width 454 height 44
click at [738, 604] on button "Verify" at bounding box center [733, 597] width 991 height 30
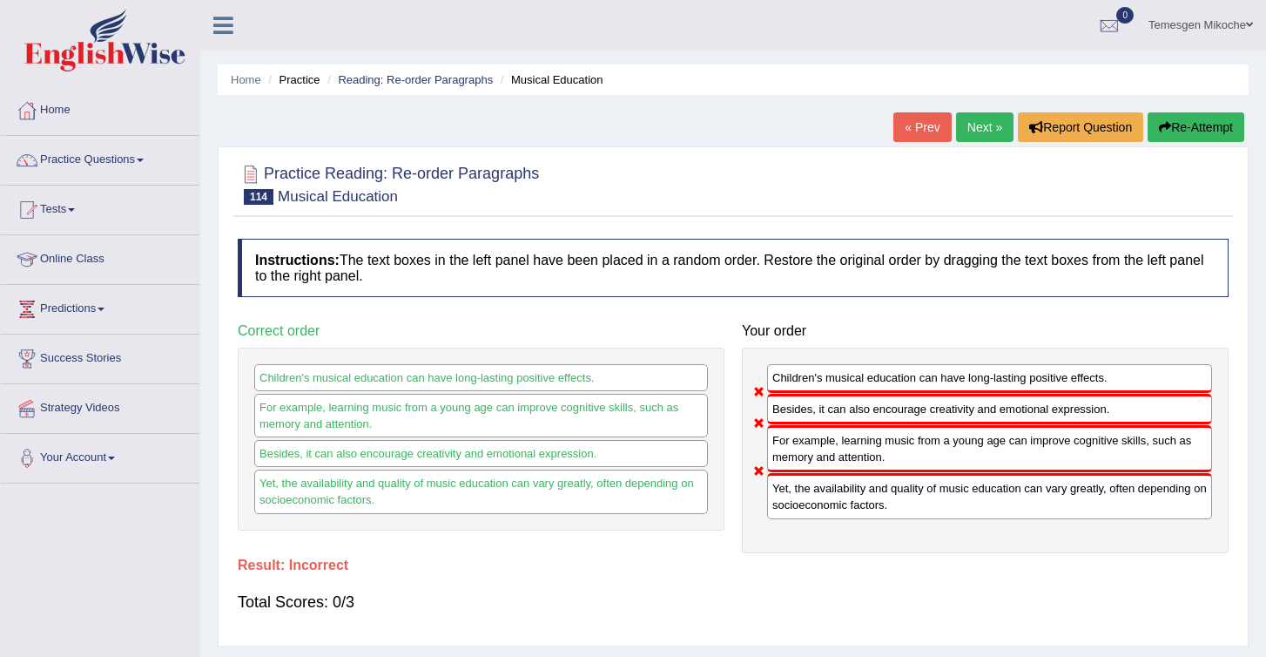
click at [1159, 127] on icon "button" at bounding box center [1165, 127] width 12 height 12
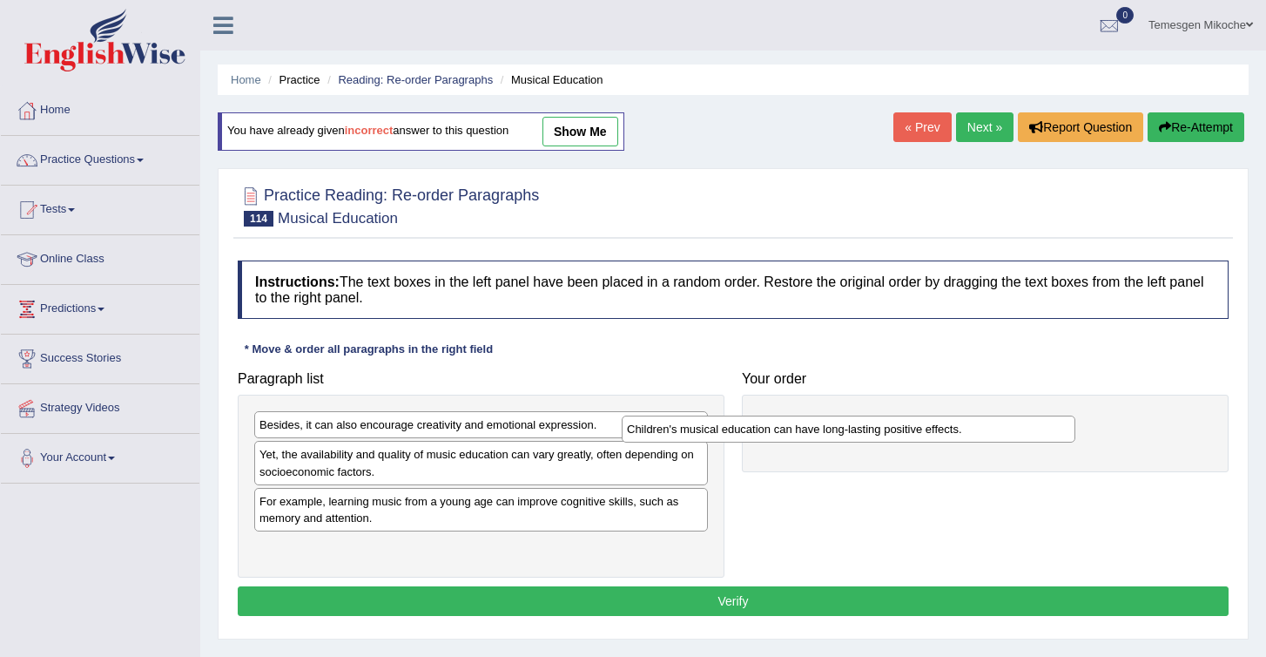
drag, startPoint x: 340, startPoint y: 427, endPoint x: 721, endPoint y: 429, distance: 381.4
click at [721, 429] on div "Children's musical education can have long-lasting positive effects." at bounding box center [849, 428] width 454 height 27
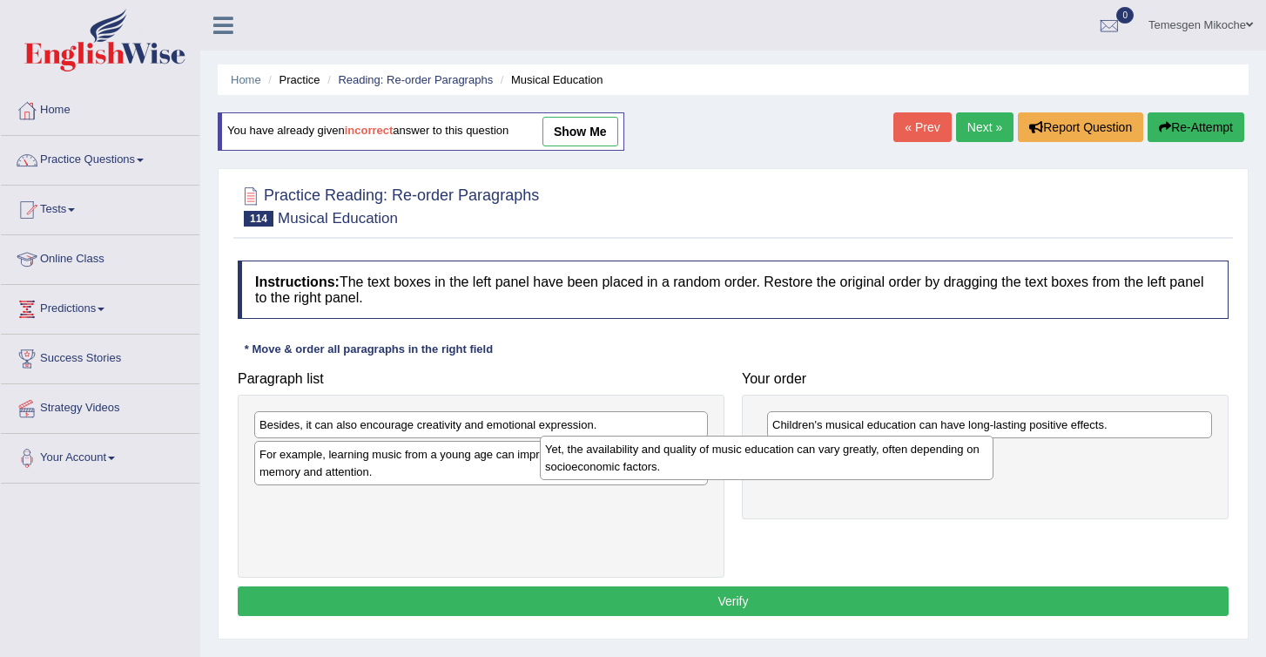
drag, startPoint x: 401, startPoint y: 469, endPoint x: 759, endPoint y: 481, distance: 357.2
click at [757, 479] on div "Yet, the availability and quality of music education can vary greatly, often de…" at bounding box center [767, 457] width 454 height 44
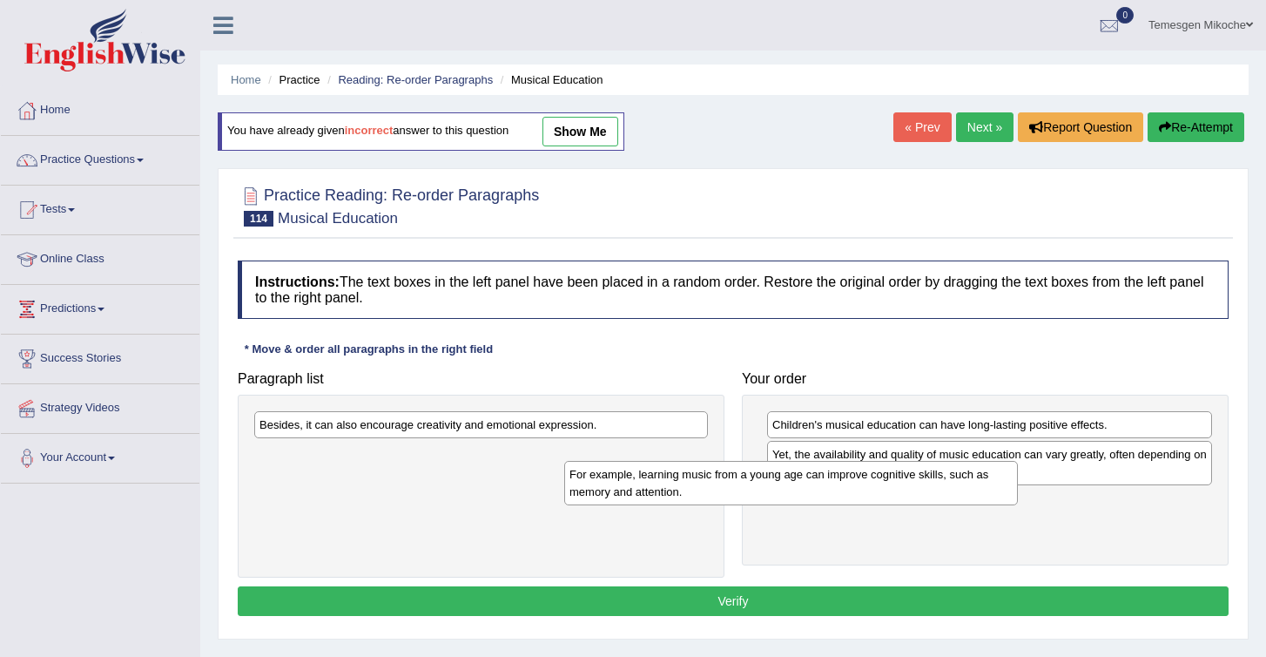
drag, startPoint x: 341, startPoint y: 480, endPoint x: 677, endPoint y: 500, distance: 336.7
click at [676, 500] on div "For example, learning music from a young age can improve cognitive skills, such…" at bounding box center [791, 483] width 454 height 44
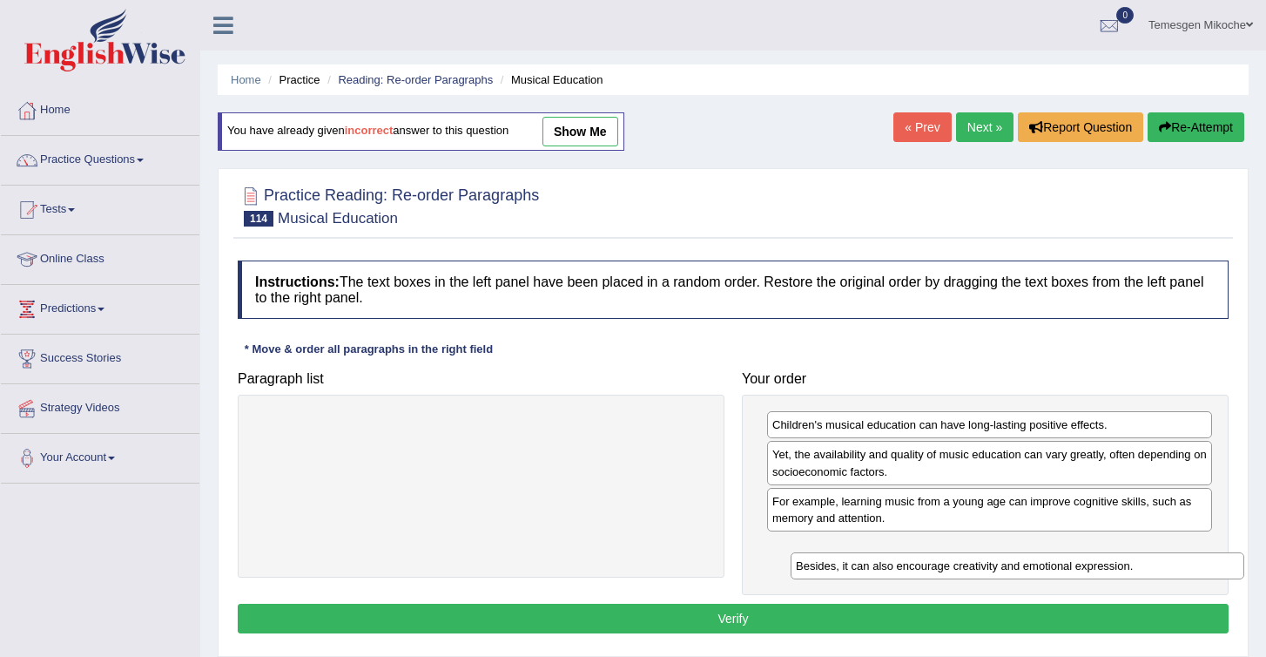
drag, startPoint x: 344, startPoint y: 421, endPoint x: 887, endPoint y: 560, distance: 559.9
click at [887, 560] on div "Besides, it can also encourage creativity and emotional expression." at bounding box center [1018, 565] width 454 height 27
click at [805, 621] on button "Verify" at bounding box center [733, 619] width 991 height 30
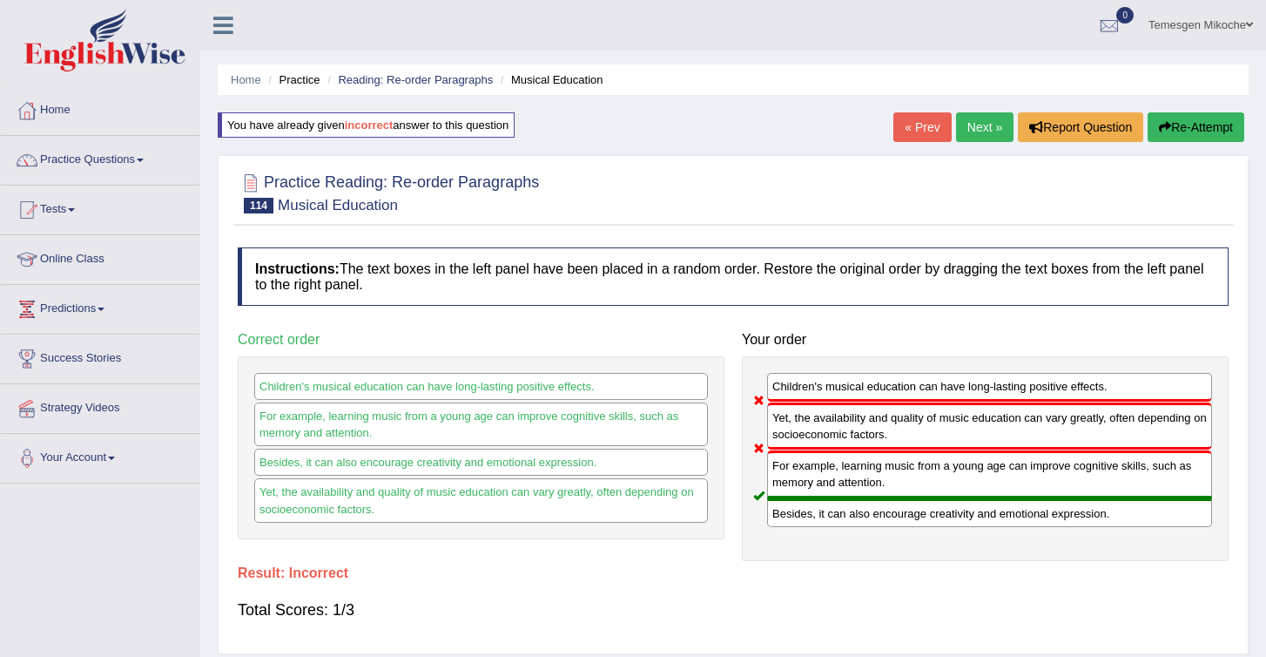
click at [1175, 120] on button "Re-Attempt" at bounding box center [1196, 127] width 97 height 30
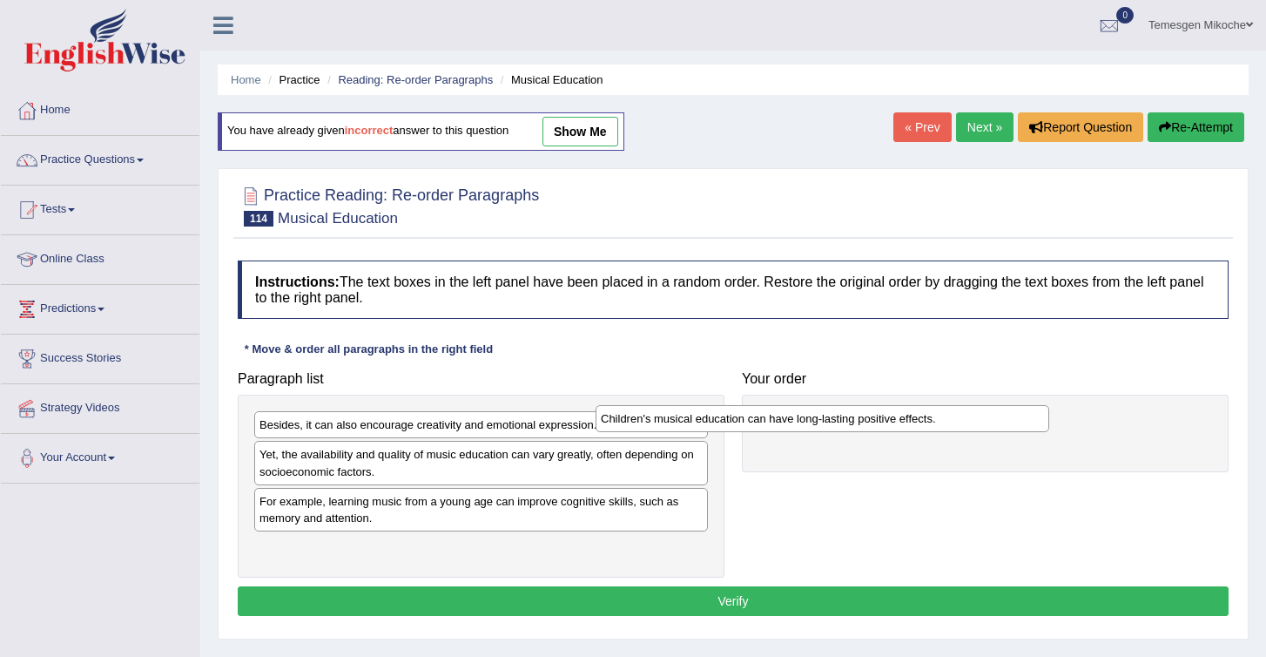
drag, startPoint x: 347, startPoint y: 430, endPoint x: 732, endPoint y: 421, distance: 385.9
click at [732, 421] on div "Children's musical education can have long-lasting positive effects." at bounding box center [823, 418] width 454 height 27
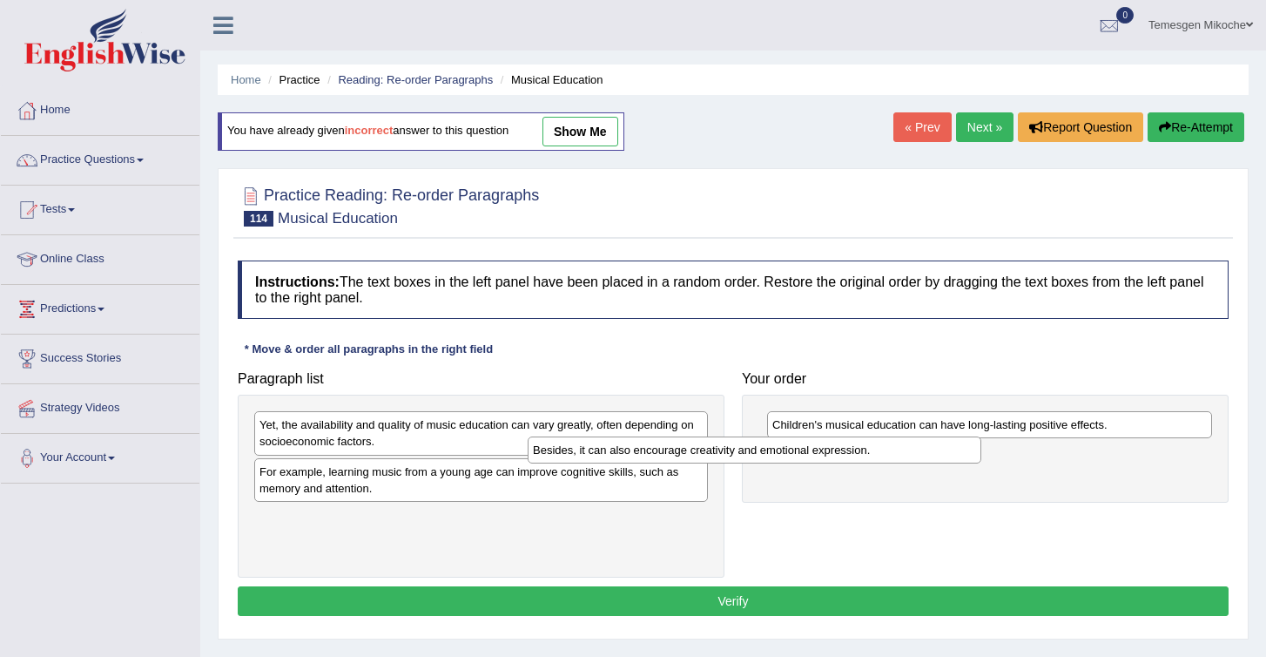
drag, startPoint x: 458, startPoint y: 429, endPoint x: 851, endPoint y: 476, distance: 395.6
click at [850, 463] on div "Besides, it can also encourage creativity and emotional expression." at bounding box center [755, 449] width 454 height 27
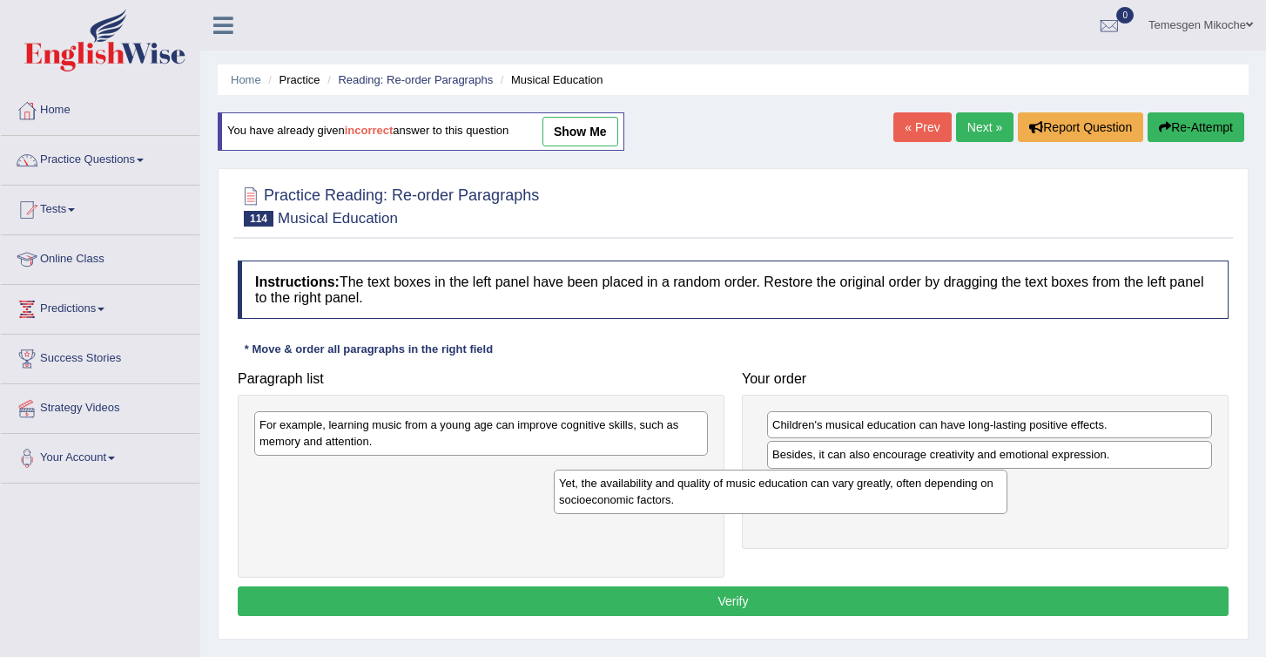
drag, startPoint x: 378, startPoint y: 435, endPoint x: 858, endPoint y: 554, distance: 494.5
click at [858, 513] on div "Yet, the availability and quality of music education can vary greatly, often de…" at bounding box center [781, 491] width 454 height 44
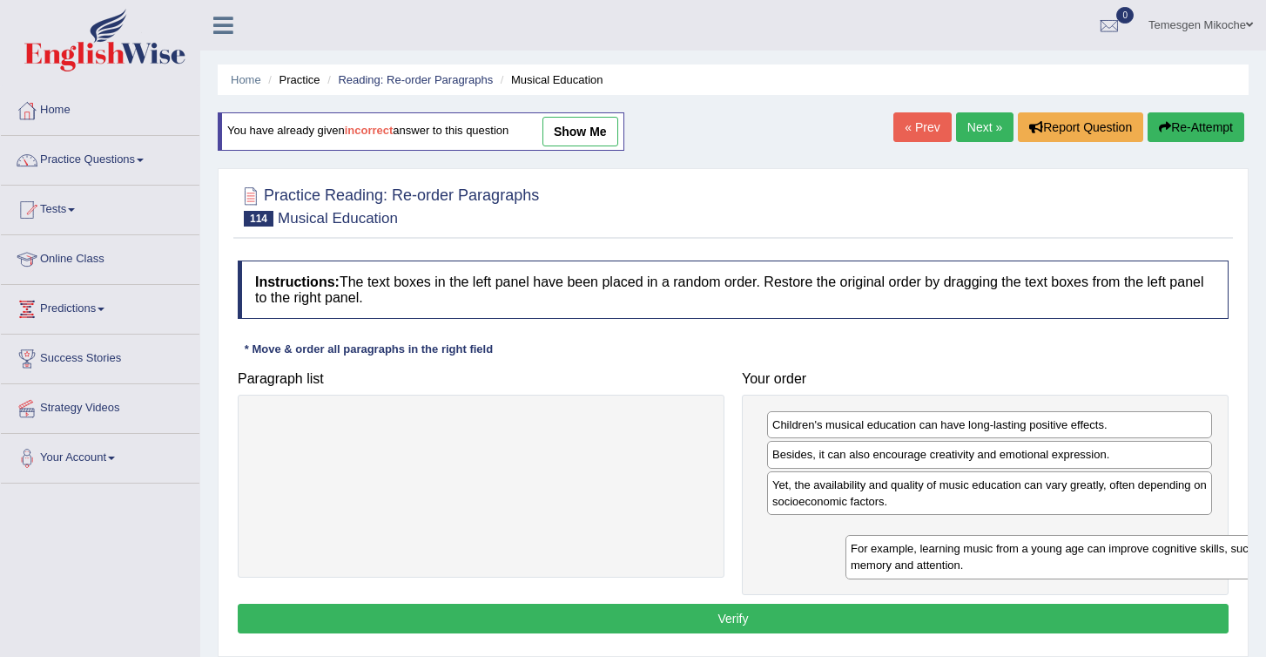
drag, startPoint x: 408, startPoint y: 435, endPoint x: 952, endPoint y: 550, distance: 555.4
click at [952, 550] on div "For example, learning music from a young age can improve cognitive skills, such…" at bounding box center [1073, 557] width 454 height 44
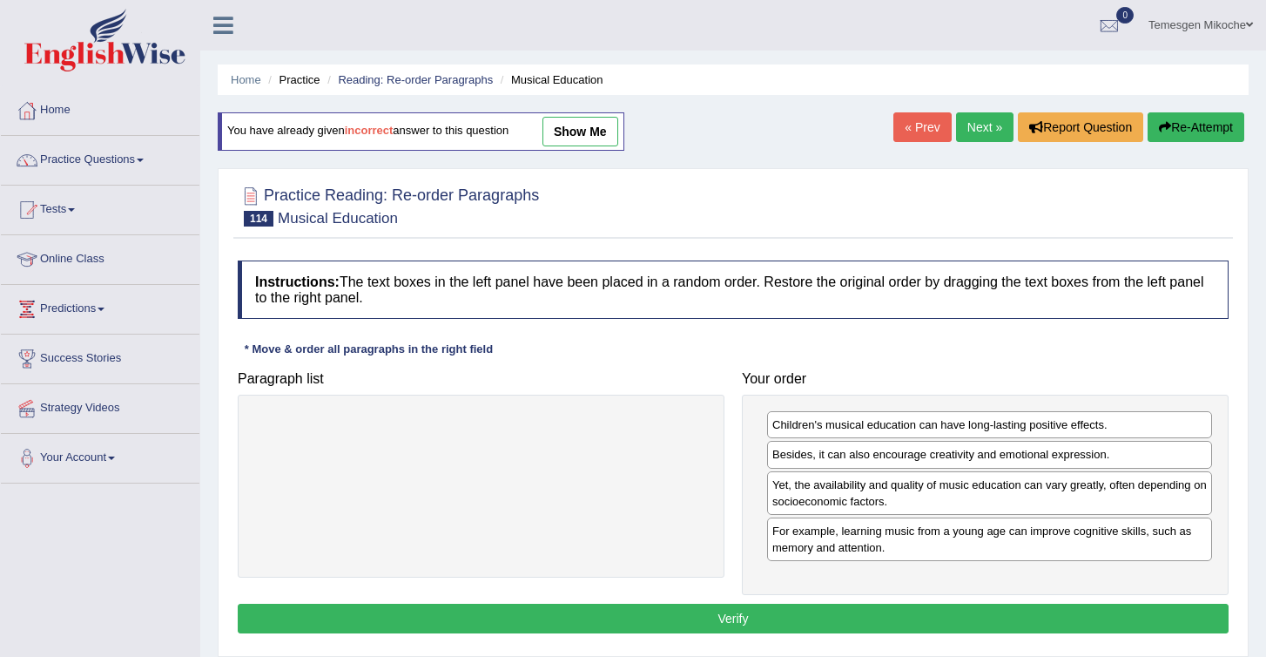
click at [862, 617] on button "Verify" at bounding box center [733, 619] width 991 height 30
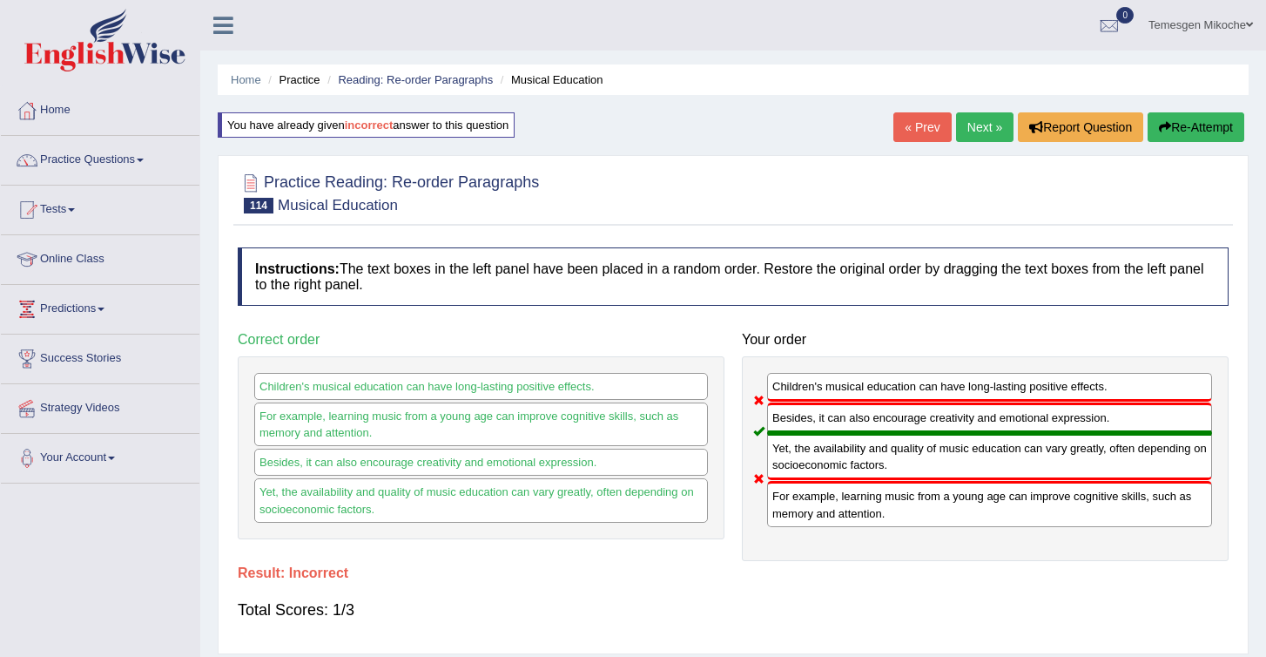
click at [1171, 118] on button "Re-Attempt" at bounding box center [1196, 127] width 97 height 30
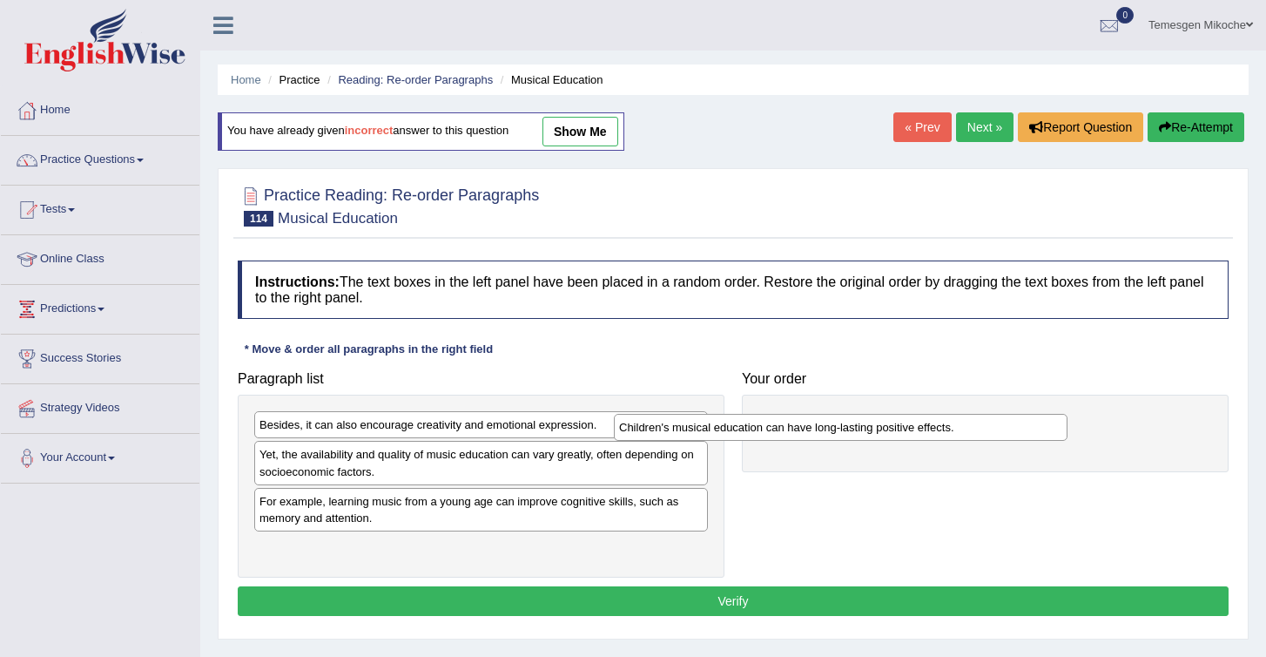
drag, startPoint x: 314, startPoint y: 428, endPoint x: 738, endPoint y: 413, distance: 424.4
click at [737, 414] on div "Children's musical education can have long-lasting positive effects." at bounding box center [841, 427] width 454 height 27
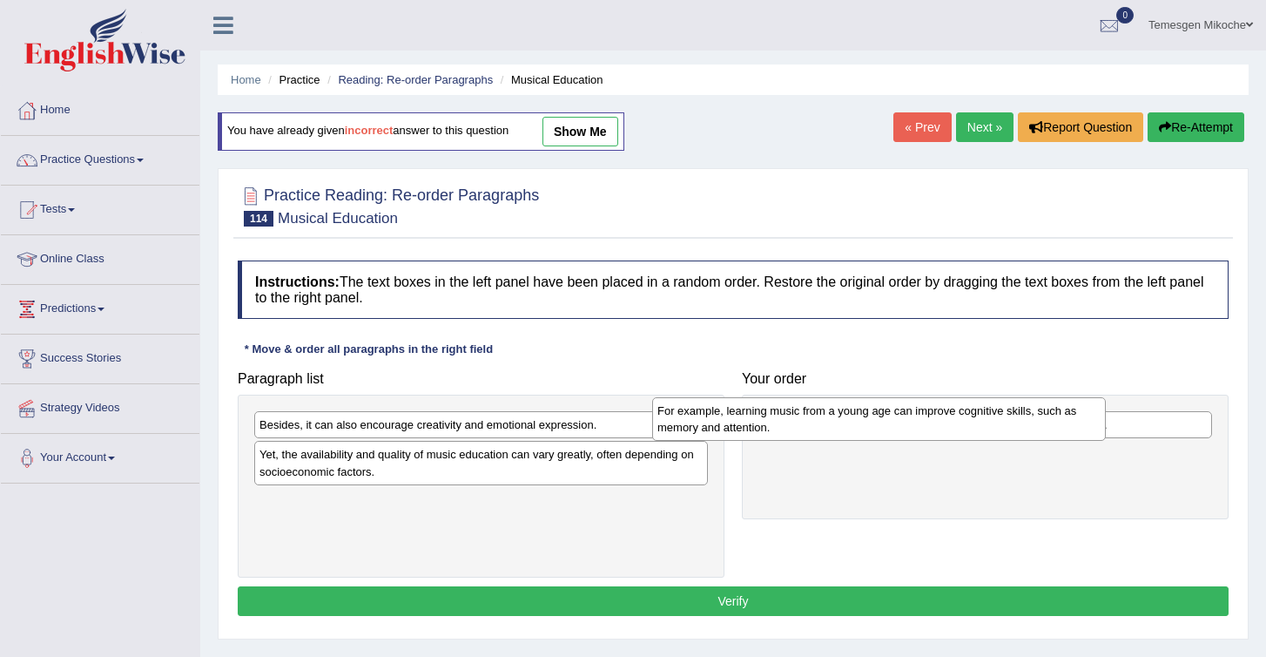
drag, startPoint x: 309, startPoint y: 509, endPoint x: 745, endPoint y: 472, distance: 437.8
click at [745, 441] on div "For example, learning music from a young age can improve cognitive skills, such…" at bounding box center [879, 419] width 454 height 44
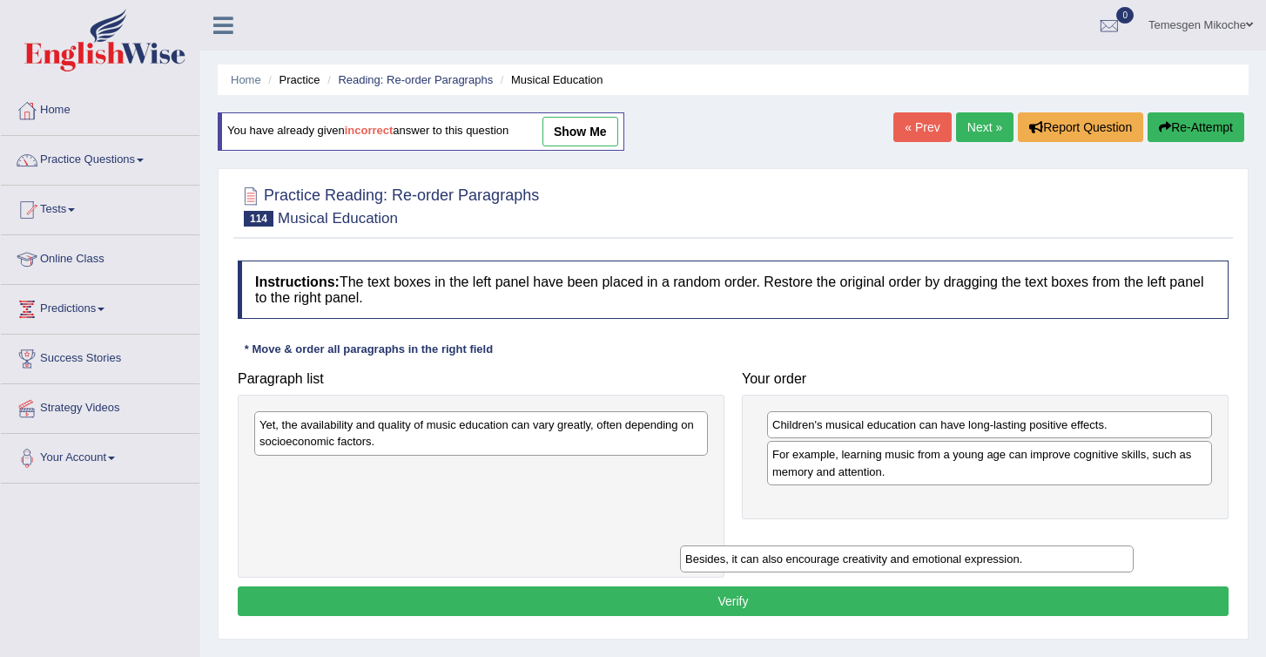
drag, startPoint x: 340, startPoint y: 423, endPoint x: 784, endPoint y: 524, distance: 455.5
click at [783, 545] on div "Besides, it can also encourage creativity and emotional expression." at bounding box center [907, 558] width 454 height 27
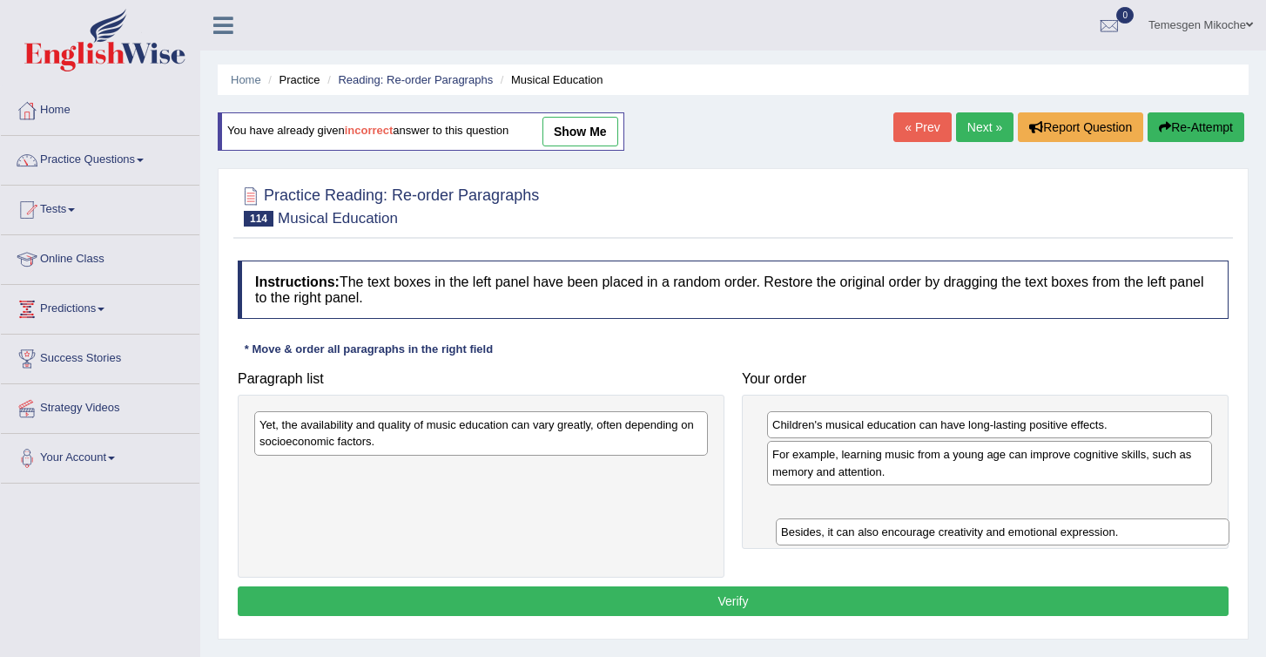
drag, startPoint x: 646, startPoint y: 475, endPoint x: 1232, endPoint y: 508, distance: 587.0
click at [1230, 518] on div "Besides, it can also encourage creativity and emotional expression." at bounding box center [1003, 531] width 454 height 27
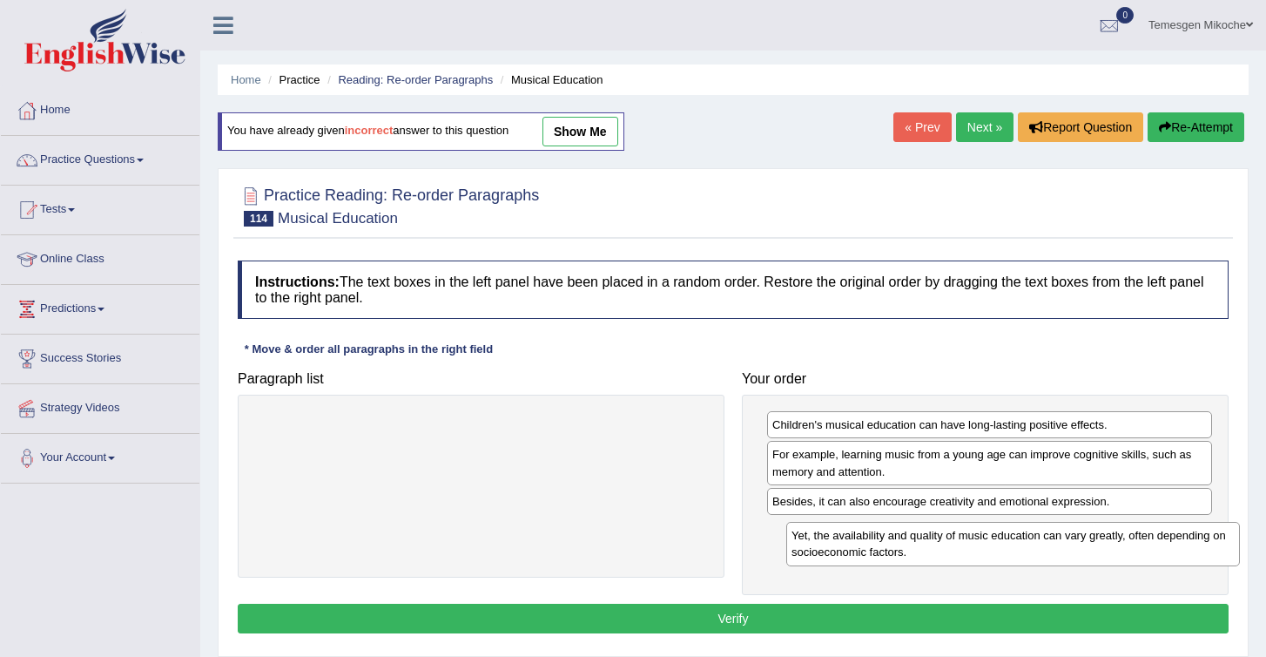
drag, startPoint x: 498, startPoint y: 423, endPoint x: 1018, endPoint y: 531, distance: 531.0
click at [1019, 531] on div "Yet, the availability and quality of music education can vary greatly, often de…" at bounding box center [1013, 544] width 454 height 44
click at [732, 623] on button "Verify" at bounding box center [733, 619] width 991 height 30
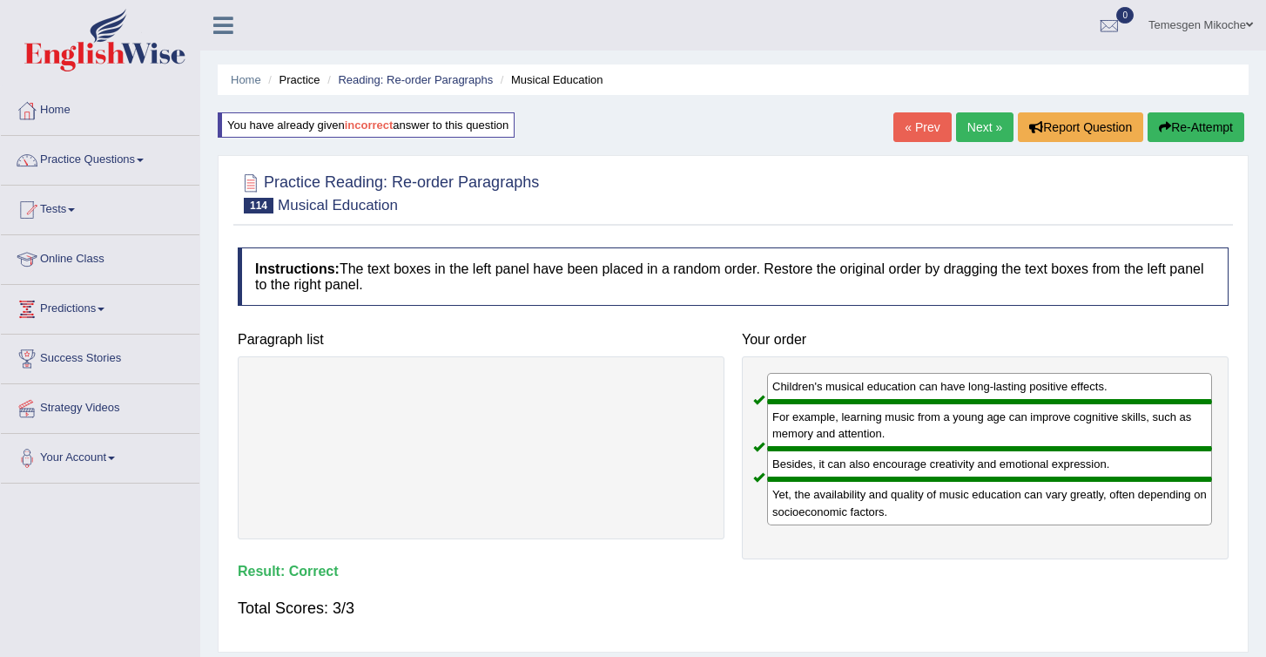
click at [976, 131] on link "Next »" at bounding box center [984, 127] width 57 height 30
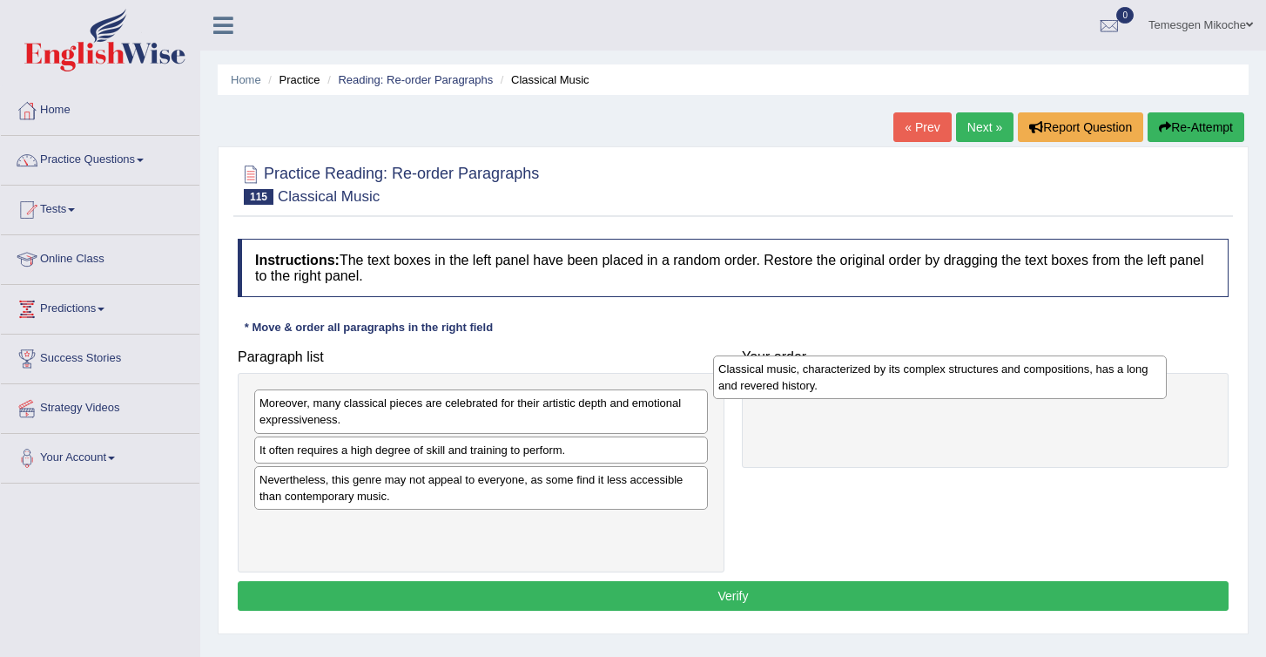
drag, startPoint x: 341, startPoint y: 538, endPoint x: 805, endPoint y: 378, distance: 490.2
click at [805, 378] on div "Classical music, characterized by its complex structures and compositions, has …" at bounding box center [940, 377] width 454 height 44
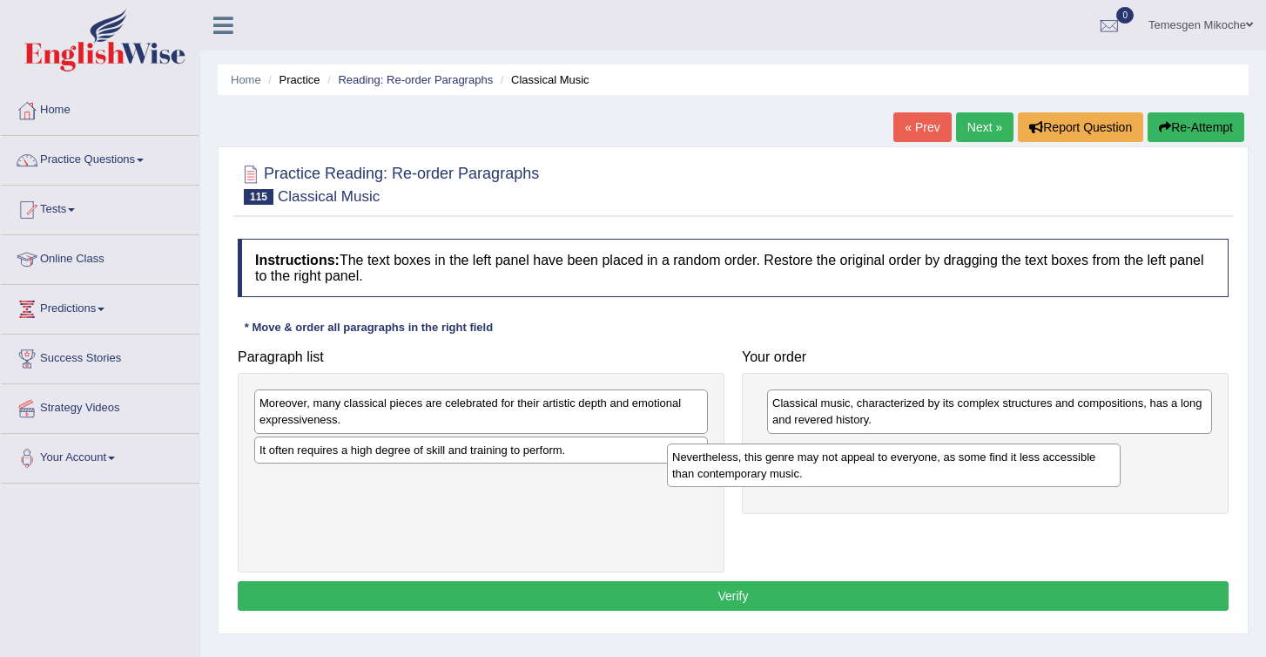
drag, startPoint x: 412, startPoint y: 501, endPoint x: 829, endPoint y: 474, distance: 418.0
click at [829, 474] on div "Nevertheless, this genre may not appeal to everyone, as some find it less acces…" at bounding box center [894, 465] width 454 height 44
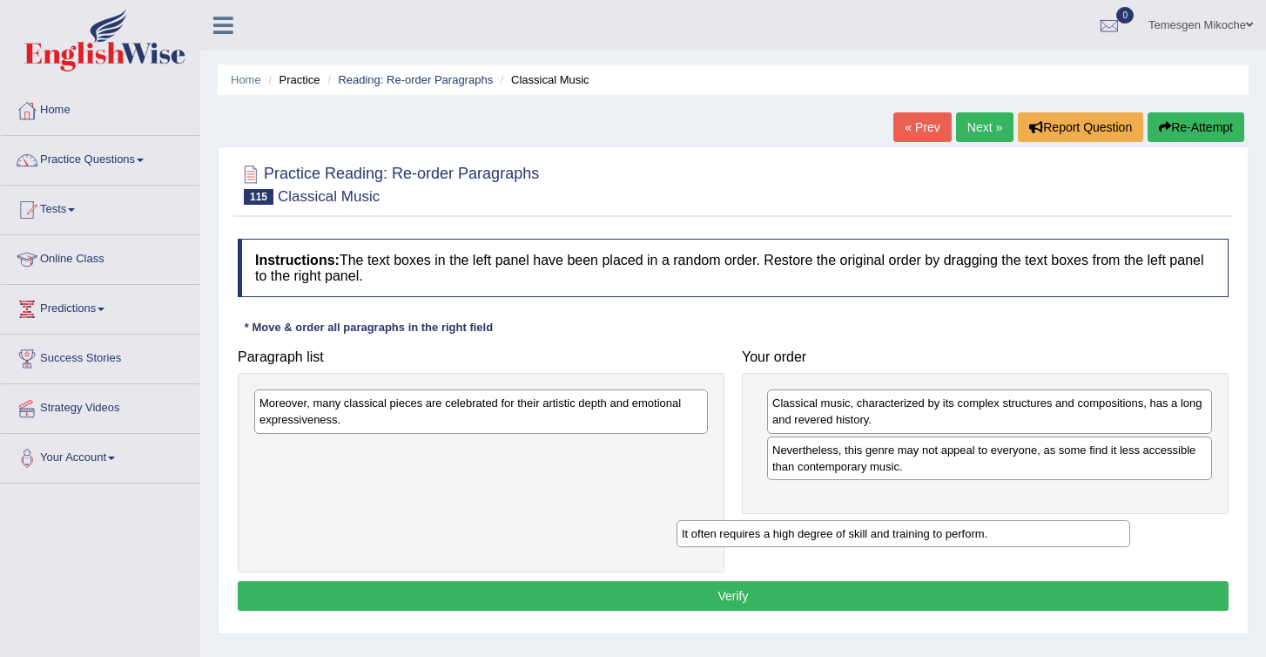
drag, startPoint x: 520, startPoint y: 455, endPoint x: 938, endPoint y: 530, distance: 424.8
click at [940, 532] on div "It often requires a high degree of skill and training to perform." at bounding box center [904, 533] width 454 height 27
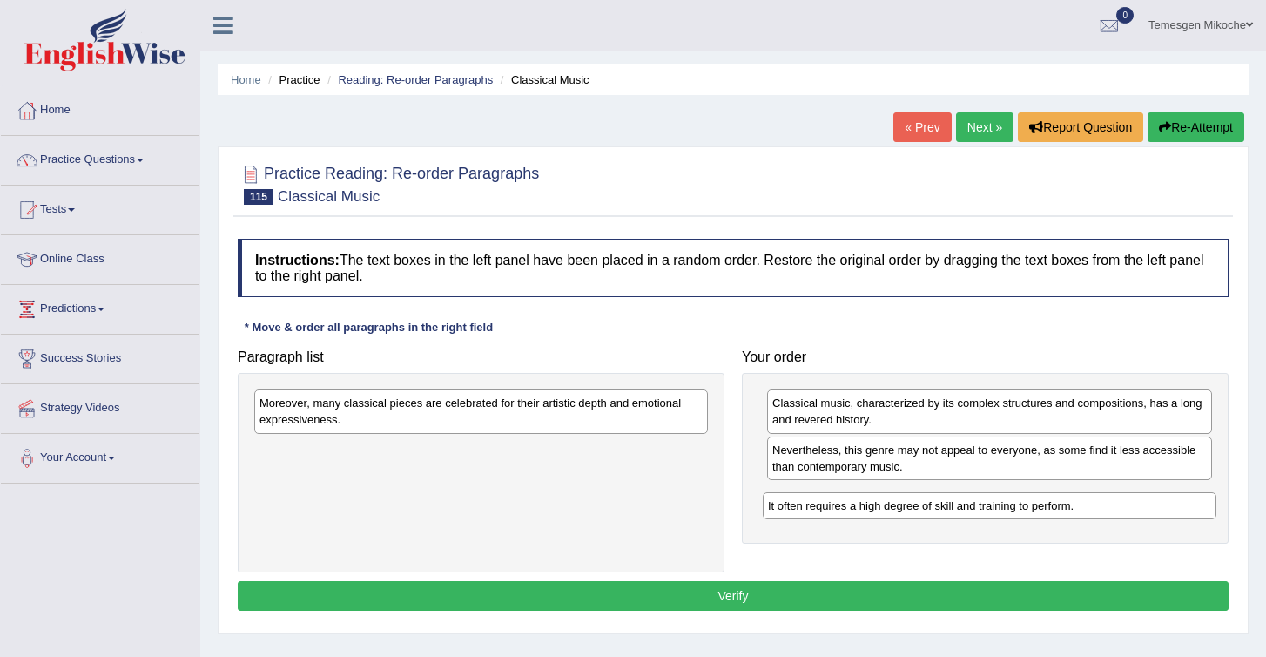
drag, startPoint x: 510, startPoint y: 443, endPoint x: 1022, endPoint y: 489, distance: 513.2
click at [1022, 492] on div "It often requires a high degree of skill and training to perform." at bounding box center [990, 505] width 454 height 27
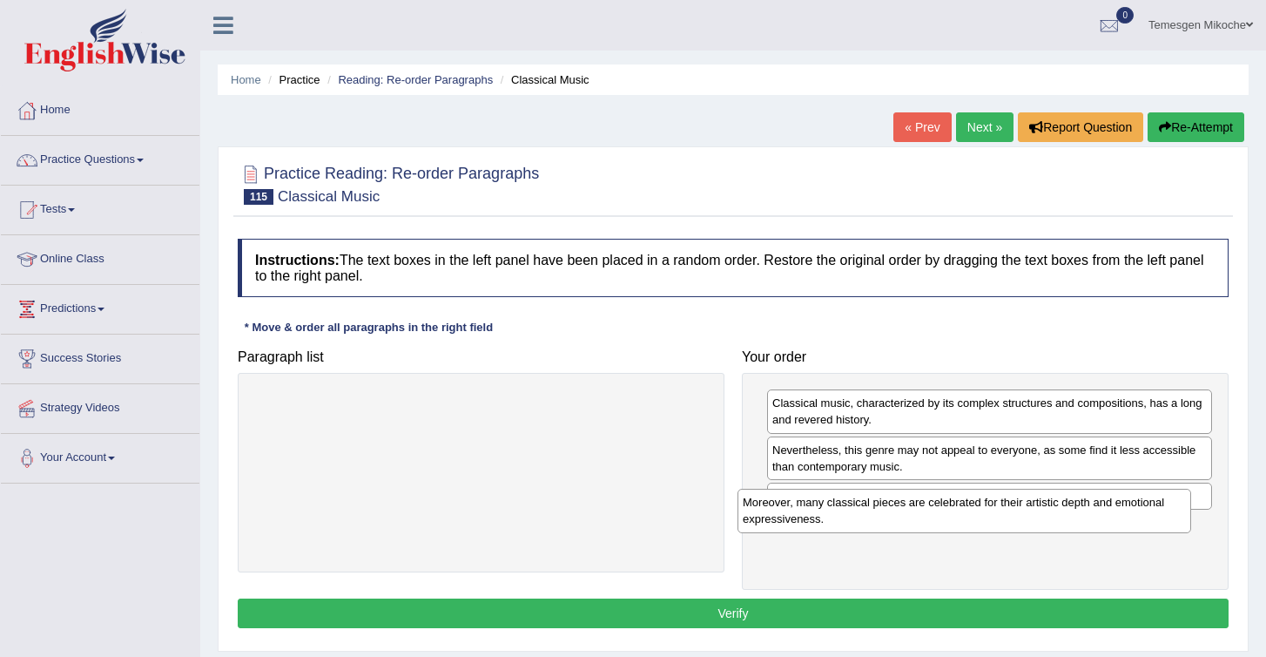
drag, startPoint x: 415, startPoint y: 410, endPoint x: 898, endPoint y: 509, distance: 492.4
click at [898, 509] on div "Moreover, many classical pieces are celebrated for their artistic depth and emo…" at bounding box center [965, 511] width 454 height 44
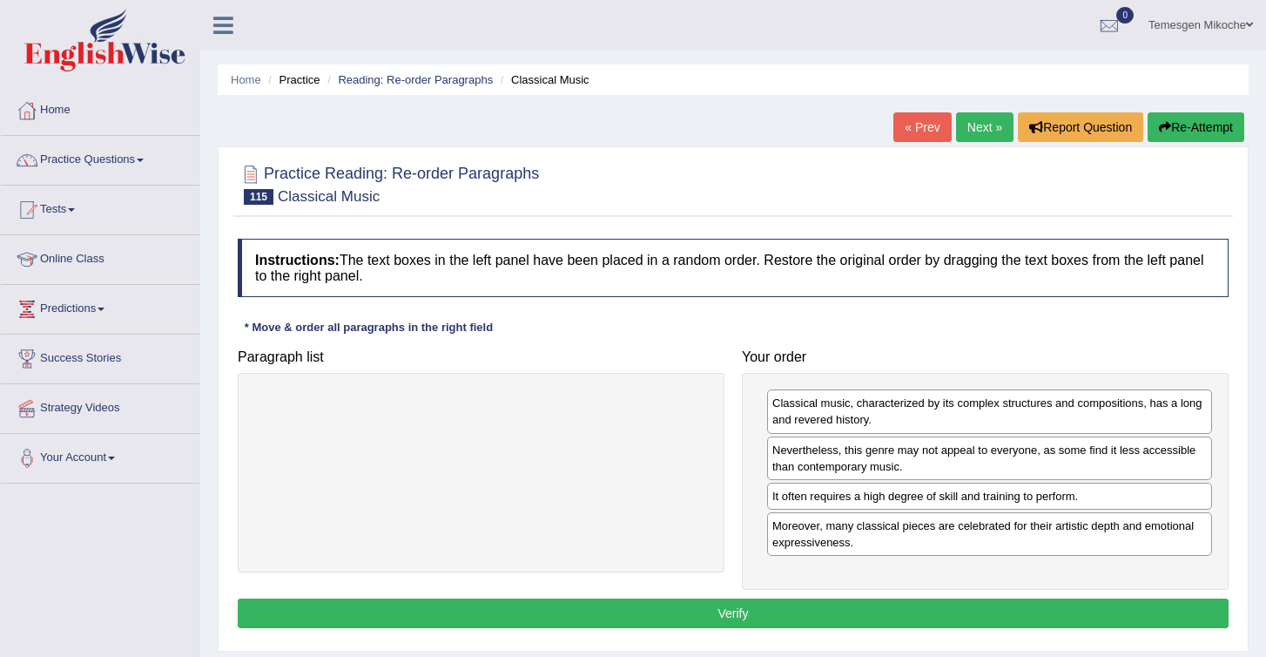
click at [820, 624] on button "Verify" at bounding box center [733, 613] width 991 height 30
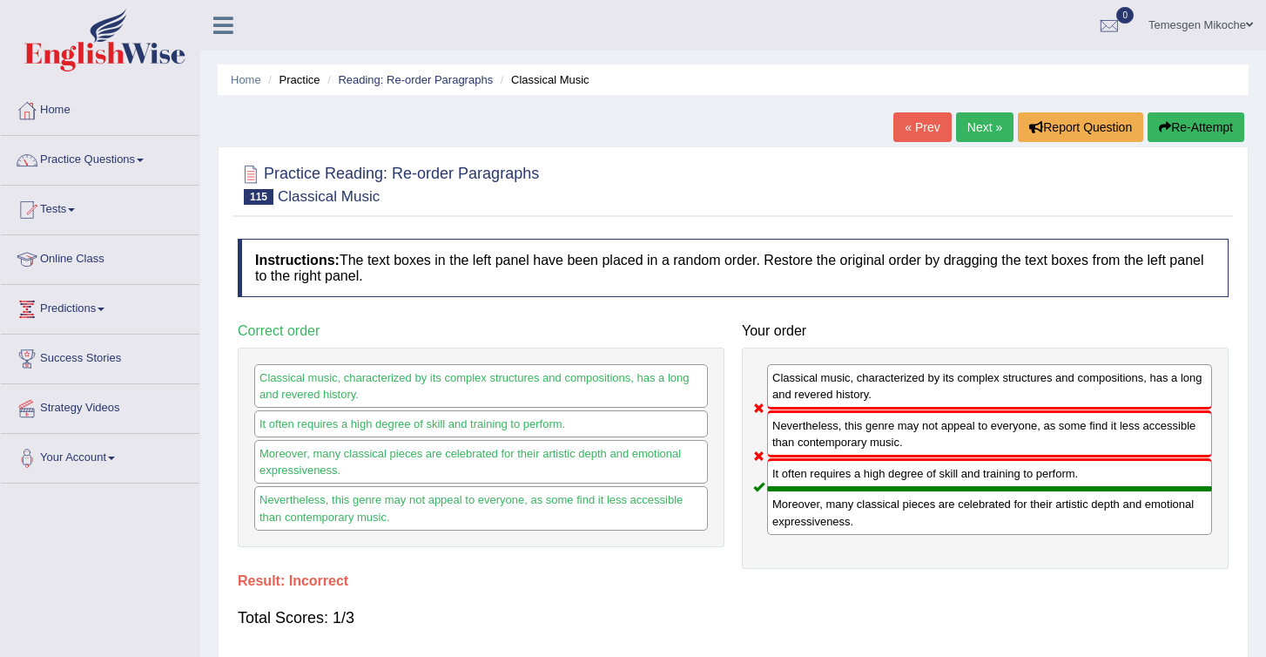
click at [1201, 120] on button "Re-Attempt" at bounding box center [1196, 127] width 97 height 30
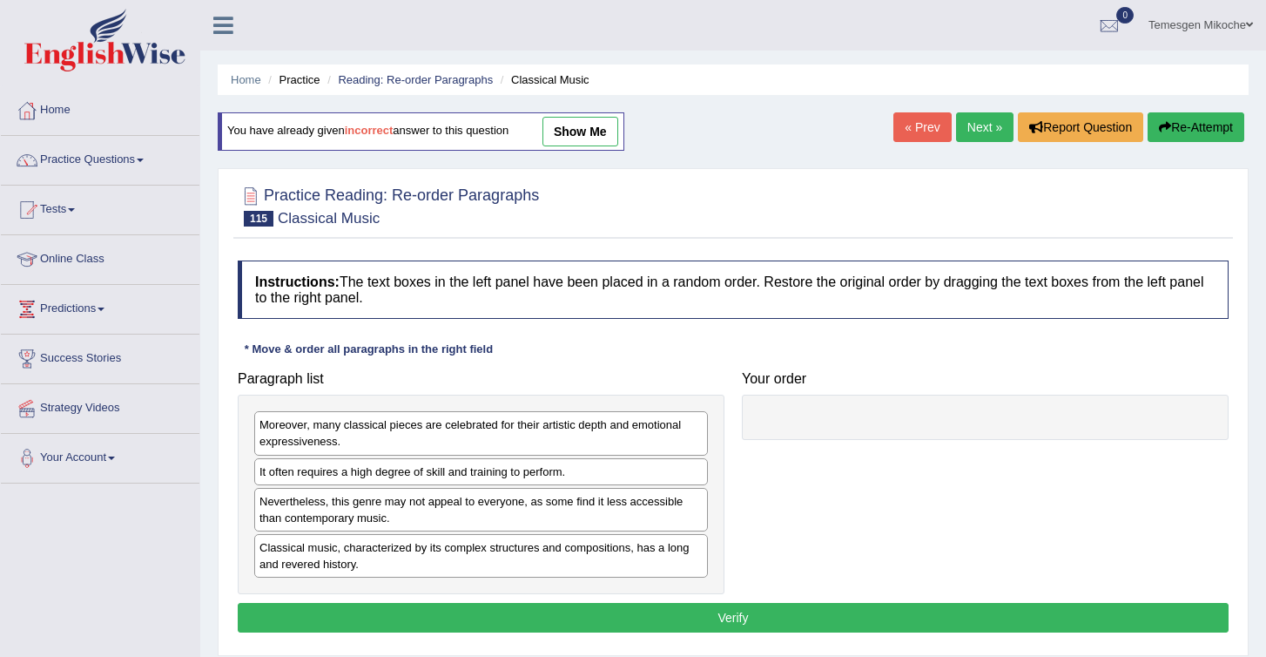
scroll to position [1, 0]
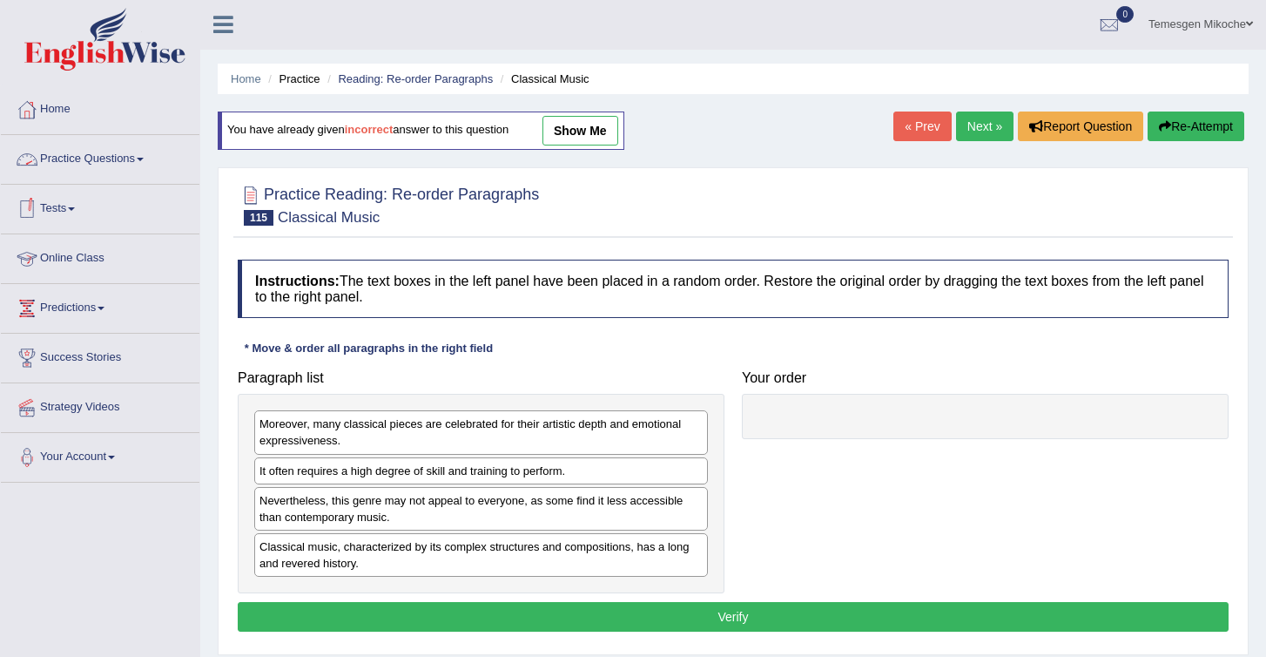
click at [82, 152] on link "Practice Questions" at bounding box center [100, 157] width 199 height 44
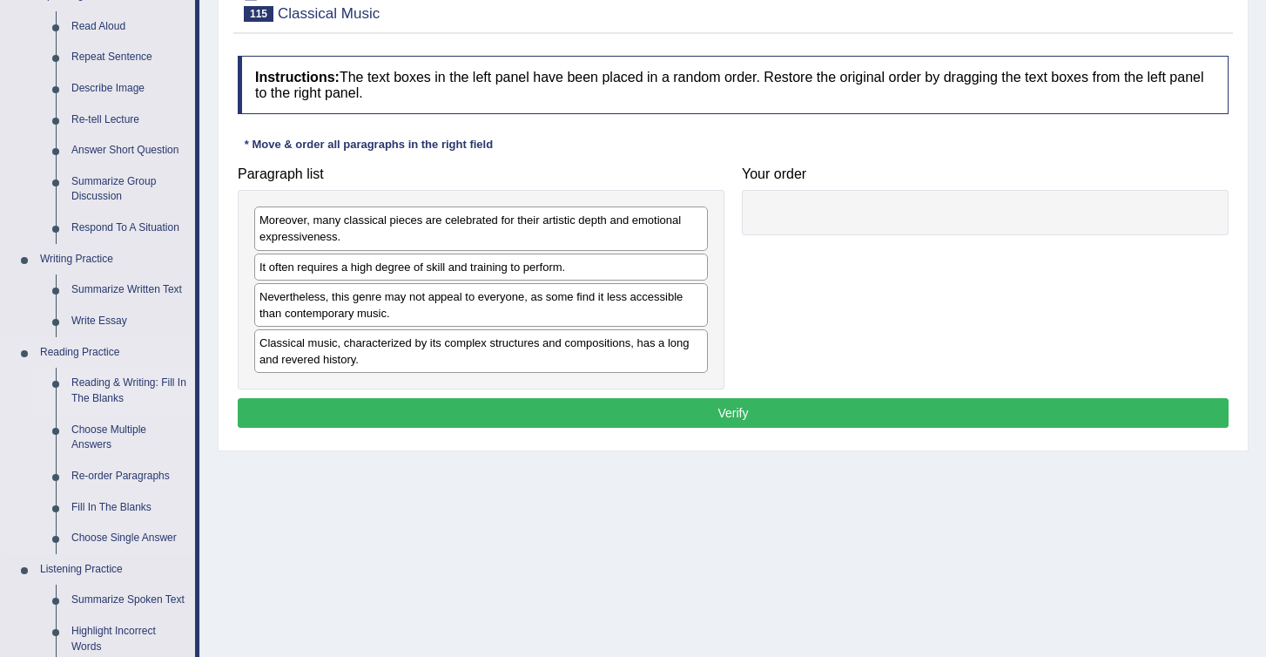
scroll to position [207, 0]
